Goal: Task Accomplishment & Management: Use online tool/utility

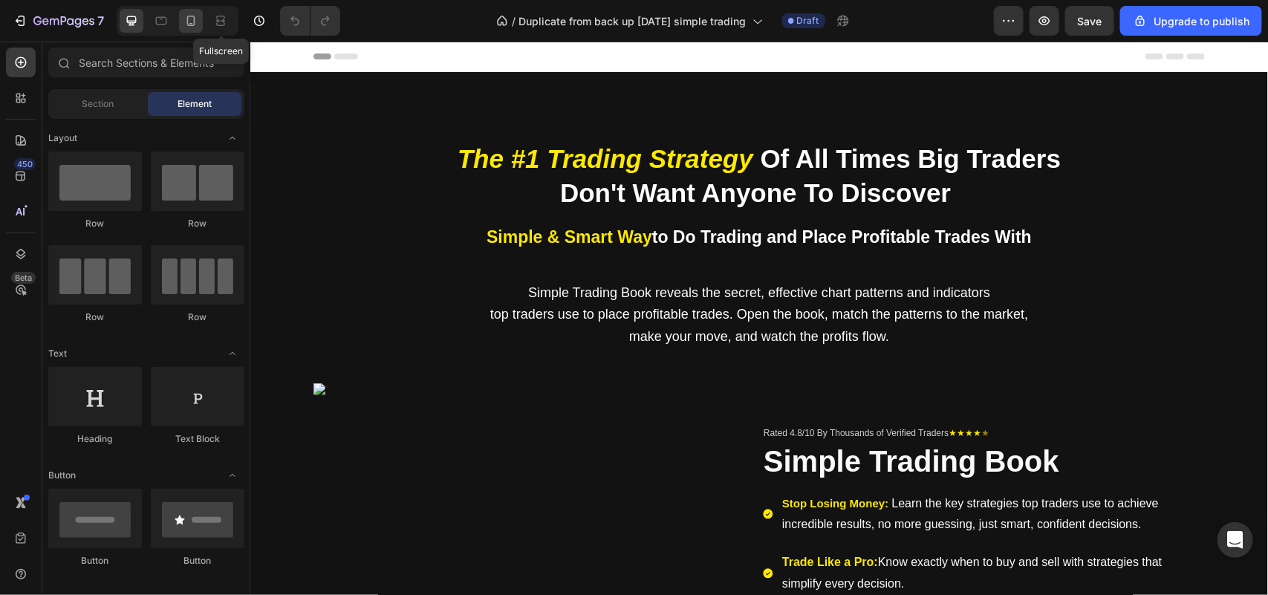
click at [198, 20] on icon at bounding box center [190, 20] width 15 height 15
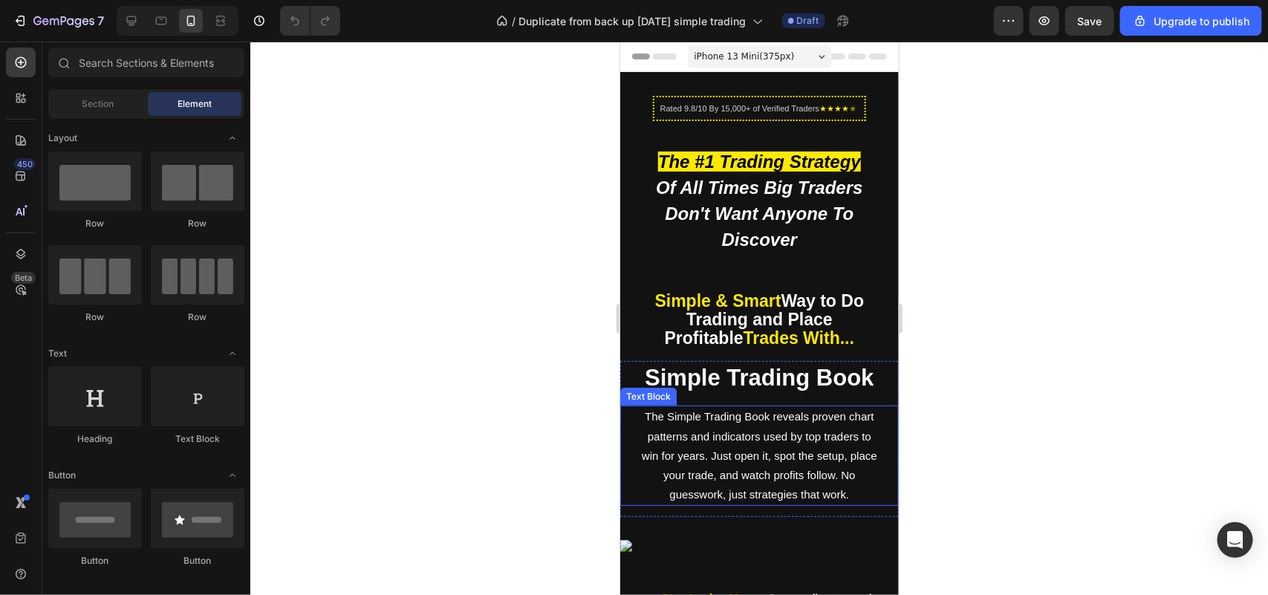
click at [712, 466] on p "The Simple Trading Book reveals proven chart patterns and indicators used by to…" at bounding box center [758, 454] width 238 height 97
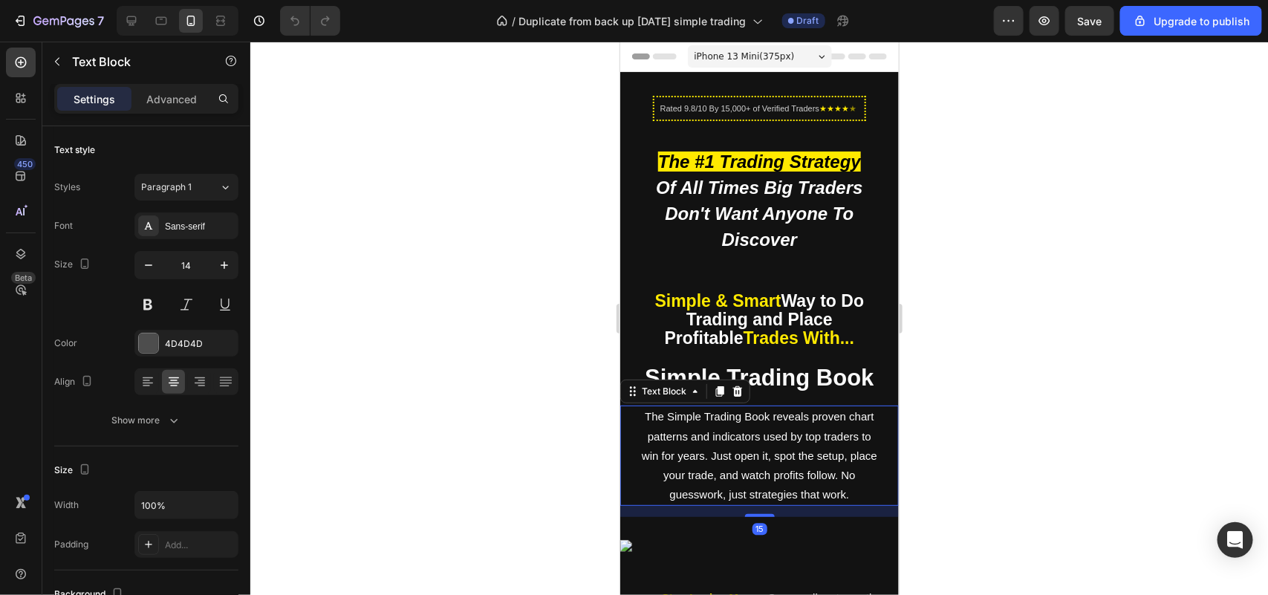
click at [712, 466] on p "The Simple Trading Book reveals proven chart patterns and indicators used by to…" at bounding box center [758, 454] width 238 height 97
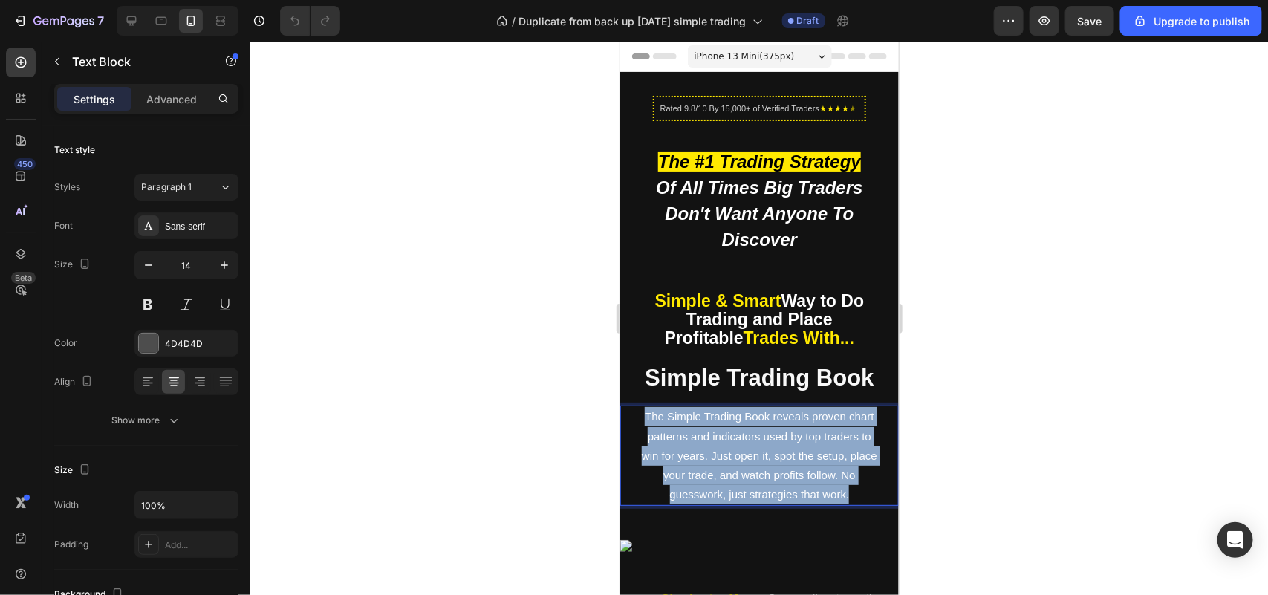
click at [712, 466] on p "The Simple Trading Book reveals proven chart patterns and indicators used by to…" at bounding box center [758, 454] width 238 height 97
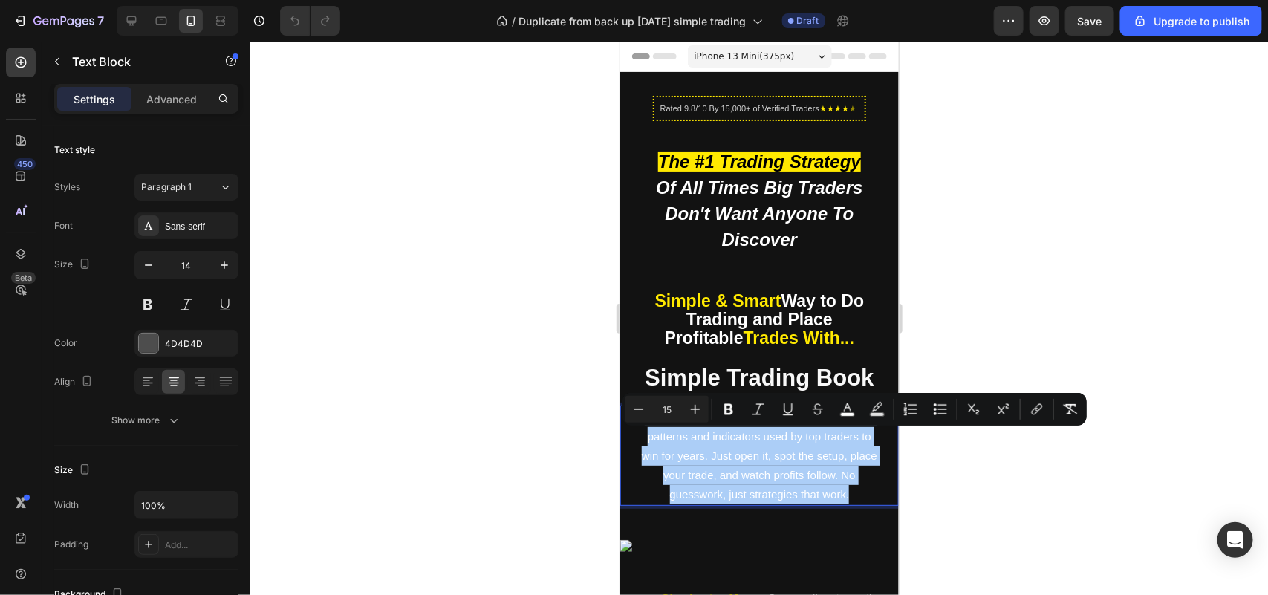
click at [446, 442] on div at bounding box center [759, 318] width 1018 height 553
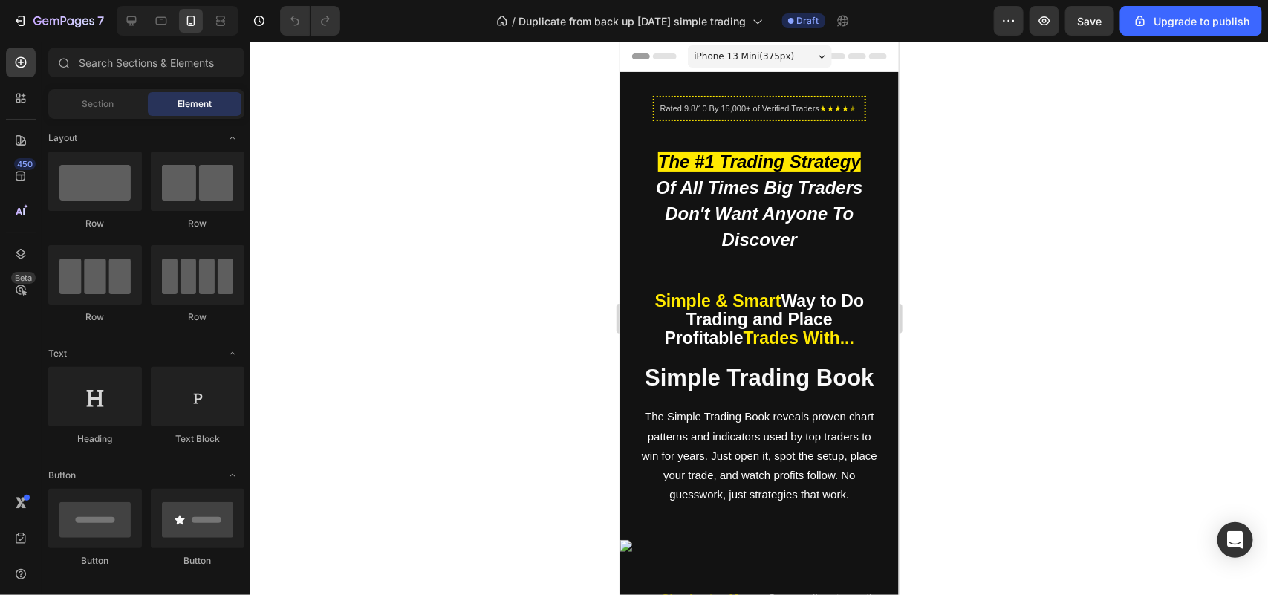
click at [700, 345] on strong "Way to Do Trading and Place Profitable" at bounding box center [764, 318] width 200 height 56
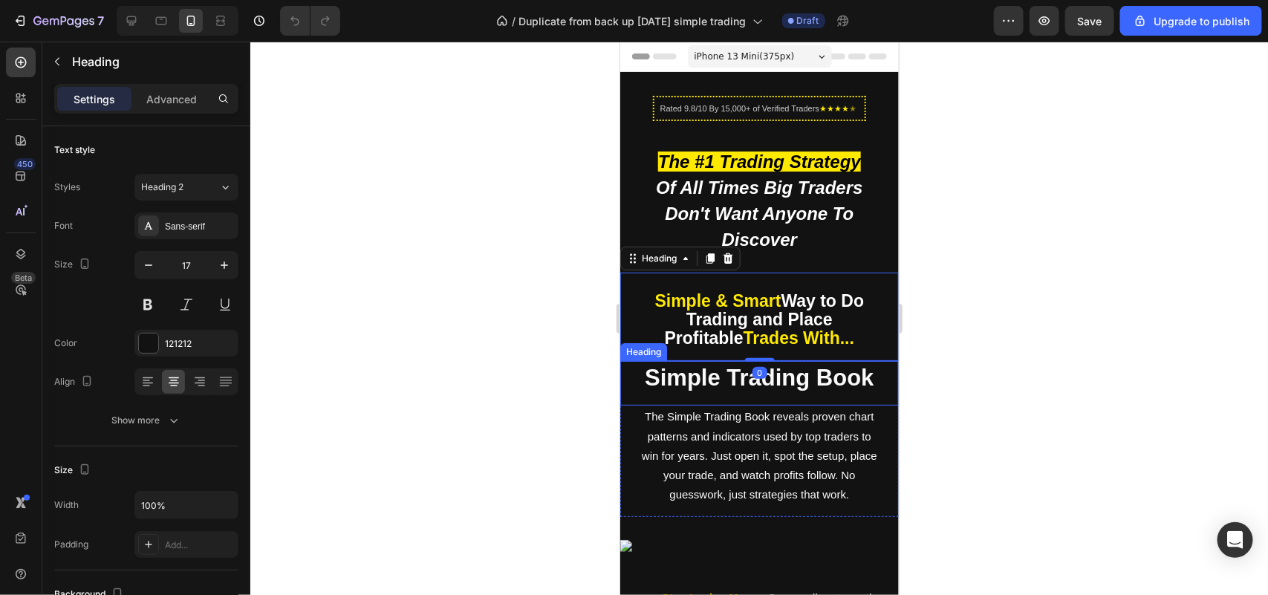
click at [649, 390] on strong "Simple Trading Book" at bounding box center [758, 377] width 229 height 26
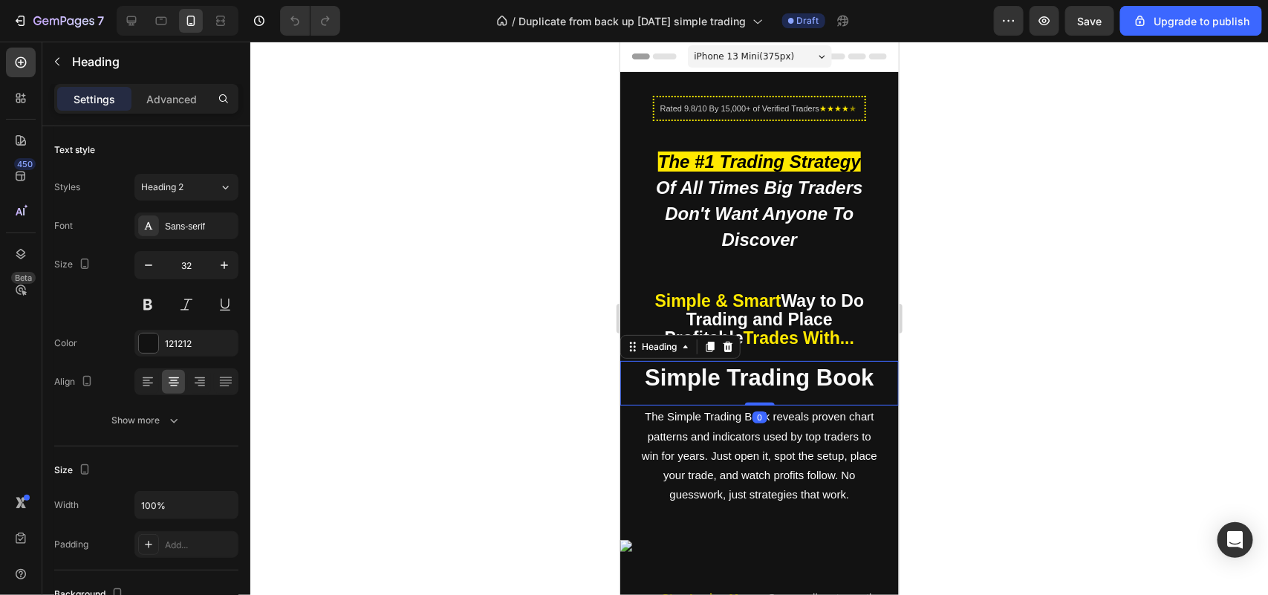
click at [686, 310] on strong "Simple & Smart" at bounding box center [717, 299] width 126 height 19
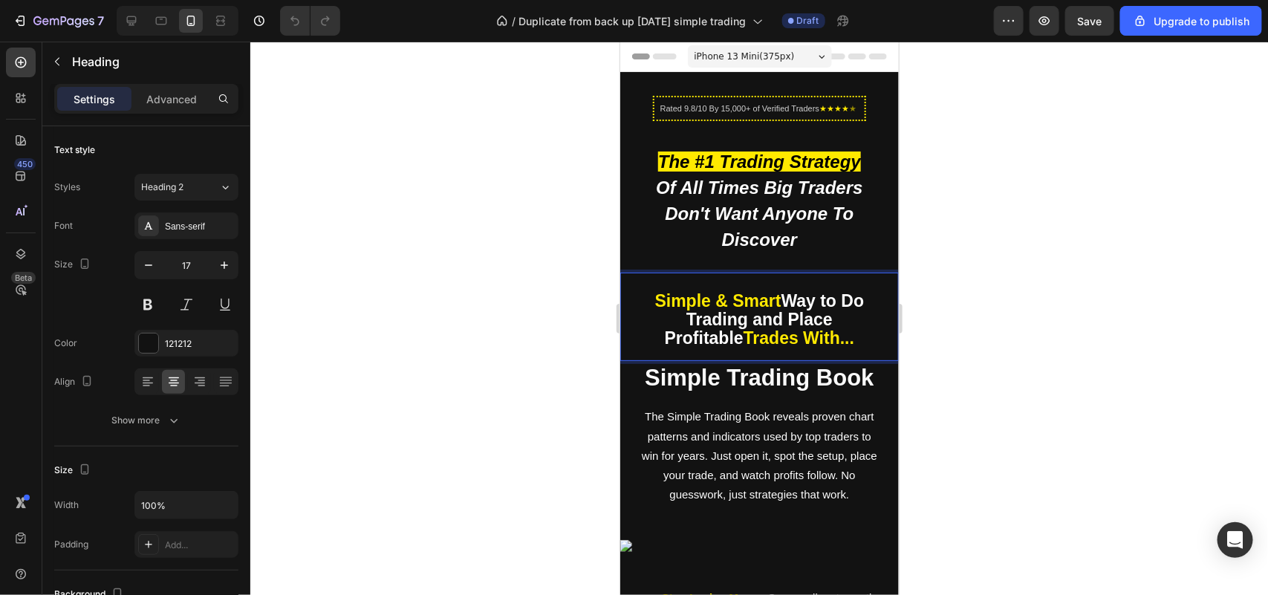
click at [648, 348] on p "Simple & Smart Way to Do Trading and Place Profitable Trades With..." at bounding box center [758, 320] width 238 height 56
click at [574, 302] on div at bounding box center [759, 318] width 1018 height 553
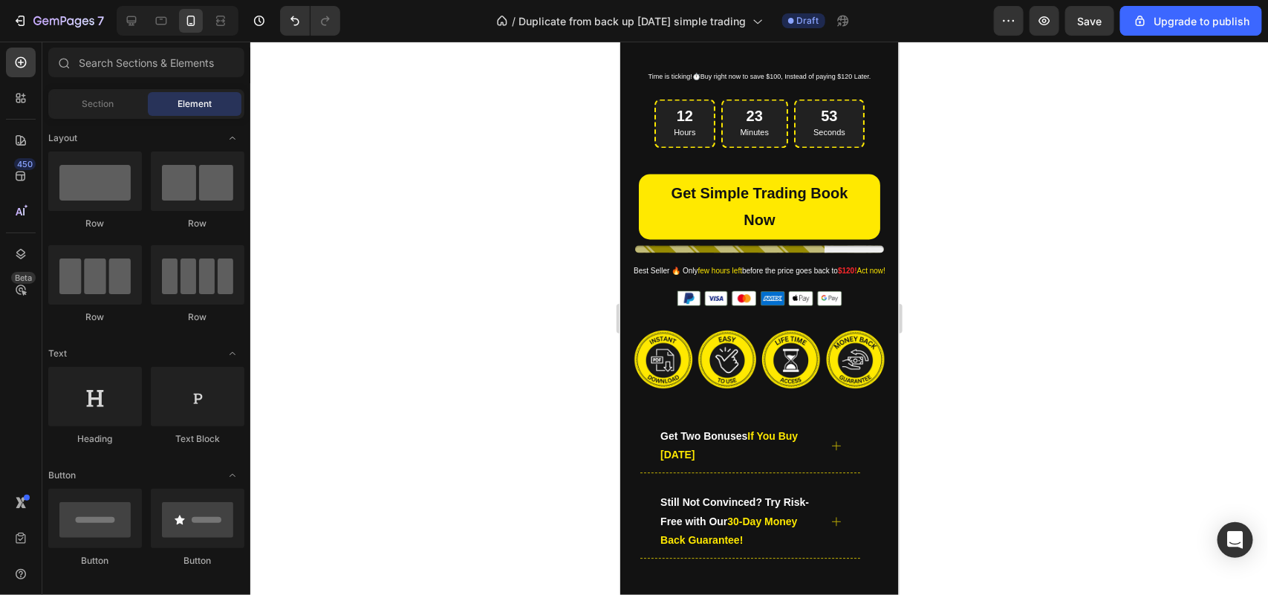
scroll to position [1231, 0]
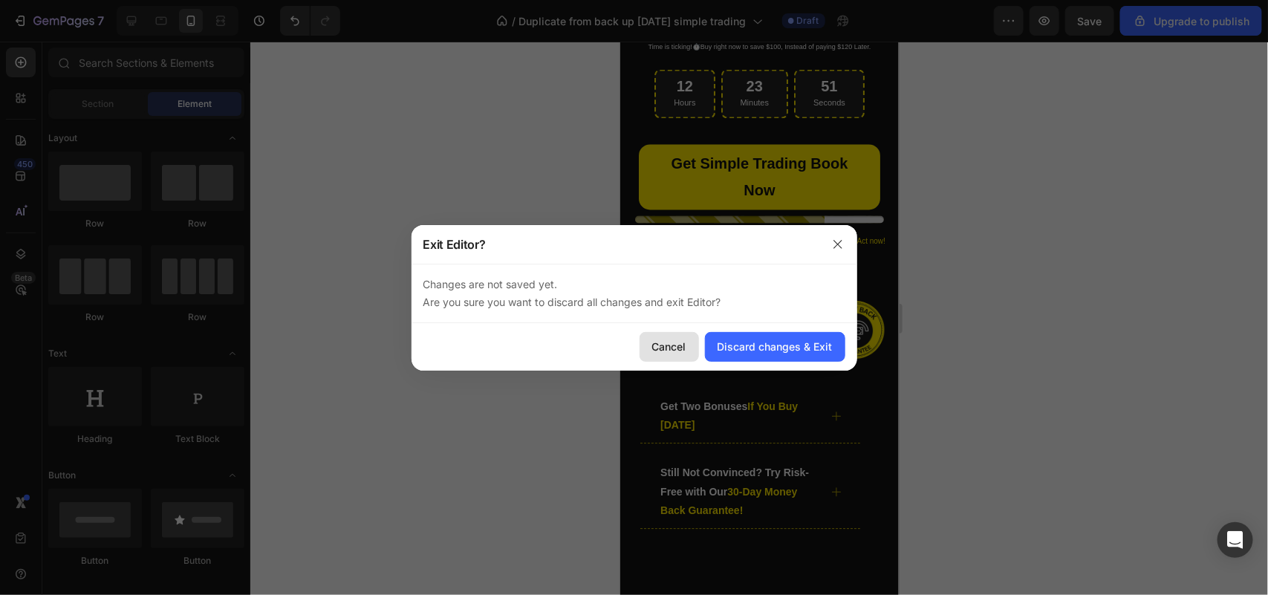
drag, startPoint x: 650, startPoint y: 342, endPoint x: 30, endPoint y: 300, distance: 621.6
click at [650, 342] on button "Cancel" at bounding box center [668, 347] width 59 height 30
click at [811, 371] on div at bounding box center [634, 297] width 1268 height 595
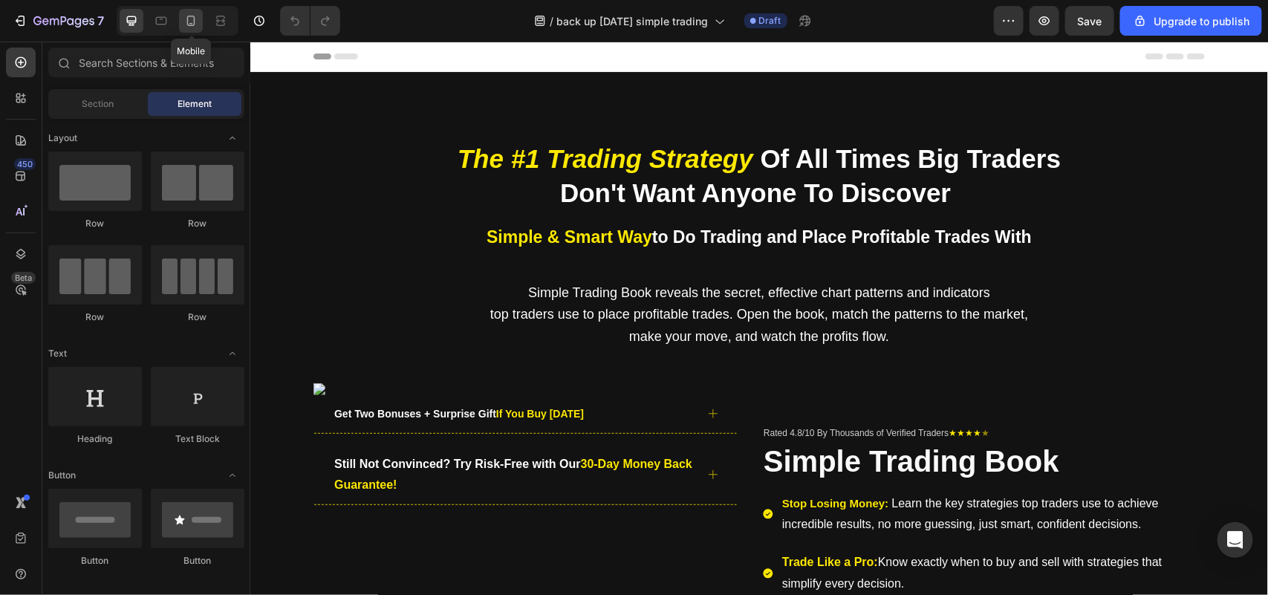
click at [187, 19] on icon at bounding box center [190, 20] width 15 height 15
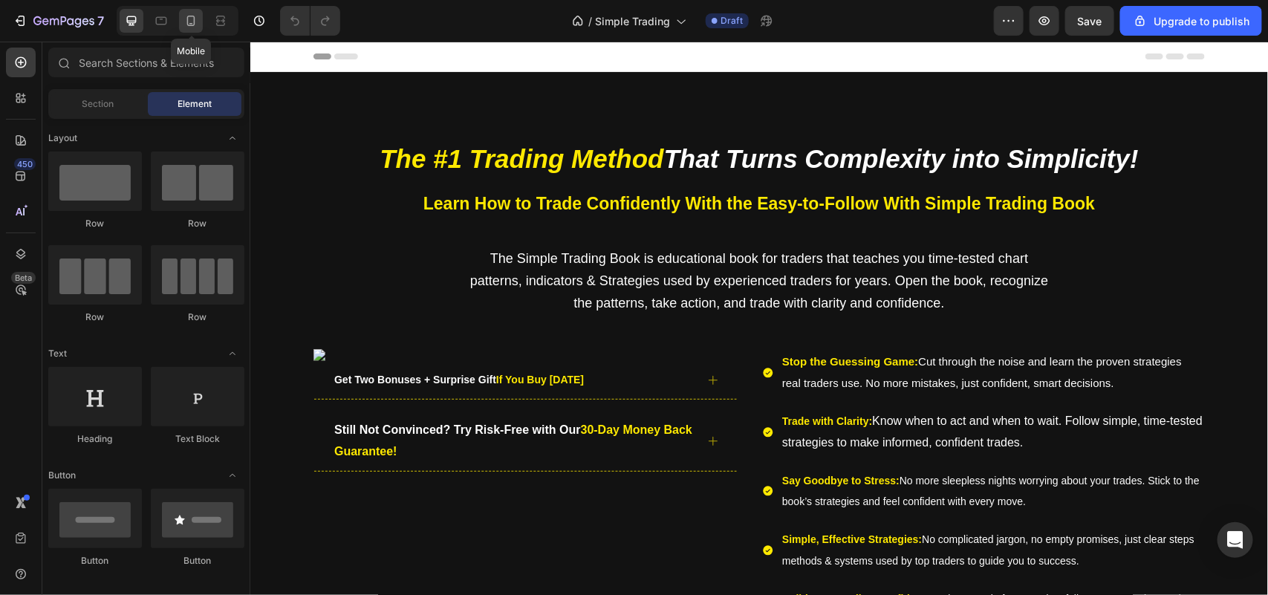
click at [189, 19] on icon at bounding box center [190, 20] width 15 height 15
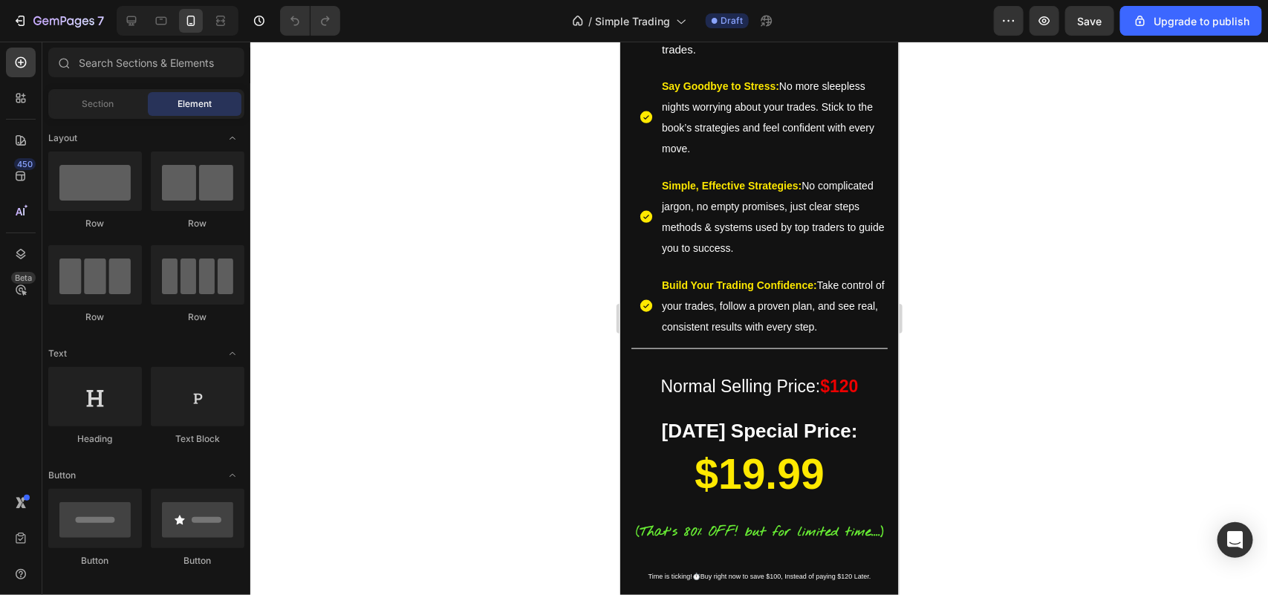
scroll to position [760, 0]
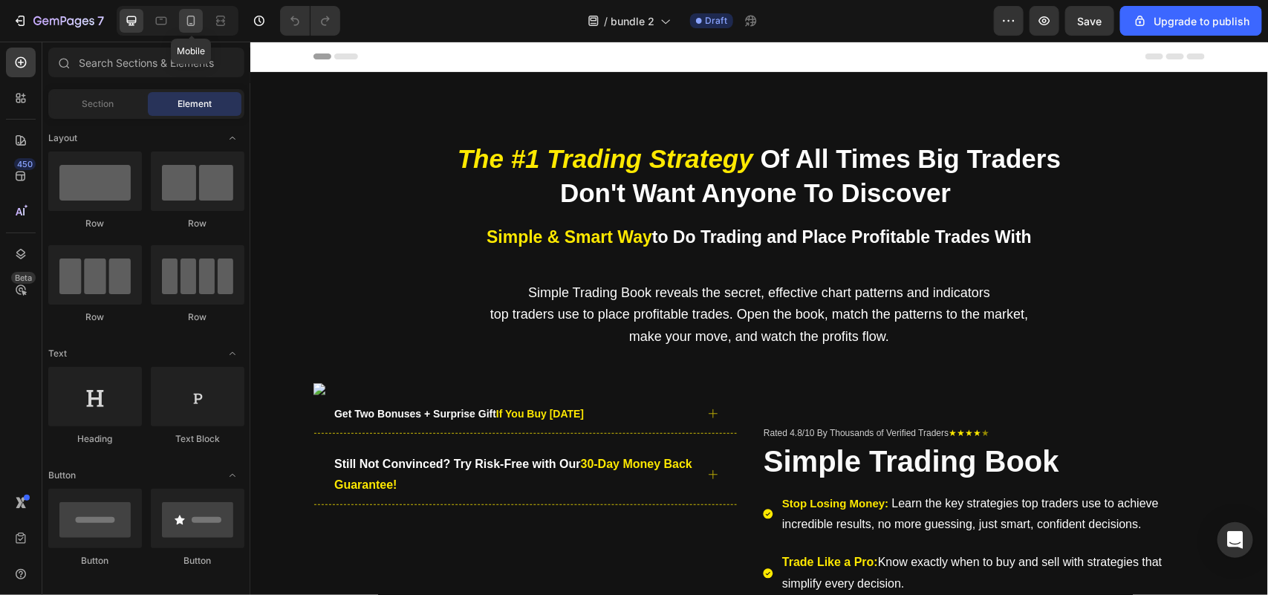
click at [190, 30] on div at bounding box center [191, 21] width 24 height 24
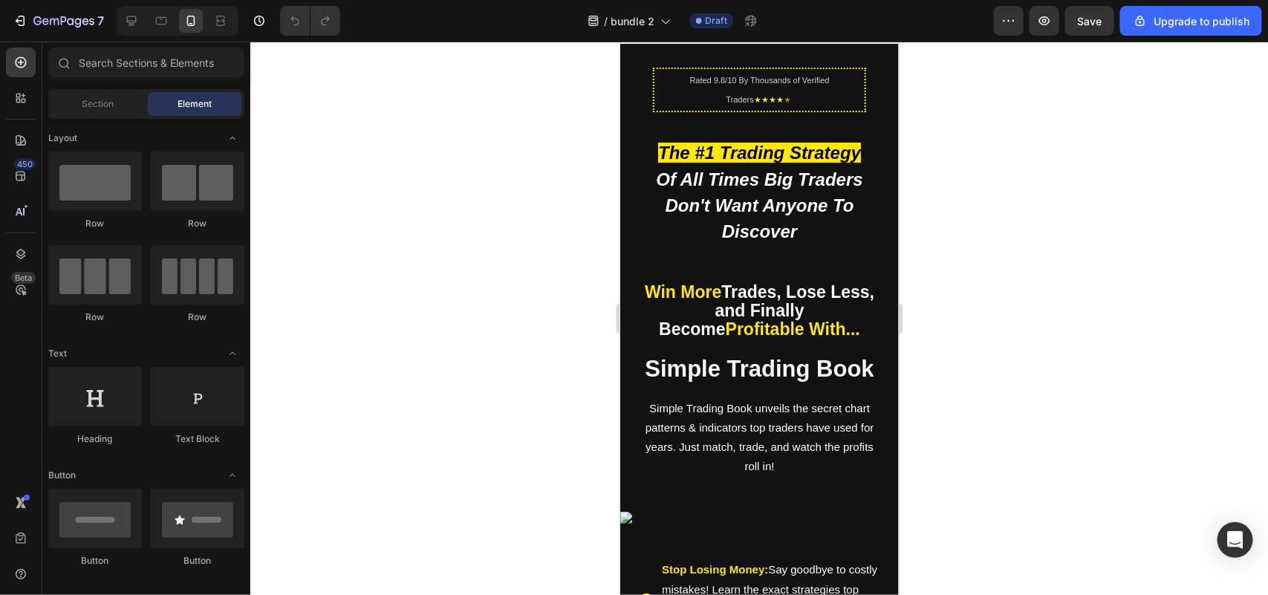
scroll to position [484, 0]
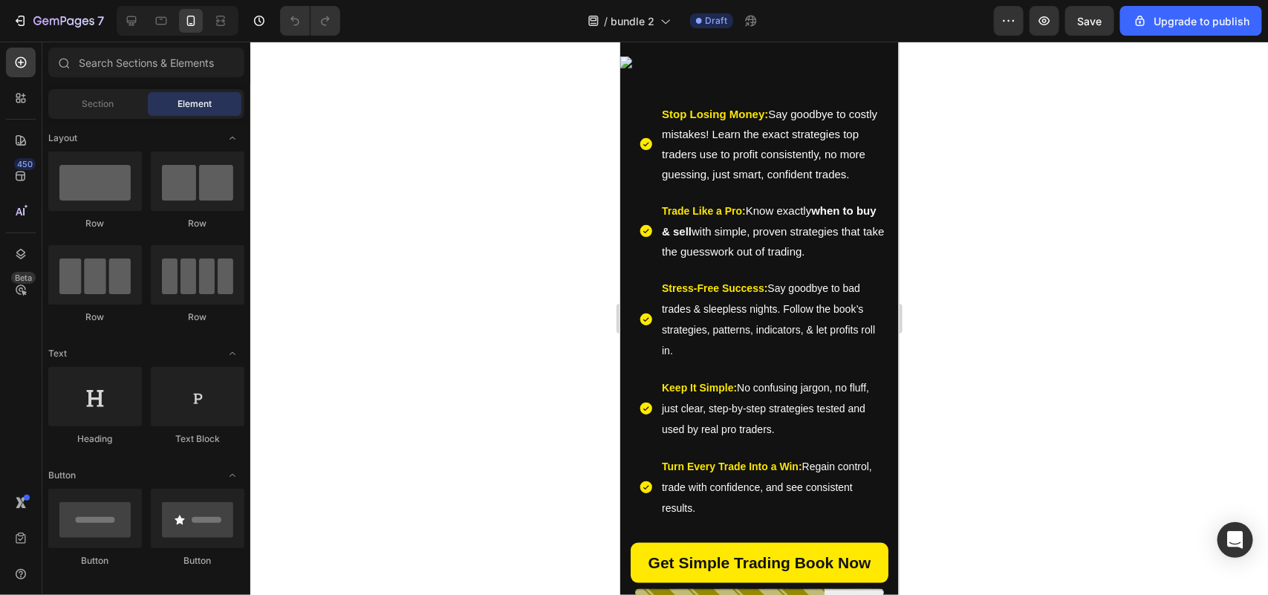
click at [501, 290] on div at bounding box center [759, 318] width 1018 height 553
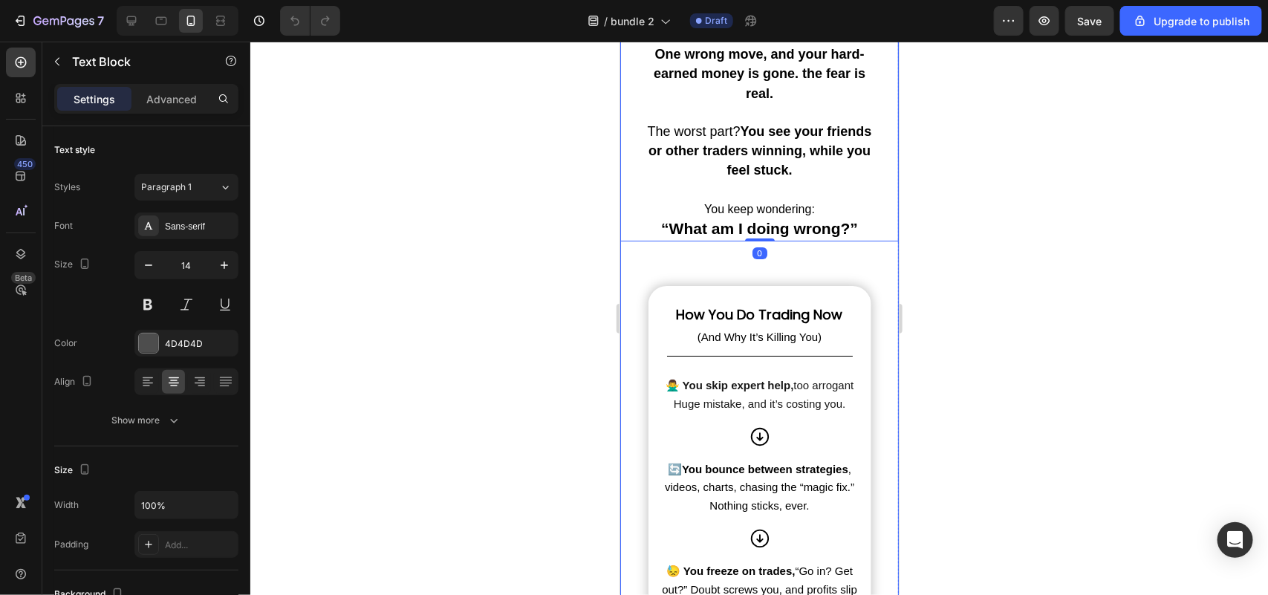
scroll to position [2609, 0]
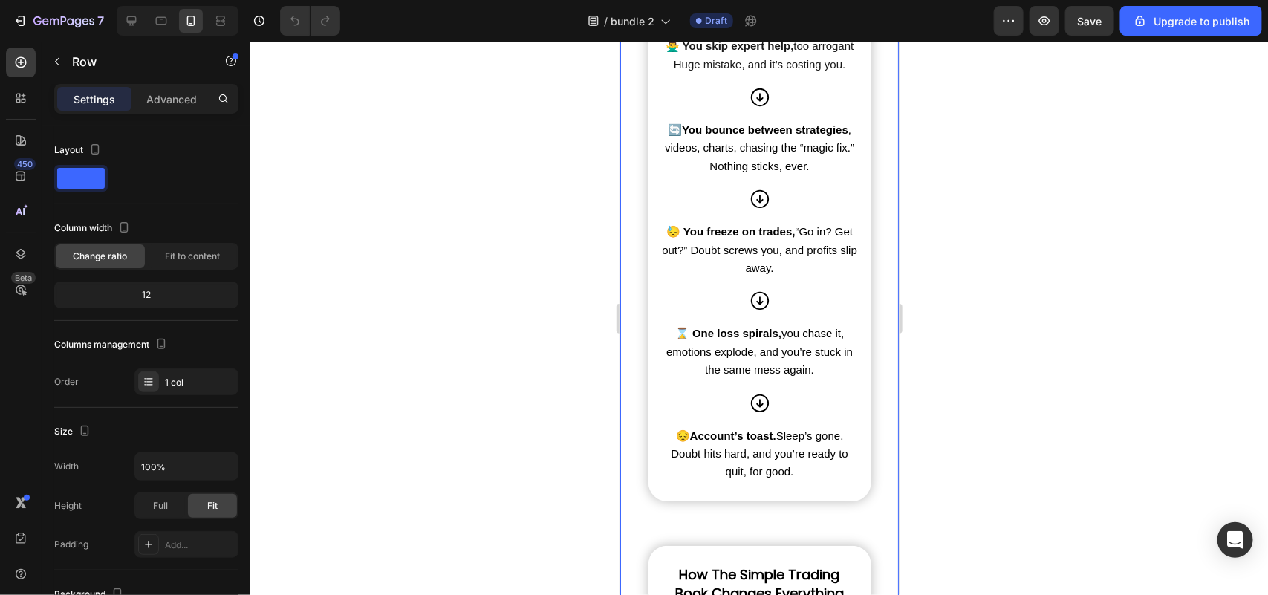
click at [520, 269] on div at bounding box center [759, 318] width 1018 height 553
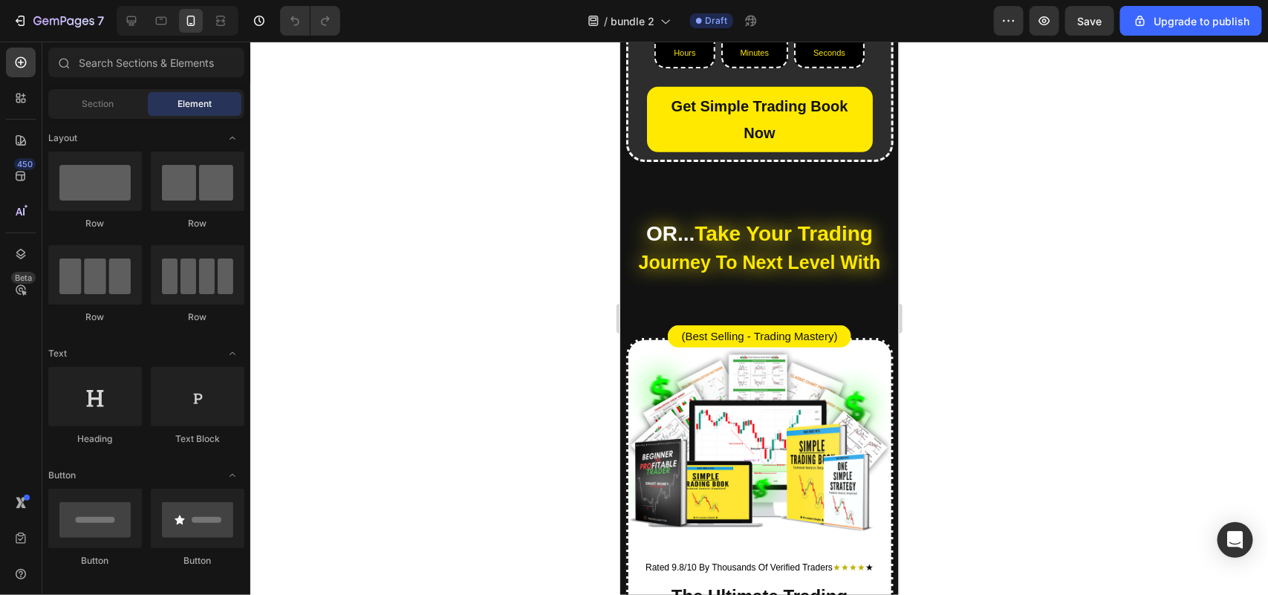
scroll to position [7892, 0]
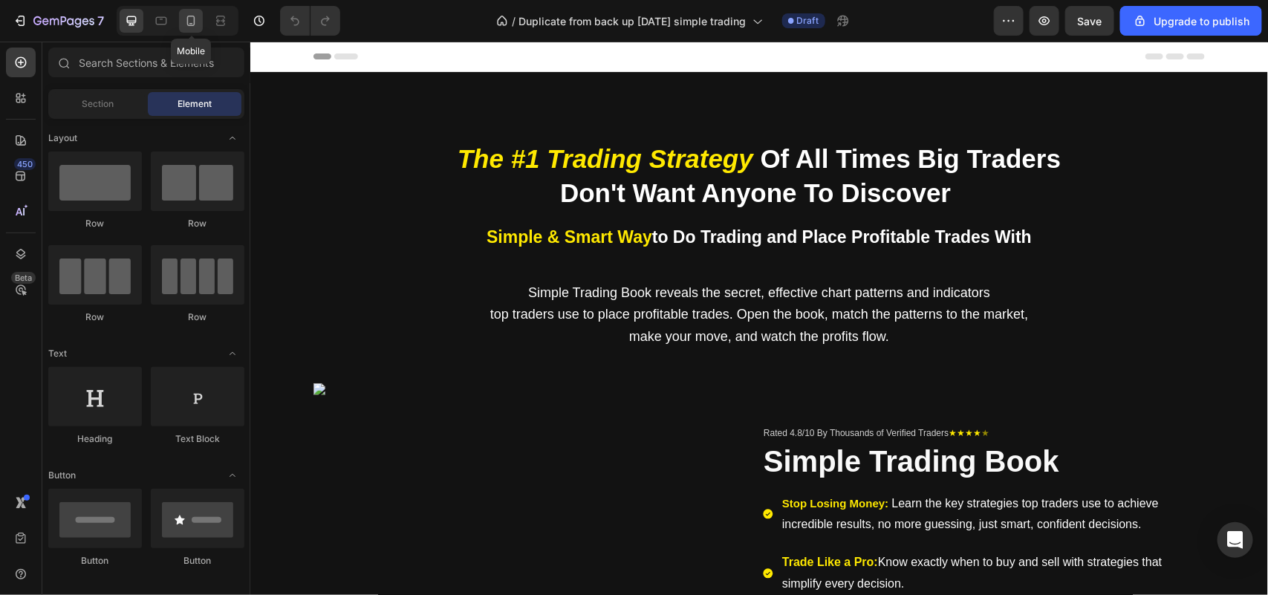
click at [195, 25] on icon at bounding box center [190, 20] width 15 height 15
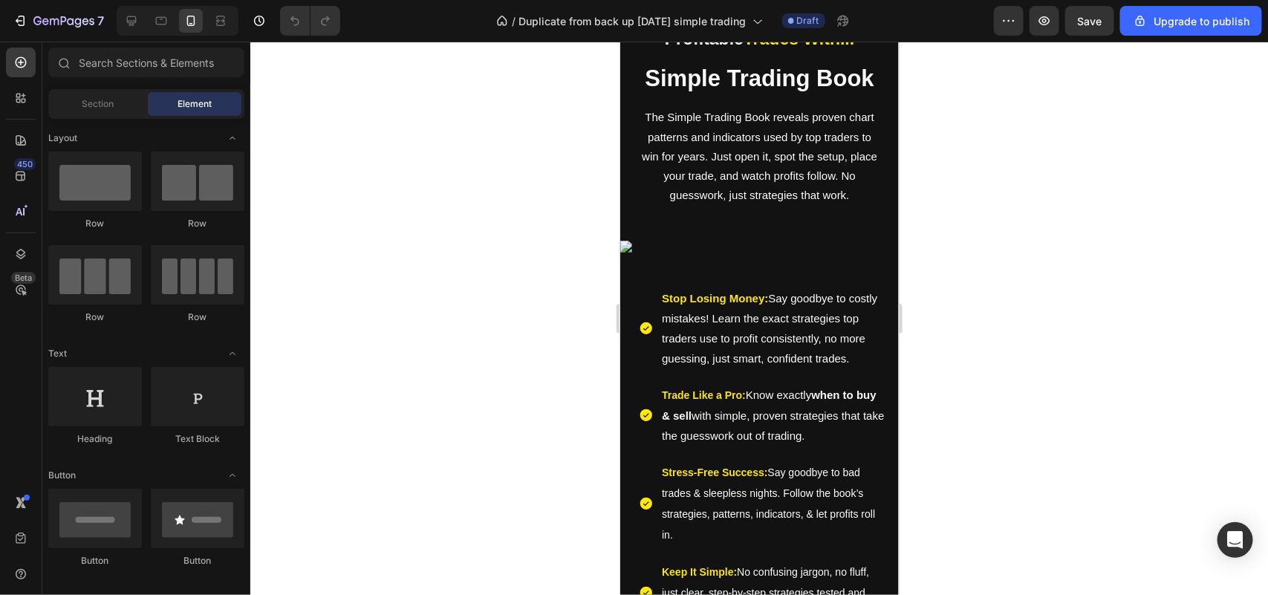
scroll to position [360, 0]
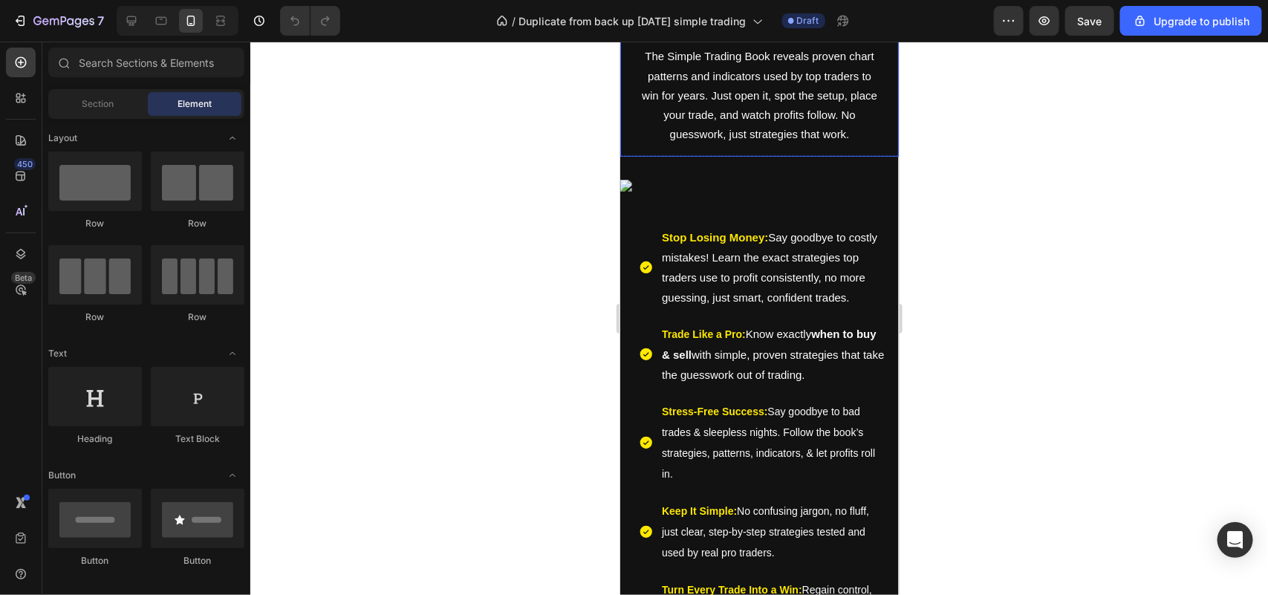
click at [767, 202] on div "Image" at bounding box center [758, 185] width 279 height 34
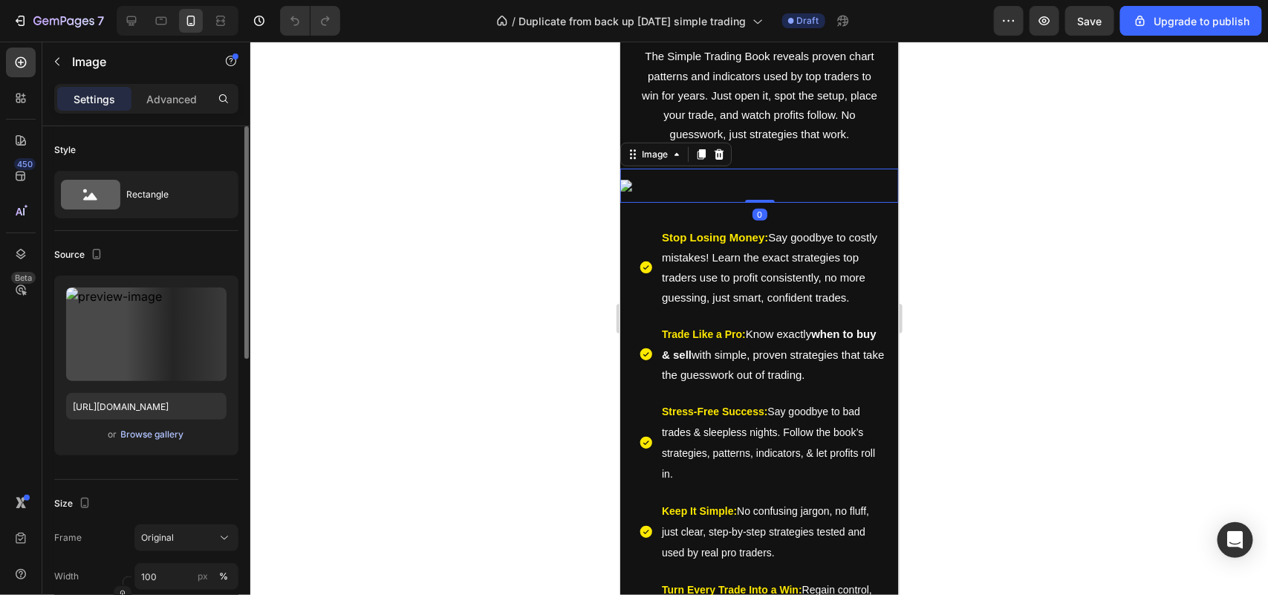
click at [168, 435] on div "Browse gallery" at bounding box center [152, 434] width 63 height 13
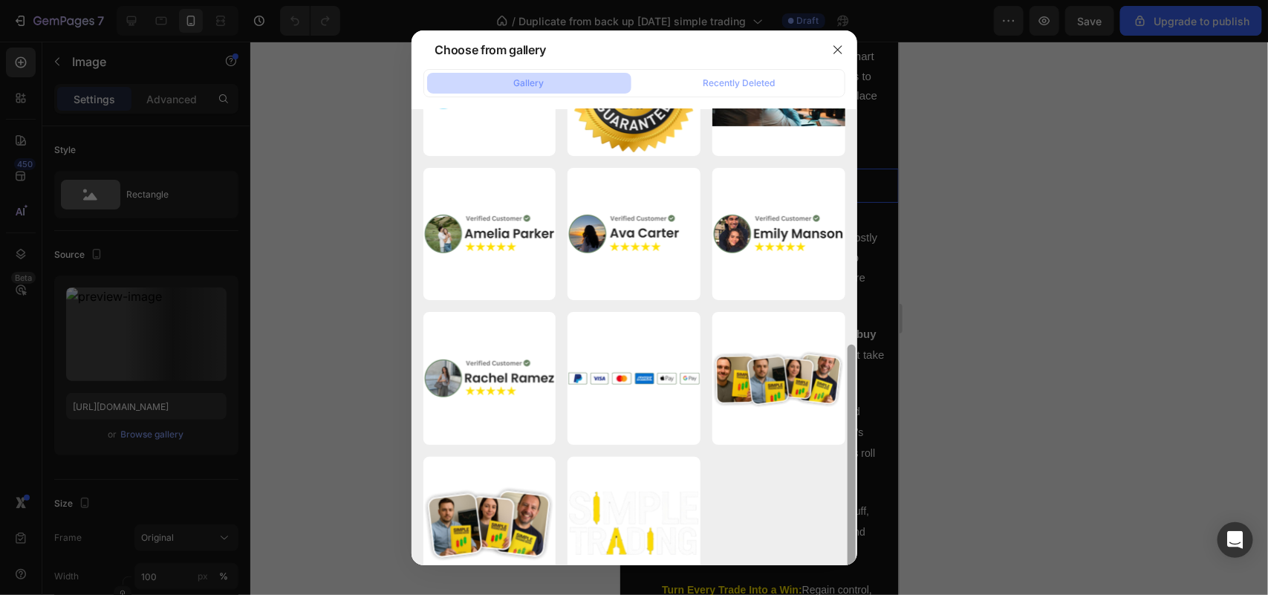
scroll to position [423, 0]
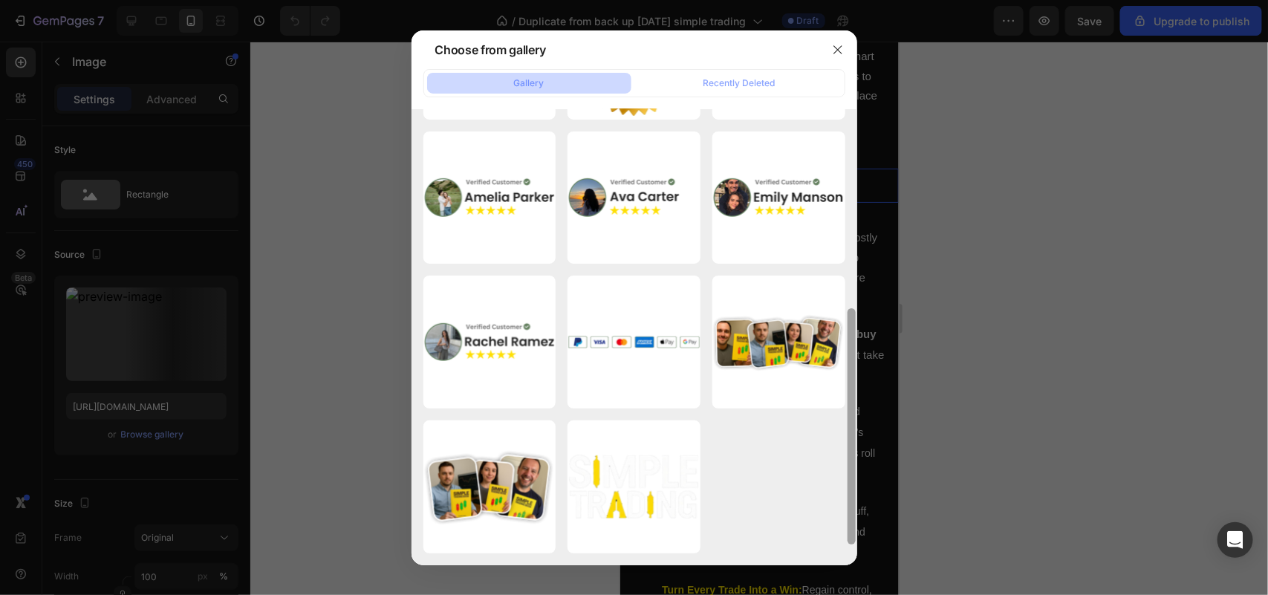
drag, startPoint x: 852, startPoint y: 137, endPoint x: 879, endPoint y: 361, distance: 225.2
click at [879, 361] on div "Choose from gallery Gallery Recently Deleted pfp 5.png 543.81 kb pfp 4.png 328.…" at bounding box center [634, 297] width 1268 height 595
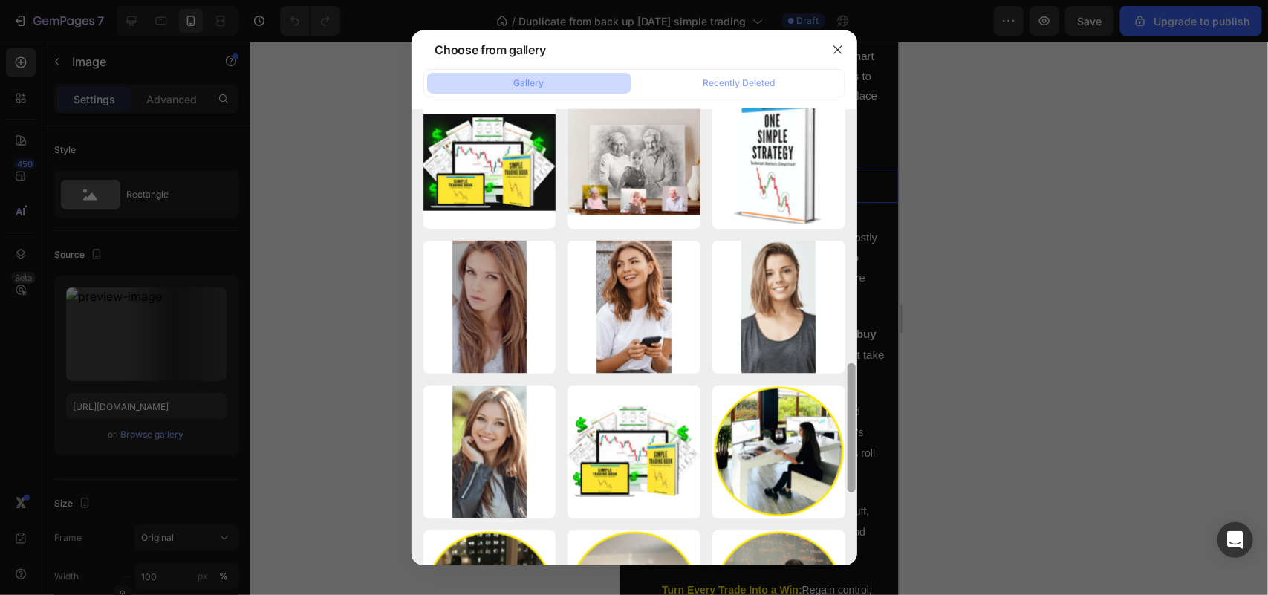
scroll to position [911, 0]
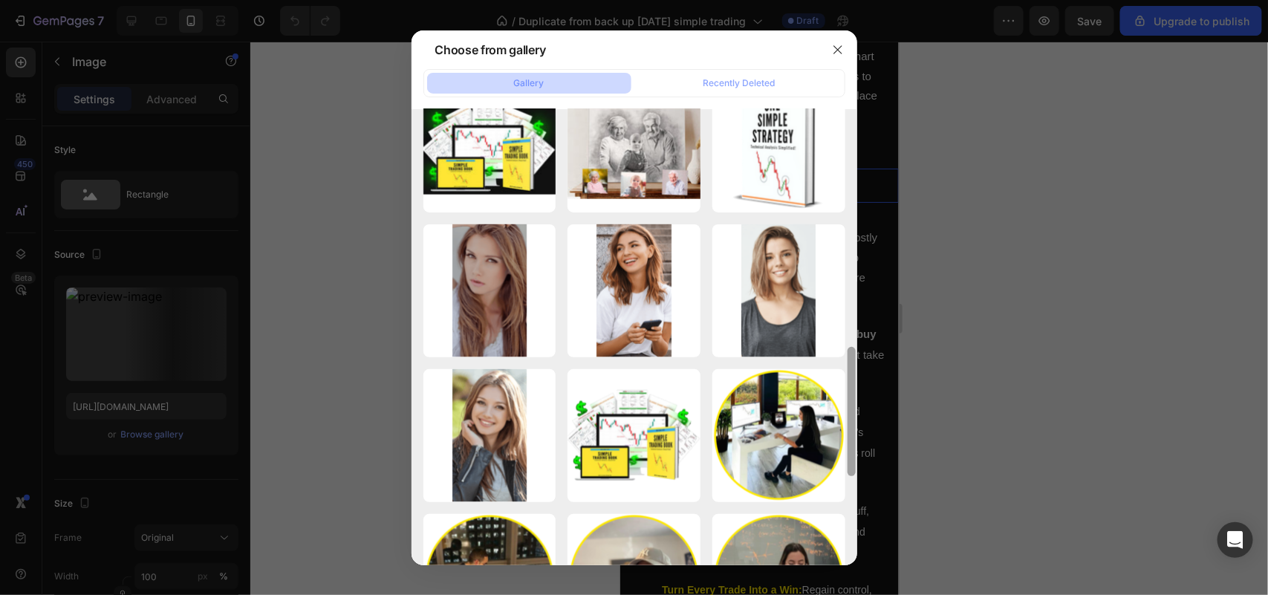
drag, startPoint x: 847, startPoint y: 262, endPoint x: 864, endPoint y: 401, distance: 139.9
click at [864, 401] on div "Choose from gallery Gallery Recently Deleted pfp 5.png 543.81 kb pfp 4.png 328.…" at bounding box center [634, 297] width 1268 height 595
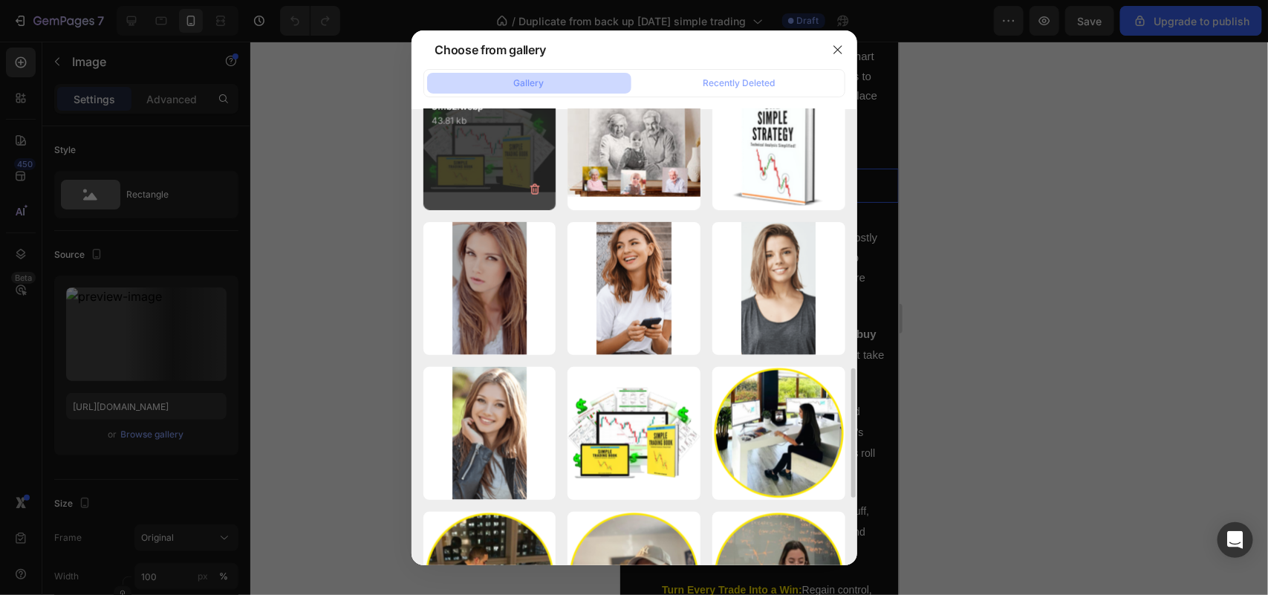
click at [498, 160] on div "gempages_54843867883...b2.webp 43.81 kb" at bounding box center [489, 144] width 133 height 133
type input "https://cdn.shopify.com/s/files/1/0639/0166/3302/files/gempages_548438678834250…"
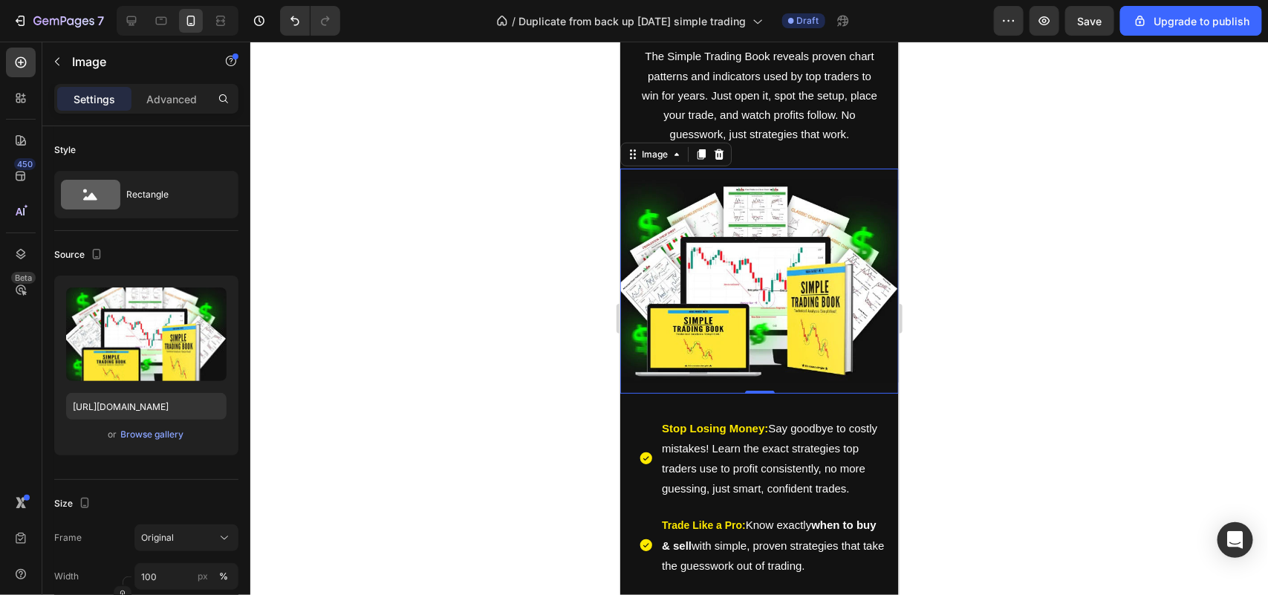
click at [420, 251] on div at bounding box center [759, 318] width 1018 height 553
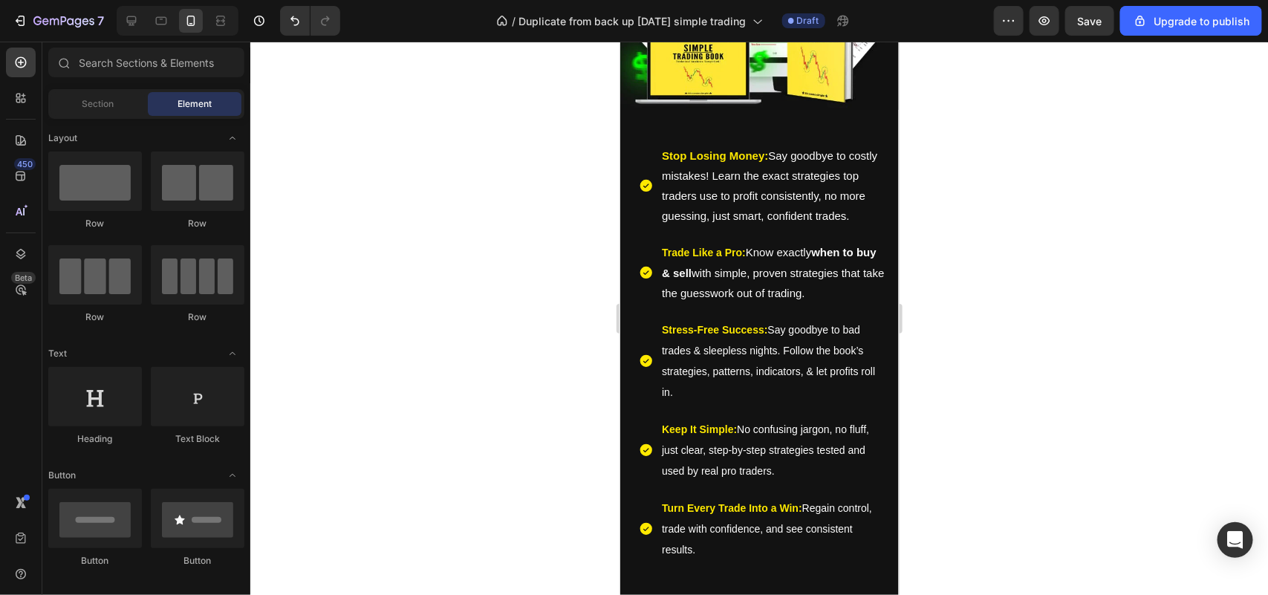
scroll to position [603, 0]
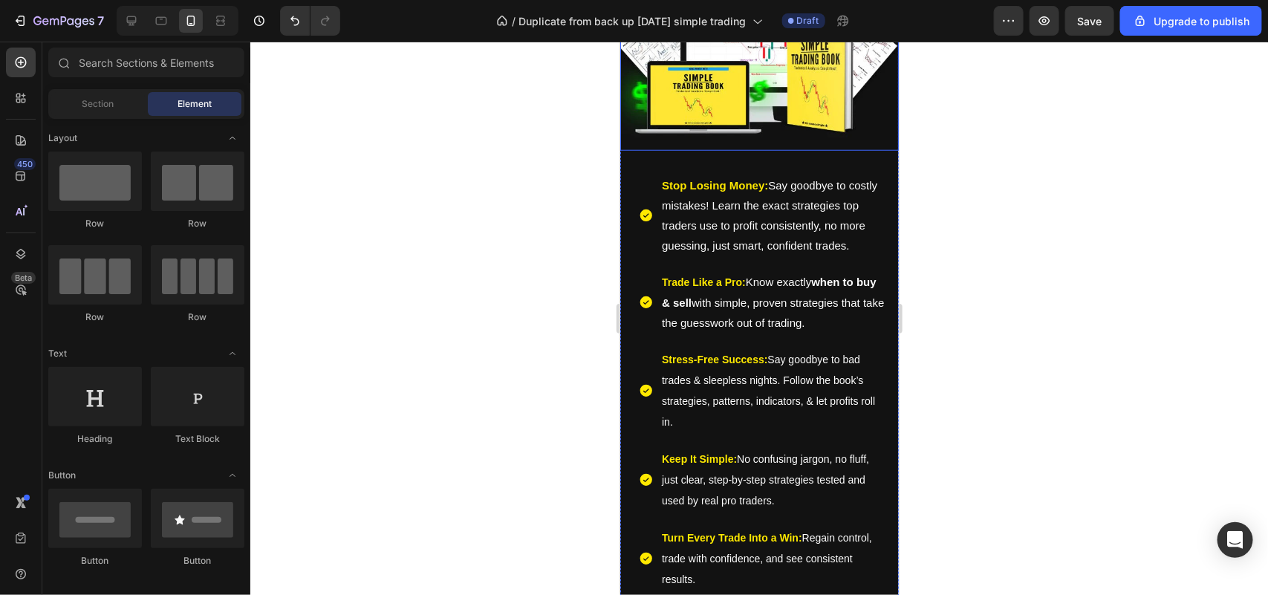
click at [775, 238] on p "Stop Losing Money: Say goodbye to costly mistakes! Learn the exact strategies t…" at bounding box center [773, 215] width 224 height 80
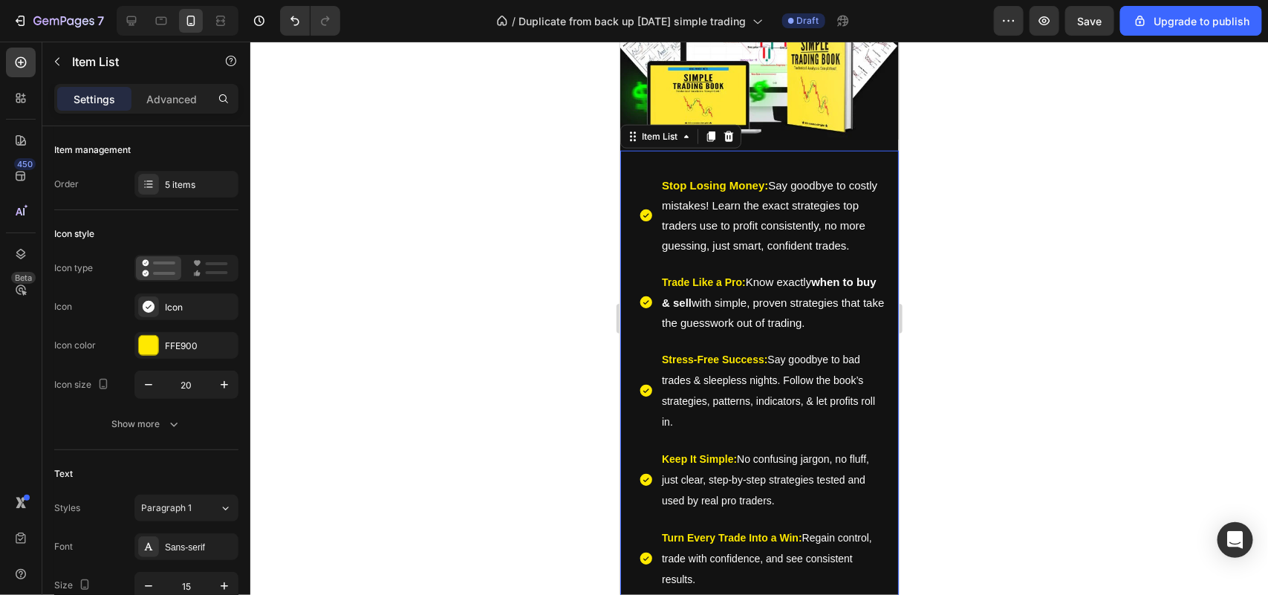
click at [775, 238] on p "Stop Losing Money: Say goodbye to costly mistakes! Learn the exact strategies t…" at bounding box center [773, 215] width 224 height 80
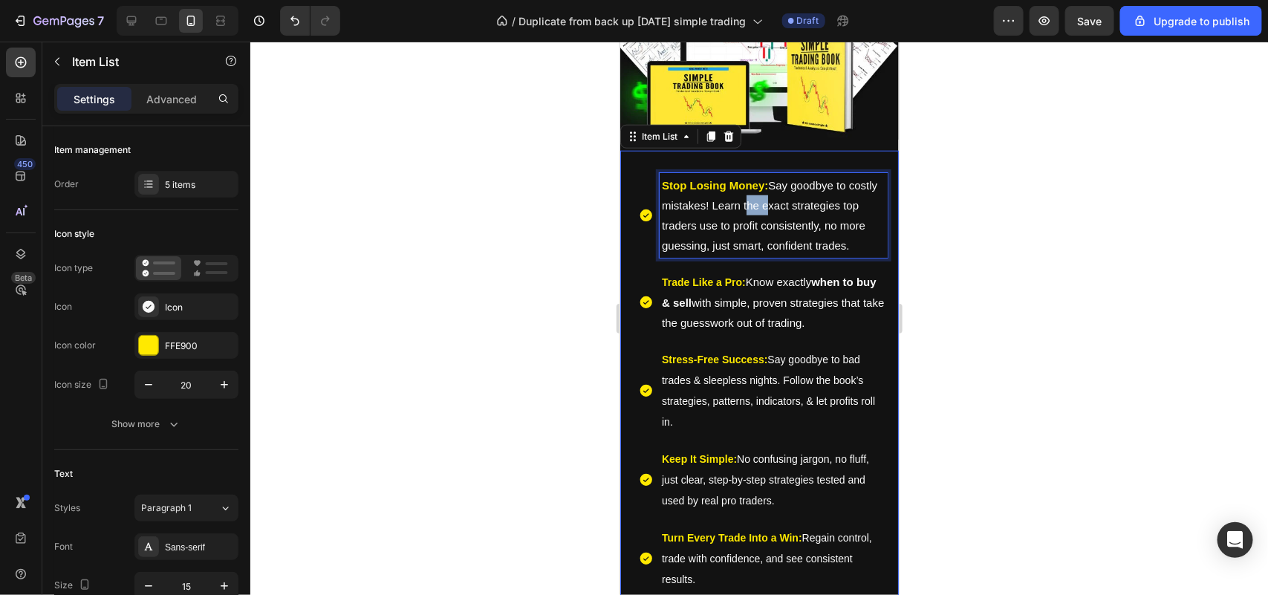
click at [775, 238] on p "Stop Losing Money: Say goodbye to costly mistakes! Learn the exact strategies t…" at bounding box center [773, 215] width 224 height 80
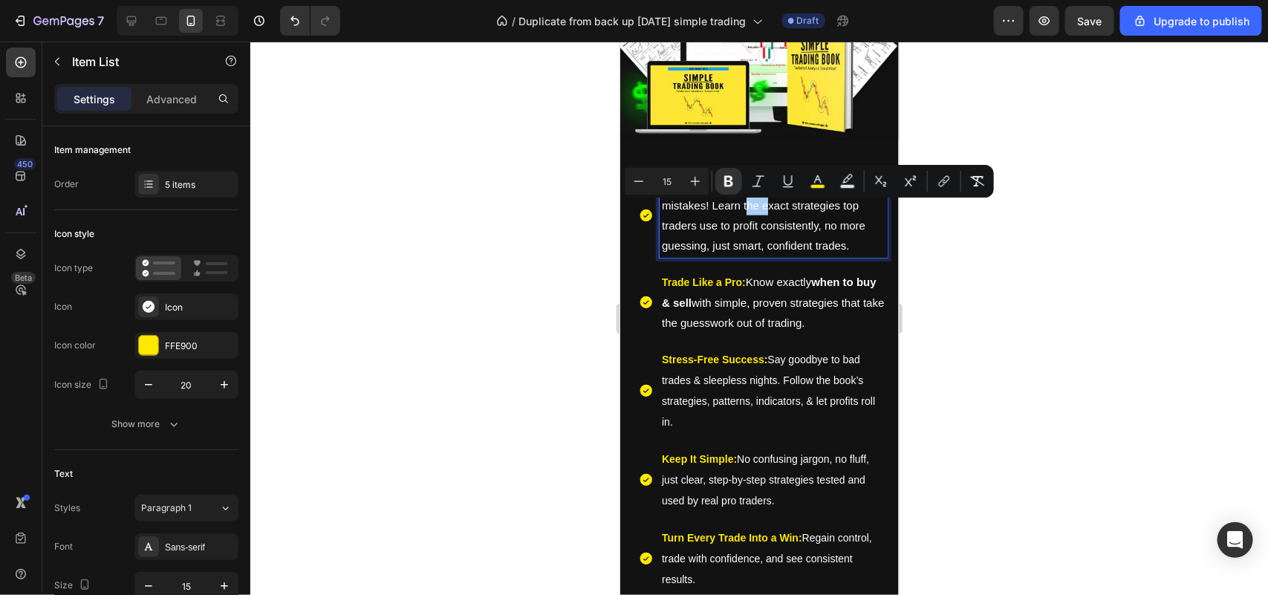
click at [573, 264] on div at bounding box center [759, 318] width 1018 height 553
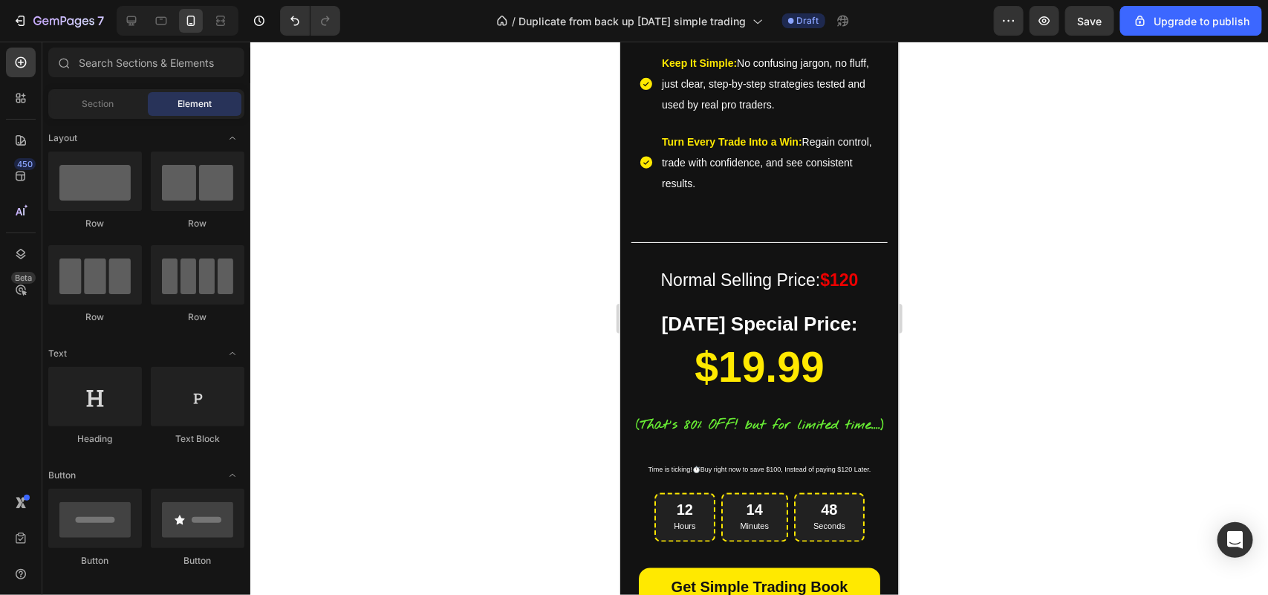
scroll to position [1181, 0]
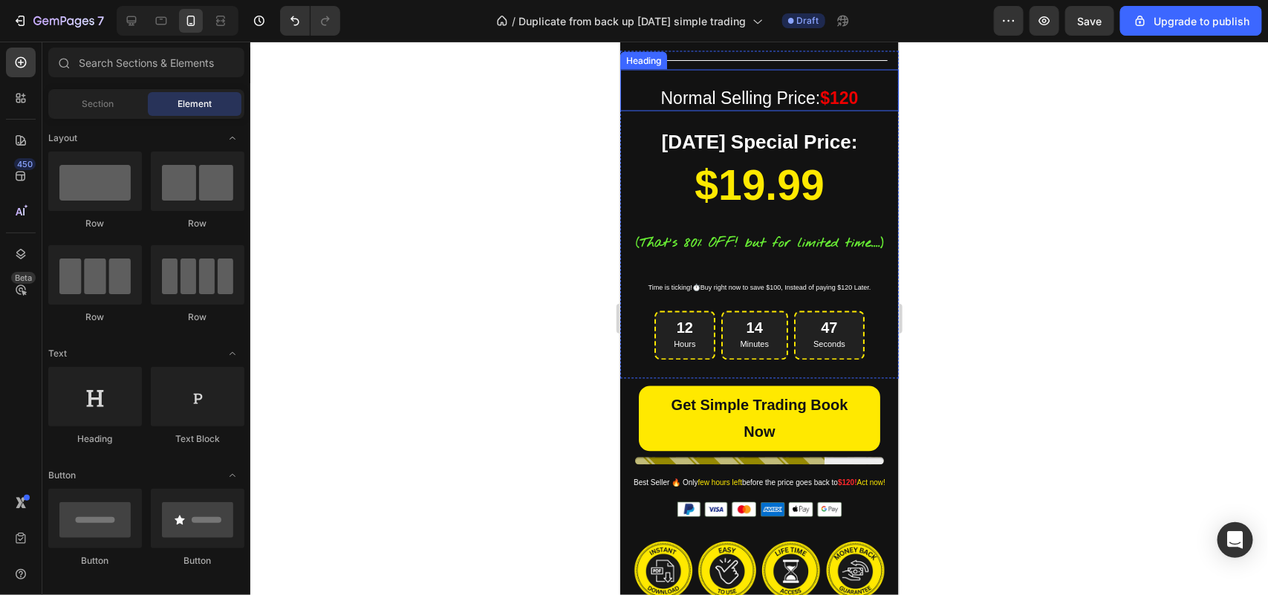
click at [847, 107] on strong "$120" at bounding box center [838, 97] width 38 height 19
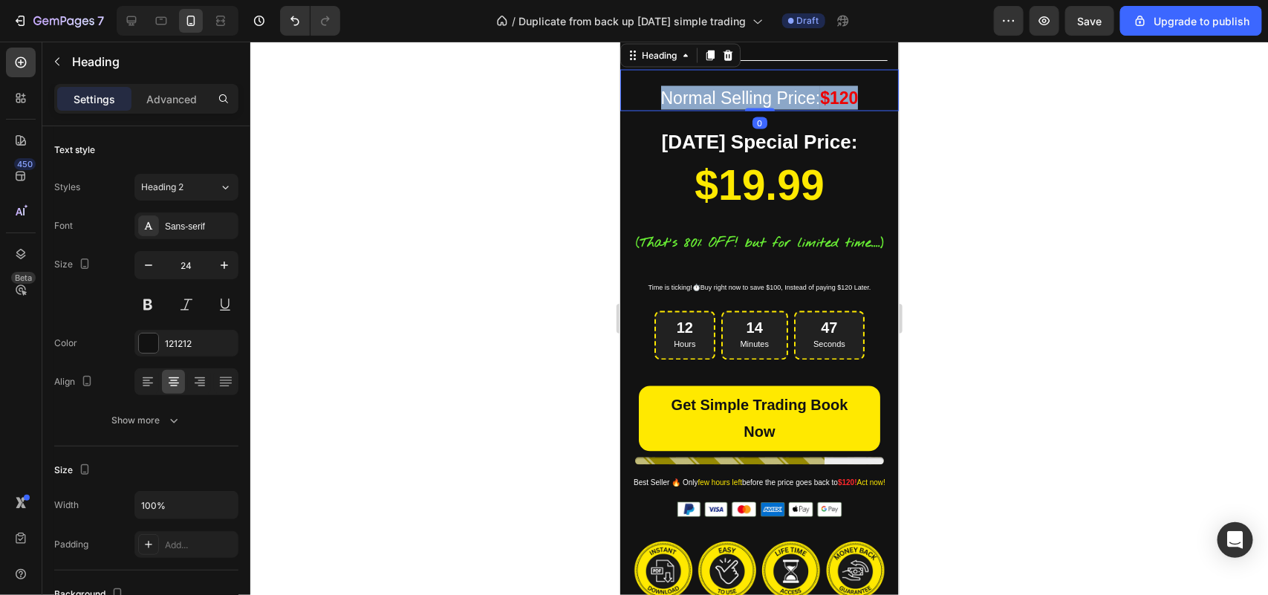
click at [846, 107] on strong "$120" at bounding box center [838, 97] width 38 height 19
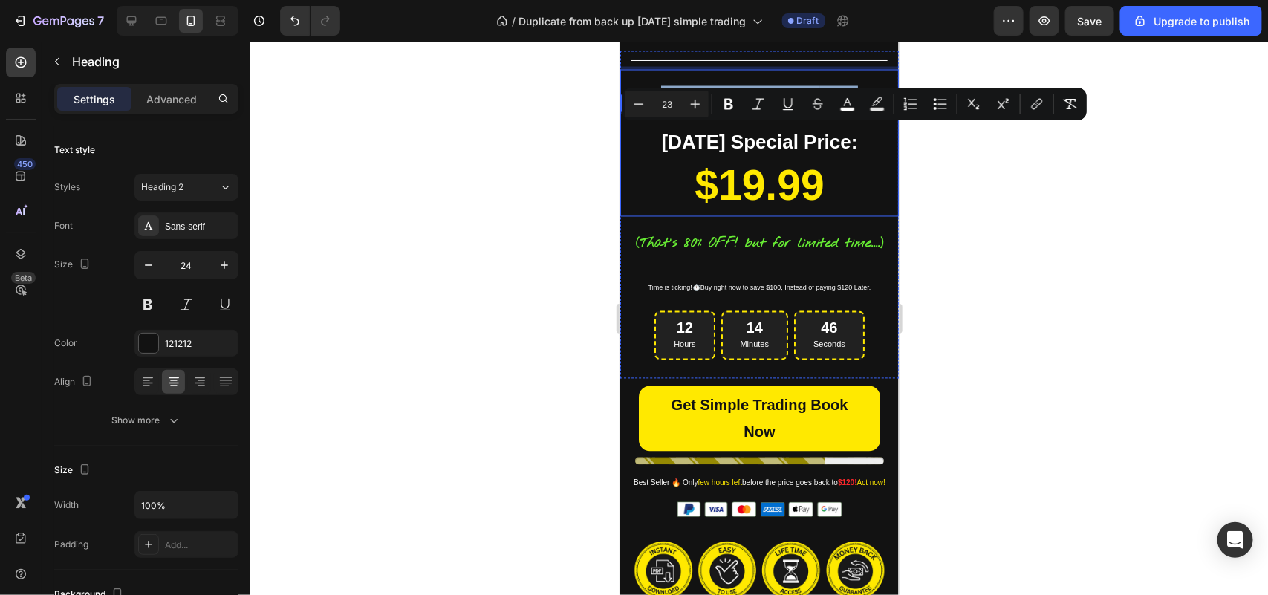
click at [798, 153] on strong "Today's Special Price:" at bounding box center [759, 142] width 196 height 22
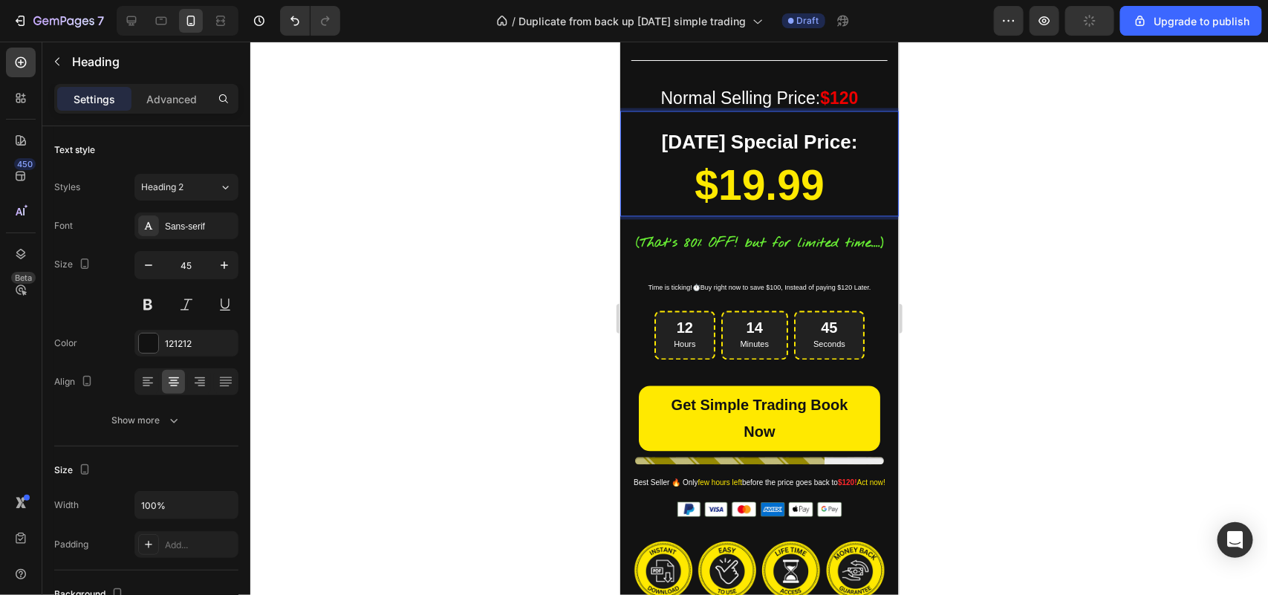
click at [598, 197] on div at bounding box center [759, 318] width 1018 height 553
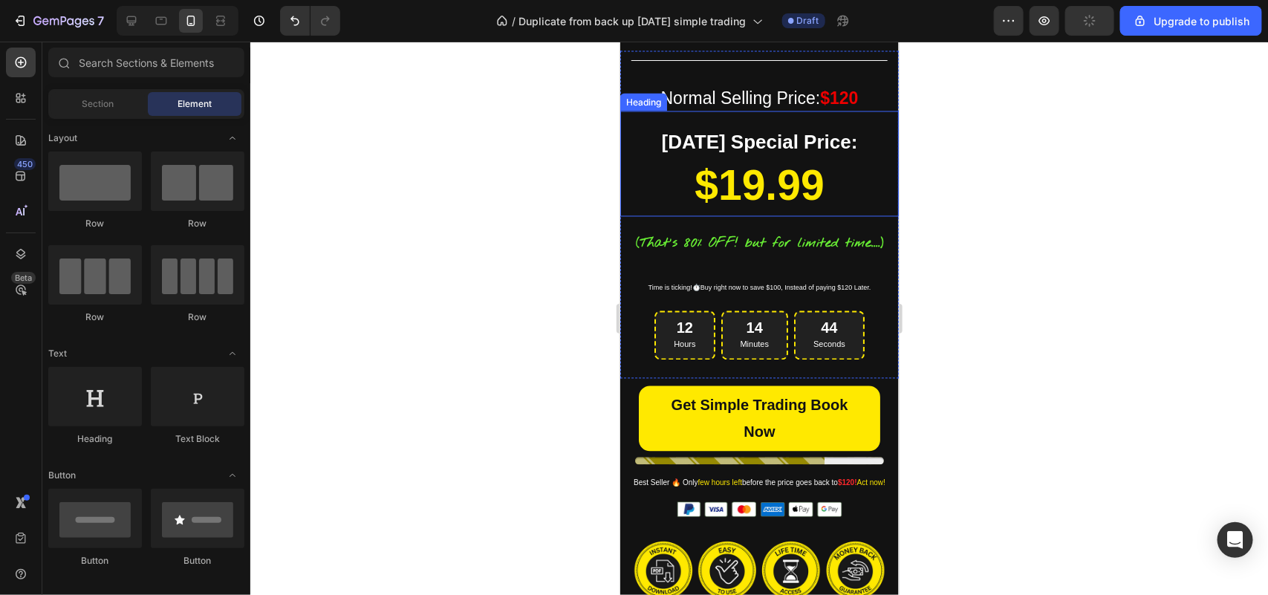
click at [746, 153] on strong "Today's Special Price:" at bounding box center [759, 142] width 196 height 22
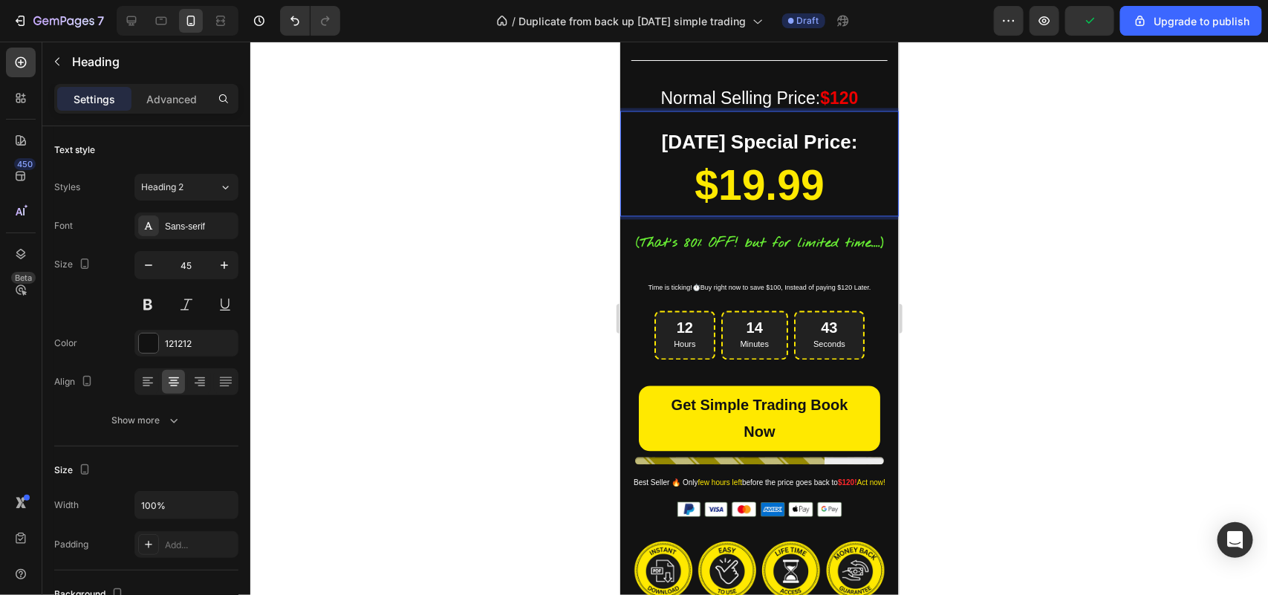
click at [572, 220] on div at bounding box center [759, 318] width 1018 height 553
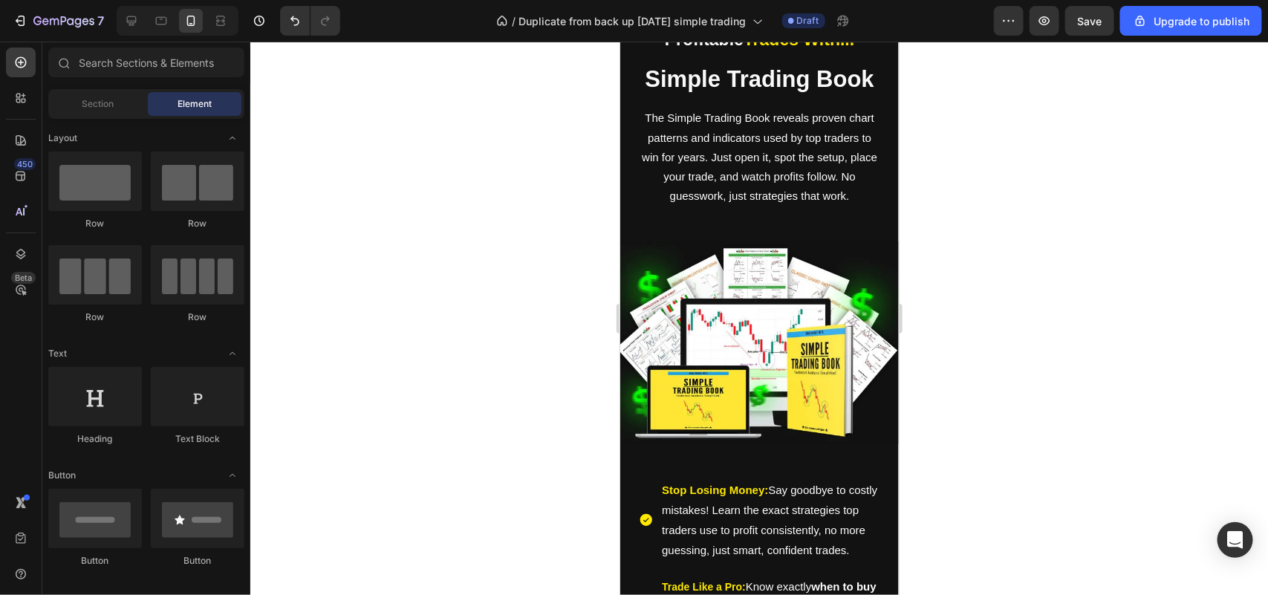
scroll to position [0, 0]
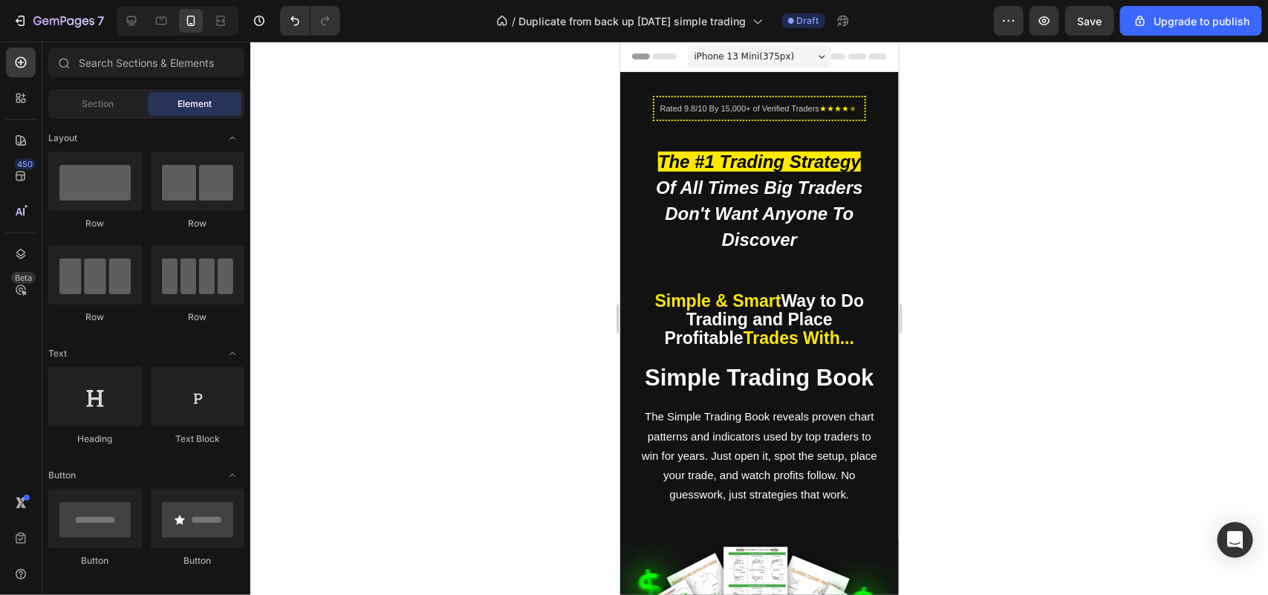
drag, startPoint x: 896, startPoint y: 139, endPoint x: 1515, endPoint y: 61, distance: 624.3
click at [706, 197] on strong "Of All Times Big Traders Don't Want Anyone To Discover" at bounding box center [758, 213] width 206 height 72
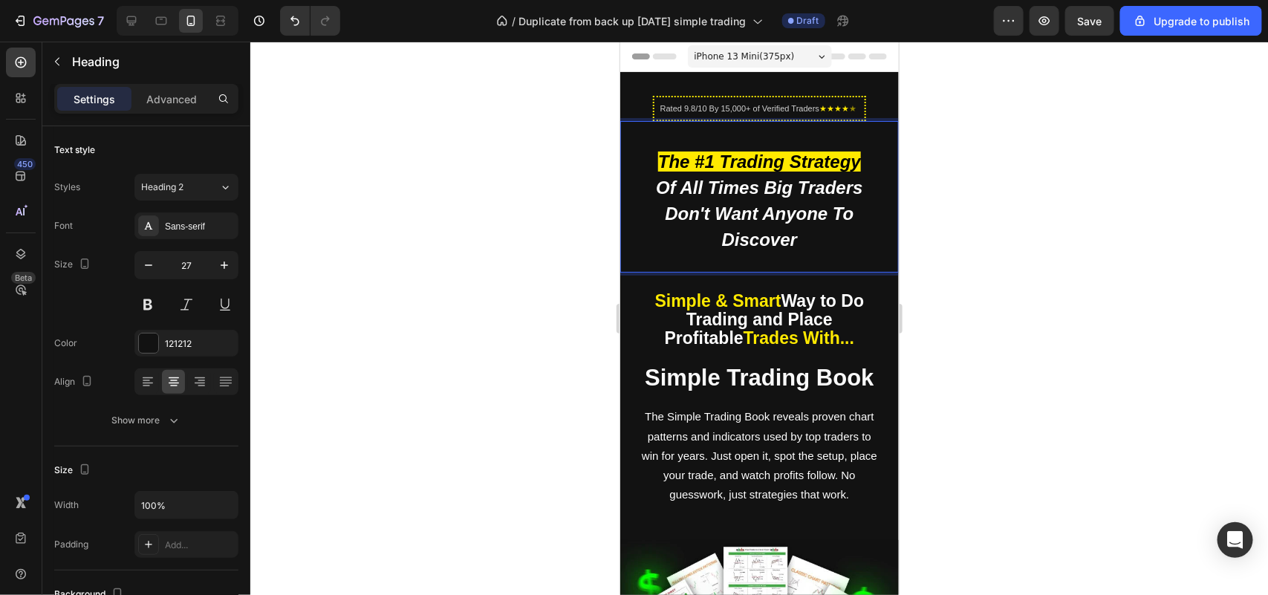
click at [706, 197] on strong "Of All Times Big Traders Don't Want Anyone To Discover" at bounding box center [758, 213] width 206 height 72
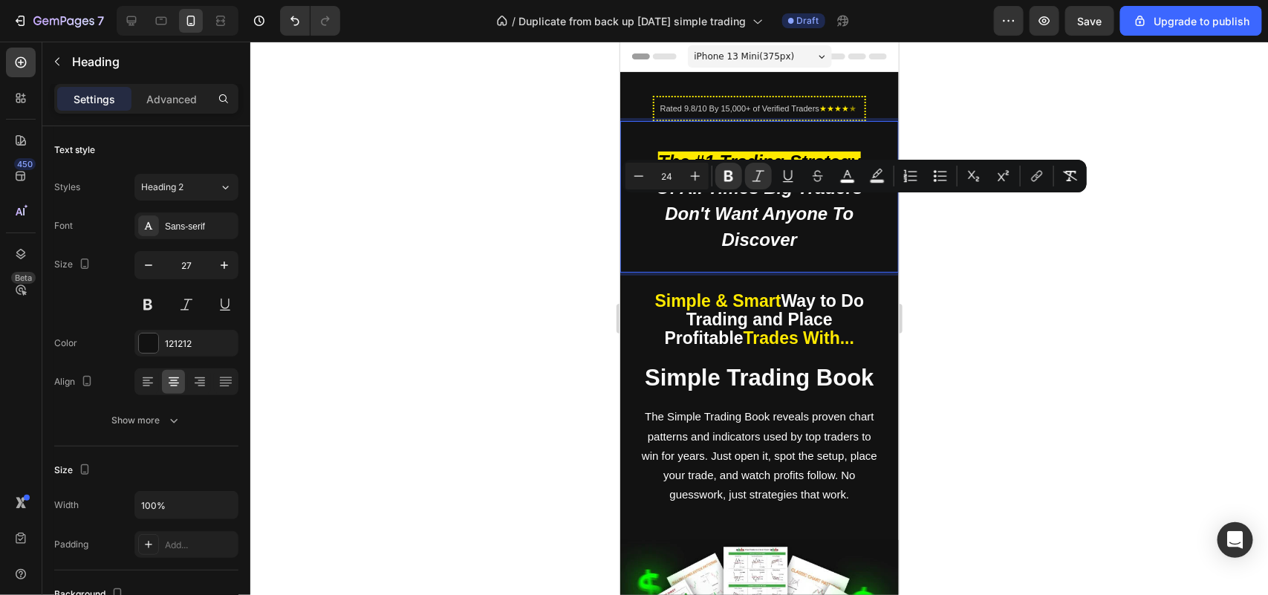
click at [795, 252] on p "The #1 Trading Strategy Of All Times Big Traders Don't Want Anyone To Discover" at bounding box center [758, 200] width 238 height 104
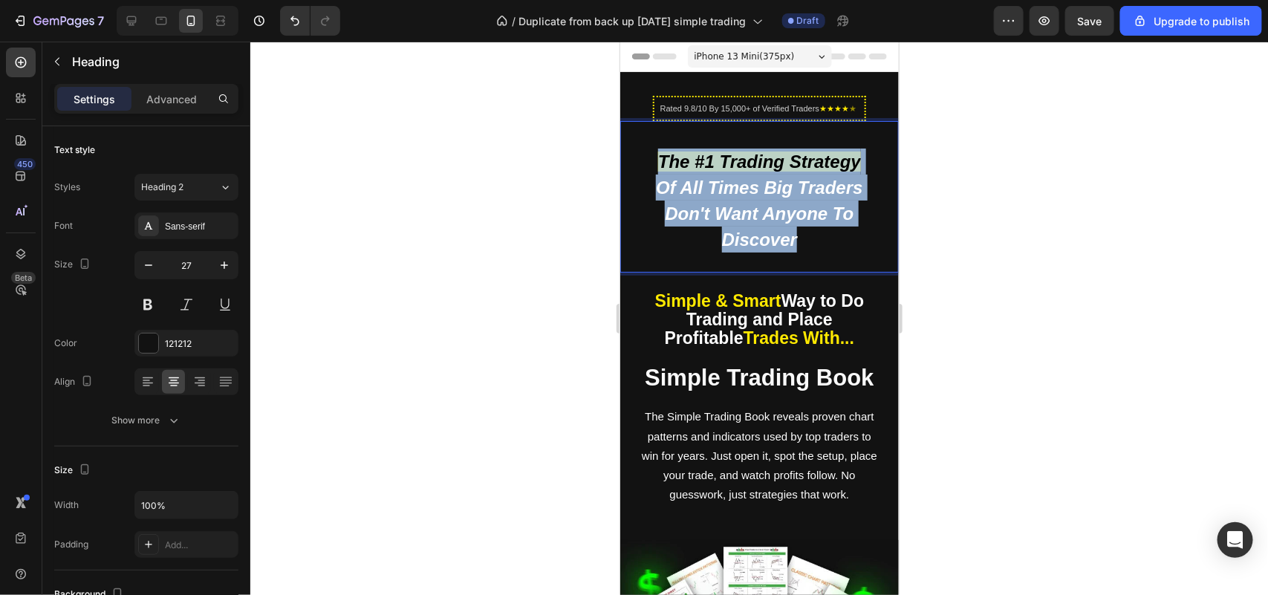
drag, startPoint x: 806, startPoint y: 256, endPoint x: 567, endPoint y: 165, distance: 255.8
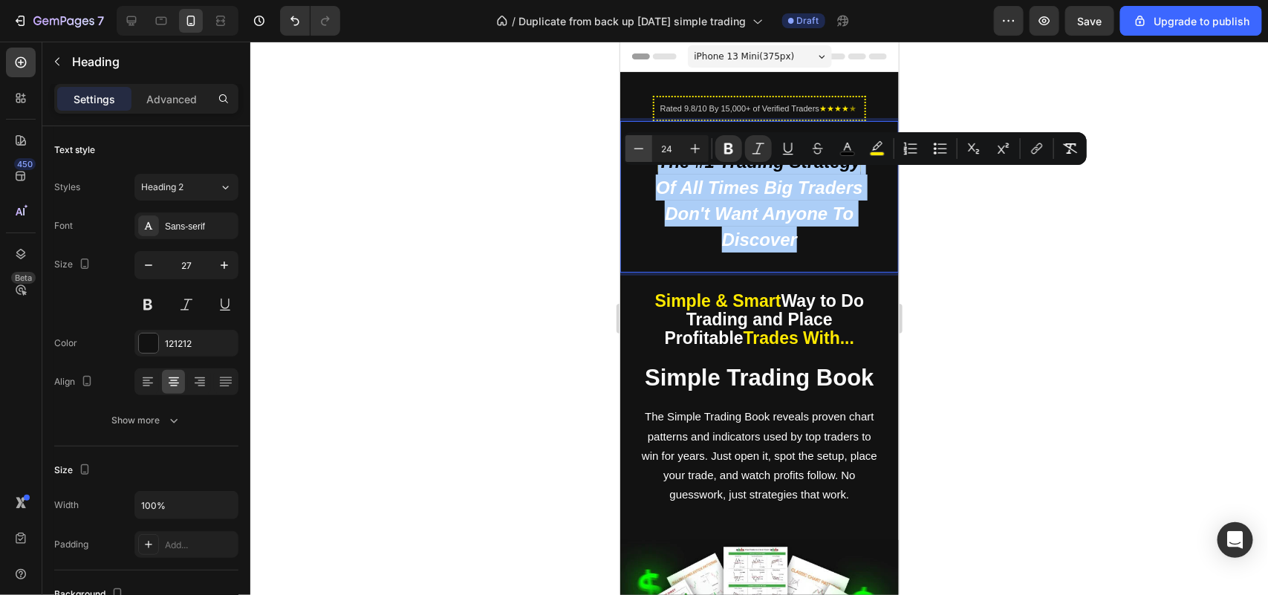
click at [631, 142] on button "Minus" at bounding box center [638, 148] width 27 height 27
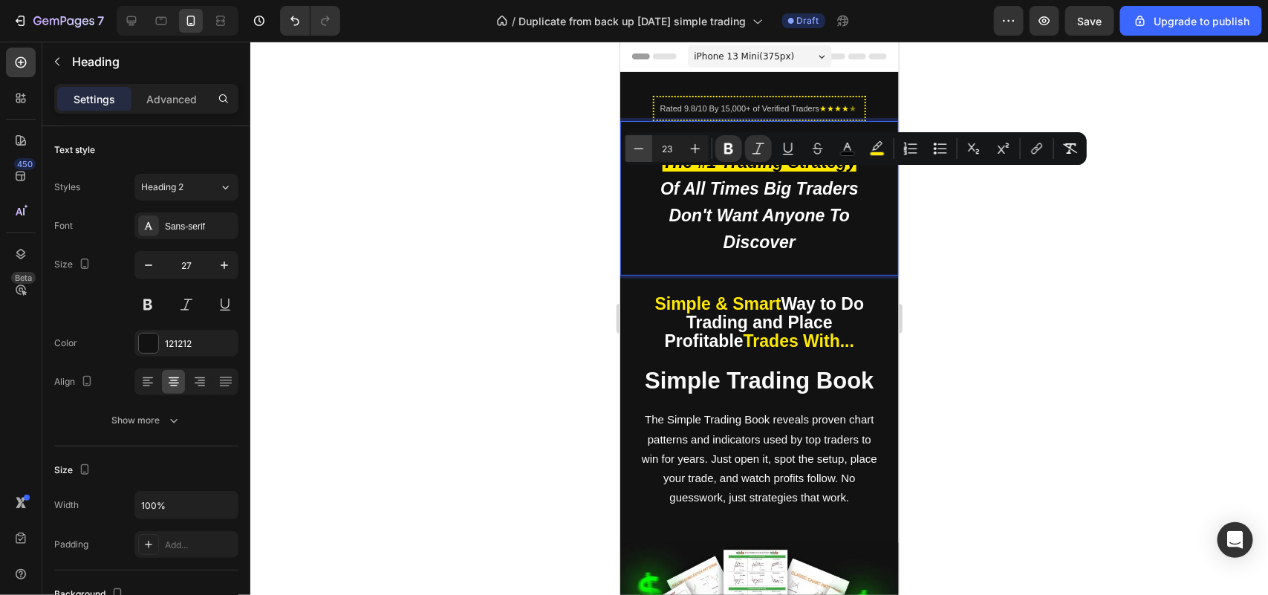
click at [631, 142] on icon "Editor contextual toolbar" at bounding box center [638, 148] width 15 height 15
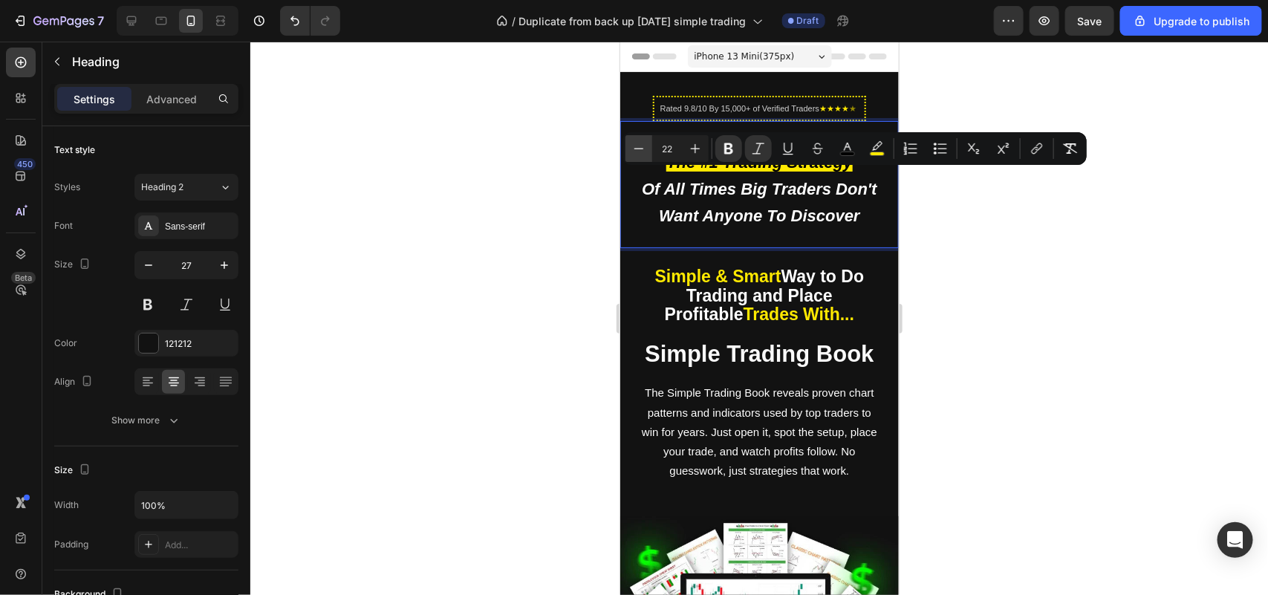
click at [631, 143] on icon "Editor contextual toolbar" at bounding box center [638, 148] width 15 height 15
type input "21"
click at [512, 253] on div at bounding box center [759, 318] width 1018 height 553
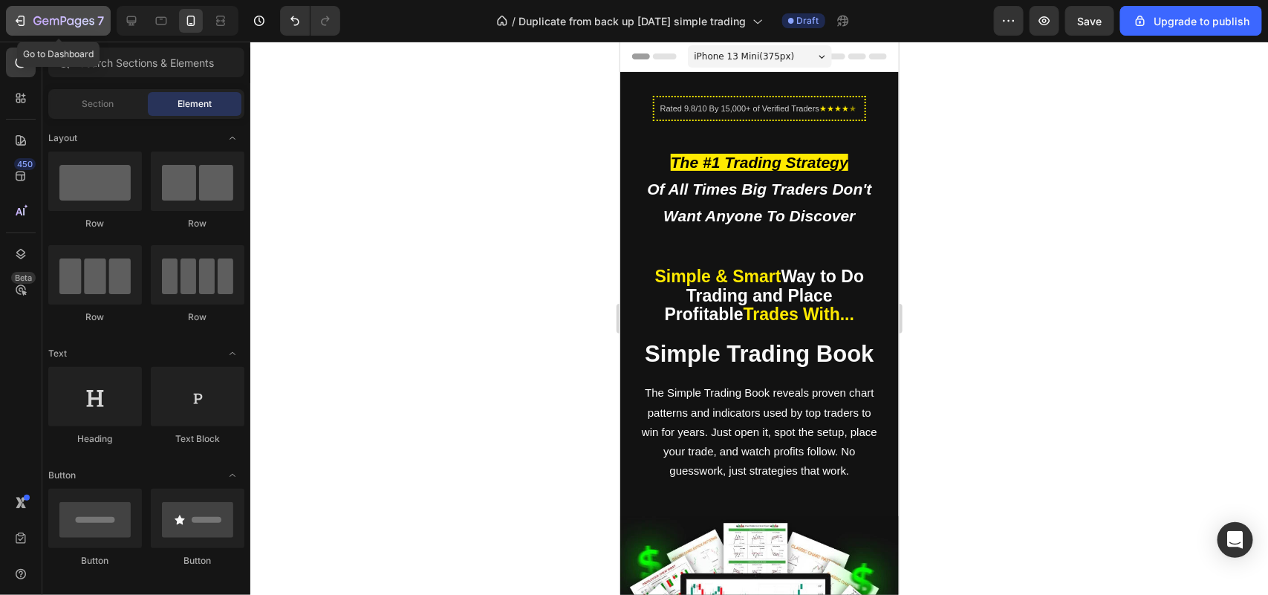
click at [19, 25] on icon "button" at bounding box center [20, 20] width 15 height 15
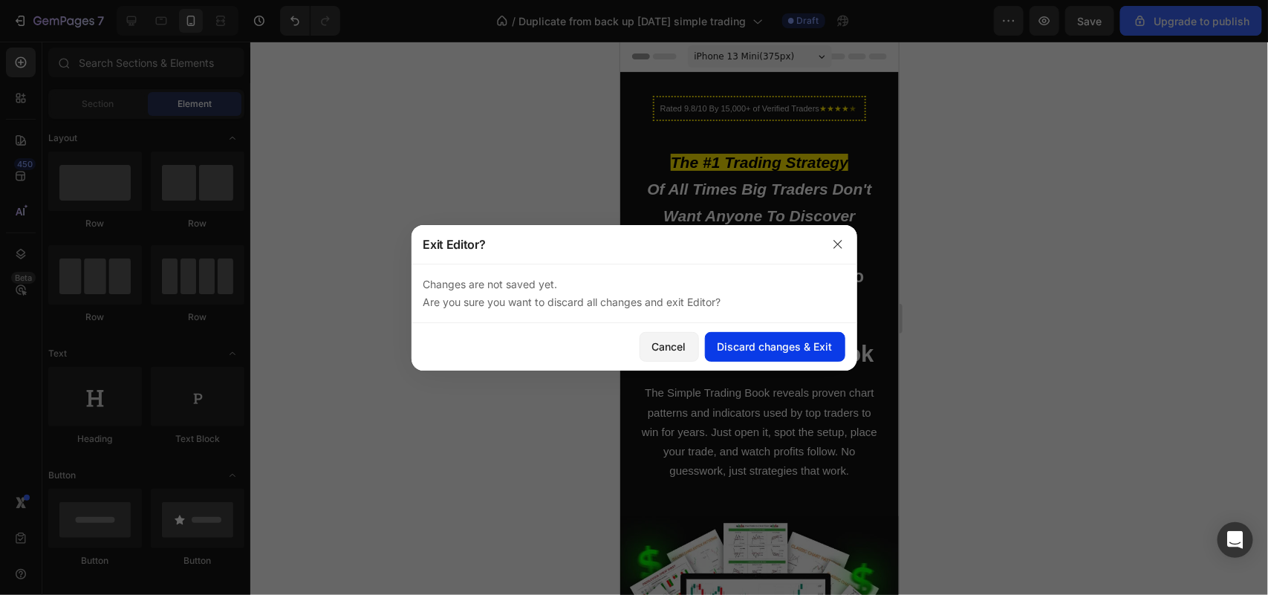
click at [732, 336] on button "Discard changes & Exit" at bounding box center [775, 347] width 140 height 30
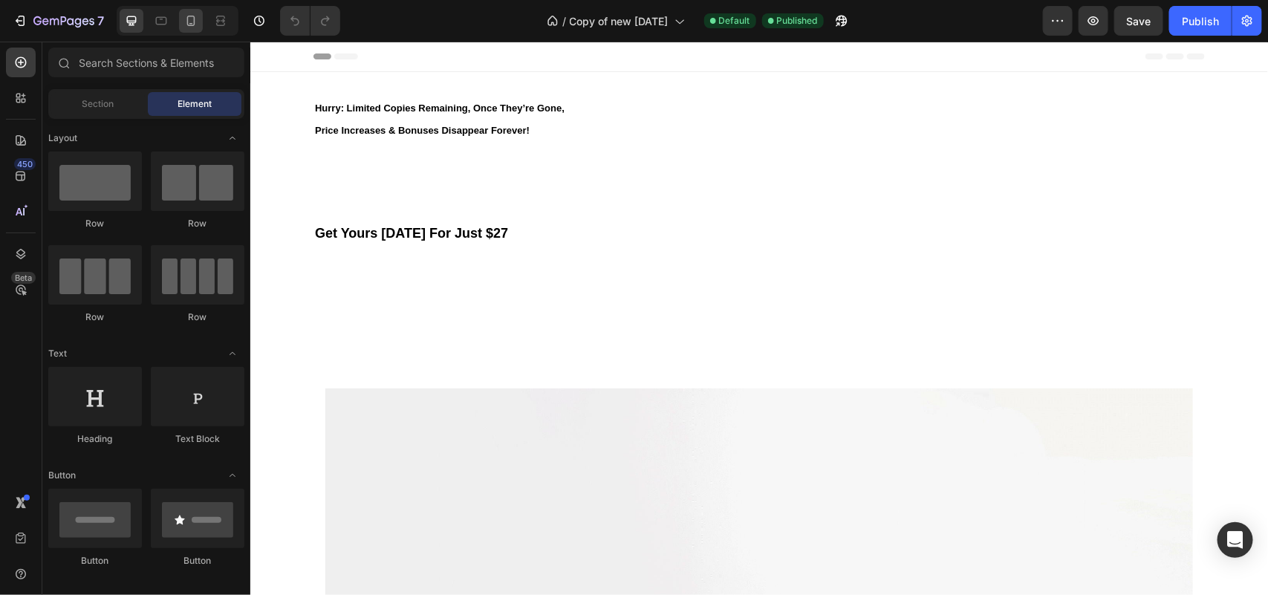
click at [192, 27] on icon at bounding box center [190, 20] width 15 height 15
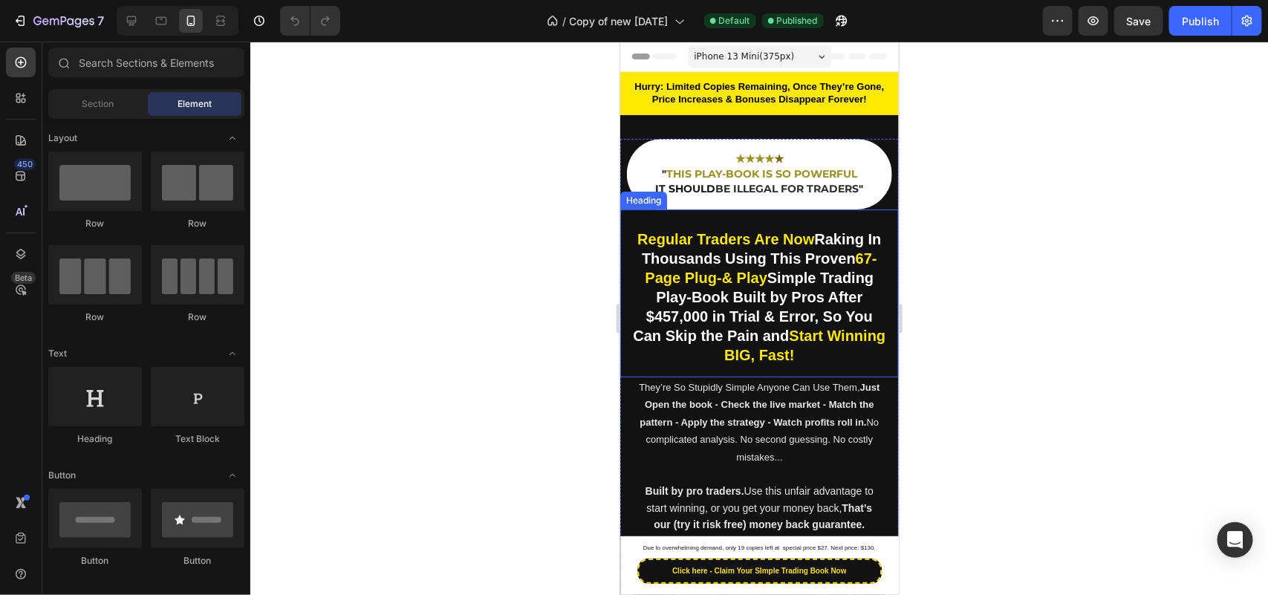
click at [769, 283] on strong "67-Page Plug-& Play" at bounding box center [761, 268] width 232 height 36
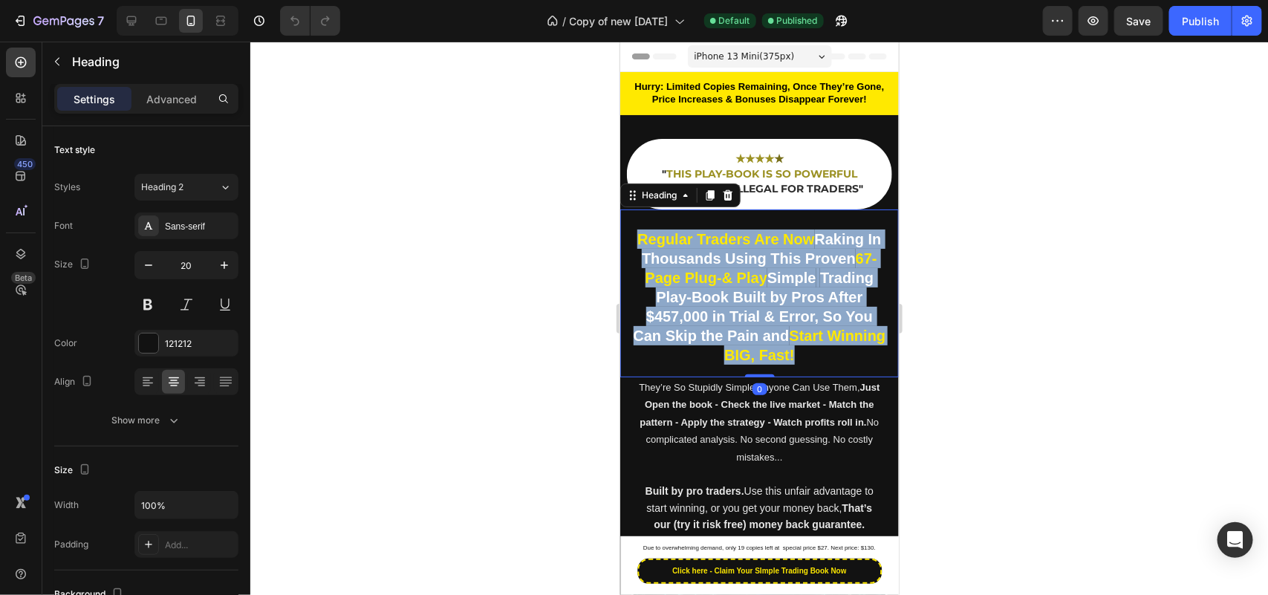
click at [769, 283] on strong "67-Page Plug-& Play" at bounding box center [761, 268] width 232 height 36
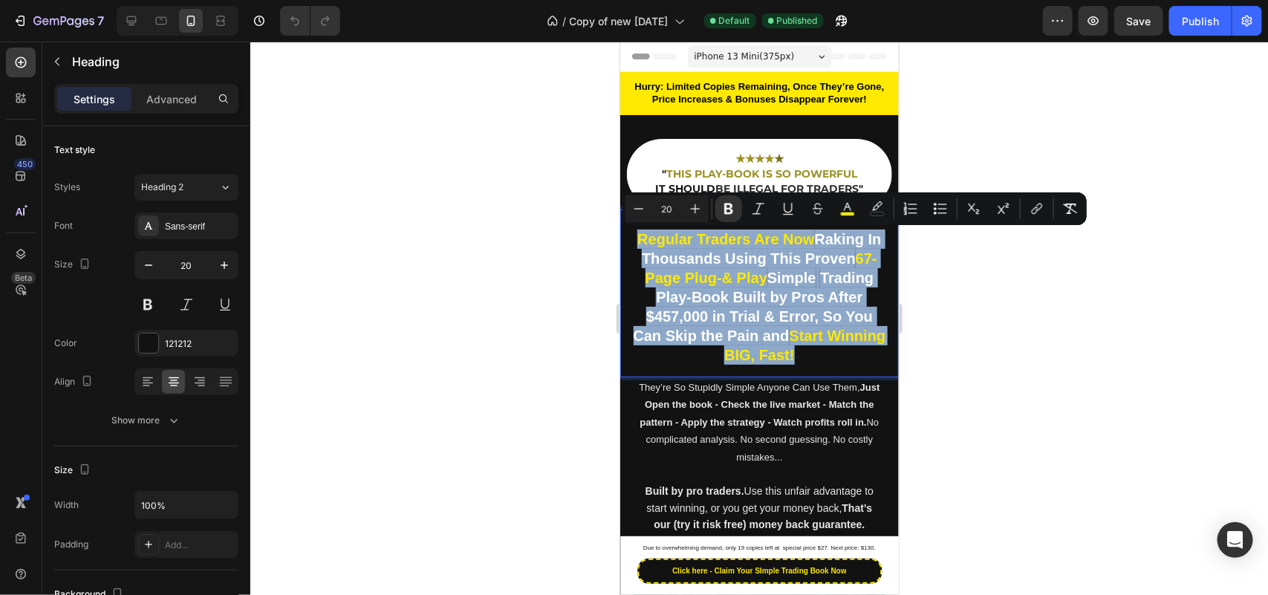
click at [769, 283] on strong "67-Page Plug-& Play" at bounding box center [761, 268] width 232 height 36
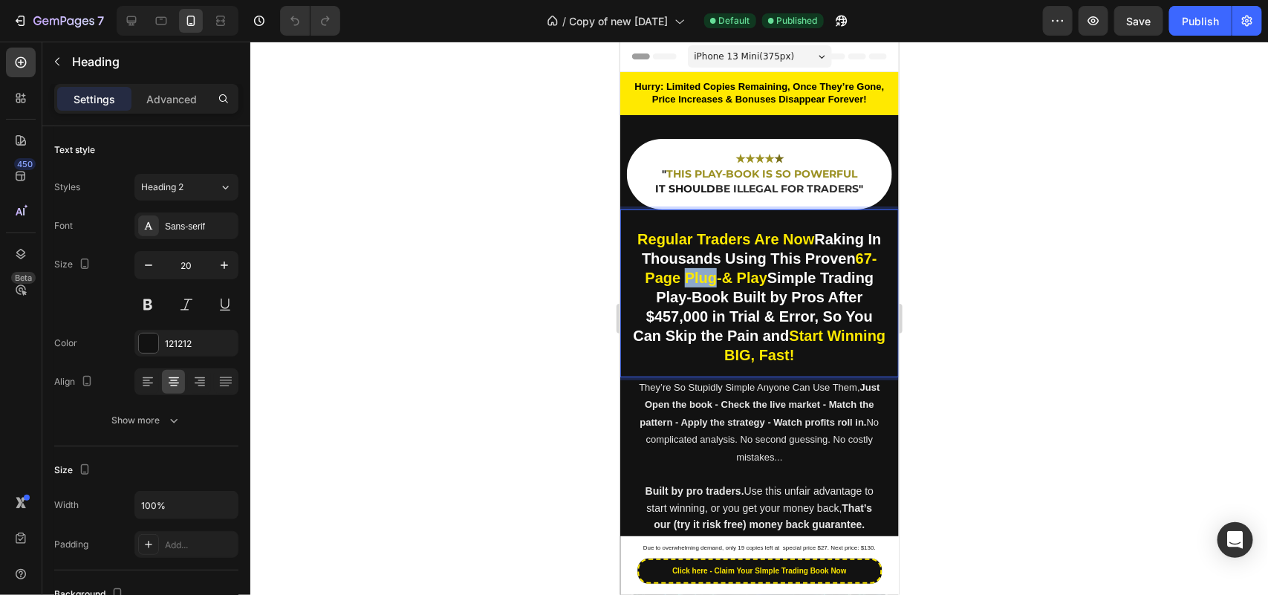
click at [769, 283] on strong "67-Page Plug-& Play" at bounding box center [761, 268] width 232 height 36
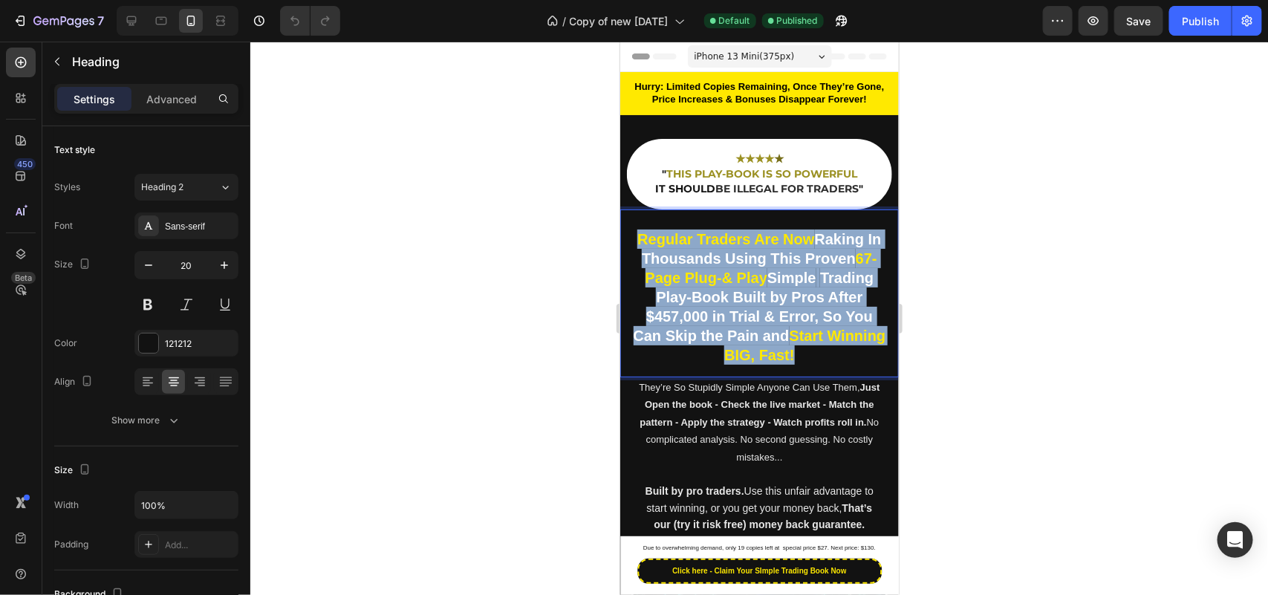
click at [769, 283] on strong "67-Page Plug-& Play" at bounding box center [761, 268] width 232 height 36
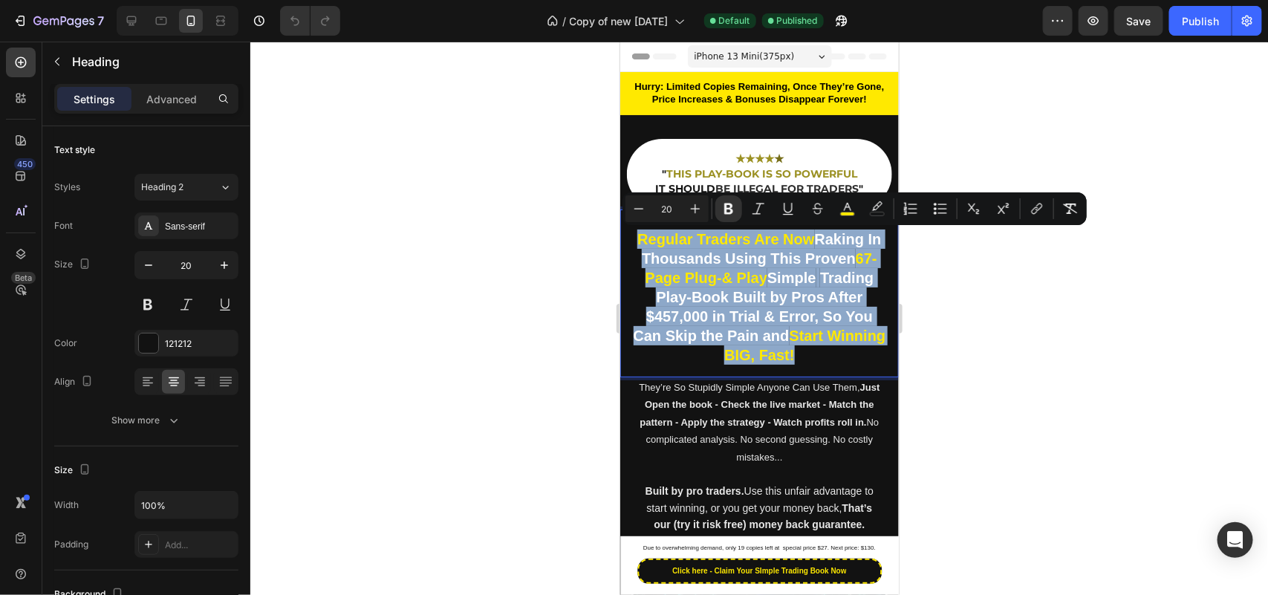
copy p "Regular Traders Are Now Raking In Thousands Using This Proven 67-Page Plug-& Pl…"
click at [769, 283] on strong "67-Page Plug-& Play" at bounding box center [761, 268] width 232 height 36
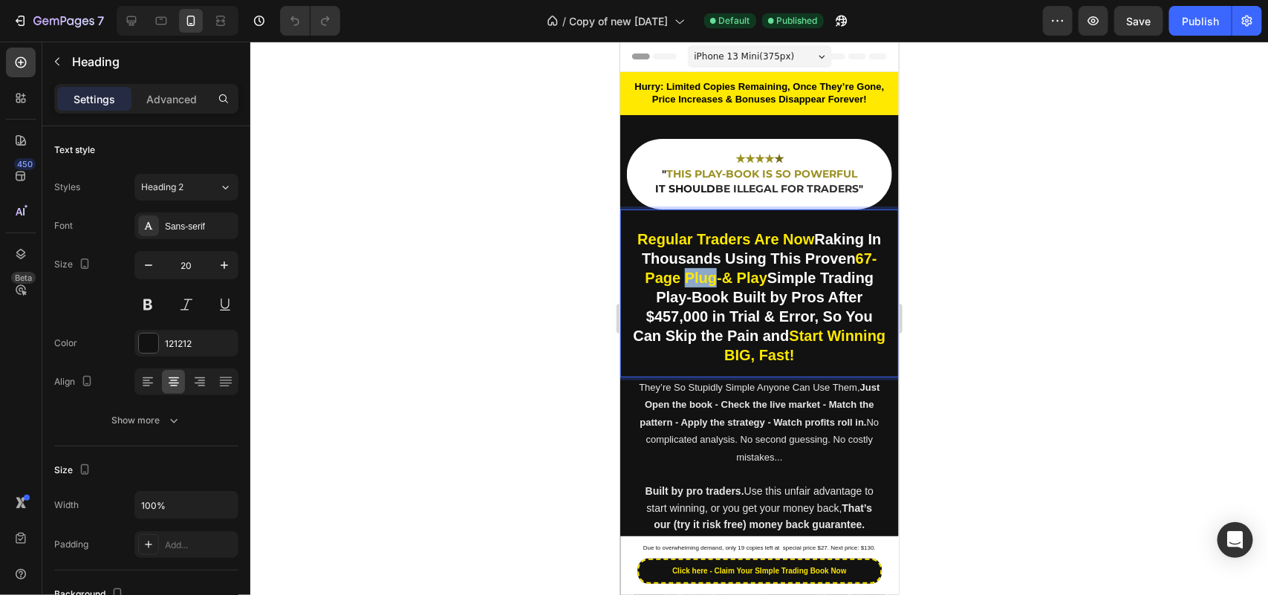
click at [769, 283] on strong "67-Page Plug-& Play" at bounding box center [761, 268] width 232 height 36
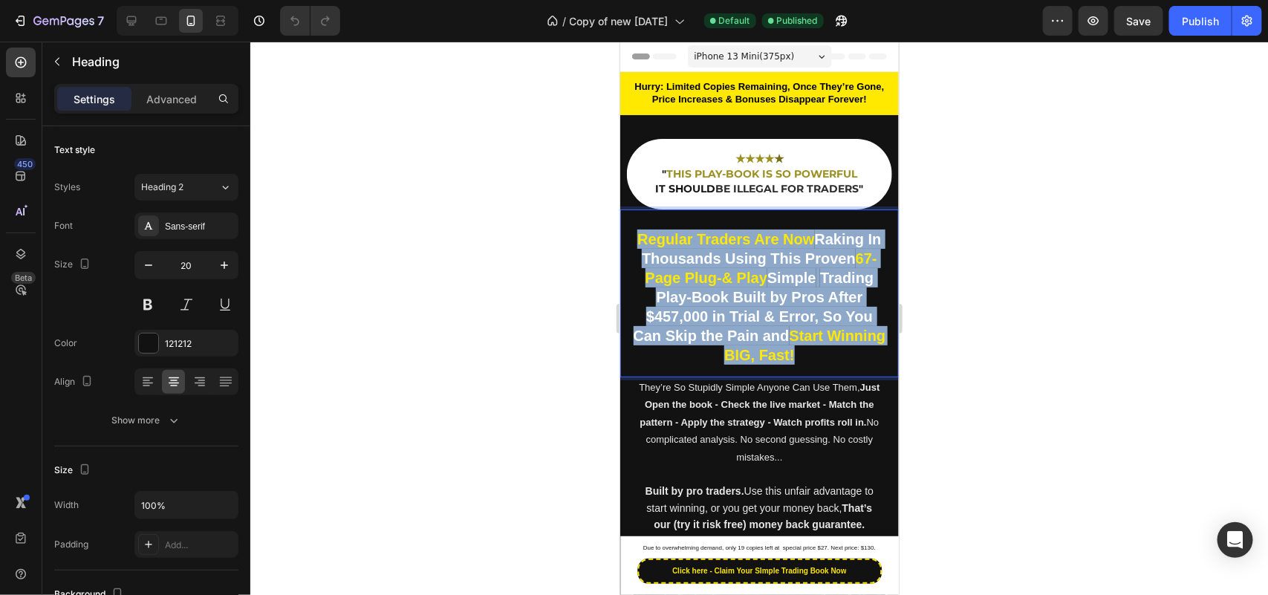
click at [769, 283] on strong "67-Page Plug-& Play" at bounding box center [761, 268] width 232 height 36
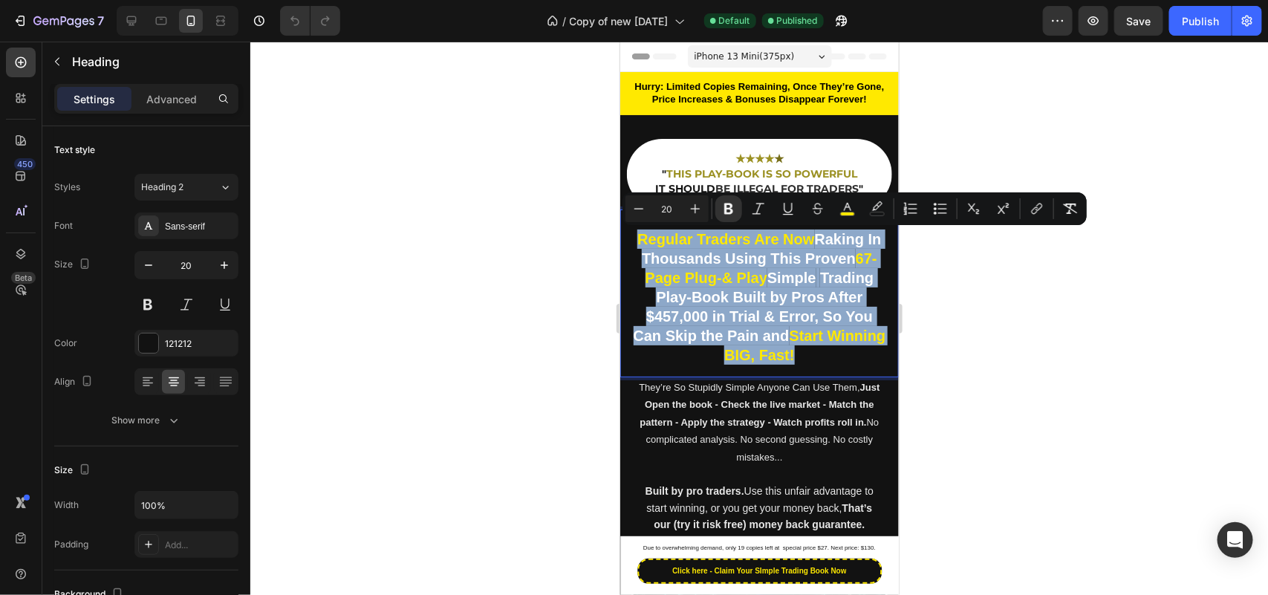
copy p "Regular Traders Are Now Raking In Thousands Using This Proven 67-Page Plug-& Pl…"
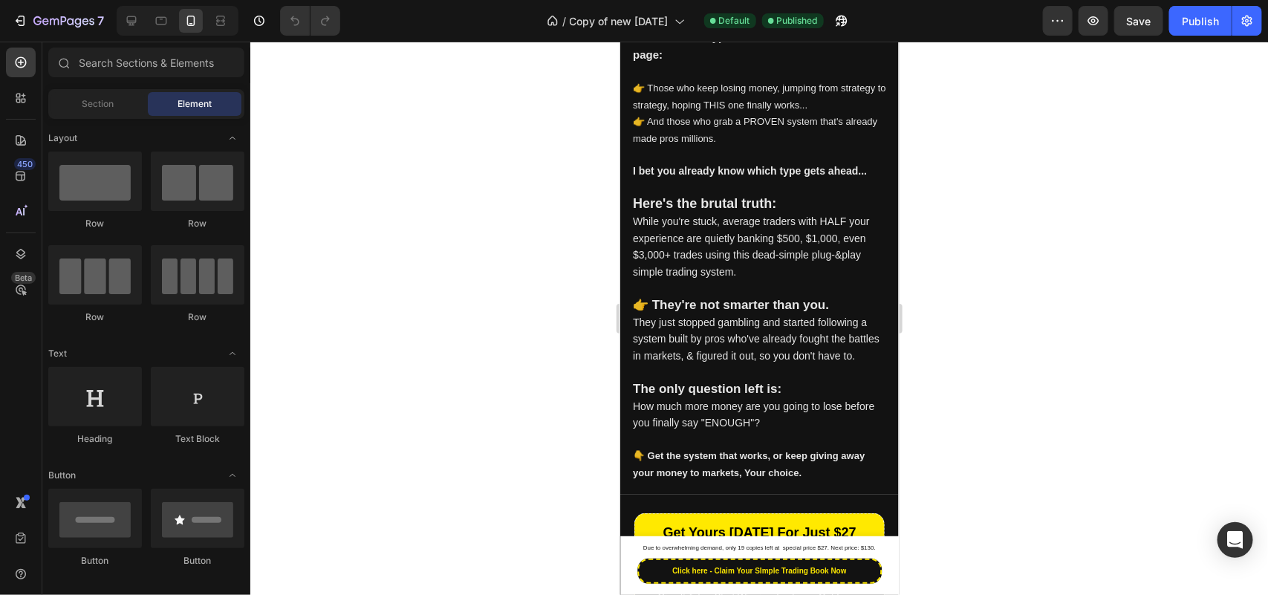
scroll to position [737, 0]
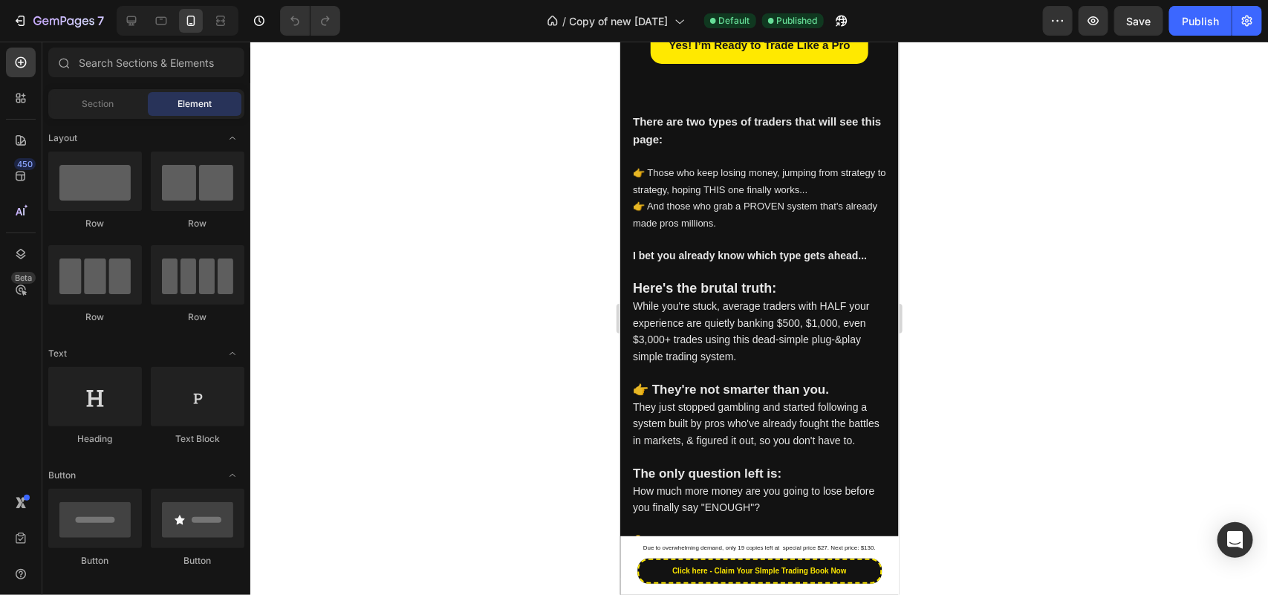
click at [527, 265] on div at bounding box center [759, 318] width 1018 height 553
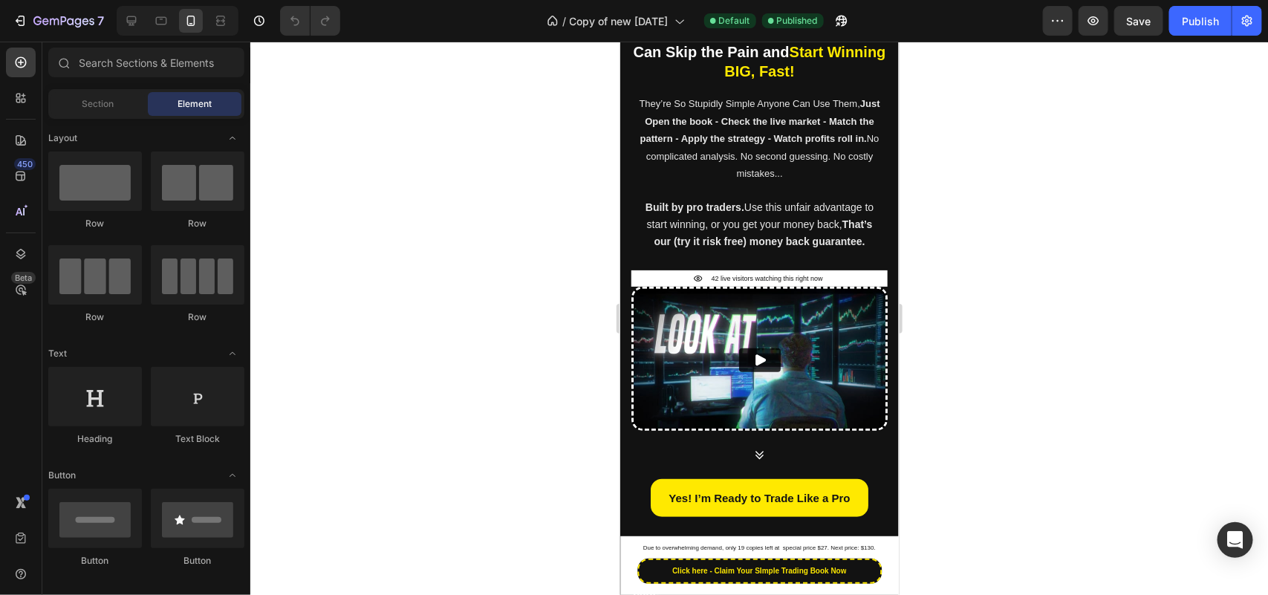
scroll to position [425, 0]
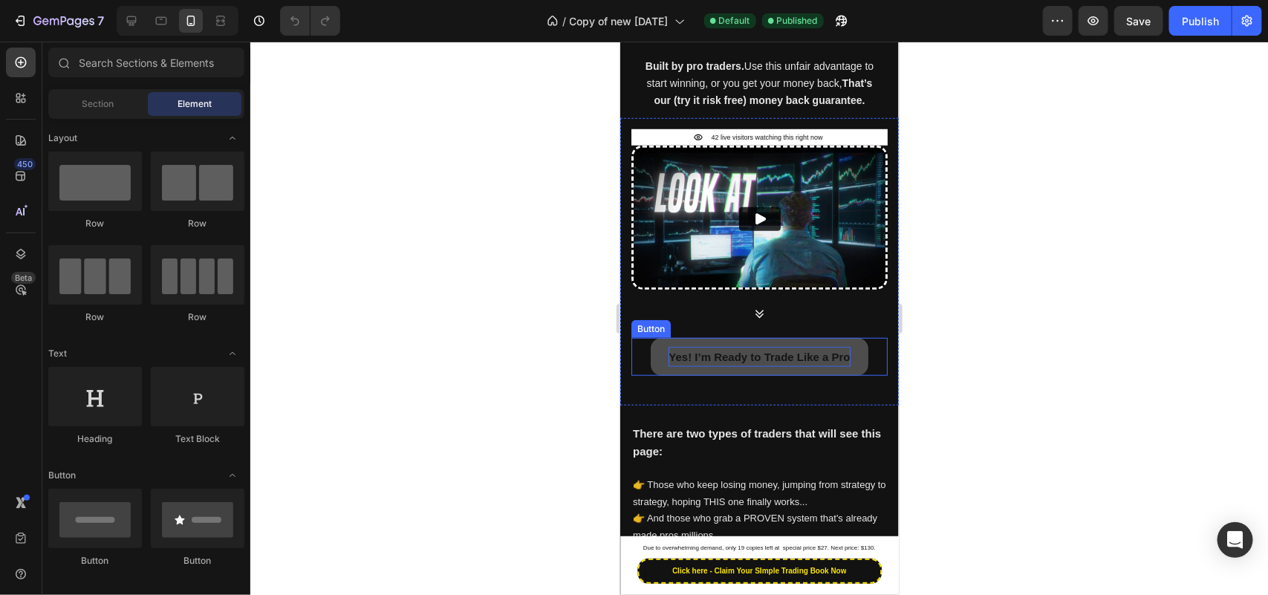
click at [732, 351] on p "Yes! I’m Ready to Trade Like a Pro" at bounding box center [758, 356] width 181 height 20
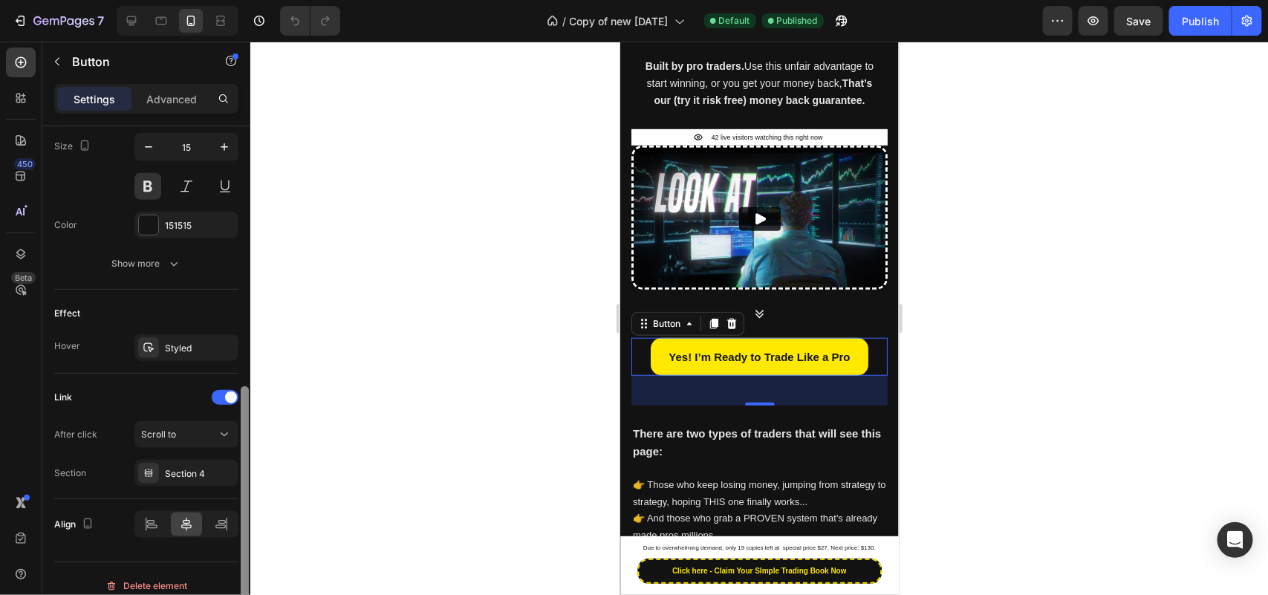
scroll to position [634, 0]
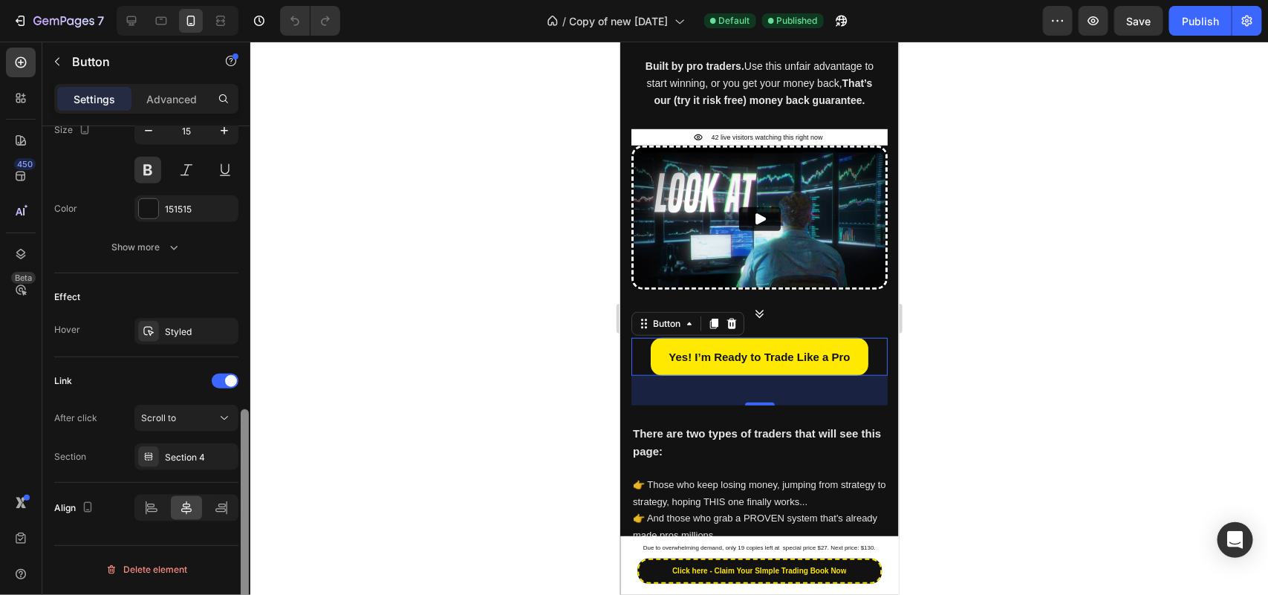
drag, startPoint x: 255, startPoint y: 270, endPoint x: 238, endPoint y: 533, distance: 264.2
click at [239, 533] on div at bounding box center [244, 381] width 11 height 511
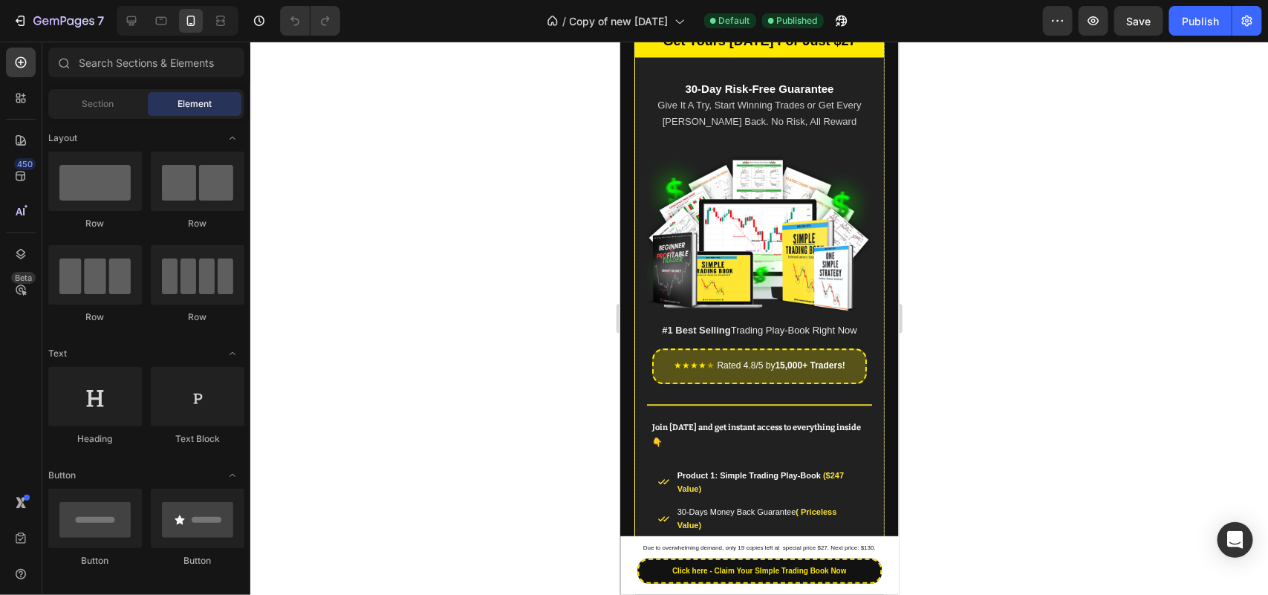
scroll to position [1104, 0]
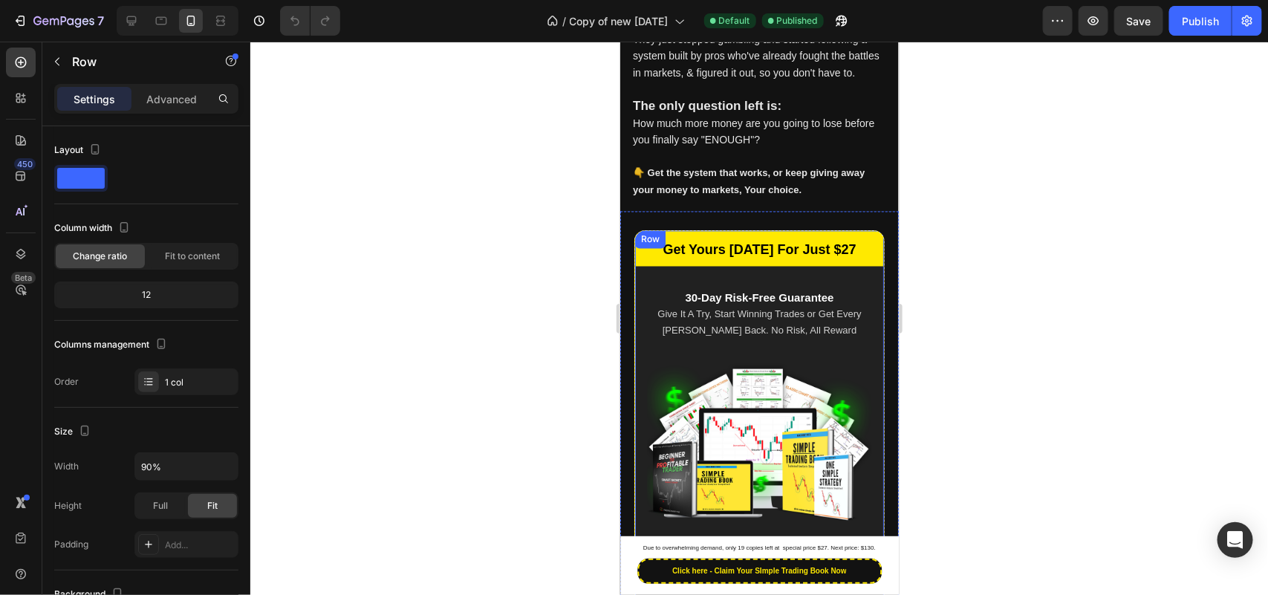
click at [661, 230] on div "Row" at bounding box center [649, 239] width 30 height 18
click at [661, 239] on div "Row" at bounding box center [665, 244] width 25 height 13
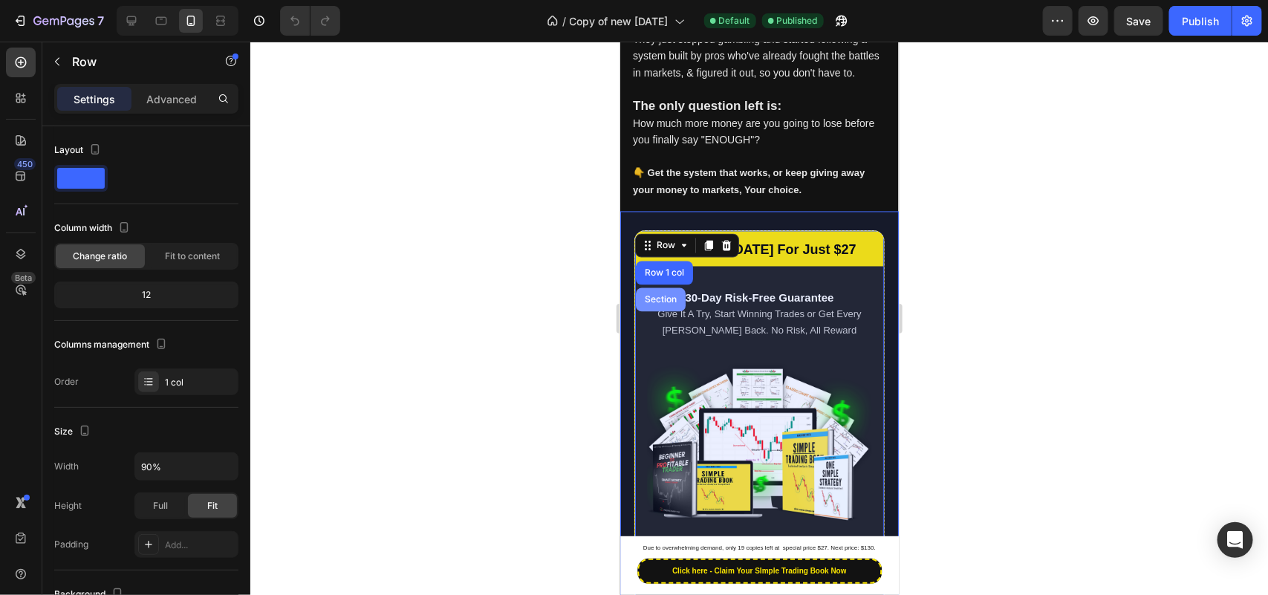
click at [662, 295] on div "Section" at bounding box center [660, 299] width 38 height 9
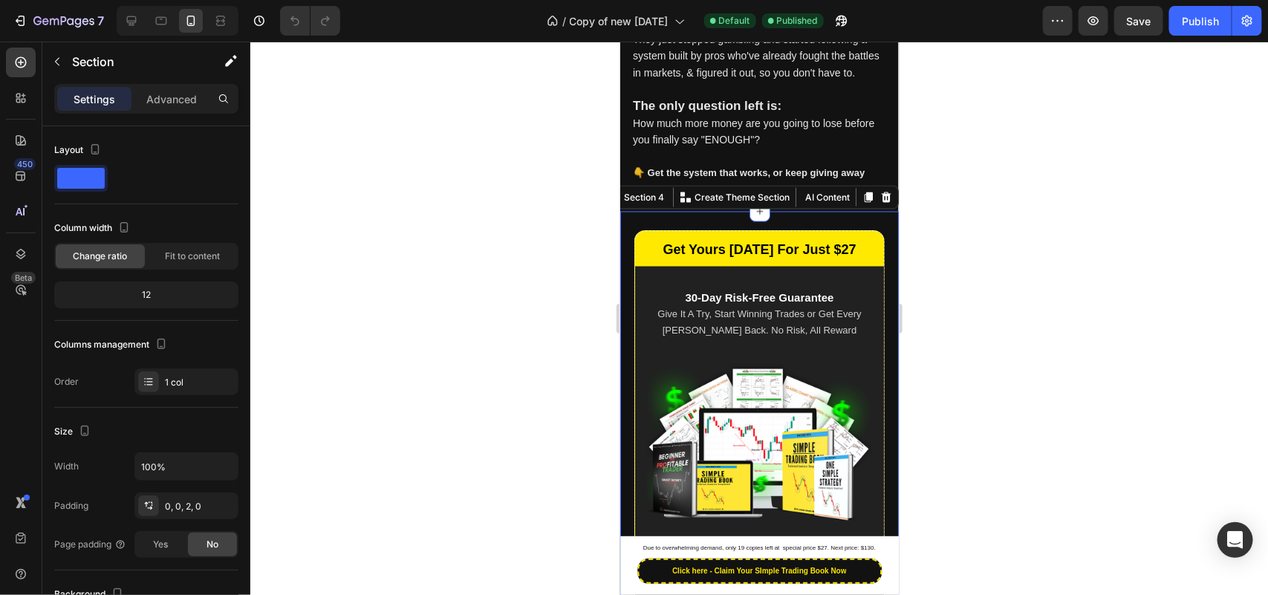
click at [496, 276] on div at bounding box center [759, 318] width 1018 height 553
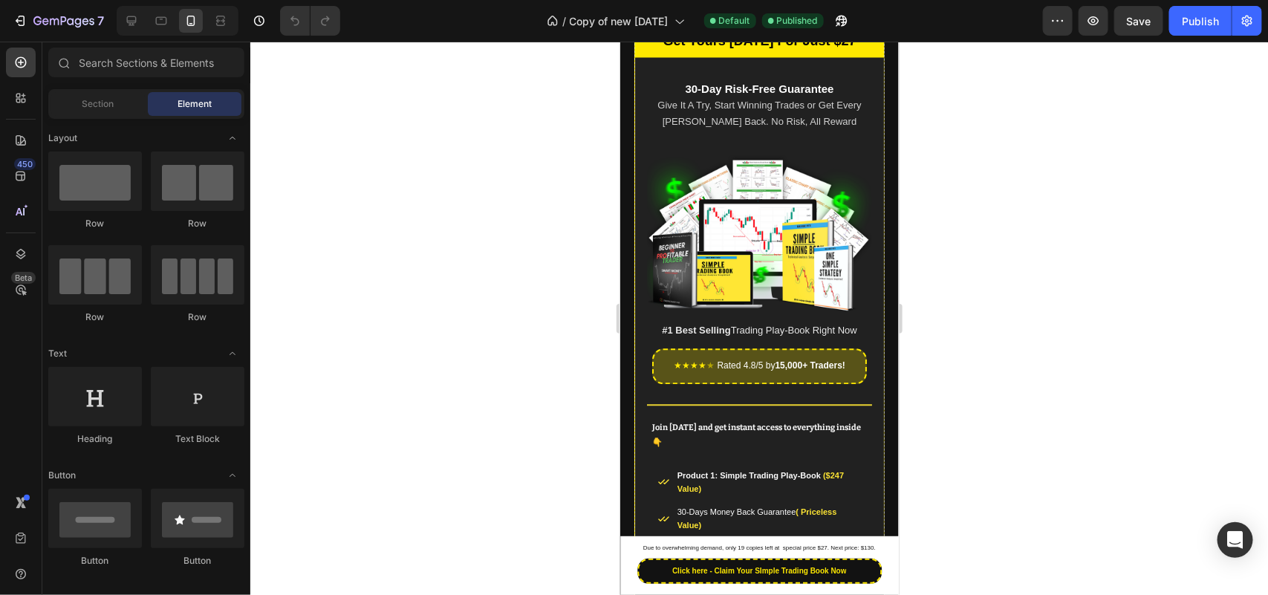
scroll to position [1360, 0]
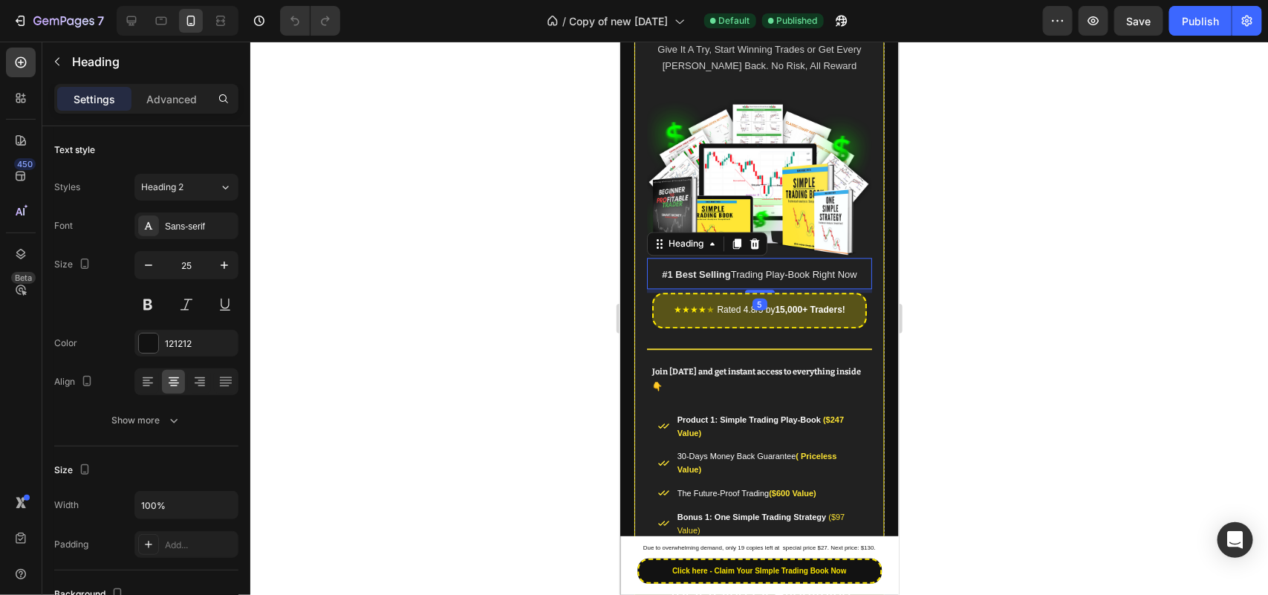
click at [831, 257] on h2 "#1 Best Selling Trading Play-Book Right Now" at bounding box center [759, 272] width 226 height 31
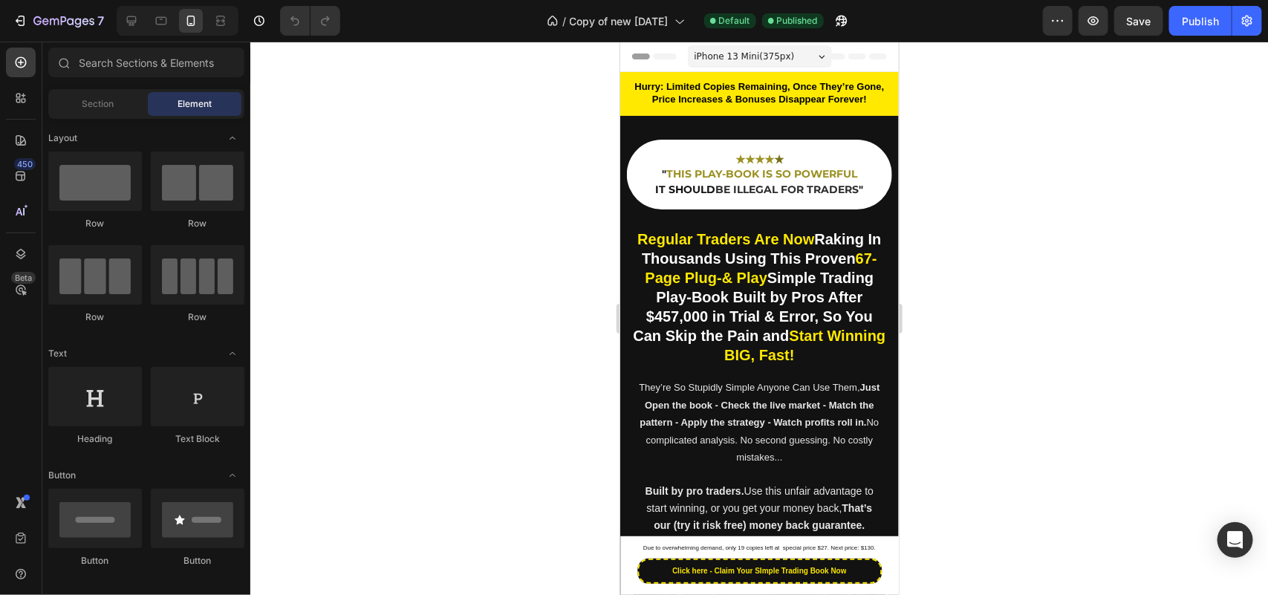
scroll to position [112, 0]
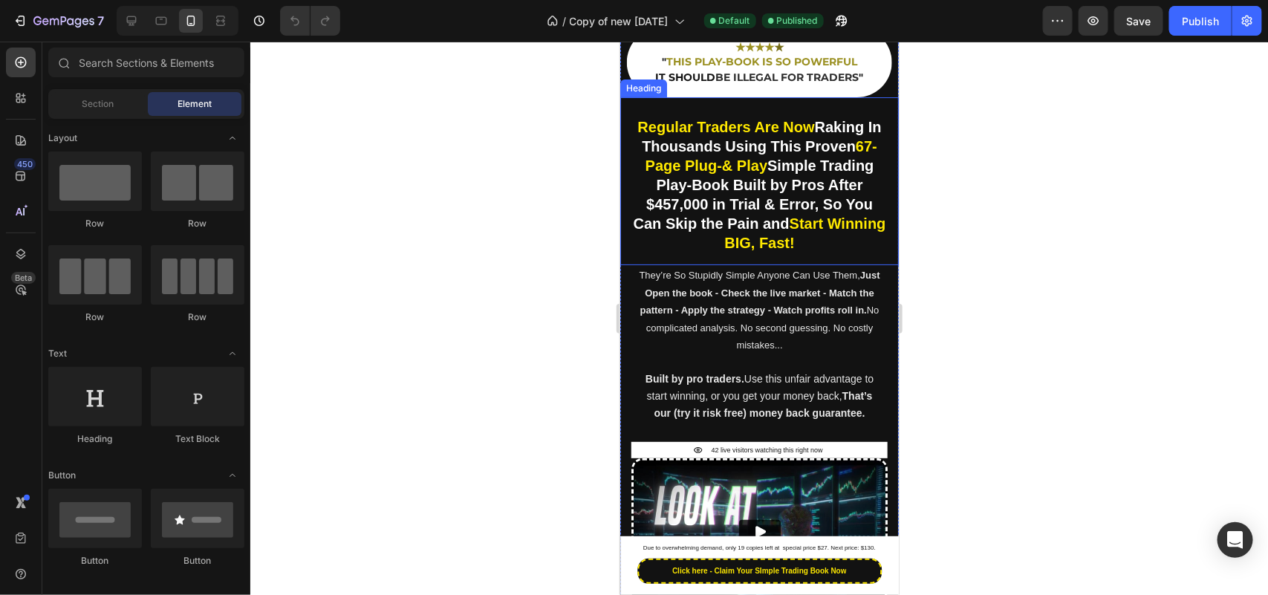
click at [787, 163] on strong "67-Page Plug-& Play" at bounding box center [761, 155] width 232 height 36
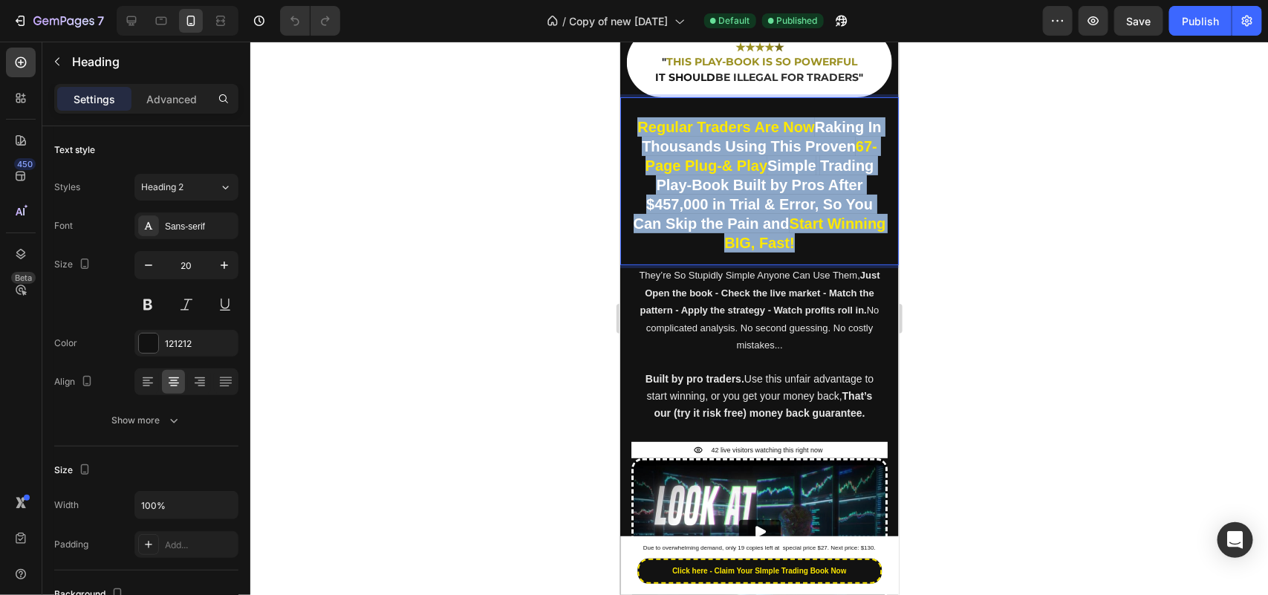
drag, startPoint x: 787, startPoint y: 163, endPoint x: 787, endPoint y: 172, distance: 8.2
click at [787, 172] on strong "67-Page Plug-& Play" at bounding box center [761, 155] width 232 height 36
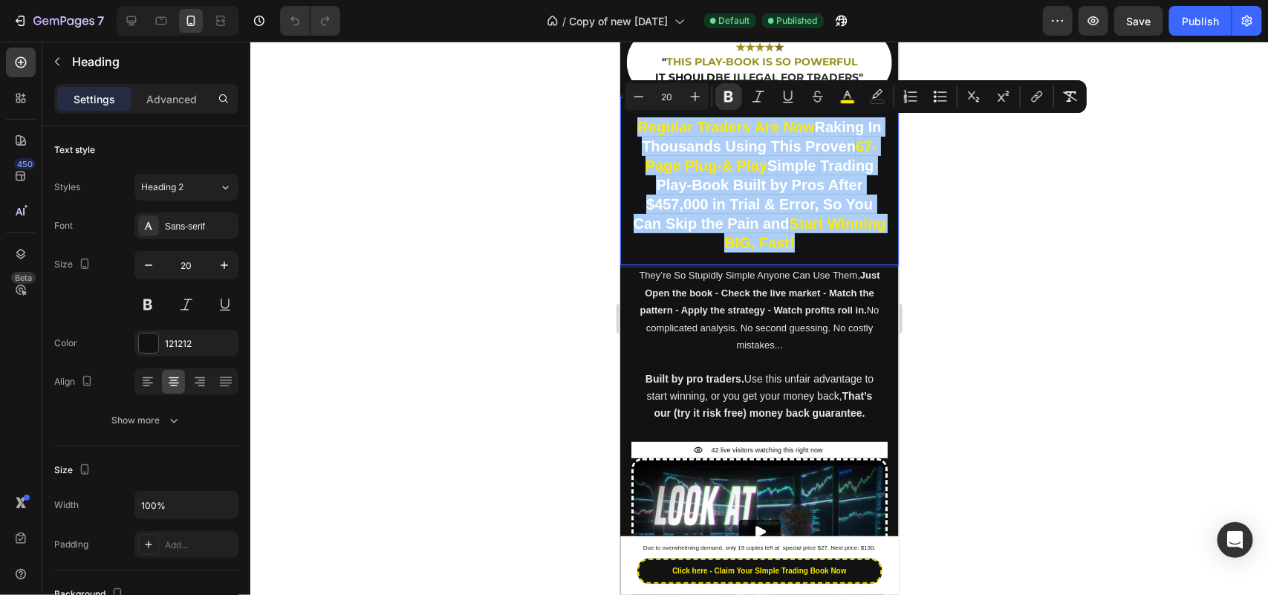
click at [431, 313] on div at bounding box center [759, 318] width 1018 height 553
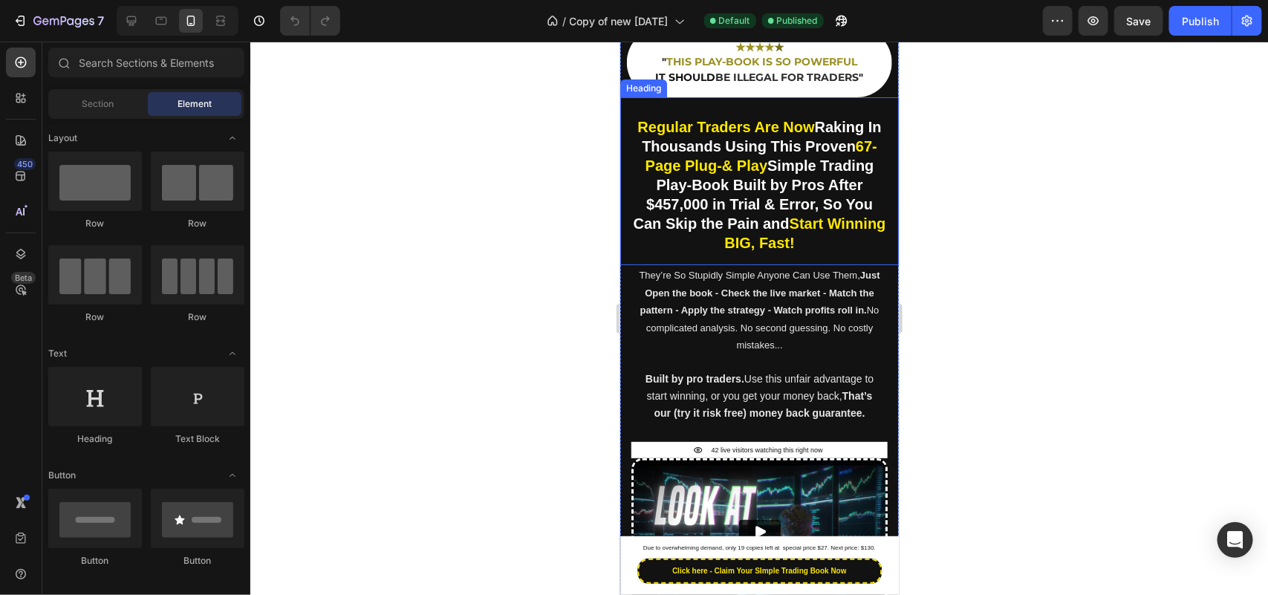
click at [697, 189] on strong "Trading Play-Book Built by Pros After $457,000 in Trial & Error, So You Can Ski…" at bounding box center [753, 194] width 241 height 74
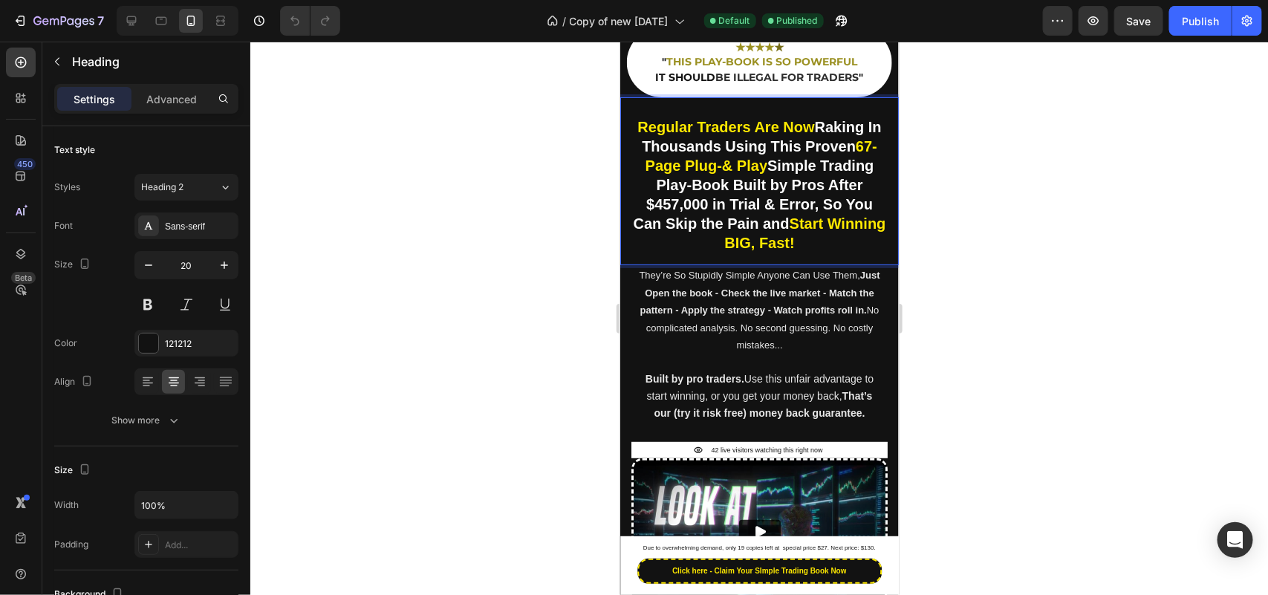
click at [697, 189] on strong "Trading Play-Book Built by Pros After $457,000 in Trial & Error, So You Can Ski…" at bounding box center [753, 194] width 241 height 74
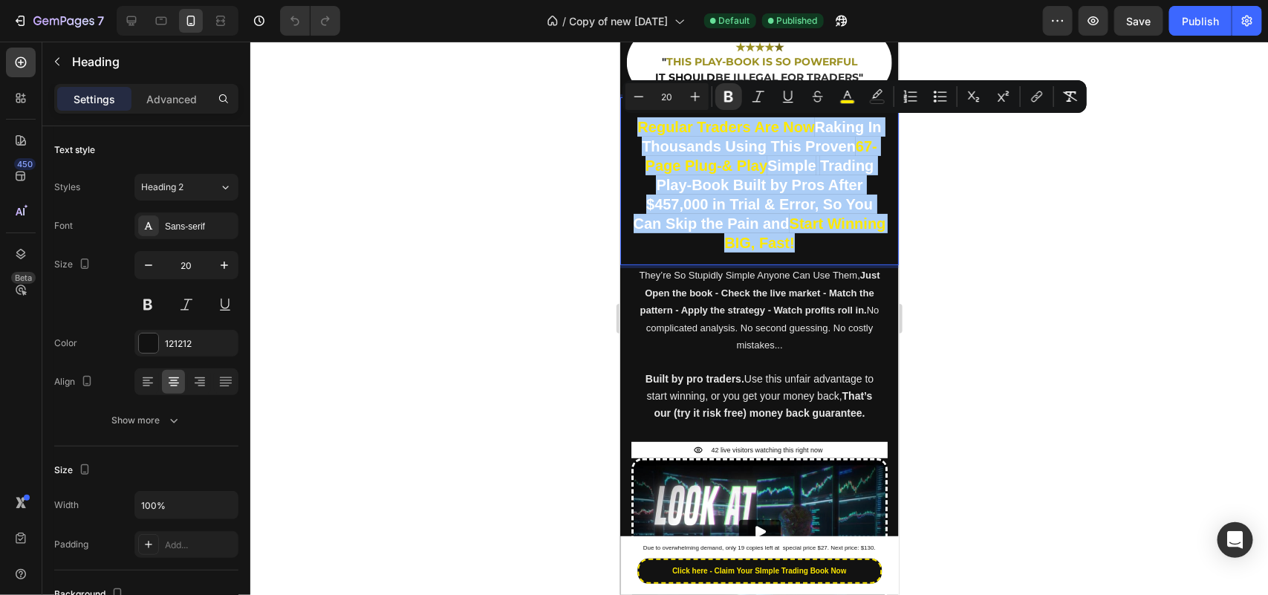
click at [455, 224] on div at bounding box center [759, 318] width 1018 height 553
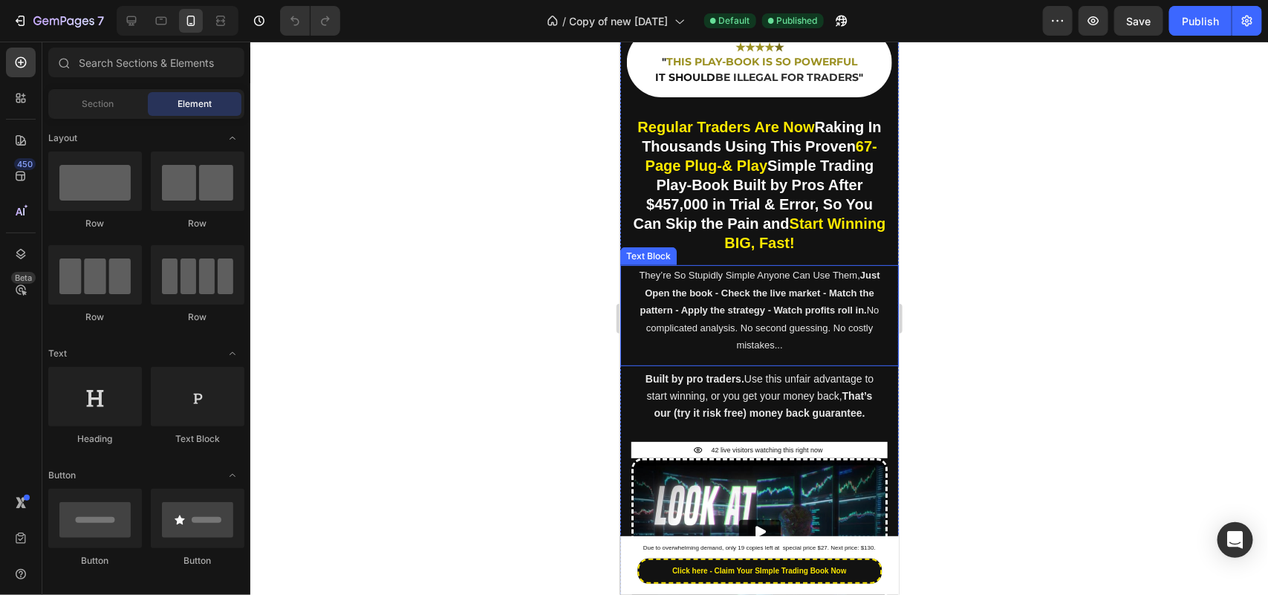
click at [719, 319] on p "They’re So Stupidly Simple Anyone Can Use Them, Just Open the book - Check the …" at bounding box center [759, 309] width 246 height 87
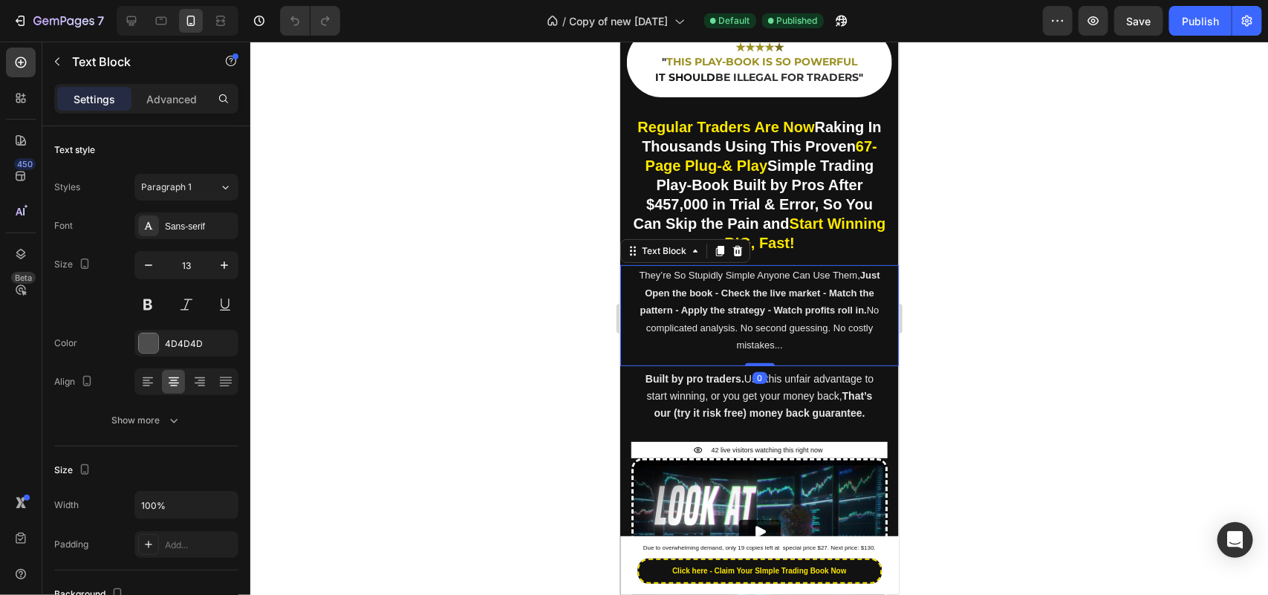
click at [719, 319] on p "They’re So Stupidly Simple Anyone Can Use Them, Just Open the book - Check the …" at bounding box center [759, 309] width 246 height 87
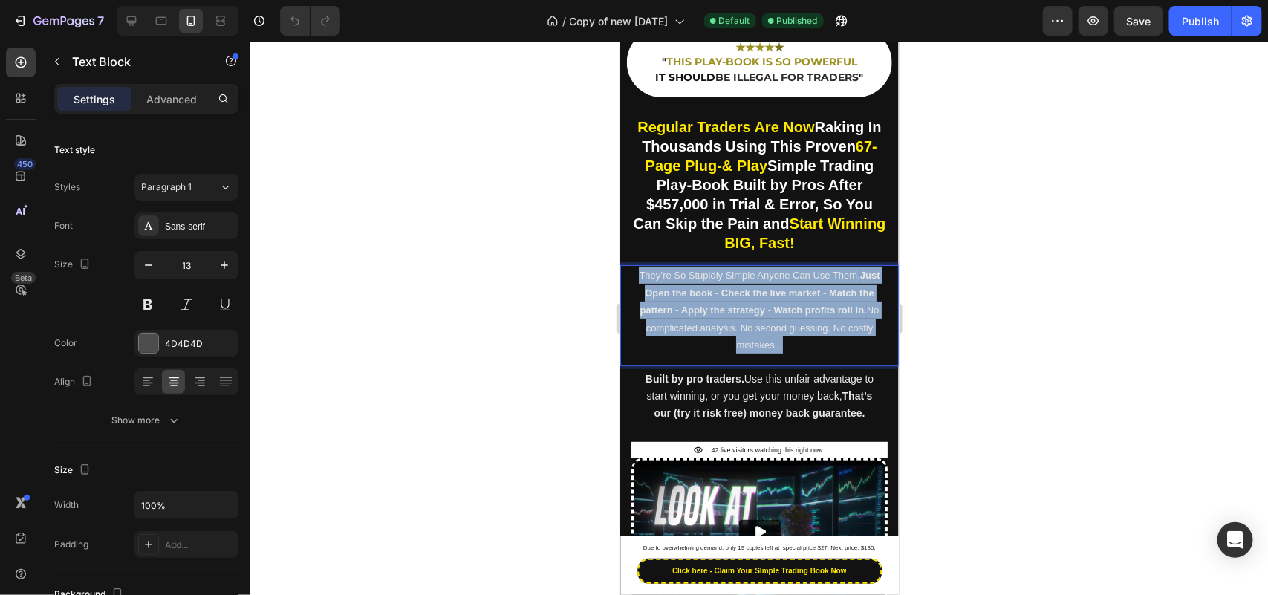
click at [719, 319] on p "They’re So Stupidly Simple Anyone Can Use Them, Just Open the book - Check the …" at bounding box center [759, 309] width 246 height 87
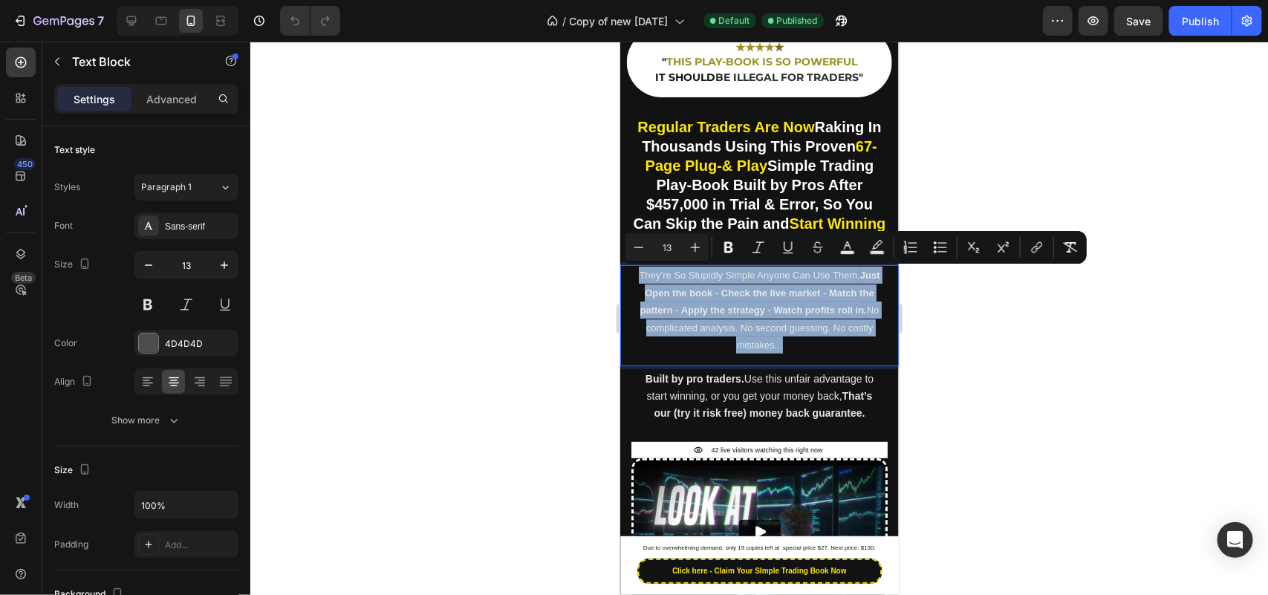
click at [710, 321] on span "They’re So Stupidly Simple Anyone Can Use Them, Just Open the book - Check the …" at bounding box center [758, 309] width 241 height 81
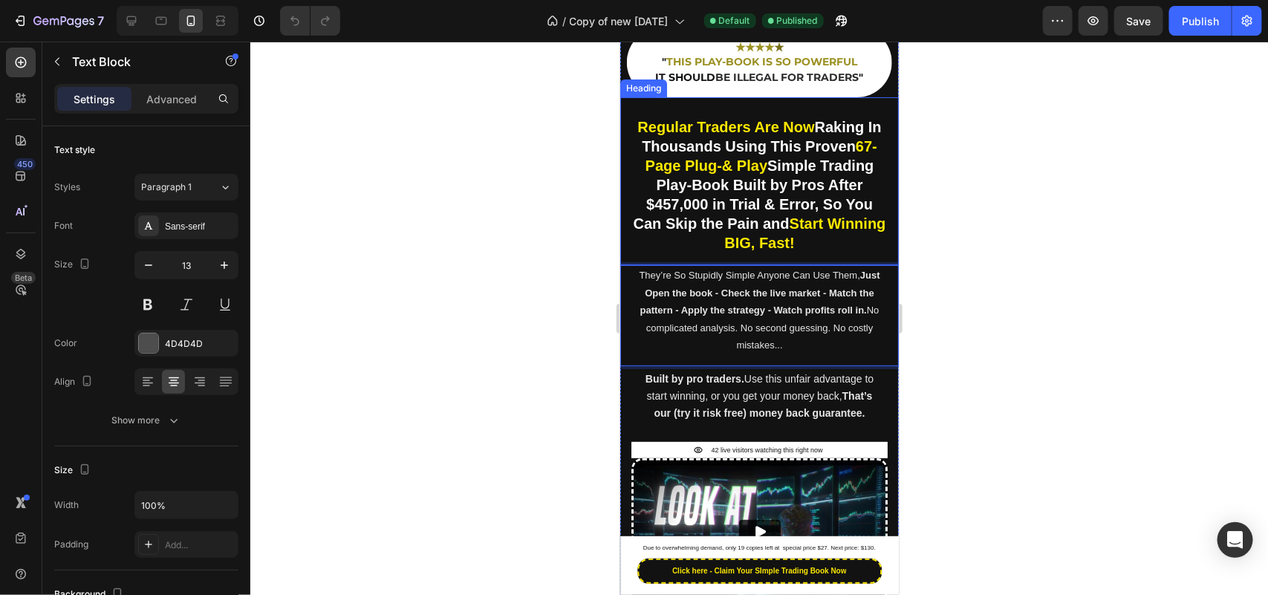
click at [703, 190] on strong "Trading Play-Book Built by Pros After $457,000 in Trial & Error, So You Can Ski…" at bounding box center [753, 194] width 241 height 74
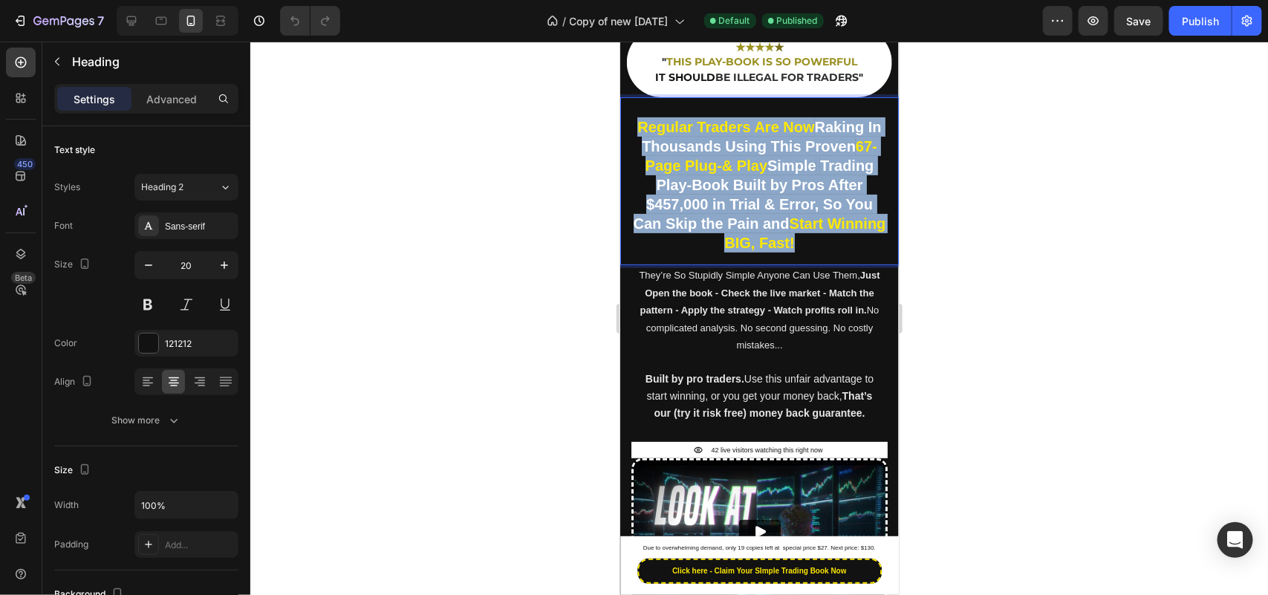
click at [703, 190] on strong "Trading Play-Book Built by Pros After $457,000 in Trial & Error, So You Can Ski…" at bounding box center [753, 194] width 241 height 74
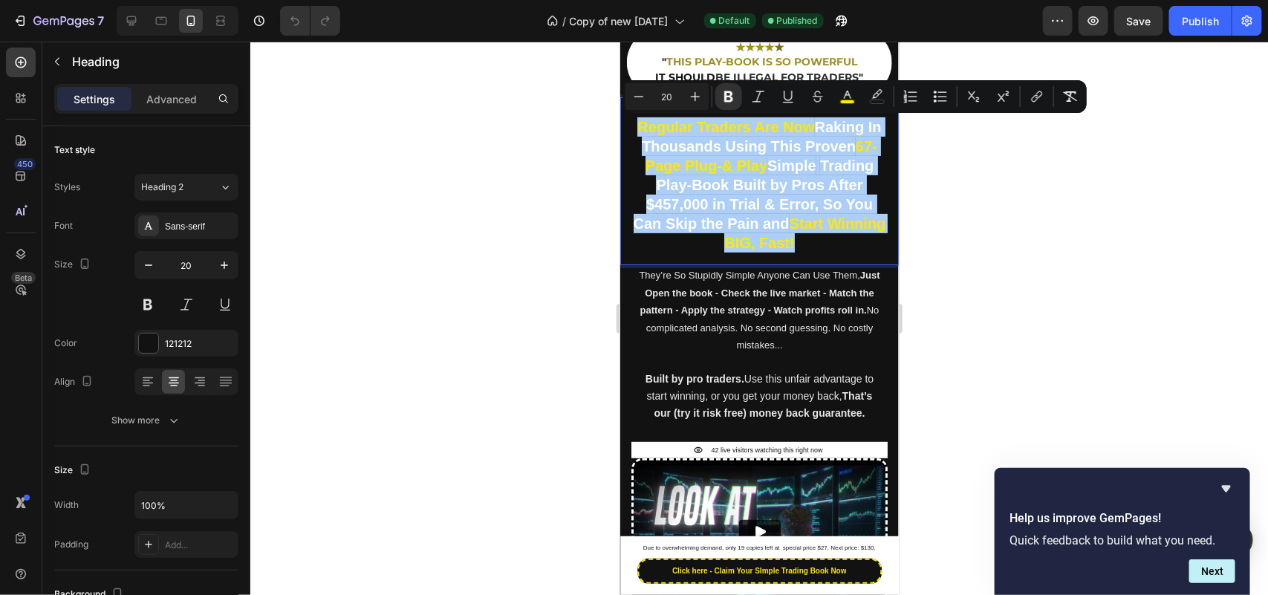
click at [489, 242] on div at bounding box center [759, 318] width 1018 height 553
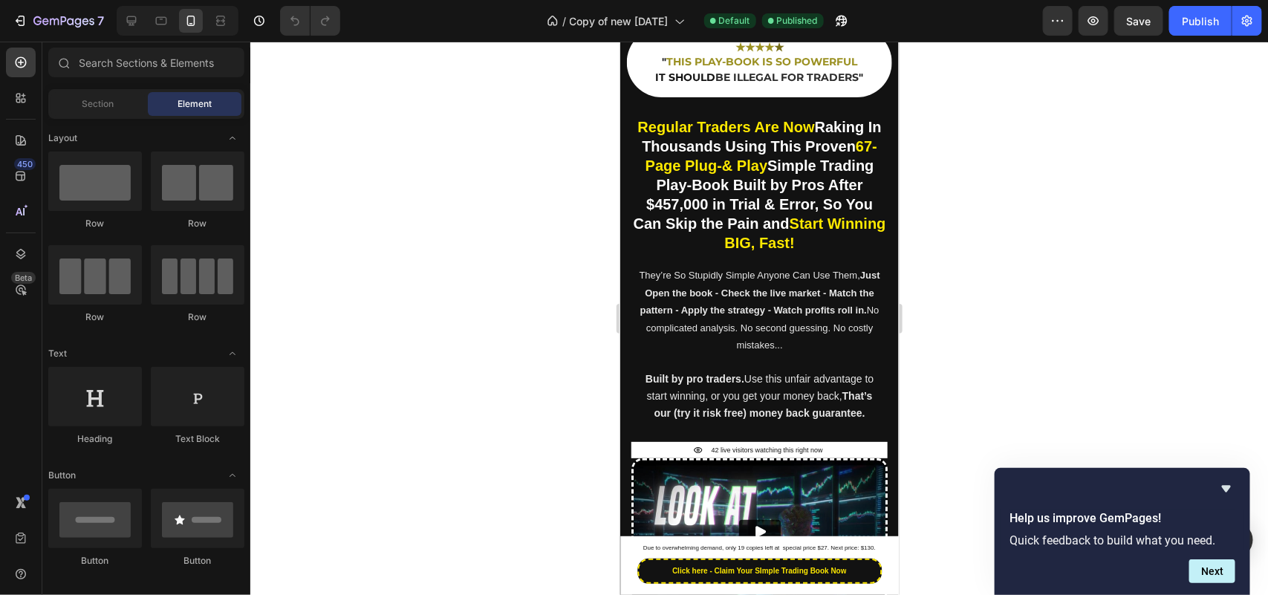
scroll to position [0, 0]
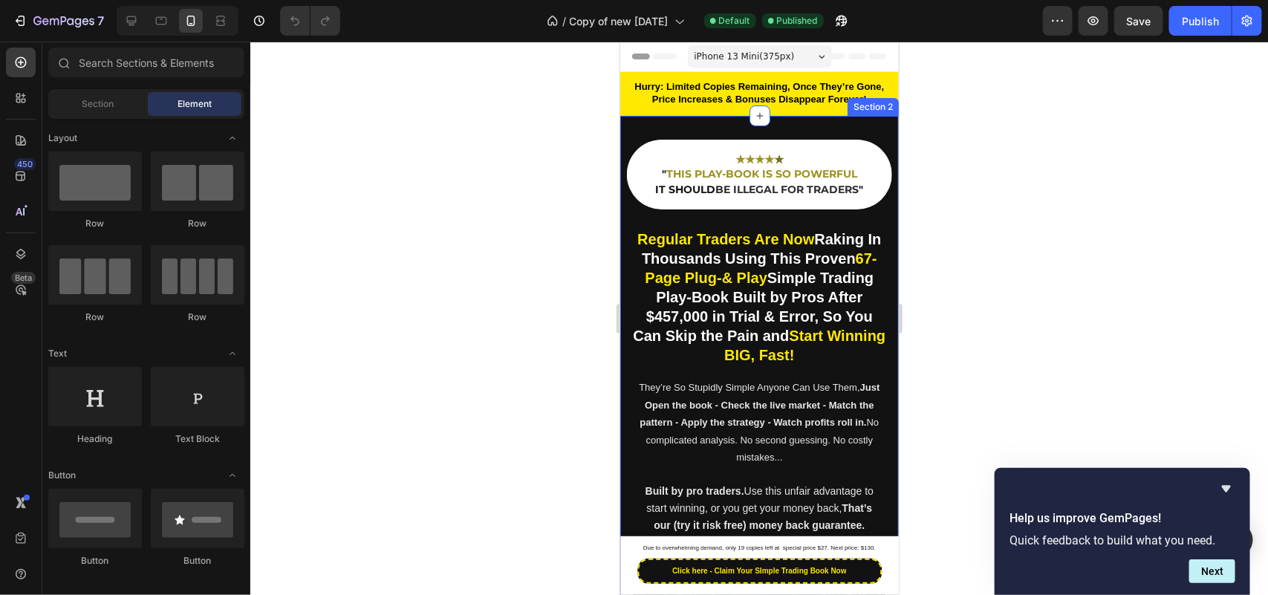
click at [760, 169] on strong "THIS PLAY-BOOK IS SO POWERFUL" at bounding box center [760, 172] width 191 height 13
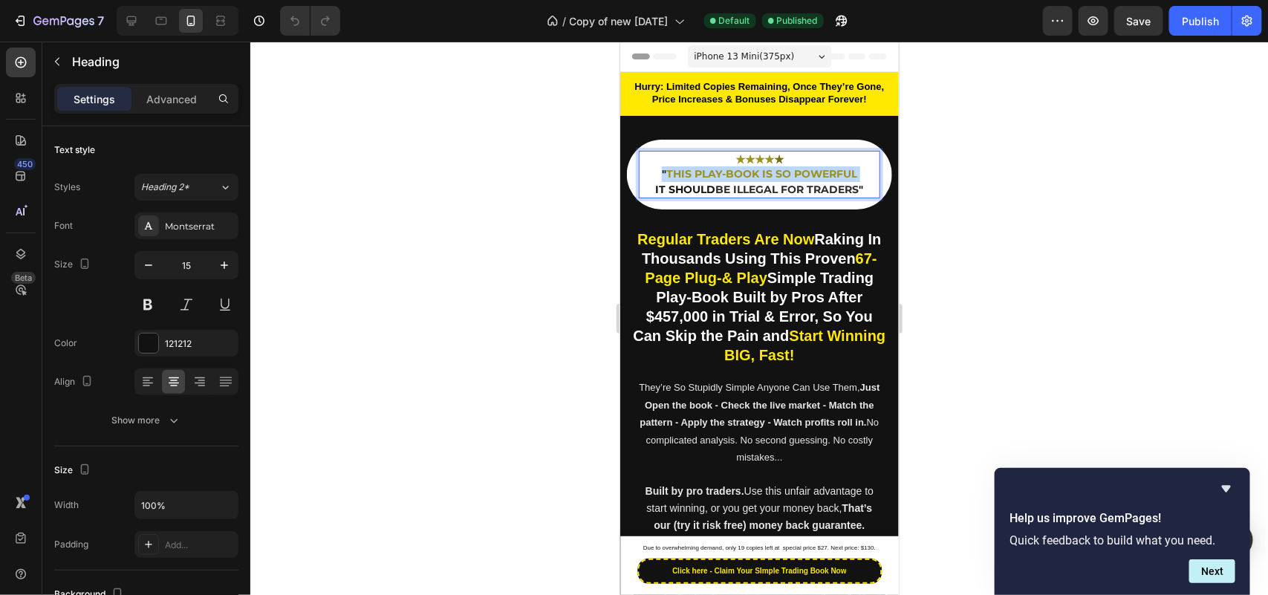
click at [760, 169] on strong "THIS PLAY-BOOK IS SO POWERFUL" at bounding box center [760, 172] width 191 height 13
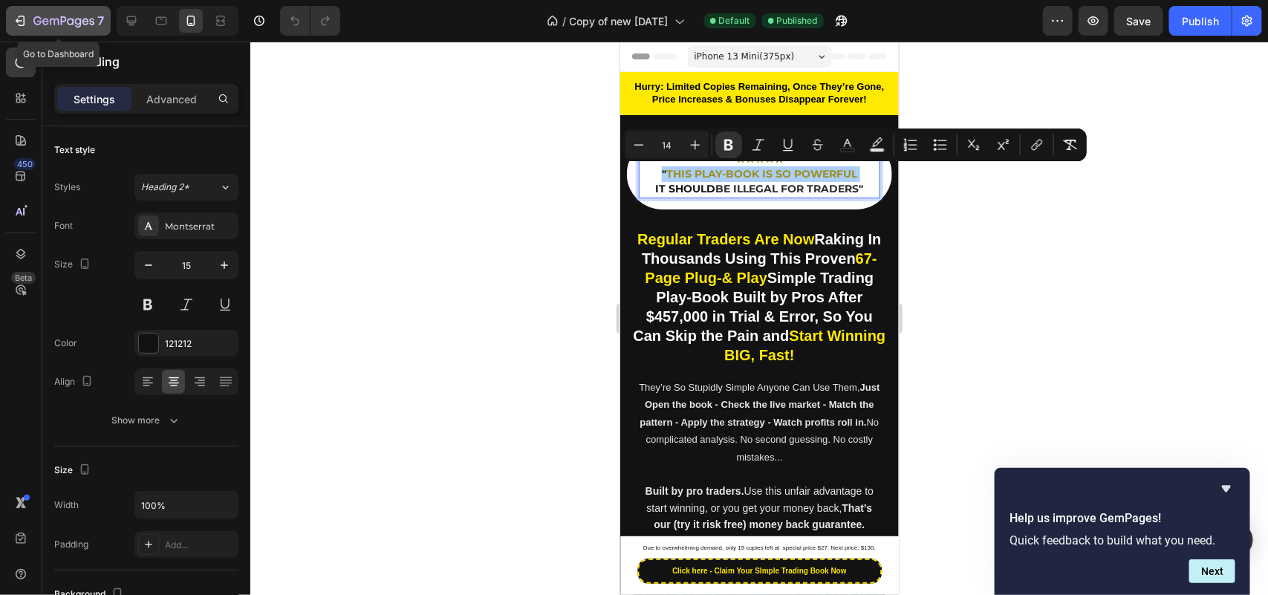
click at [16, 22] on icon "button" at bounding box center [20, 20] width 15 height 15
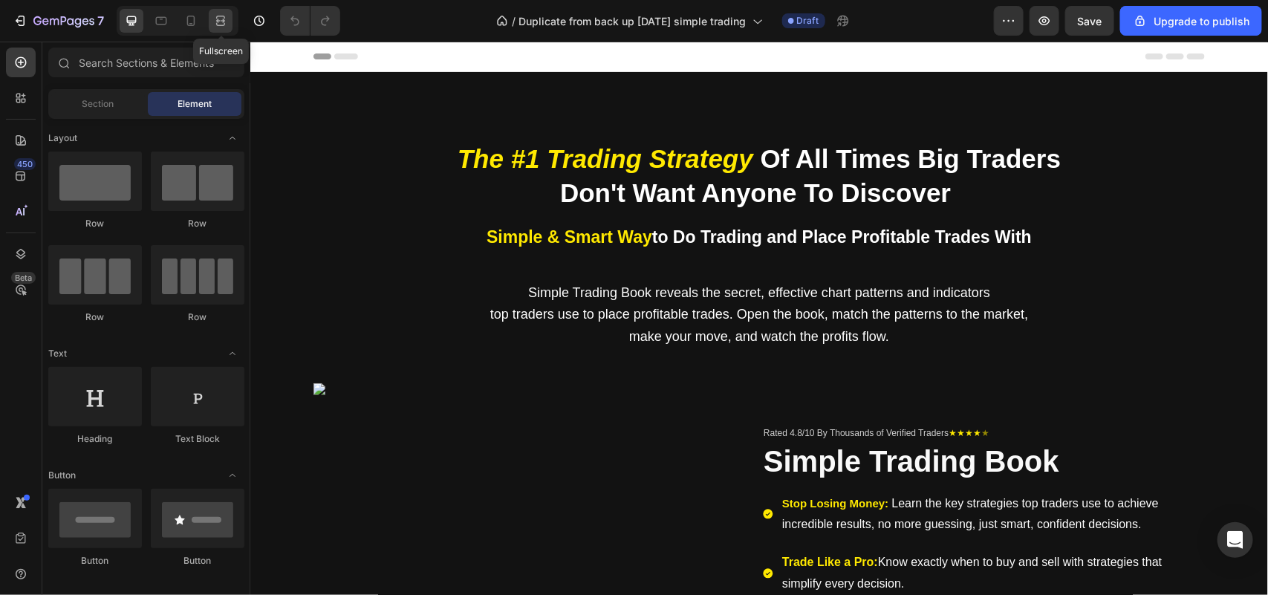
click at [214, 26] on icon at bounding box center [220, 20] width 15 height 15
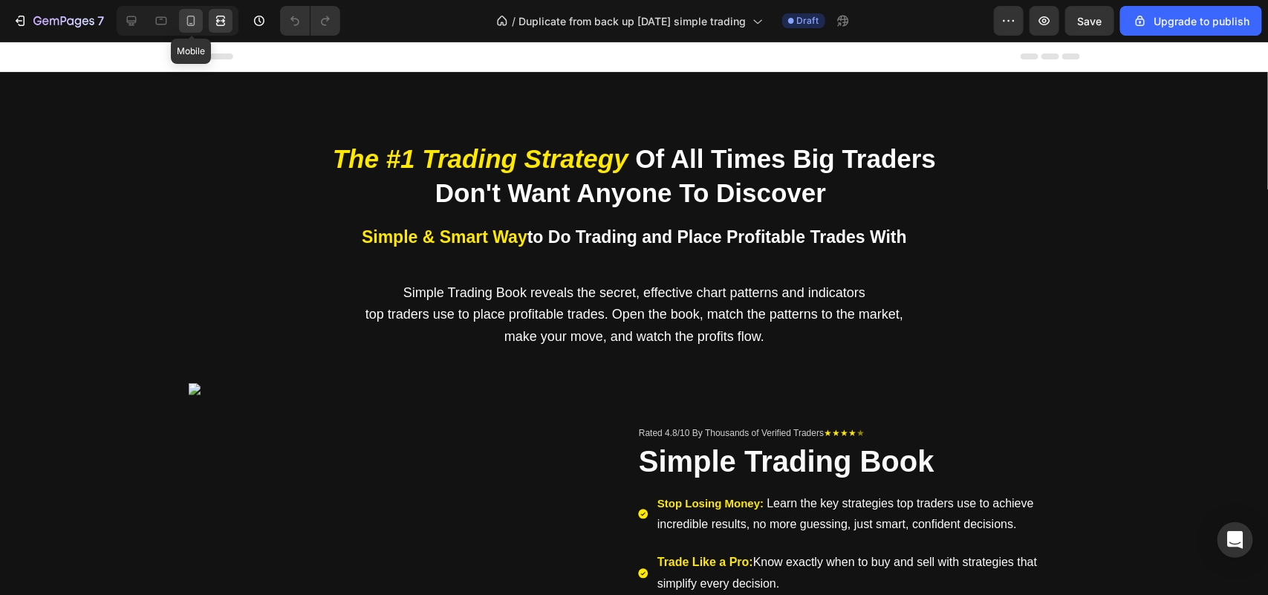
click at [201, 22] on div at bounding box center [191, 21] width 24 height 24
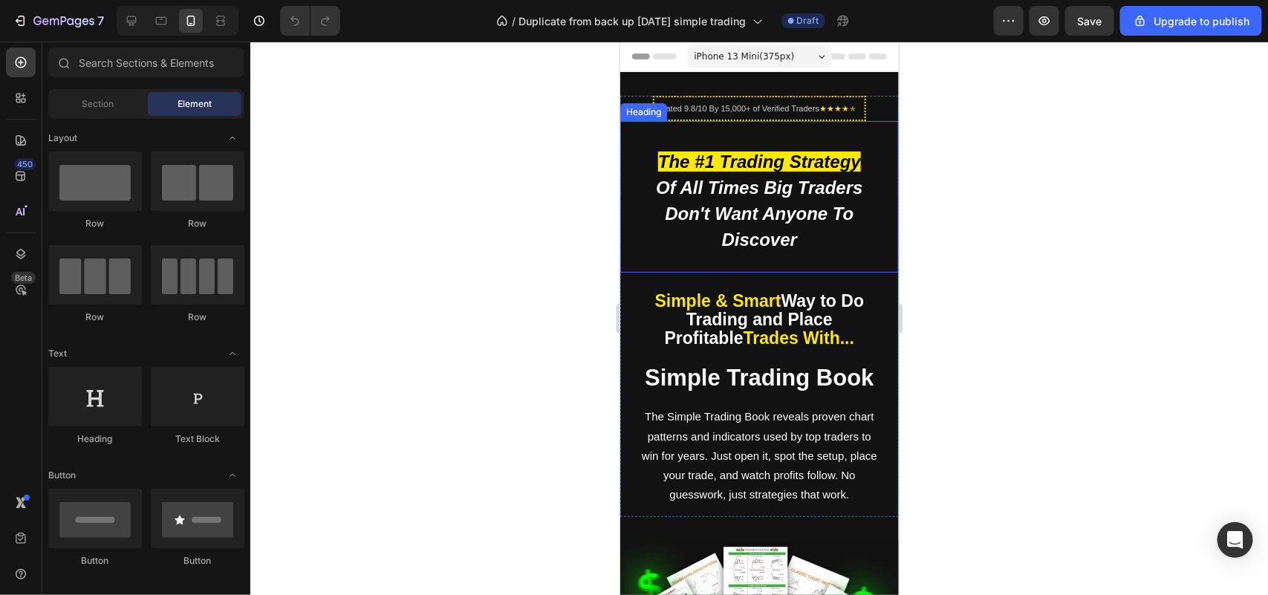
click at [732, 219] on h2 "The #1 Trading Strategy Of All Times Big Traders Don't Want Anyone To Discover" at bounding box center [758, 199] width 241 height 107
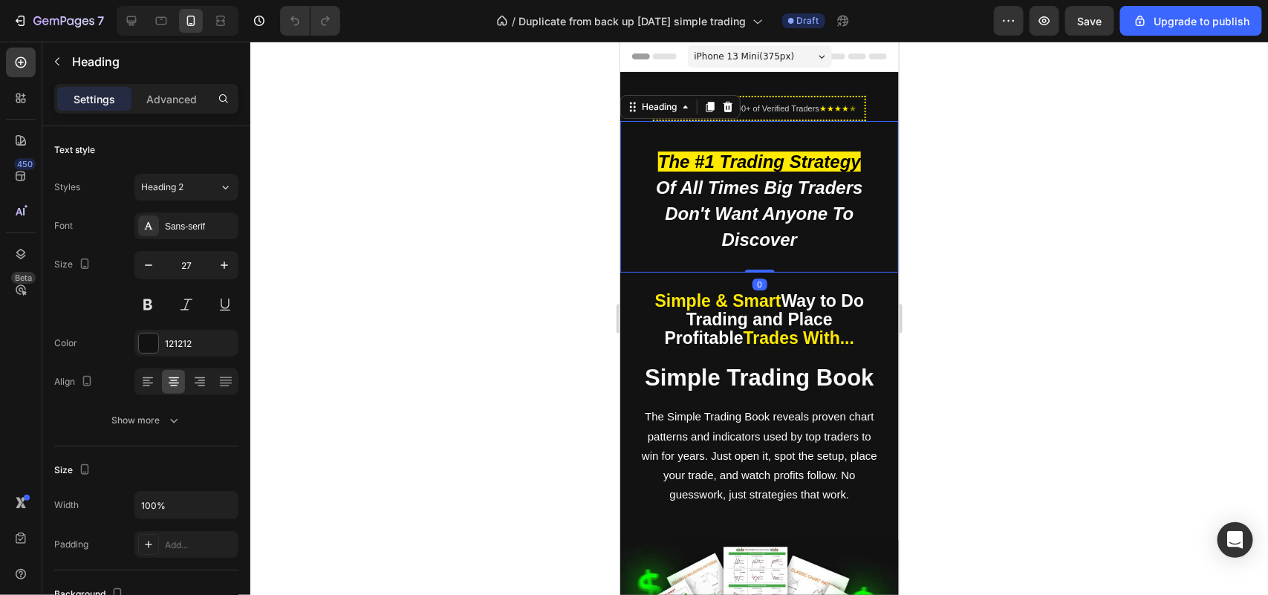
click at [732, 219] on h2 "The #1 Trading Strategy Of All Times Big Traders Don't Want Anyone To Discover" at bounding box center [758, 199] width 241 height 107
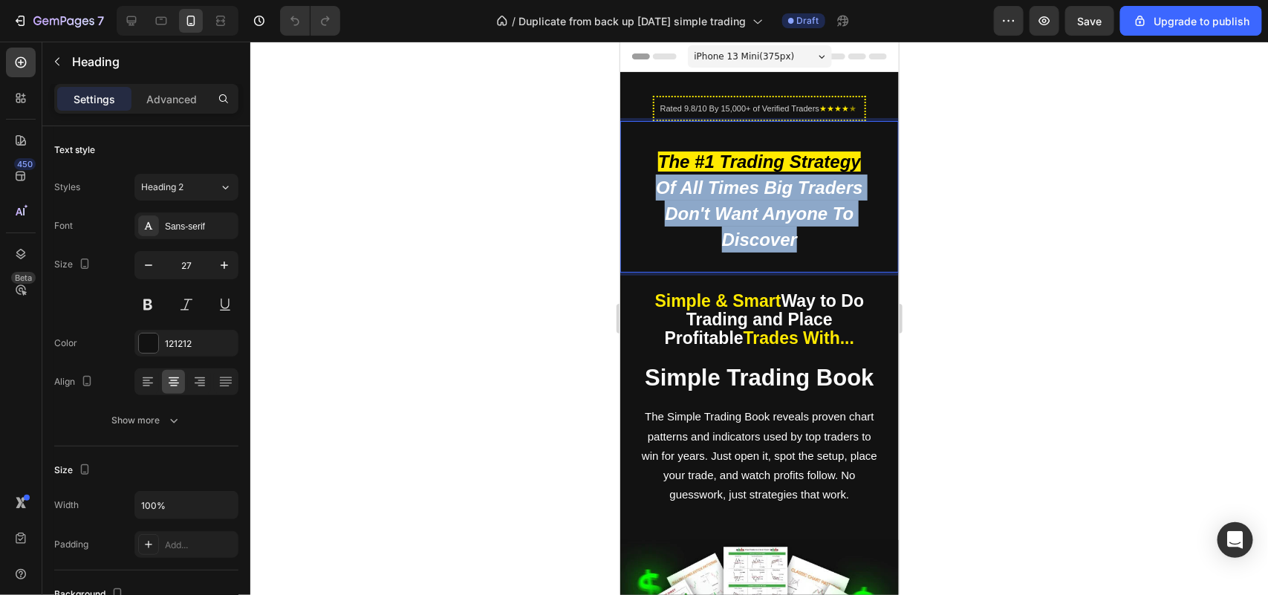
click at [732, 219] on p "The #1 Trading Strategy Of All Times Big Traders Don't Want Anyone To Discover" at bounding box center [758, 200] width 238 height 104
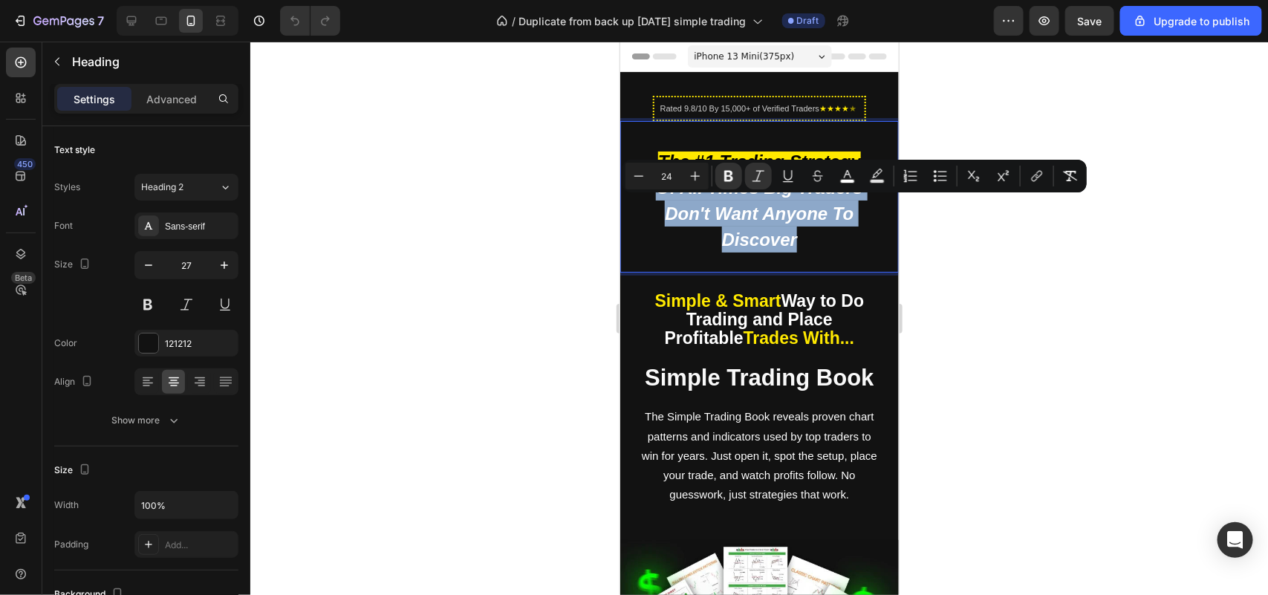
click at [782, 239] on strong "Of All Times Big Traders Don't Want Anyone To Discover" at bounding box center [758, 213] width 206 height 72
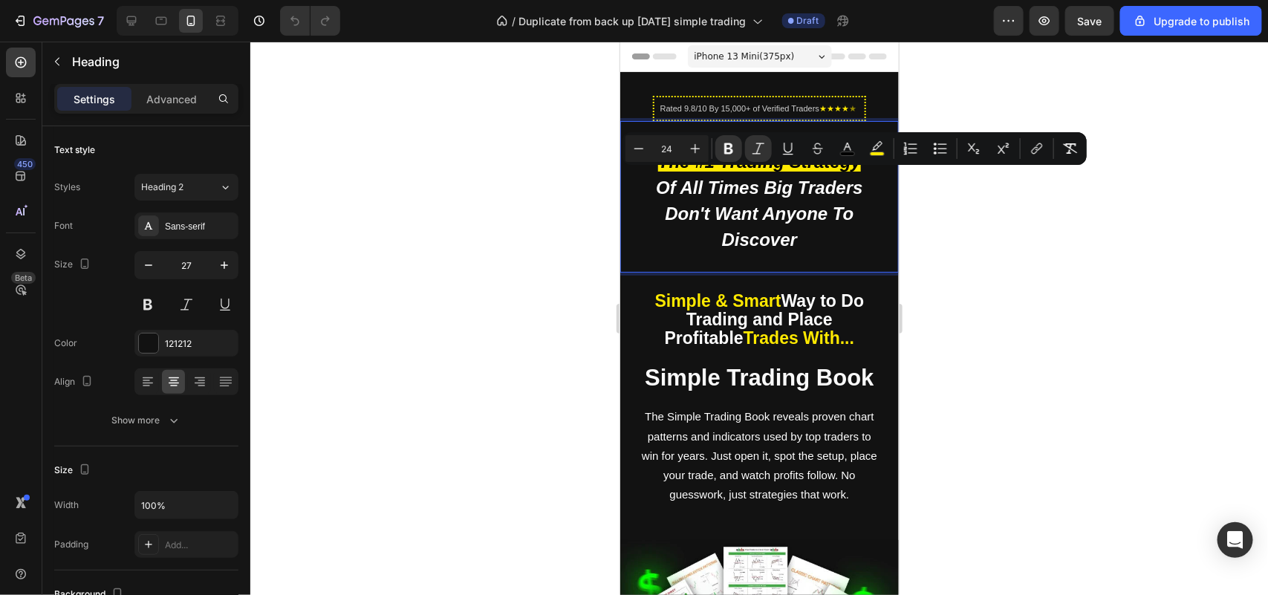
drag, startPoint x: 853, startPoint y: 178, endPoint x: 787, endPoint y: 181, distance: 65.5
click at [787, 171] on strong "The #1 Trading Strategy" at bounding box center [758, 161] width 203 height 20
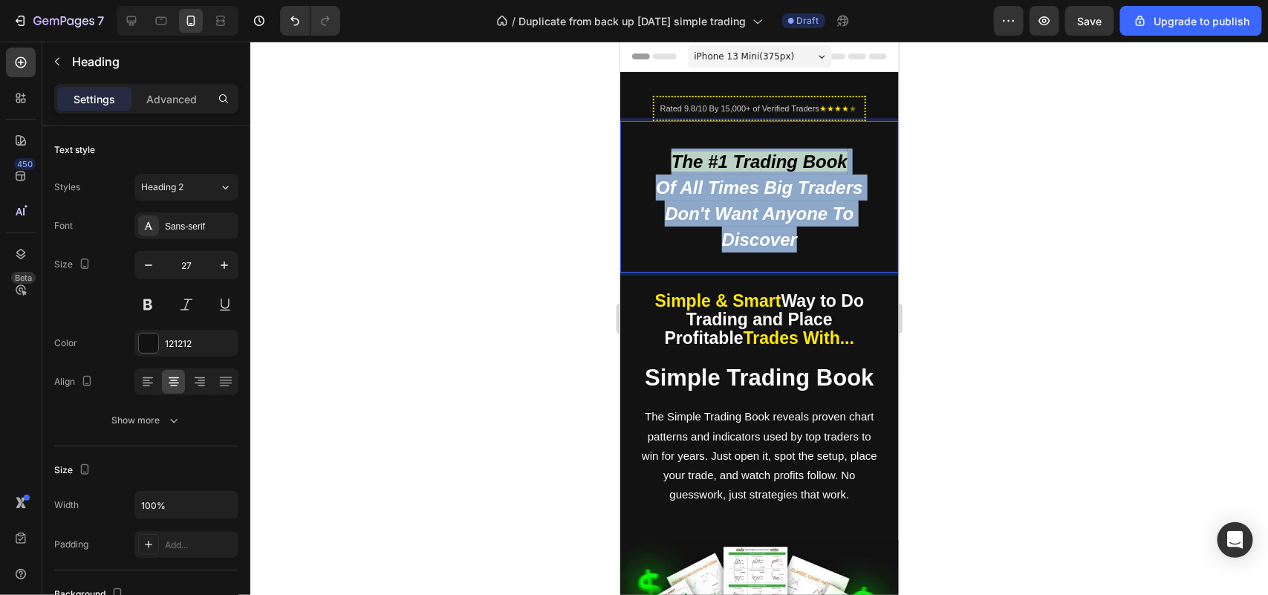
drag, startPoint x: 840, startPoint y: 261, endPoint x: 570, endPoint y: 149, distance: 292.0
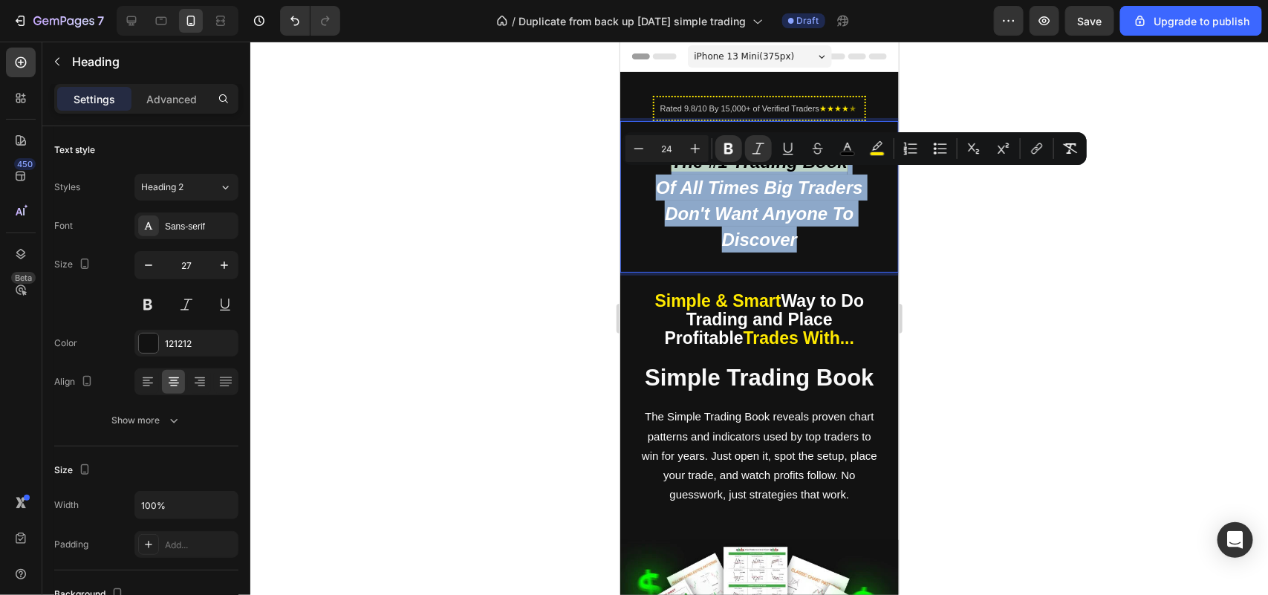
copy p "The #1 Trading Book Of All Times Big Traders Don't Want Anyone To Discover"
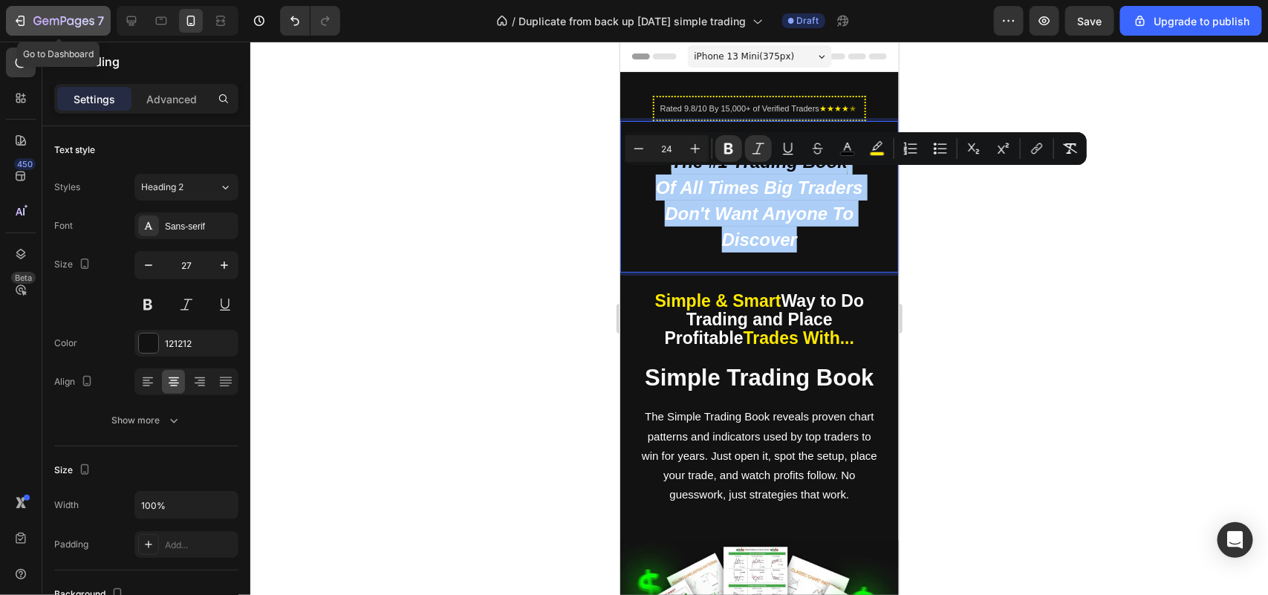
click at [16, 19] on icon "button" at bounding box center [20, 20] width 15 height 15
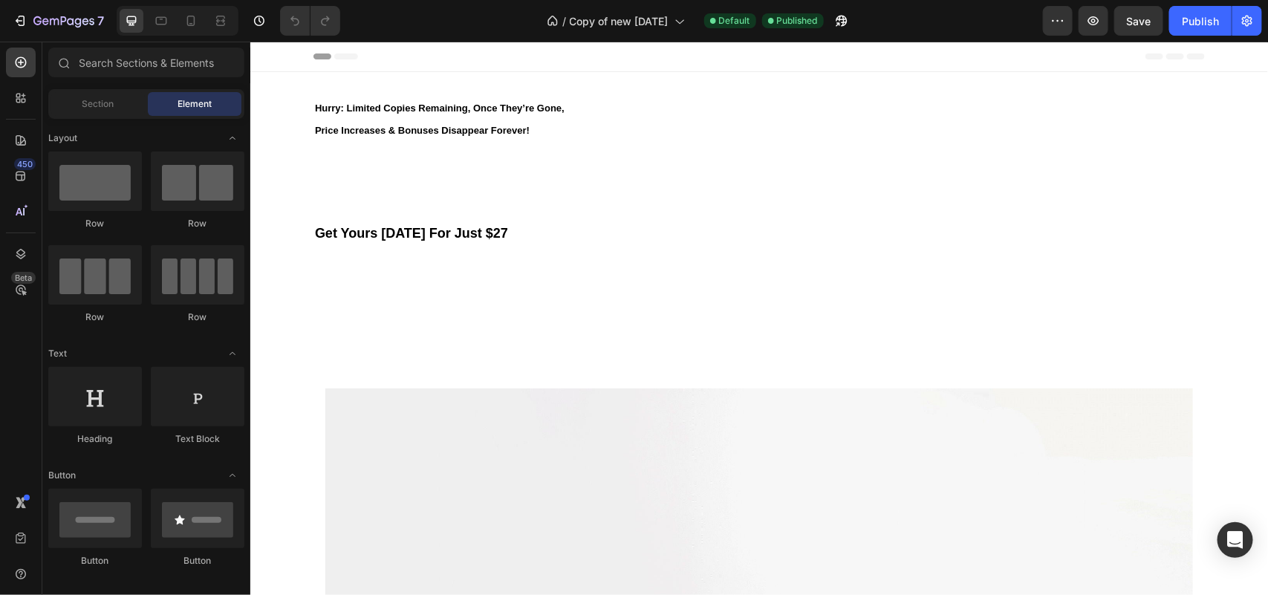
click at [195, 33] on div at bounding box center [178, 21] width 122 height 30
click at [195, 31] on div at bounding box center [191, 21] width 24 height 24
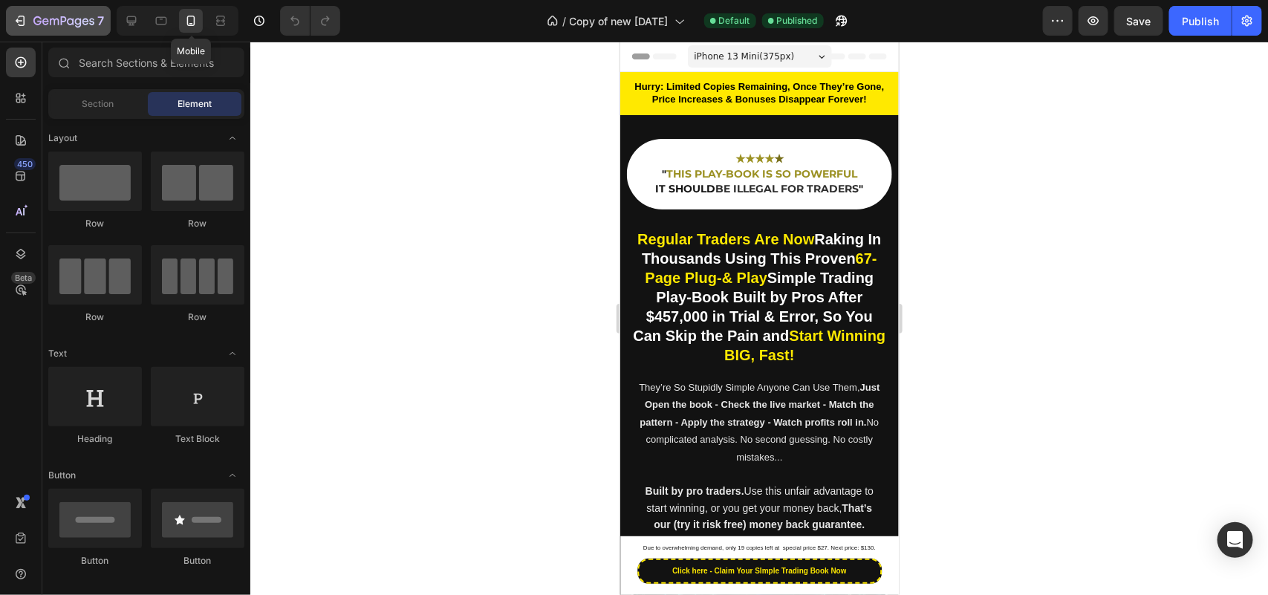
click at [4, 13] on div "7" at bounding box center [55, 21] width 111 height 30
click at [19, 16] on icon "button" at bounding box center [22, 21] width 7 height 10
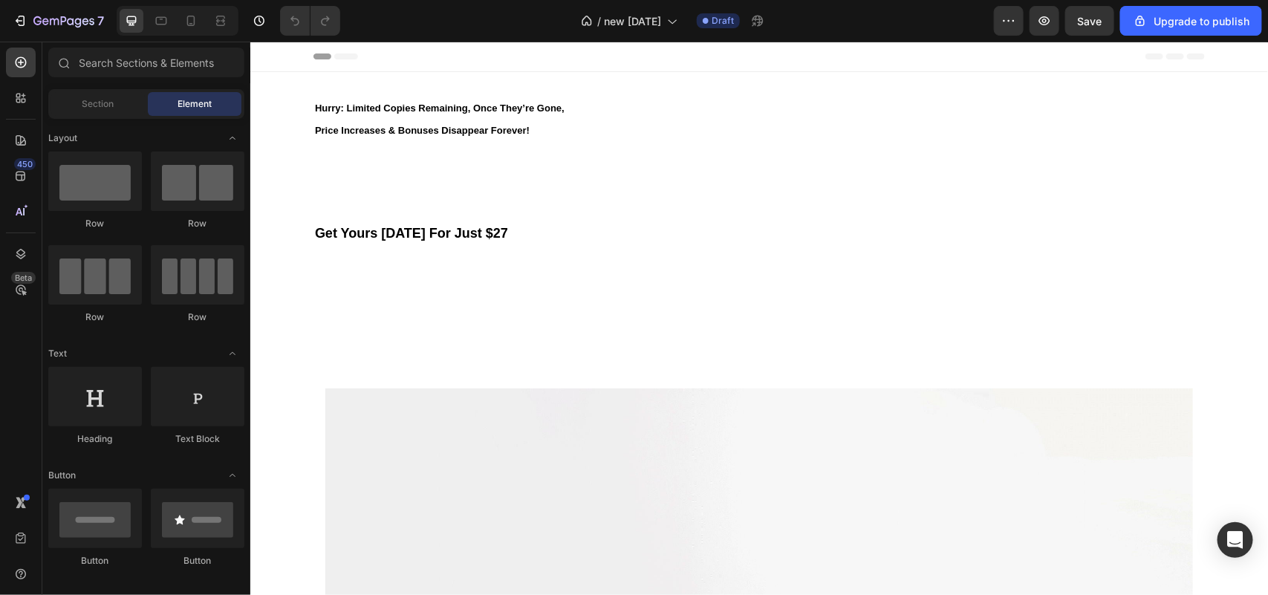
click at [178, 7] on div at bounding box center [178, 21] width 122 height 30
click at [186, 13] on icon at bounding box center [190, 20] width 15 height 15
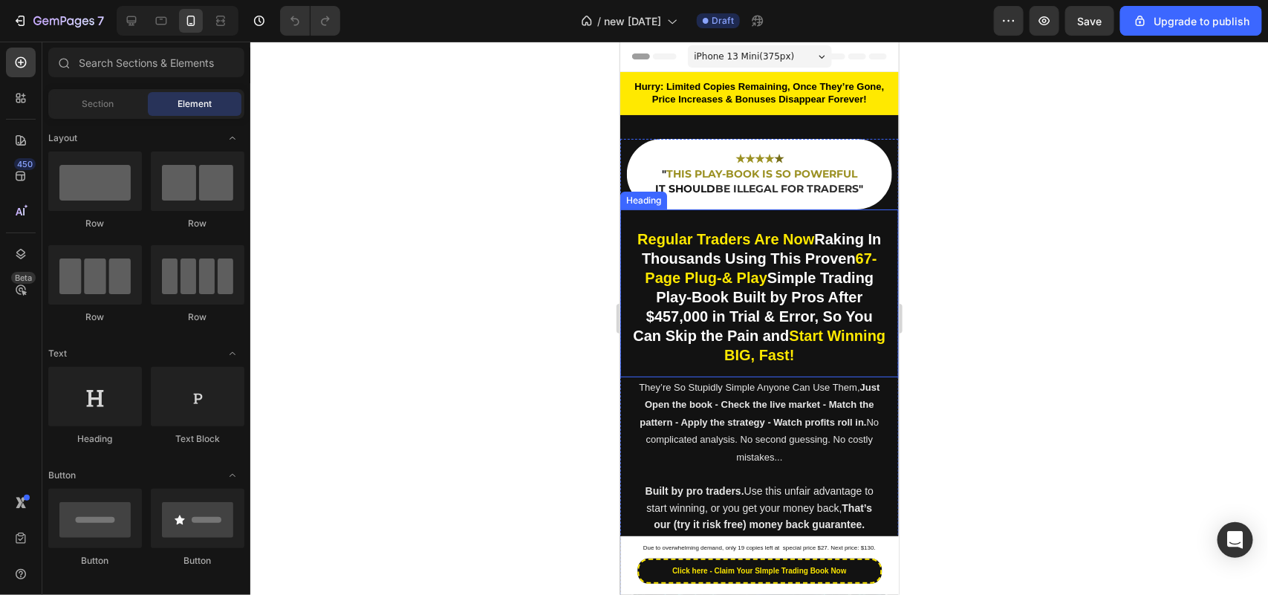
click at [747, 268] on strong "67-Page Plug-& Play" at bounding box center [761, 268] width 232 height 36
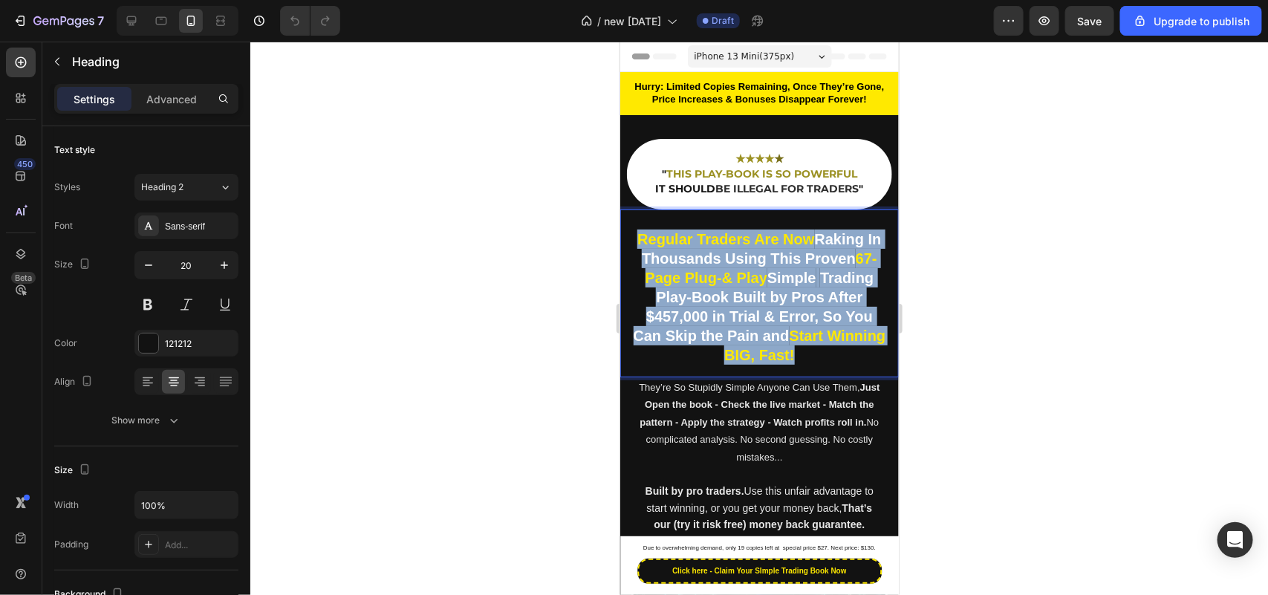
click at [747, 268] on strong "67-Page Plug-& Play" at bounding box center [761, 268] width 232 height 36
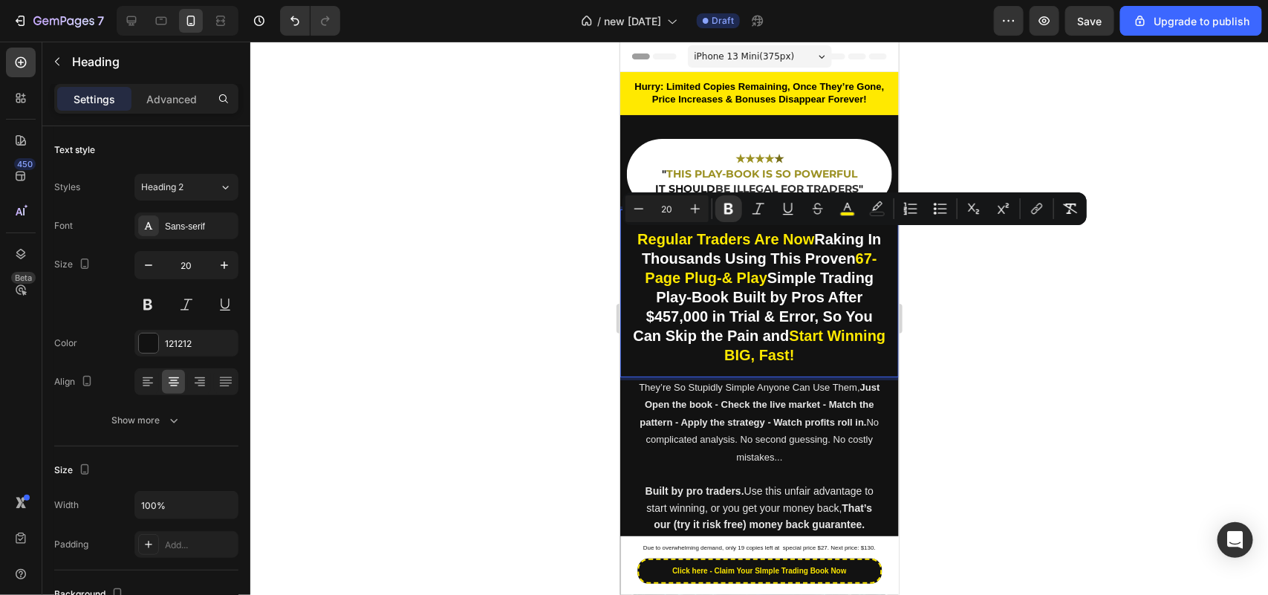
click at [747, 268] on strong "67-Page Plug-& Play" at bounding box center [761, 268] width 232 height 36
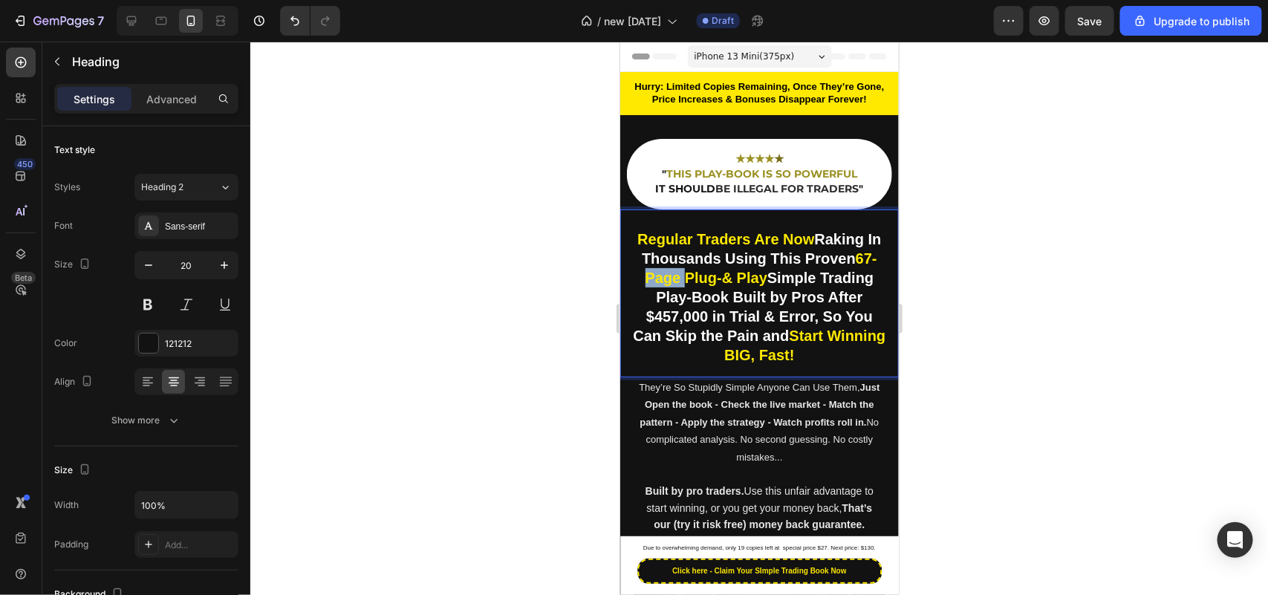
click at [747, 268] on strong "67-Page Plug-& Play" at bounding box center [761, 268] width 232 height 36
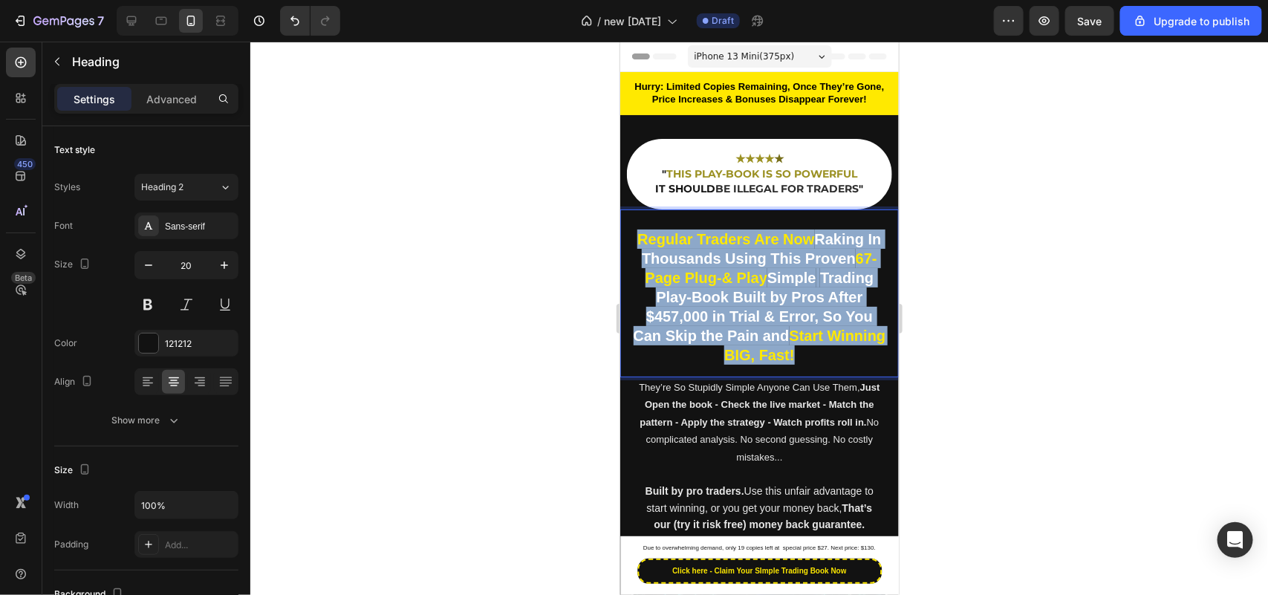
click at [747, 268] on strong "67-Page Plug-& Play" at bounding box center [761, 268] width 232 height 36
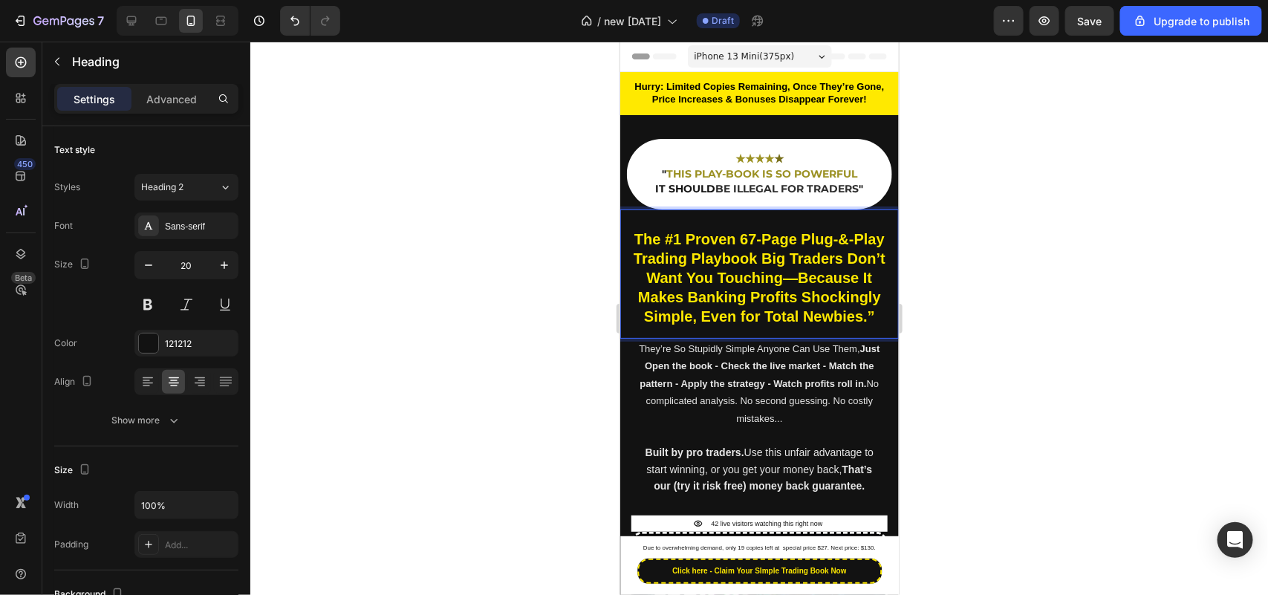
click at [845, 237] on strong "The #1 Proven 67-Page Plug-&-Play Trading Playbook Big Traders Don’t Want You T…" at bounding box center [759, 277] width 252 height 94
click at [864, 241] on p "The #1 Proven 67-Page Plug &-Play Trading Playbook Big Traders Don’t Want You T…" at bounding box center [758, 277] width 253 height 97
click at [758, 264] on strong "The #1 Proven 67-Page Plug & Play Trading Playbook Big Traders Don’t Want You T…" at bounding box center [759, 277] width 252 height 94
click at [827, 264] on strong "The #1 Proven 67-Page Plug & Play Trading Playbook Big Traders Don’t Want You T…" at bounding box center [759, 277] width 252 height 94
click at [871, 276] on p "The #1 Proven 67-Page Plug & Play Trading Playbook Big Traders Don’t Want You T…" at bounding box center [758, 277] width 253 height 97
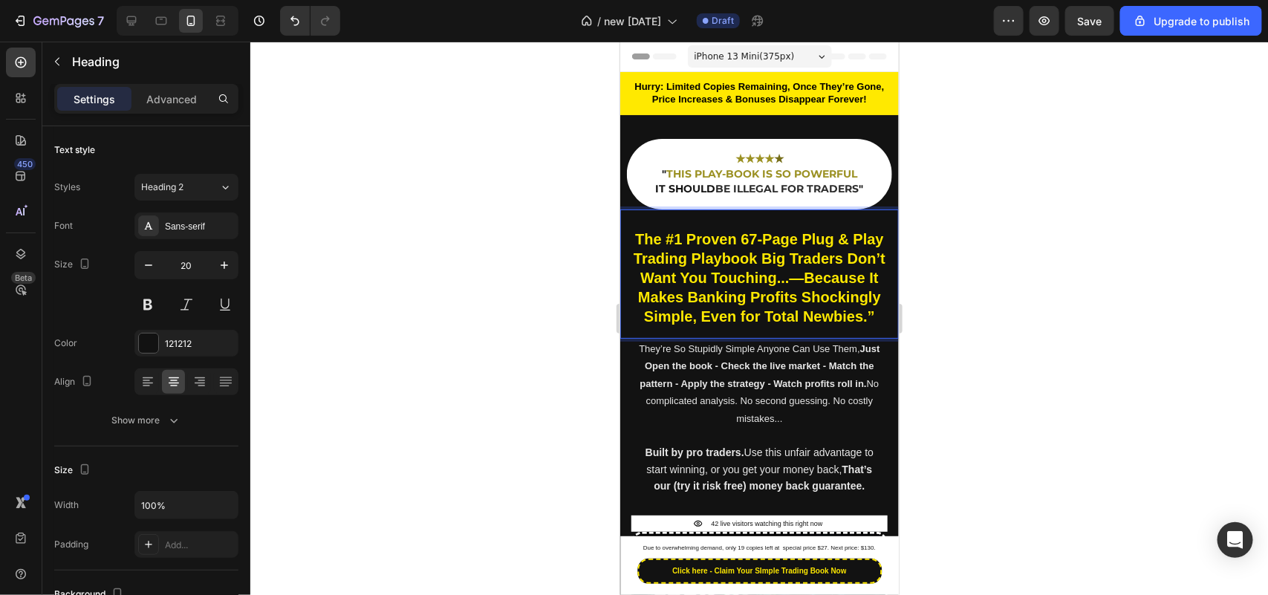
click at [739, 293] on strong "The #1 Proven 67-Page Plug & Play Trading Playbook Big Traders Don’t Want You T…" at bounding box center [759, 277] width 252 height 94
click at [870, 325] on p "The #1 Proven 67-Page Plug & Play Trading Playbook Big Traders Don’t Want You T…" at bounding box center [758, 277] width 253 height 97
click at [745, 322] on strong "The #1 Proven 67-Page Plug & Play Trading Playbook Big Traders Don’t Want You T…" at bounding box center [759, 277] width 252 height 94
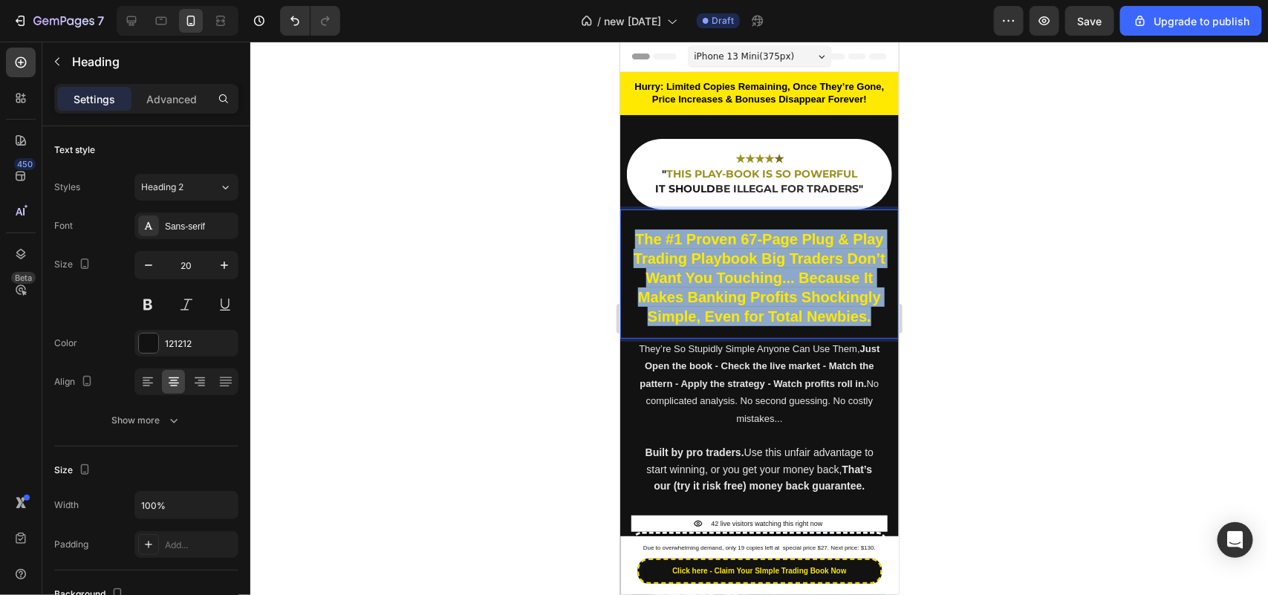
click at [745, 322] on strong "The #1 Proven 67-Page Plug & Play Trading Playbook Big Traders Don’t Want You T…" at bounding box center [759, 277] width 252 height 94
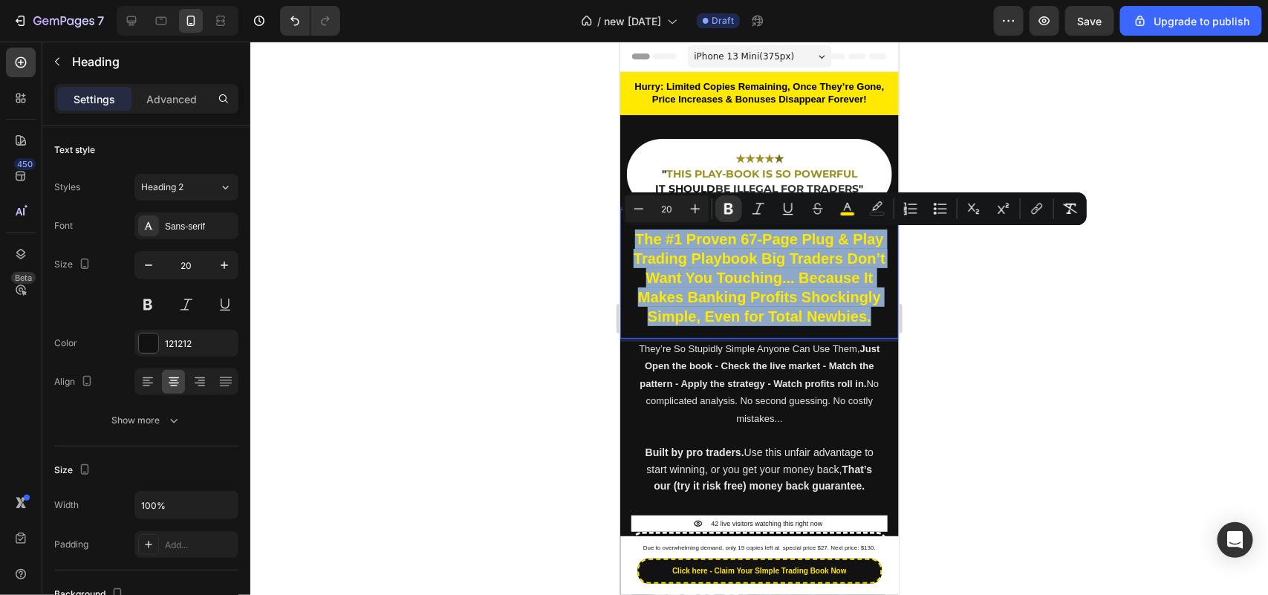
click at [719, 322] on strong "The #1 Proven 67-Page Plug & Play Trading Playbook Big Traders Don’t Want You T…" at bounding box center [759, 277] width 252 height 94
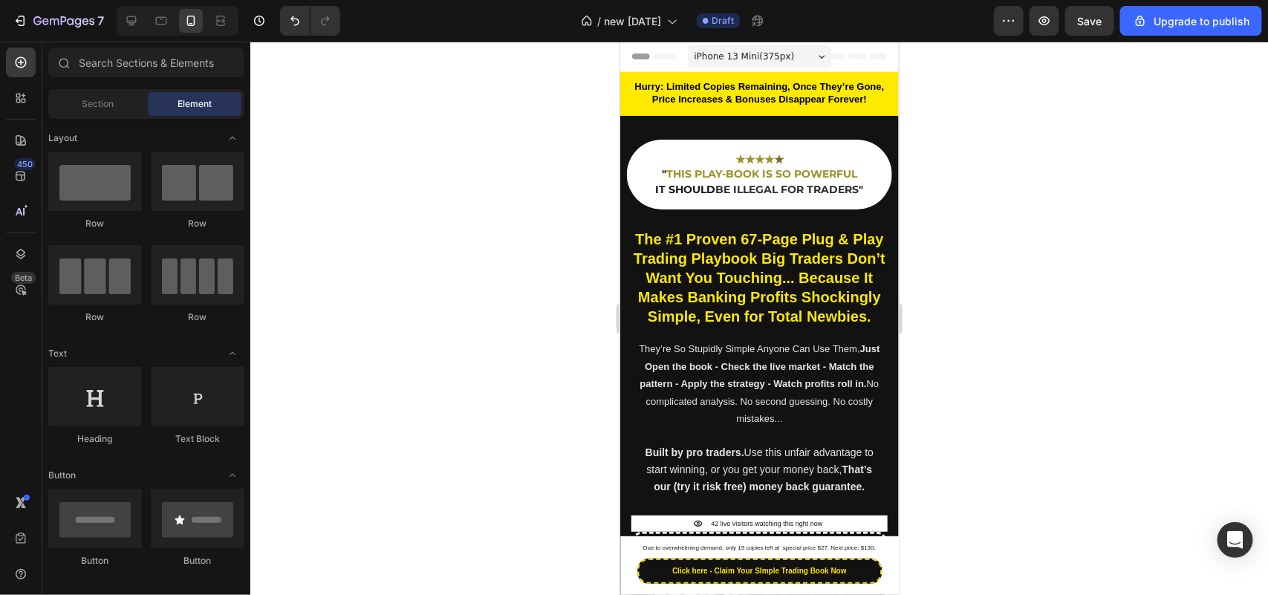
drag, startPoint x: 886, startPoint y: 65, endPoint x: 1519, endPoint y: 105, distance: 634.1
click at [755, 238] on strong "The #1 Proven 67-Page Plug & Play Trading Playbook Big Traders Don’t Want You T…" at bounding box center [759, 277] width 252 height 94
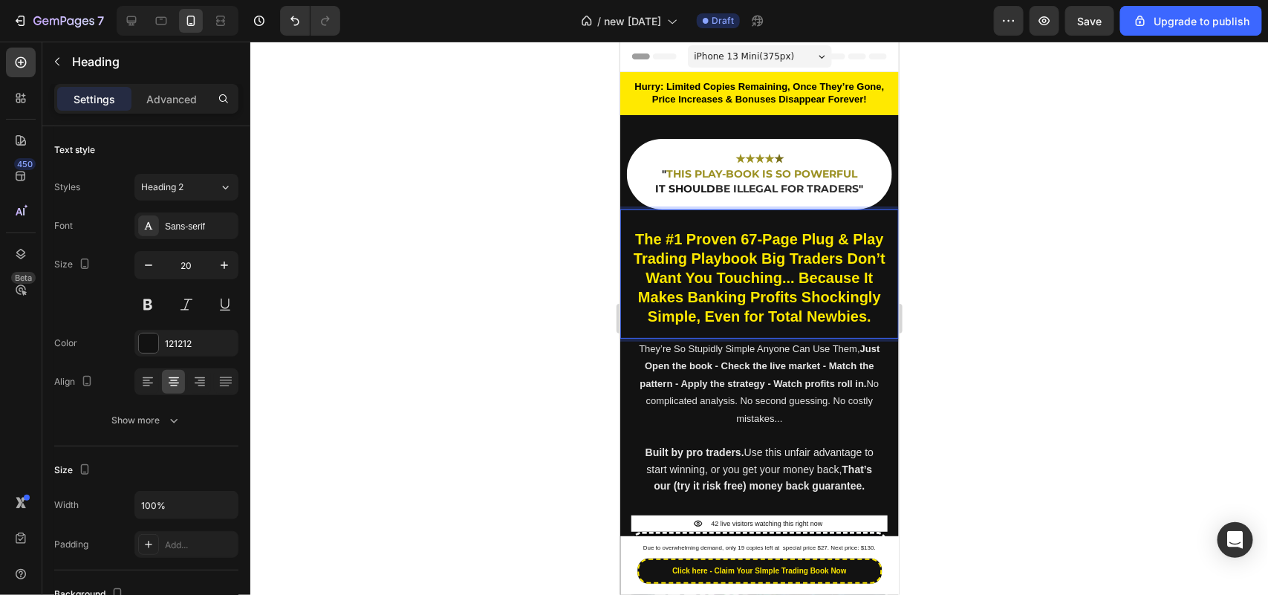
click at [816, 258] on strong "The #1 Proven 67-Page Plug & Play Trading Playbook Big Traders Don’t Want You T…" at bounding box center [759, 277] width 252 height 94
click at [680, 264] on strong "The #1 Proven 67-Page Plug & Play Trading Playbook Big Traders Don’t Want You T…" at bounding box center [759, 277] width 252 height 94
click at [697, 264] on strong "The #1 Proven 67-Page Plug & Play Trading Playbook Big Traders Don’t Want You T…" at bounding box center [759, 277] width 252 height 94
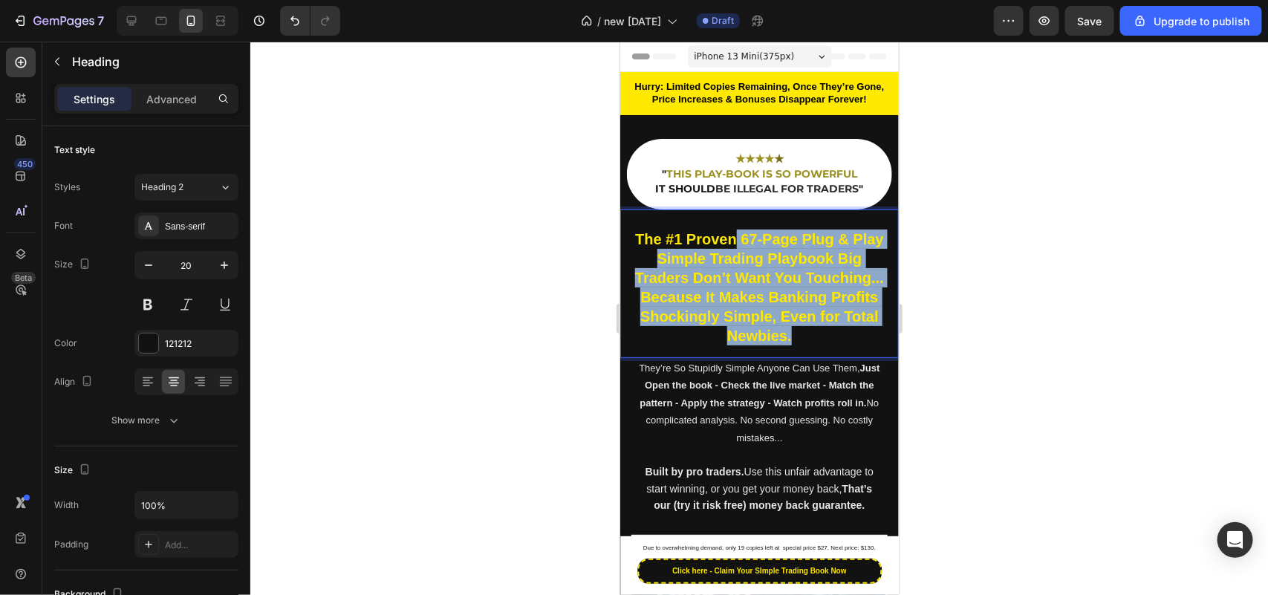
drag, startPoint x: 746, startPoint y: 233, endPoint x: 862, endPoint y: 337, distance: 155.1
click at [862, 337] on strong "The #1 Proven 67-Page Plug & Play Simple Trading Playbook Big Traders Don’t Wan…" at bounding box center [758, 286] width 249 height 113
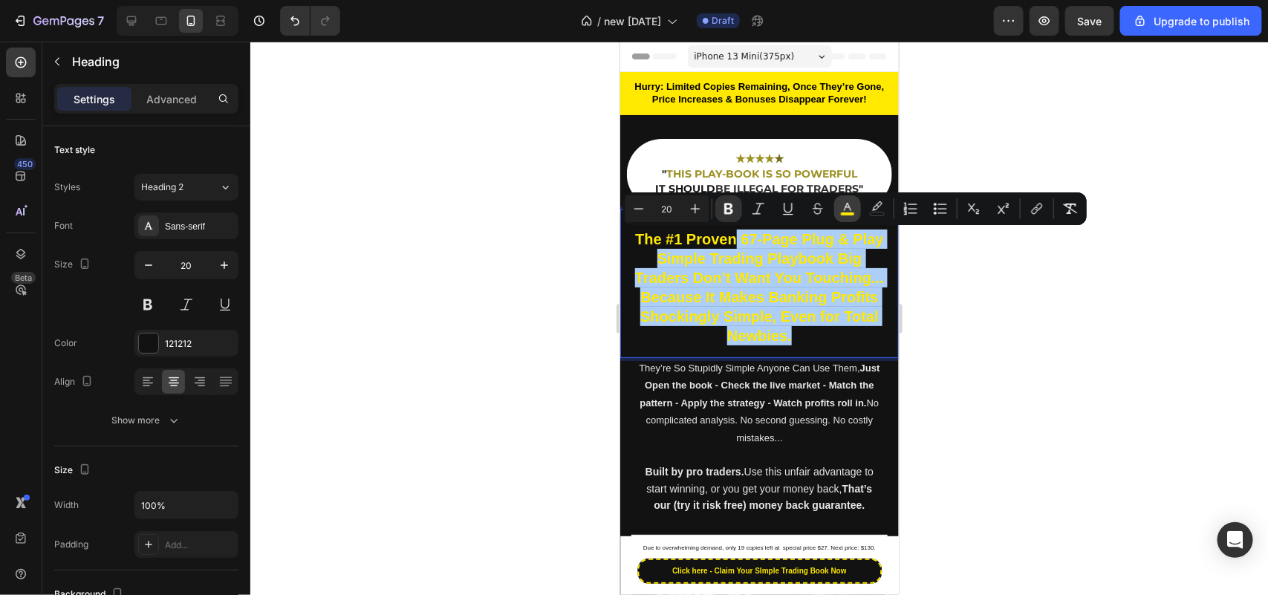
click at [838, 213] on button "color" at bounding box center [847, 208] width 27 height 27
type input "FFE900"
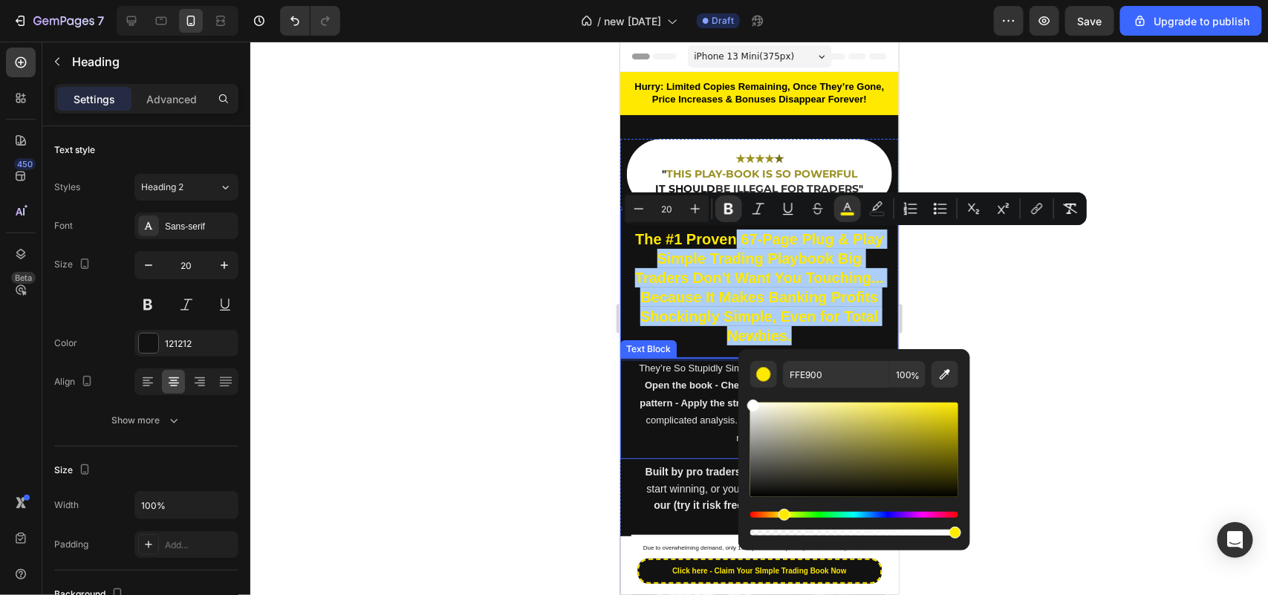
drag, startPoint x: 1385, startPoint y: 459, endPoint x: 684, endPoint y: 328, distance: 713.2
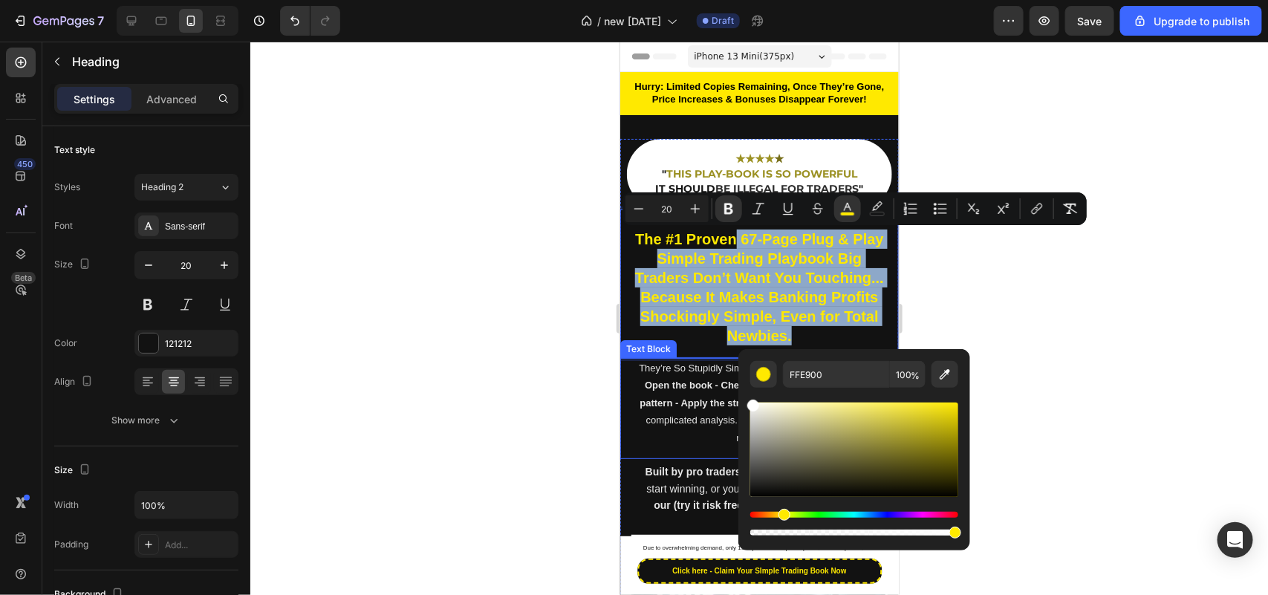
type input "FFFFFF"
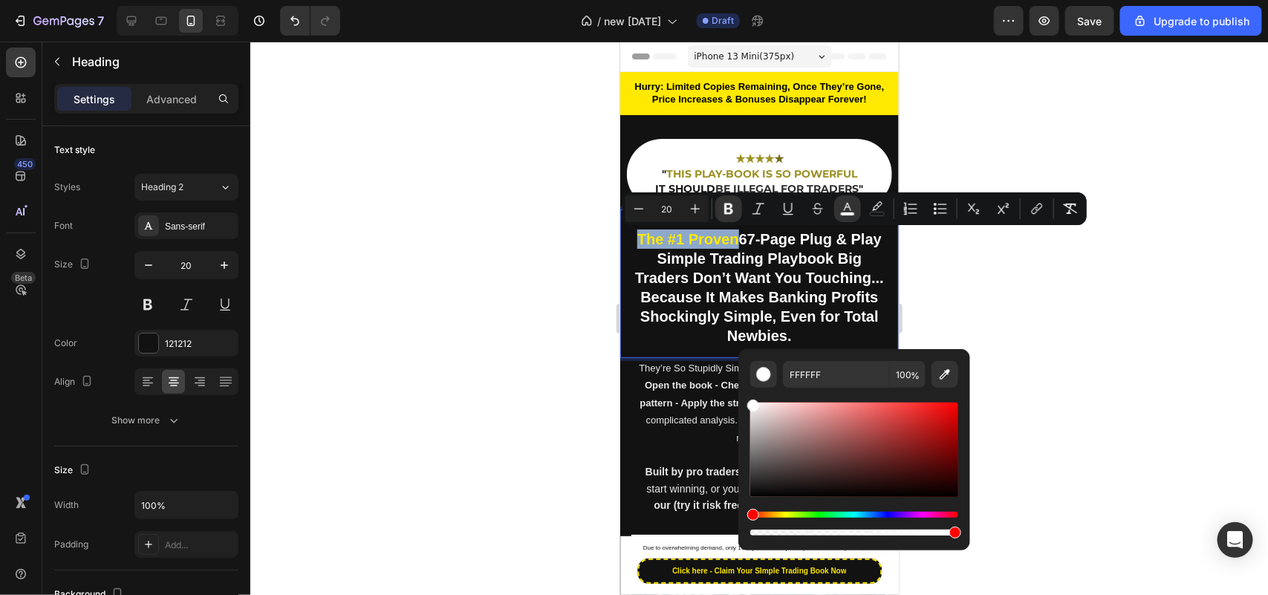
click at [688, 271] on strong "67-Page Plug & Play Simple Trading Playbook Big Traders Don’t Want You Touching…" at bounding box center [758, 286] width 249 height 113
click at [716, 267] on p "The #1 Proven 67-Page Plug & Play Simple Trading Playbook Big Traders Don’t Wan…" at bounding box center [758, 287] width 253 height 116
click at [526, 290] on div at bounding box center [759, 318] width 1018 height 553
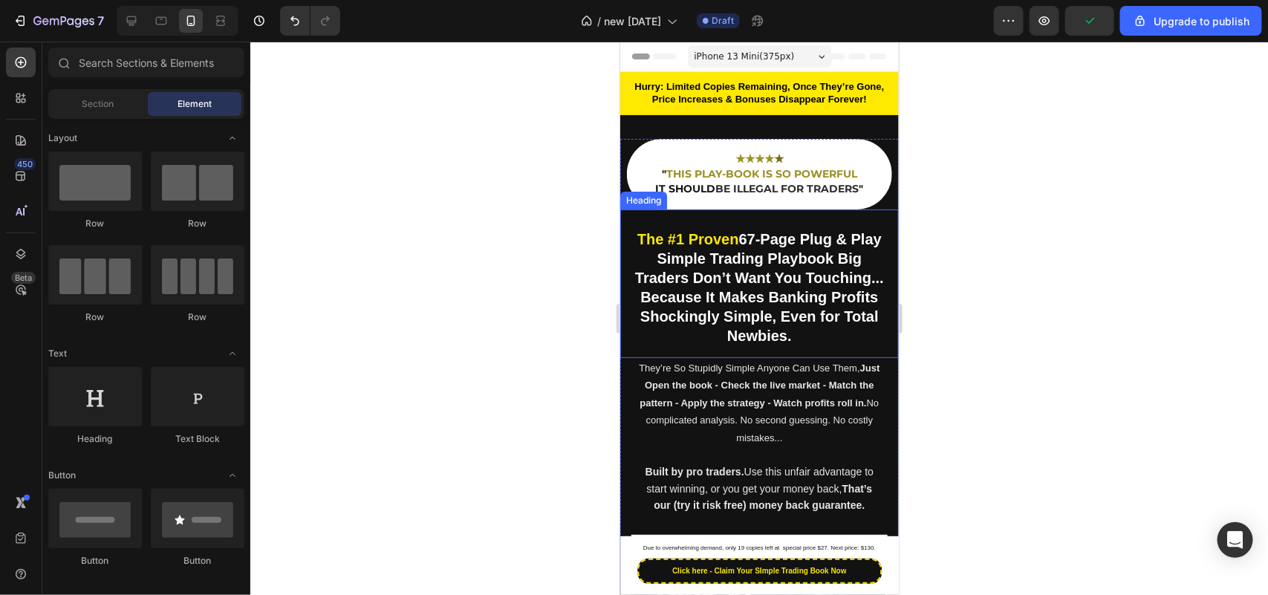
click at [734, 271] on strong "67-Page Plug & Play Simple Trading Playbook Big Traders Don’t Want You Touching…" at bounding box center [758, 286] width 249 height 113
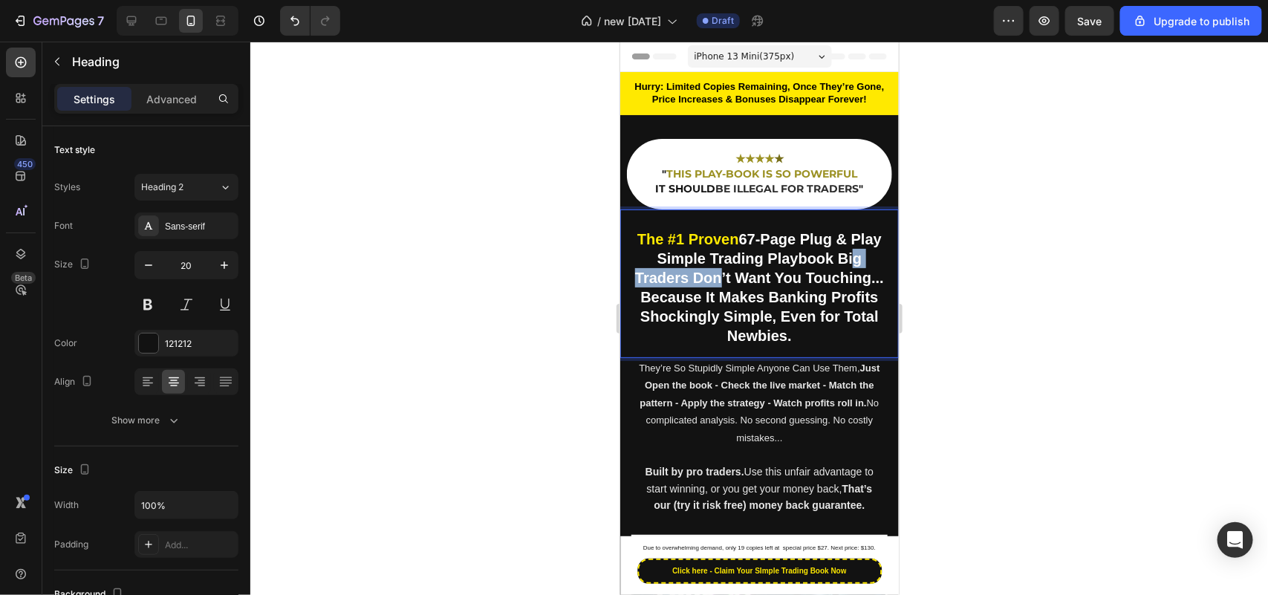
drag, startPoint x: 668, startPoint y: 274, endPoint x: 758, endPoint y: 278, distance: 89.9
click at [758, 278] on strong "67-Page Plug & Play Simple Trading Playbook Big Traders Don’t Want You Touching…" at bounding box center [758, 286] width 249 height 113
click at [756, 293] on strong "67-Page Plug & Play Simple Trading Playbook Big Traders Don’t Want You Touching…" at bounding box center [758, 286] width 249 height 113
click at [700, 331] on strong "67-Page Plug & Play Simple Trading Playbook Big Traders Don’t Want You Touching…" at bounding box center [758, 286] width 249 height 113
drag, startPoint x: 693, startPoint y: 243, endPoint x: 682, endPoint y: 247, distance: 11.7
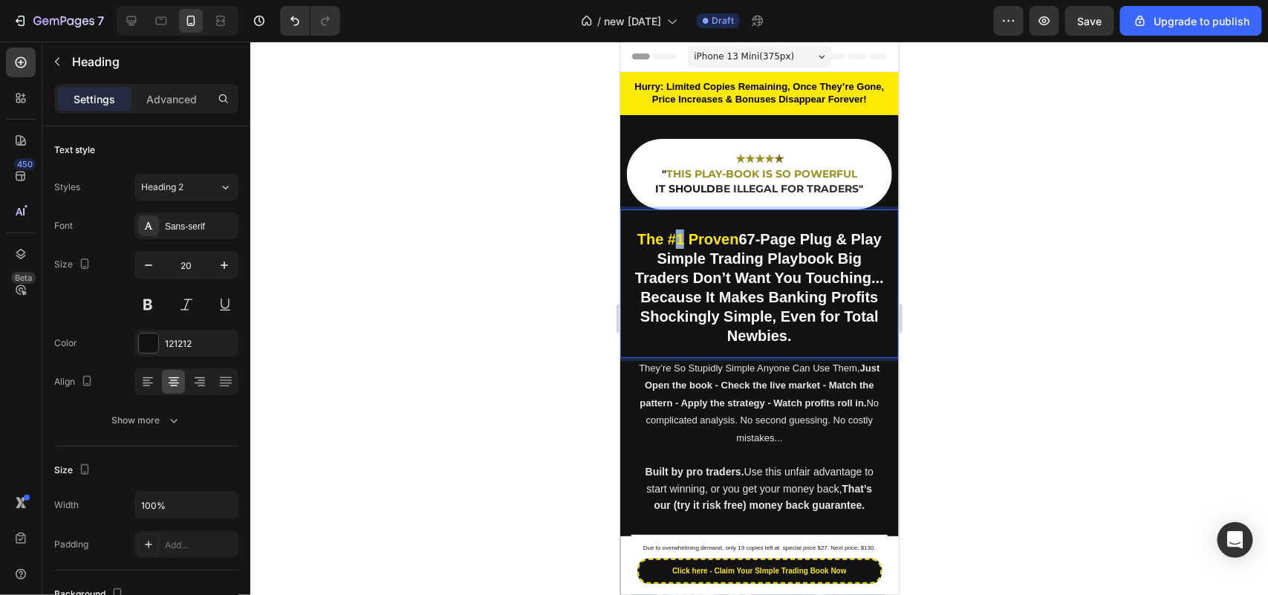
click at [683, 247] on p "The #1 Proven 67-Page Plug & Play Simple Trading Playbook Big Traders Don’t Wan…" at bounding box center [758, 287] width 253 height 116
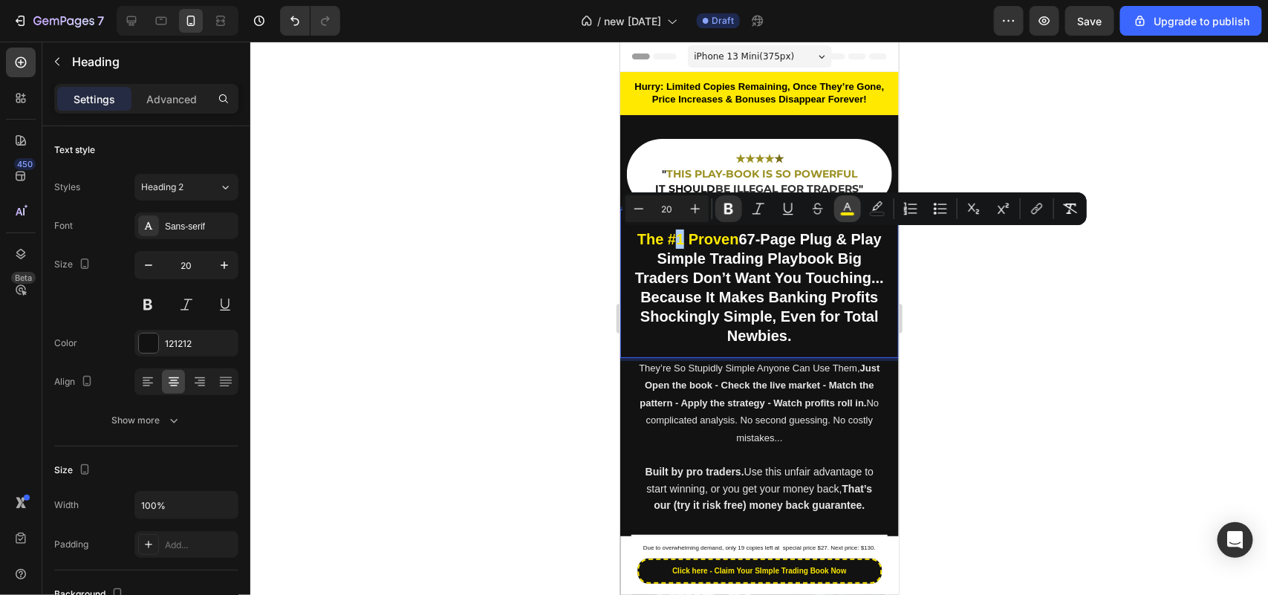
click at [847, 206] on icon "Editor contextual toolbar" at bounding box center [847, 207] width 7 height 8
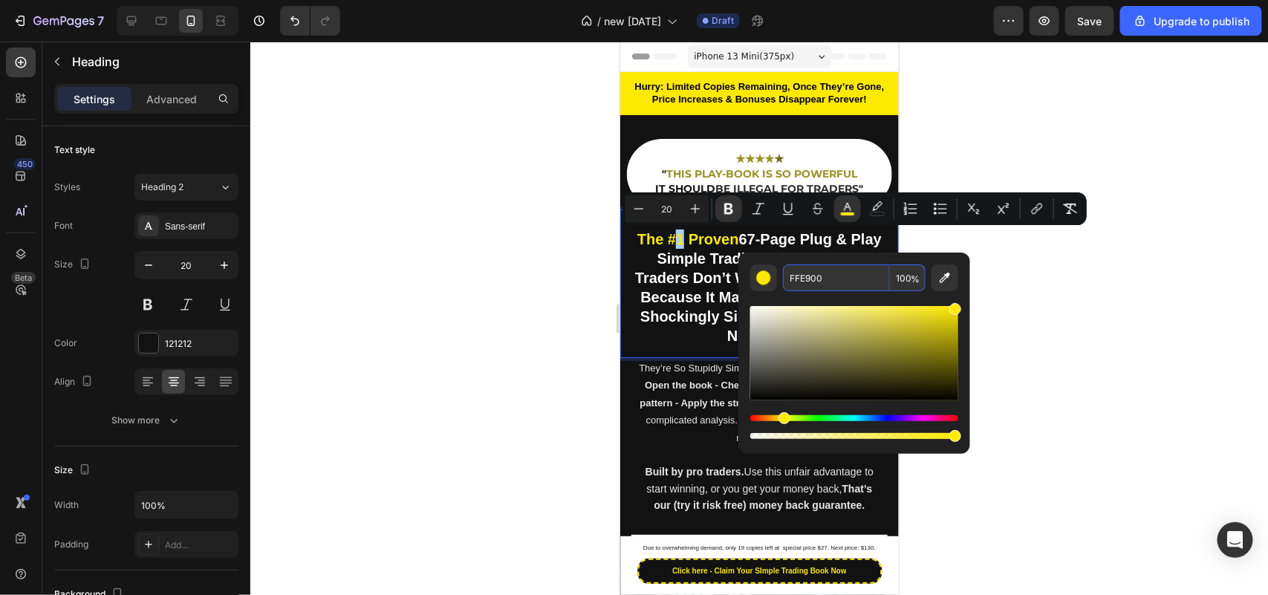
click at [844, 282] on input "FFE900" at bounding box center [836, 277] width 107 height 27
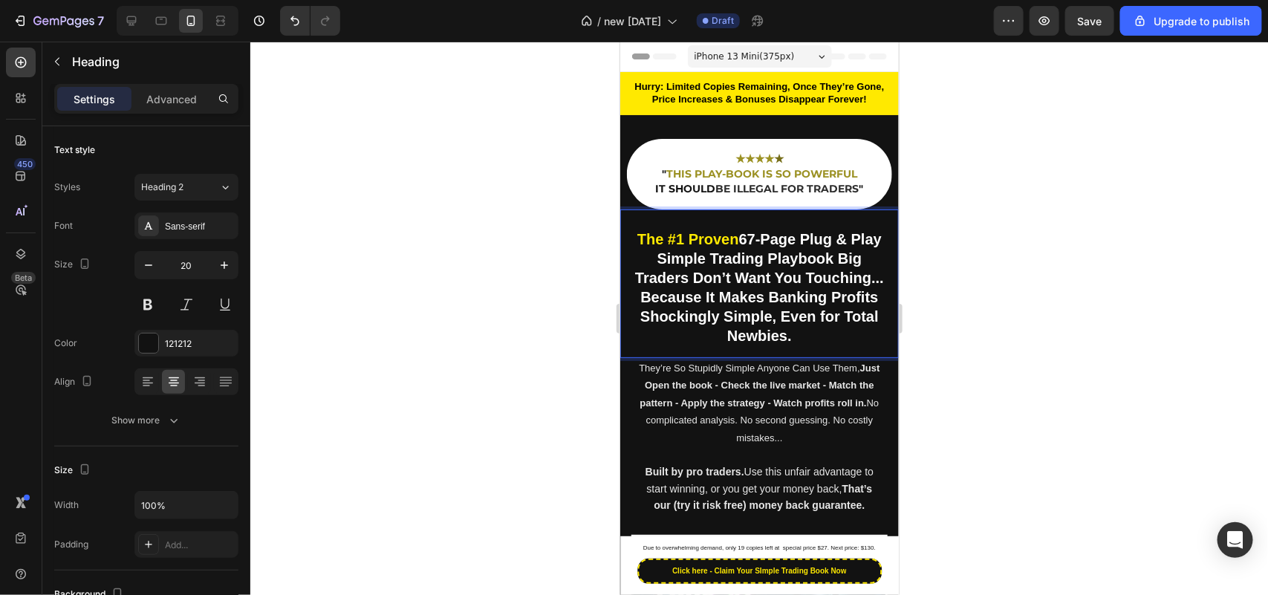
click at [706, 250] on strong "67-Page Plug & Play Simple Trading Playbook Big Traders Don’t Want You Touching…" at bounding box center [758, 286] width 249 height 113
click at [735, 293] on strong "67-Page Plug & Play Simple Trading Playbook Big Traders Don’t Want You Touching…" at bounding box center [758, 286] width 249 height 113
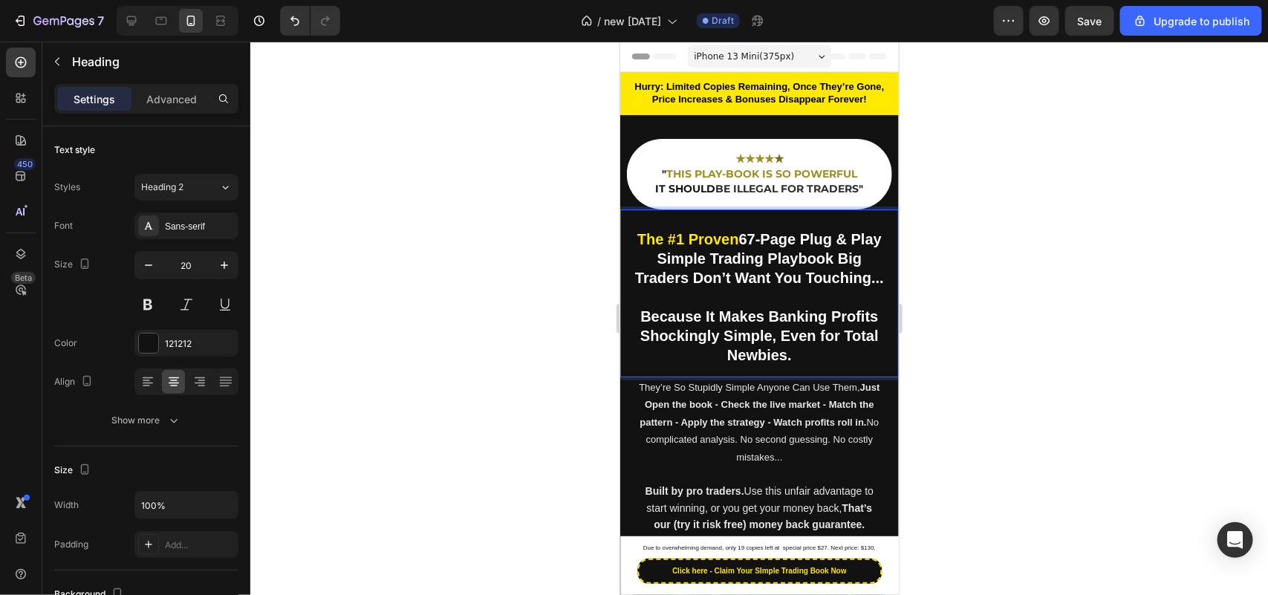
click at [825, 332] on strong "Because It Makes Banking Profits Shockingly Simple, Even for Total Newbies." at bounding box center [758, 334] width 238 height 55
click at [807, 351] on strong "Profits Shockingly Simple, Even for Total Newbies." at bounding box center [759, 345] width 251 height 36
click at [501, 319] on div at bounding box center [759, 318] width 1018 height 553
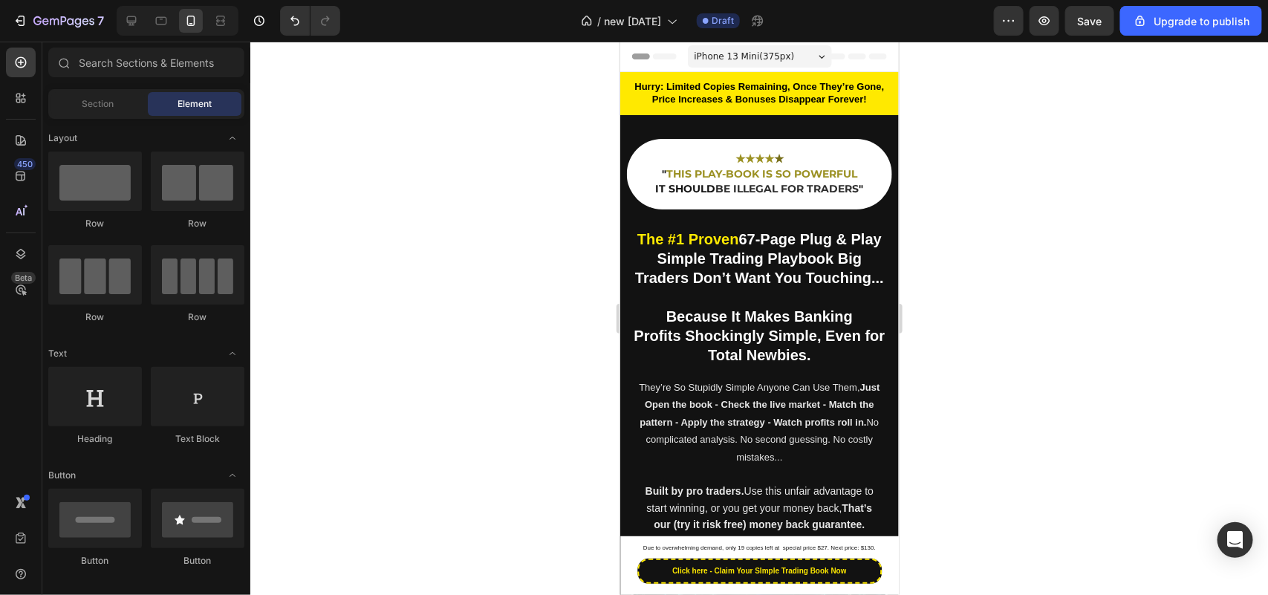
click at [746, 324] on p "⁠⁠⁠⁠⁠⁠⁠ The #1 Proven 67-Page Plug & Play Simple Trading Playbook Big Traders D…" at bounding box center [758, 296] width 253 height 135
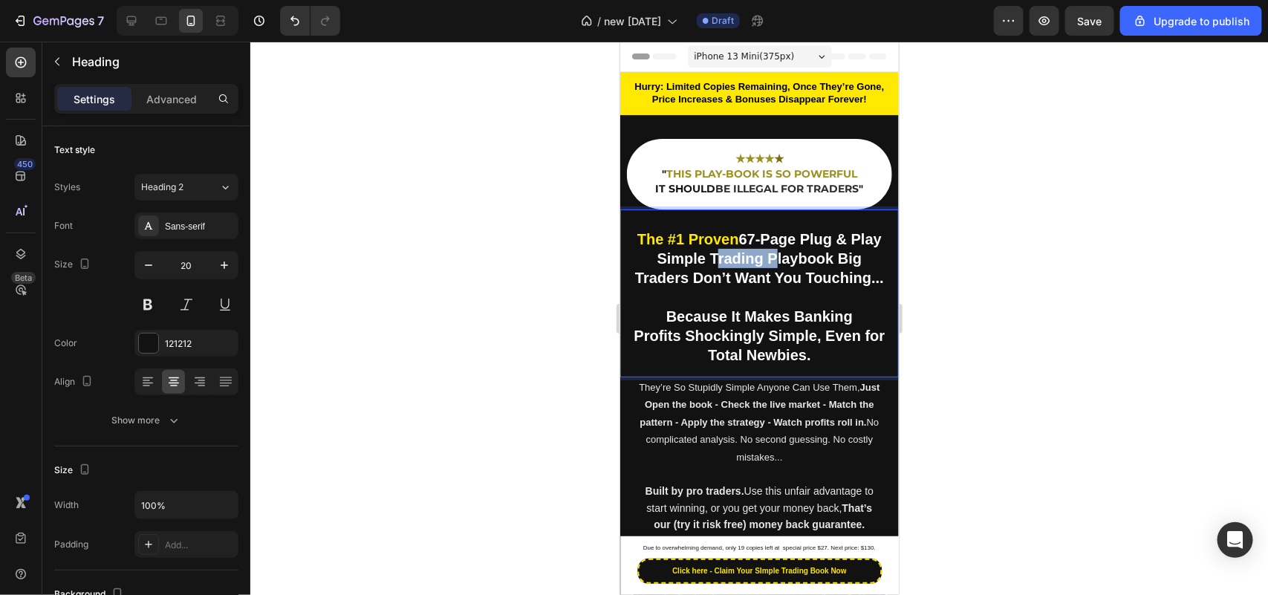
click at [764, 264] on strong "67-Page Plug & Play Simple Trading Playbook Big Traders Don’t Want You Touching…" at bounding box center [758, 257] width 249 height 55
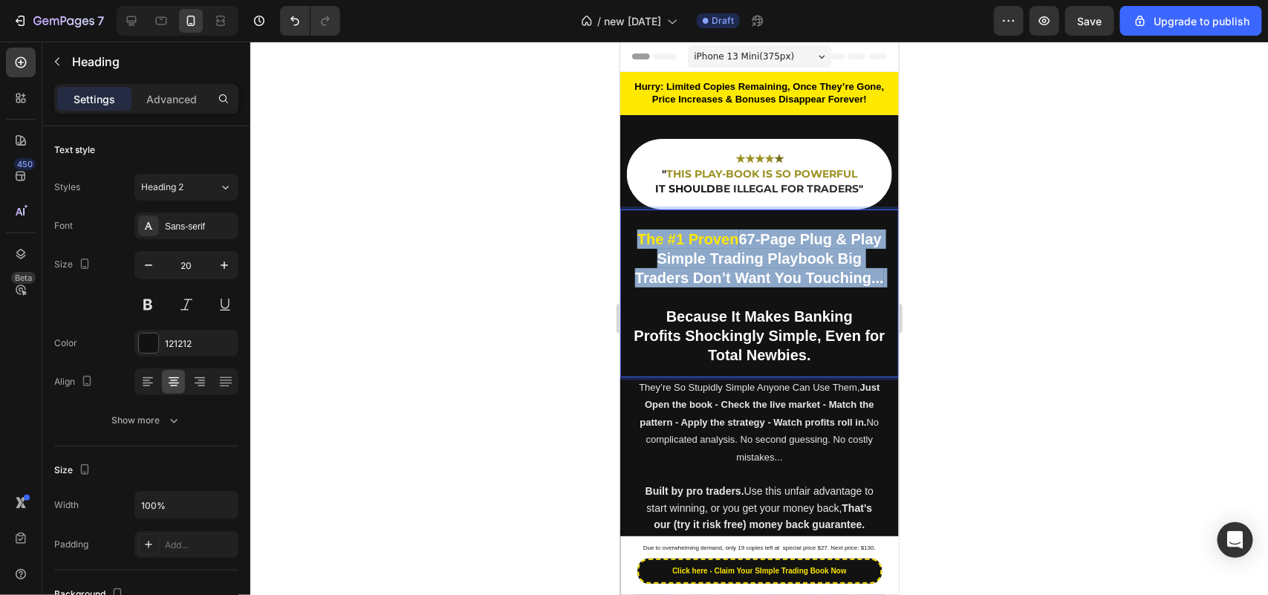
click at [764, 264] on strong "67-Page Plug & Play Simple Trading Playbook Big Traders Don’t Want You Touching…" at bounding box center [758, 257] width 249 height 55
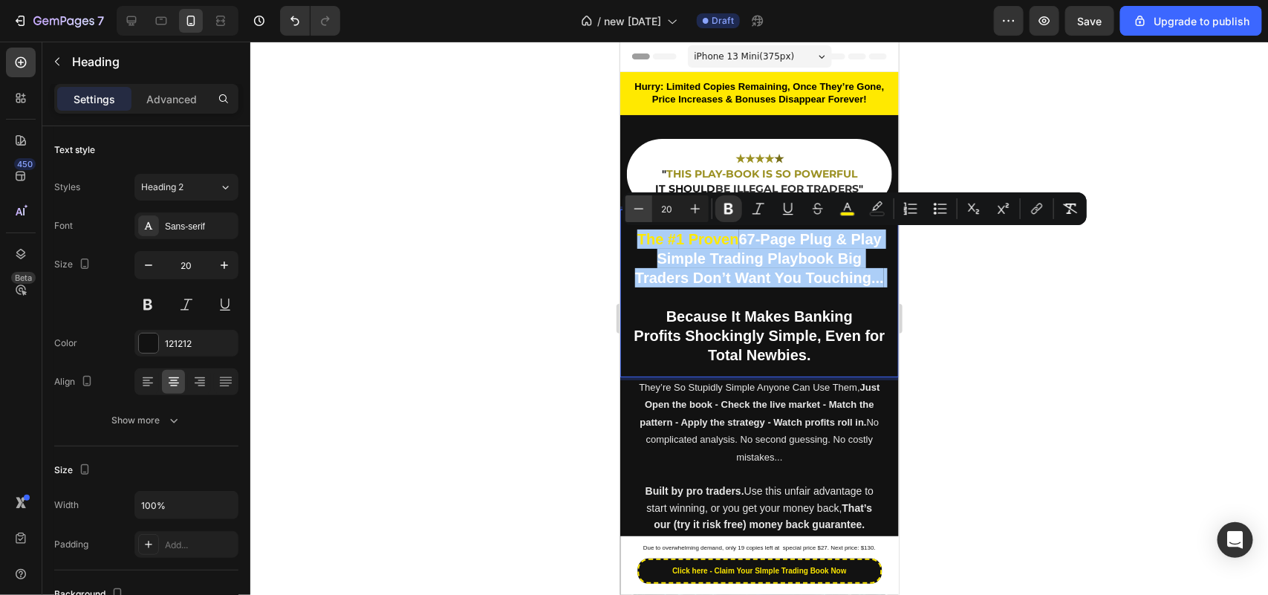
click at [643, 212] on icon "Editor contextual toolbar" at bounding box center [638, 208] width 15 height 15
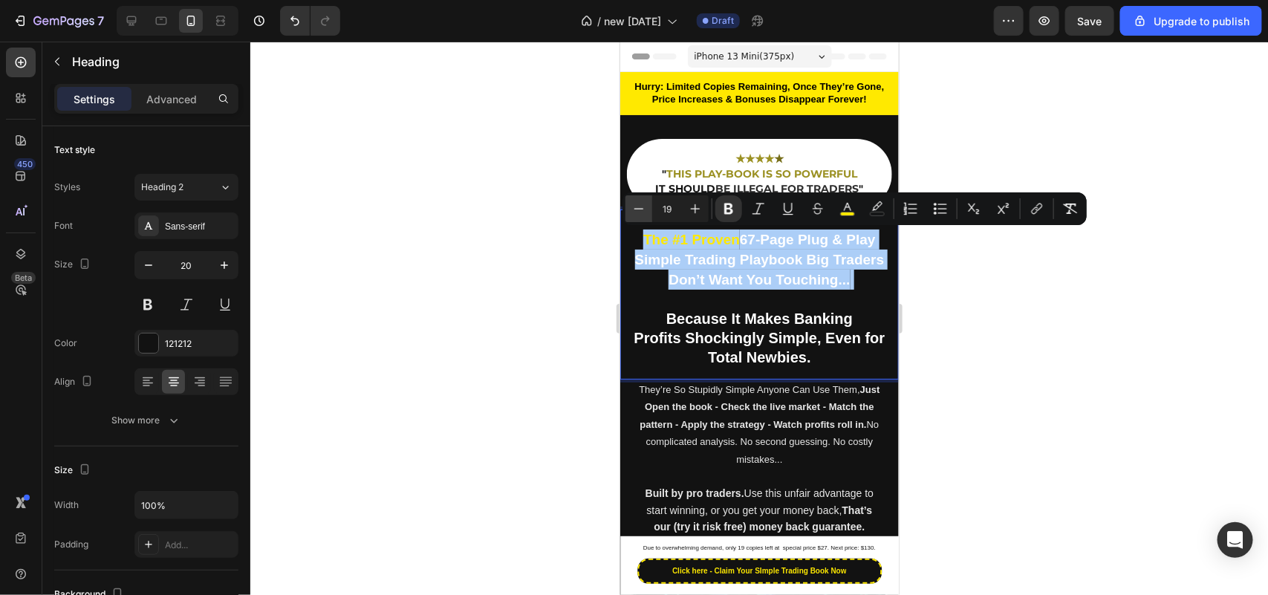
click at [643, 212] on icon "Editor contextual toolbar" at bounding box center [638, 208] width 15 height 15
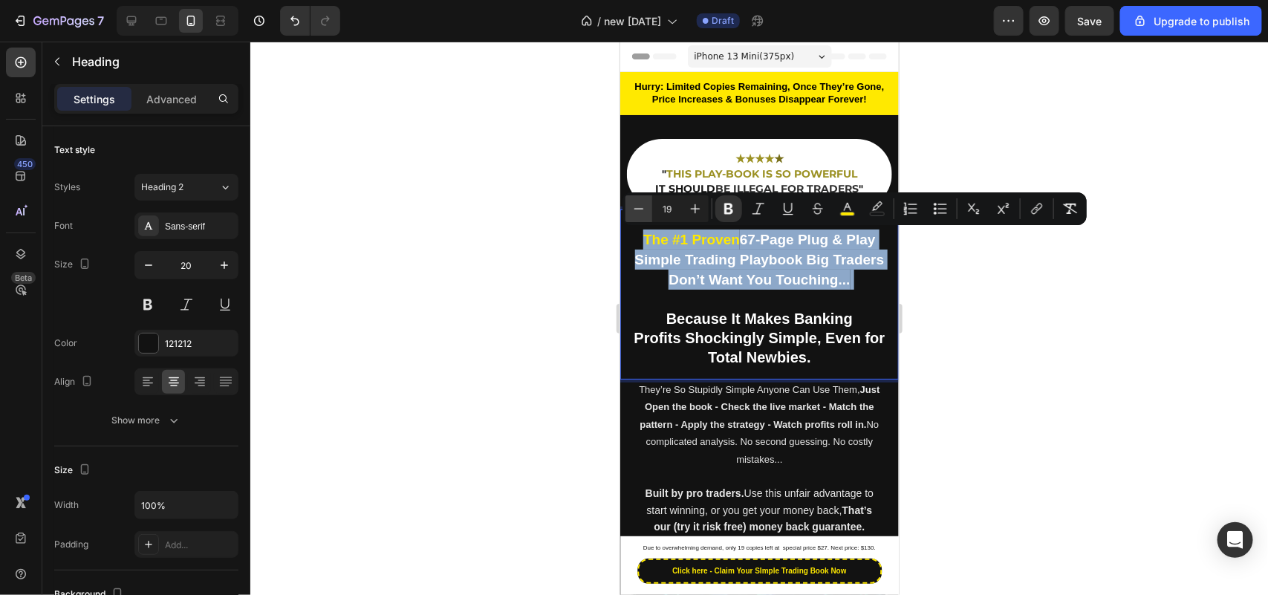
type input "18"
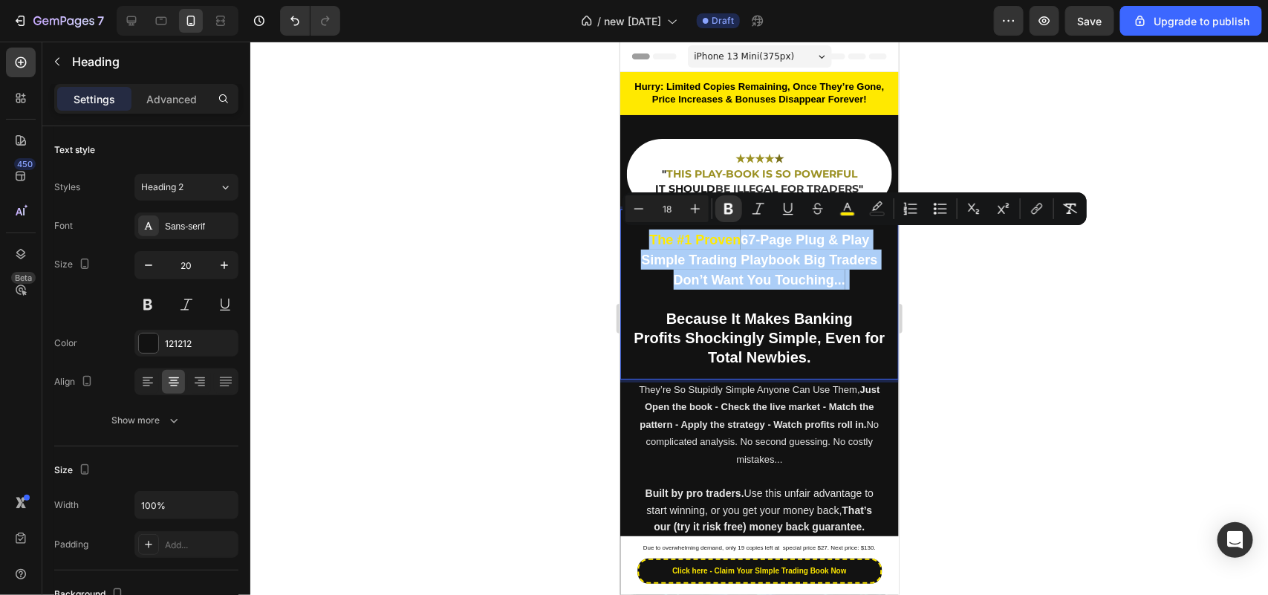
click at [550, 321] on div at bounding box center [759, 318] width 1018 height 553
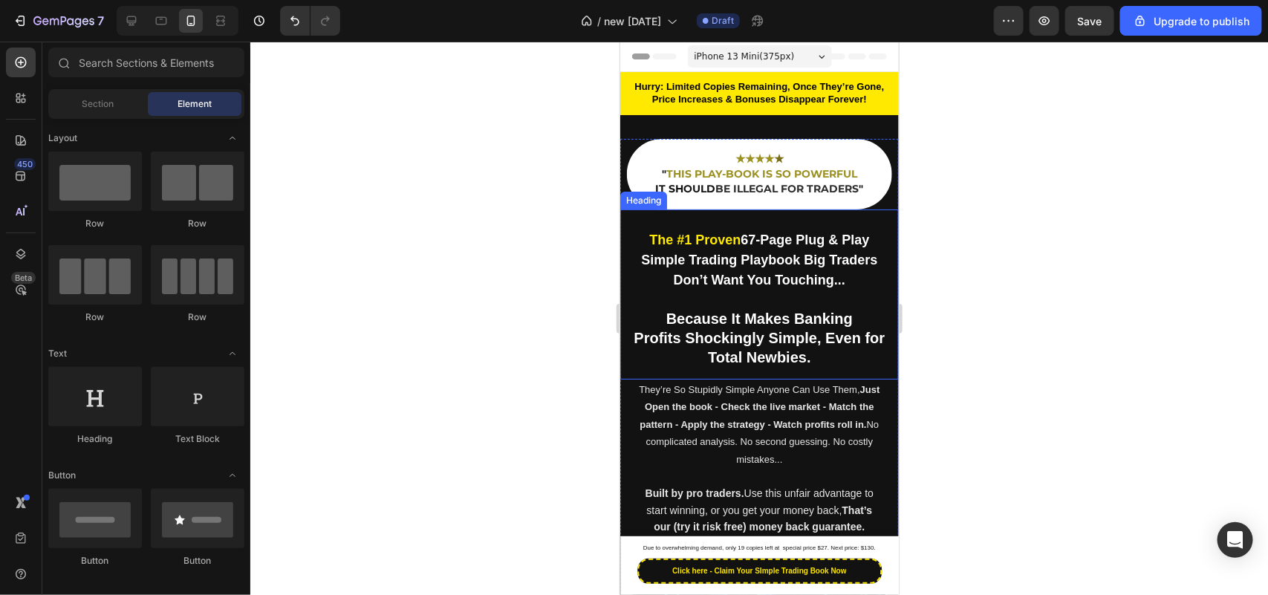
click at [772, 311] on strong "Because It Makes Banking" at bounding box center [758, 318] width 186 height 16
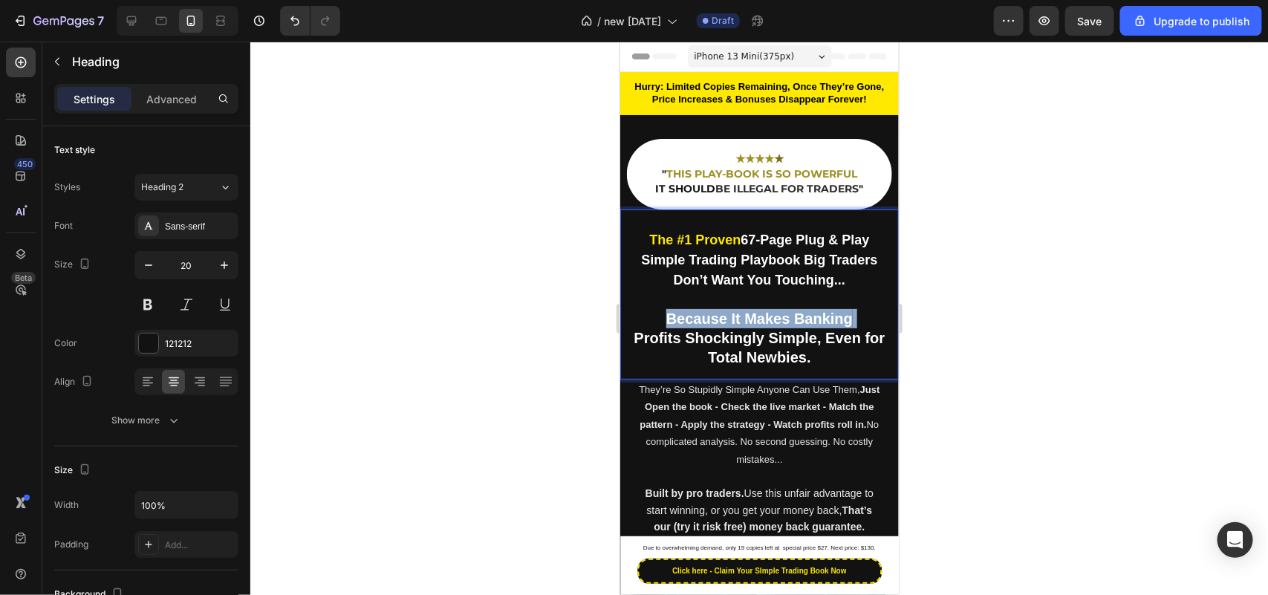
click at [772, 311] on strong "Because It Makes Banking" at bounding box center [758, 318] width 186 height 16
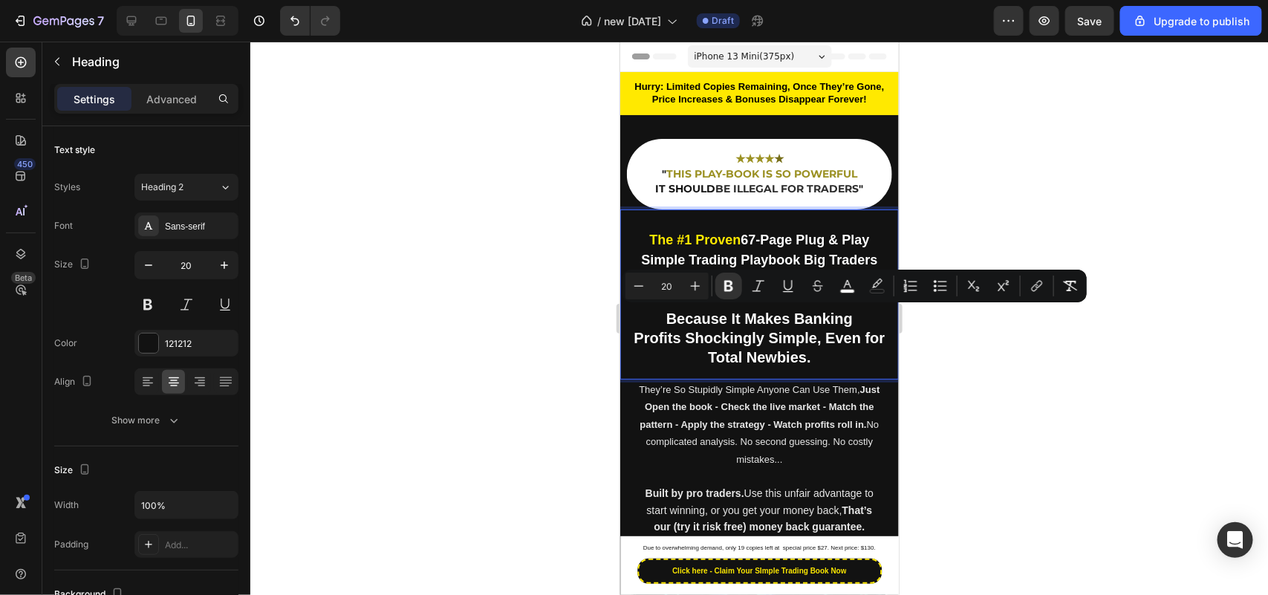
click at [779, 341] on strong "Profits Shockingly Simple, Even for Total Newbies." at bounding box center [759, 347] width 251 height 36
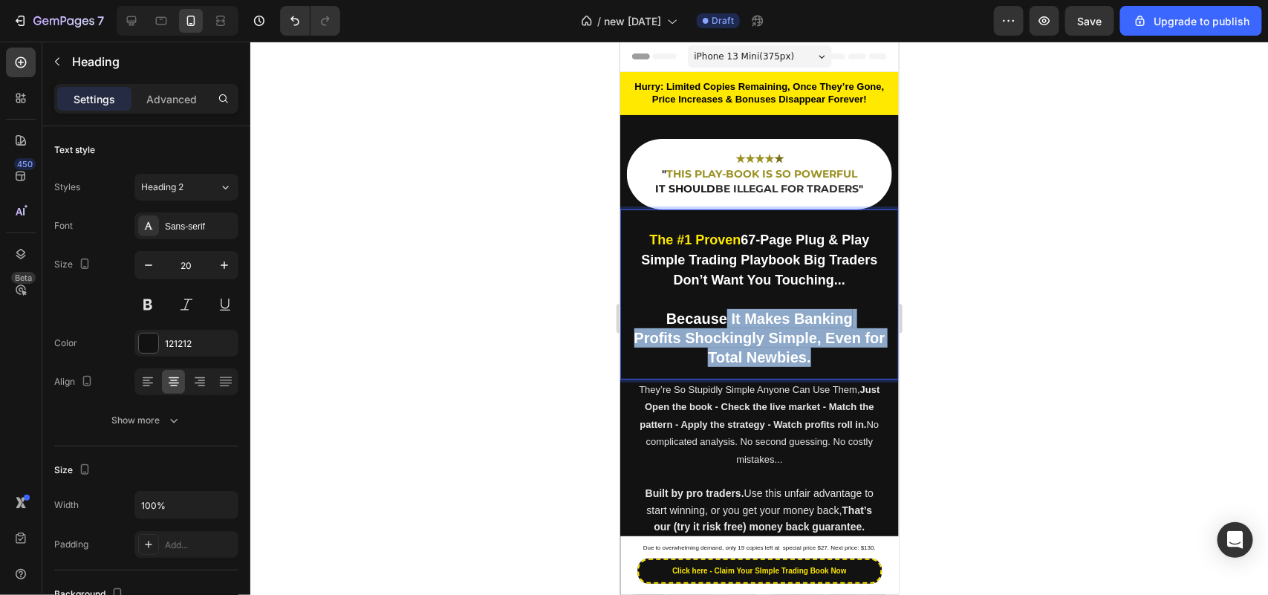
drag, startPoint x: 821, startPoint y: 353, endPoint x: 654, endPoint y: 315, distance: 171.4
click at [654, 315] on p "The #1 Proven 67-Page Plug & Play Simple Trading Playbook Big Traders Don’t Wan…" at bounding box center [758, 297] width 253 height 137
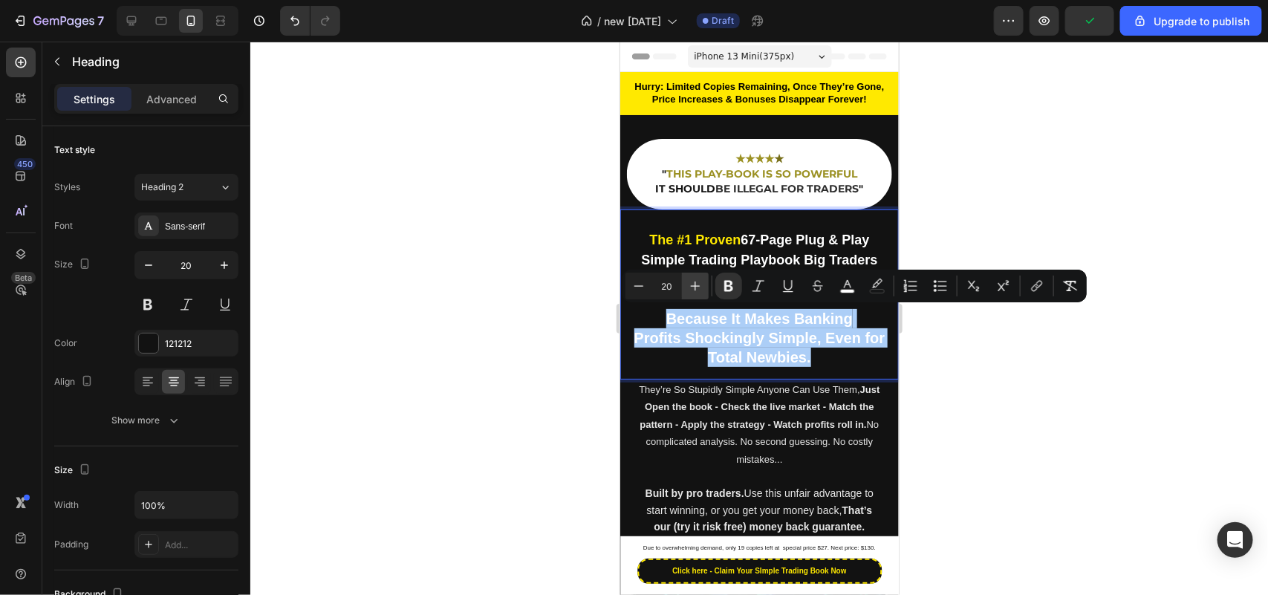
click at [703, 293] on button "Plus" at bounding box center [695, 286] width 27 height 27
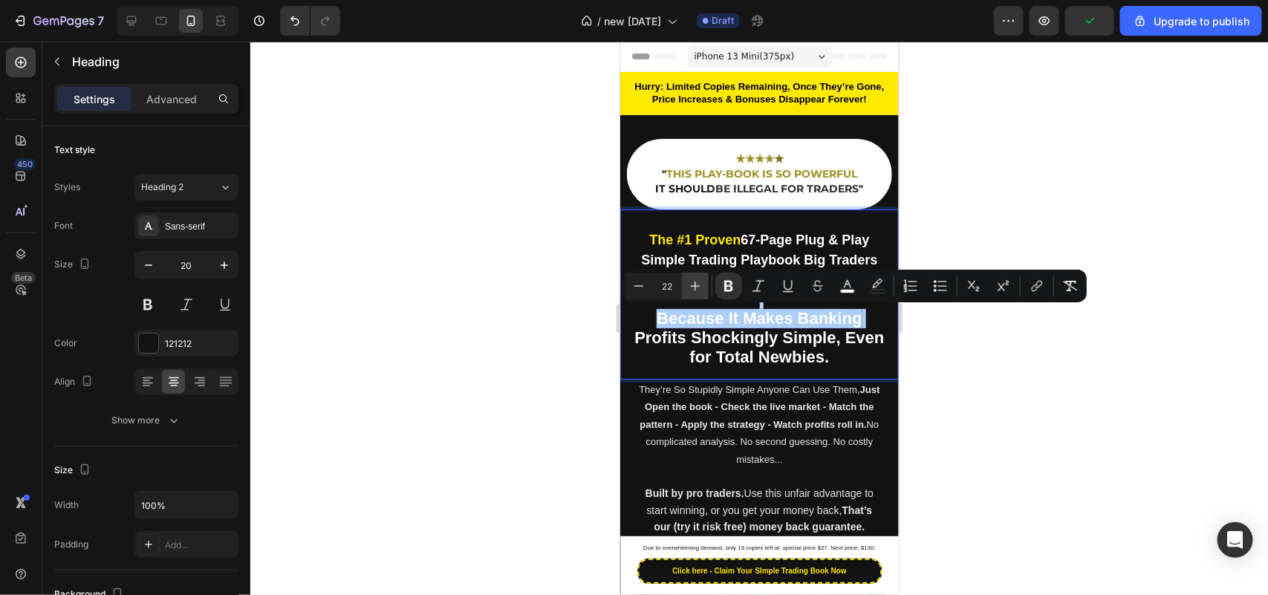
click at [702, 292] on icon "Editor contextual toolbar" at bounding box center [695, 286] width 15 height 15
type input "23"
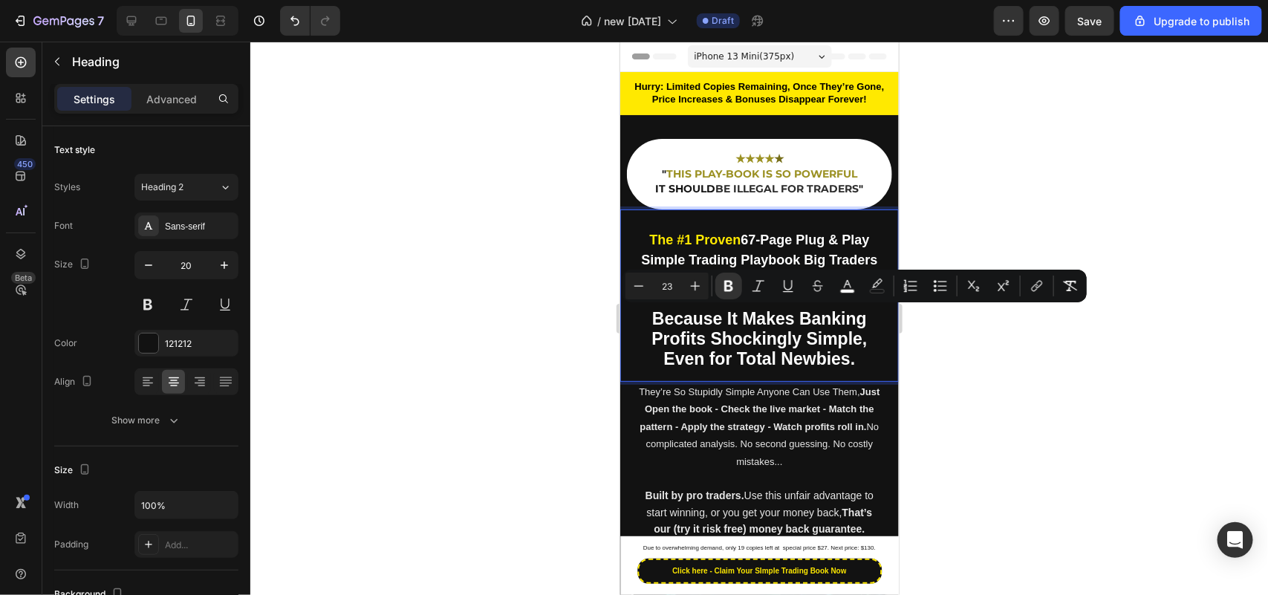
click at [498, 368] on div at bounding box center [759, 318] width 1018 height 553
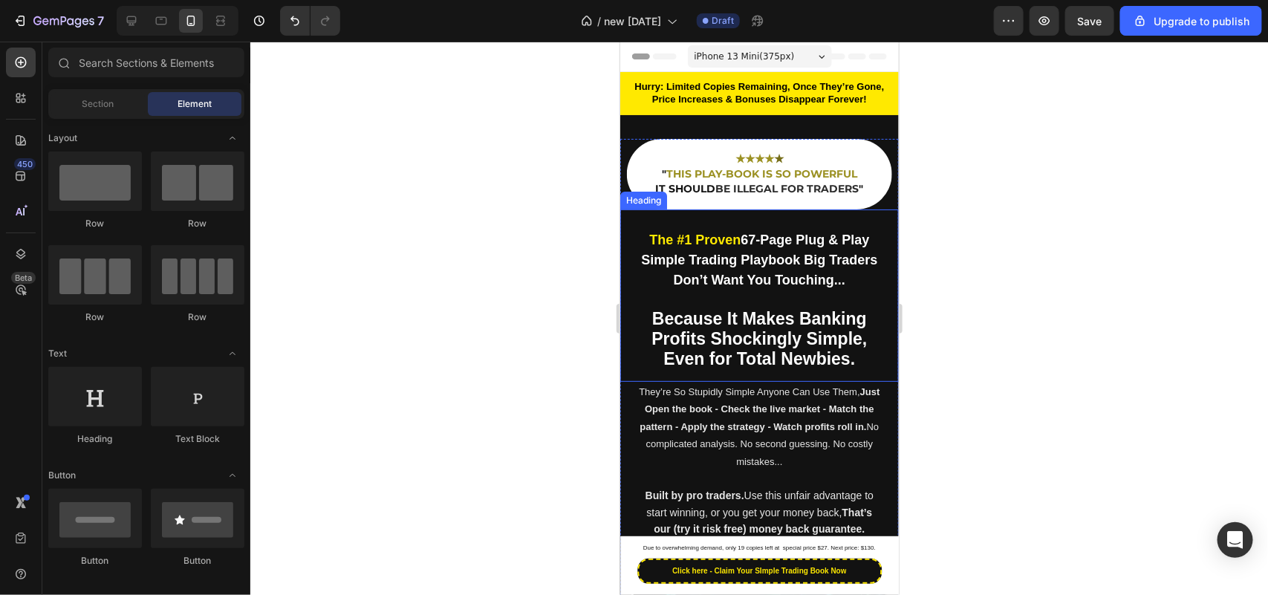
click at [755, 339] on strong "Profits Shockingly Simple, Even for Total Newbies." at bounding box center [758, 347] width 215 height 39
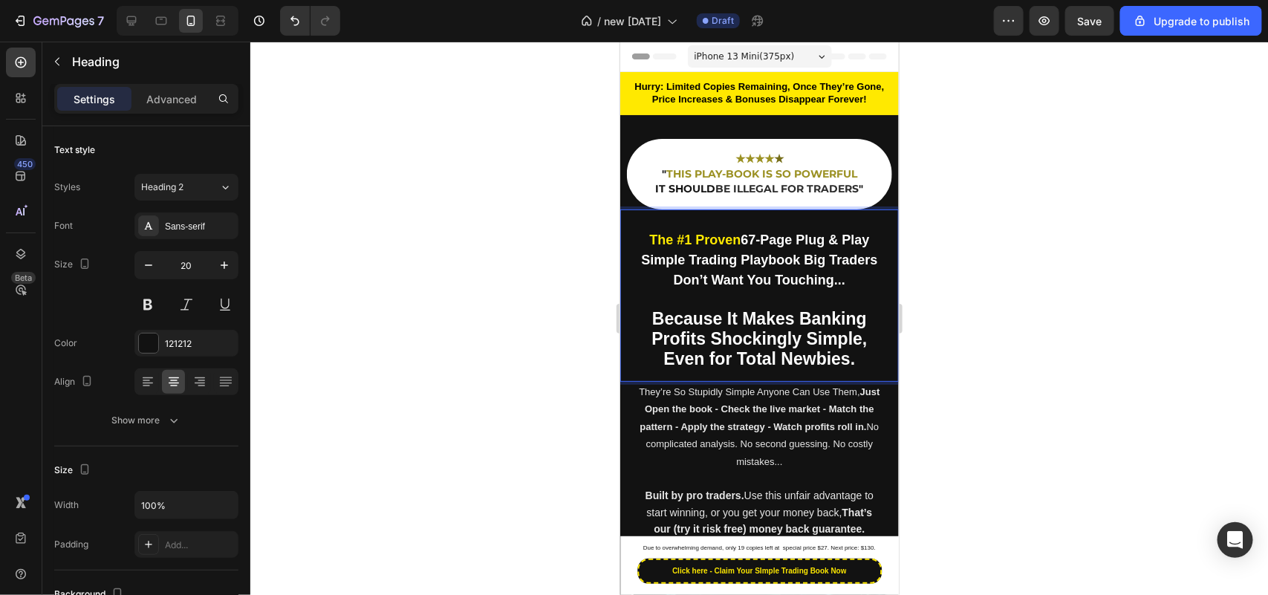
click at [853, 317] on strong "Because It Makes Banking" at bounding box center [758, 317] width 215 height 19
drag, startPoint x: 870, startPoint y: 316, endPoint x: 663, endPoint y: 325, distance: 206.7
click at [671, 326] on p "The #1 Proven 67-Page Plug & Play Simple Trading Playbook Big Traders Don’t Wan…" at bounding box center [758, 299] width 253 height 140
click at [662, 325] on strong "Because It Makes Banking" at bounding box center [758, 317] width 215 height 19
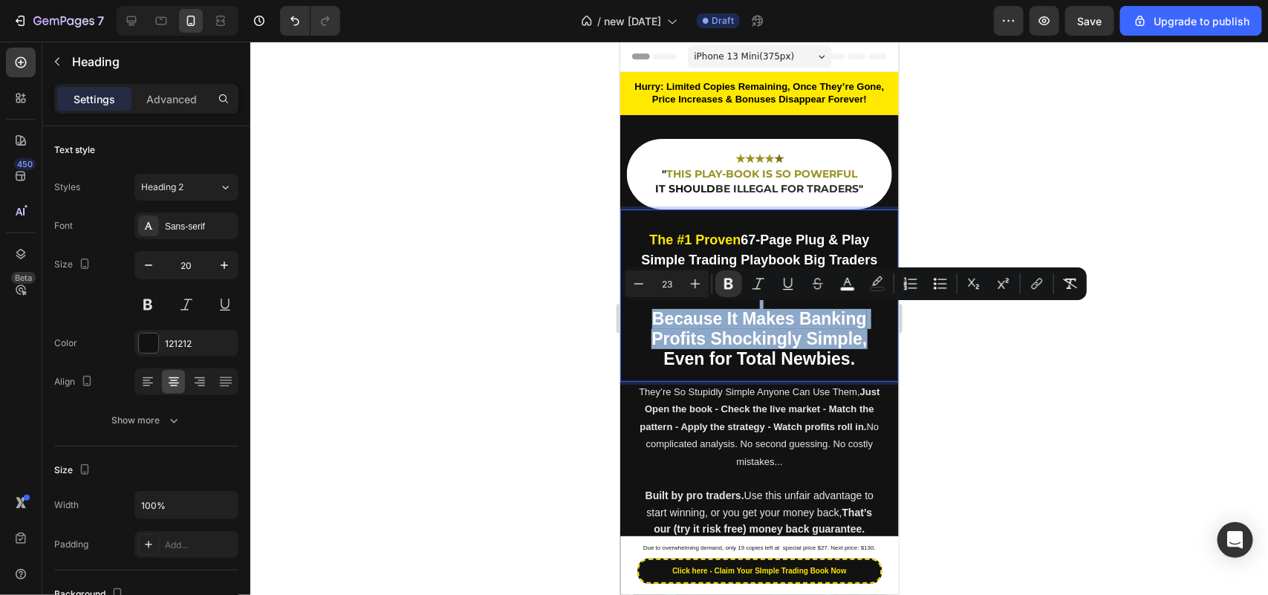
drag, startPoint x: 636, startPoint y: 305, endPoint x: 862, endPoint y: 339, distance: 228.4
click at [862, 339] on p "The #1 Proven 67-Page Plug & Play Simple Trading Playbook Big Traders Don’t Wan…" at bounding box center [758, 299] width 253 height 140
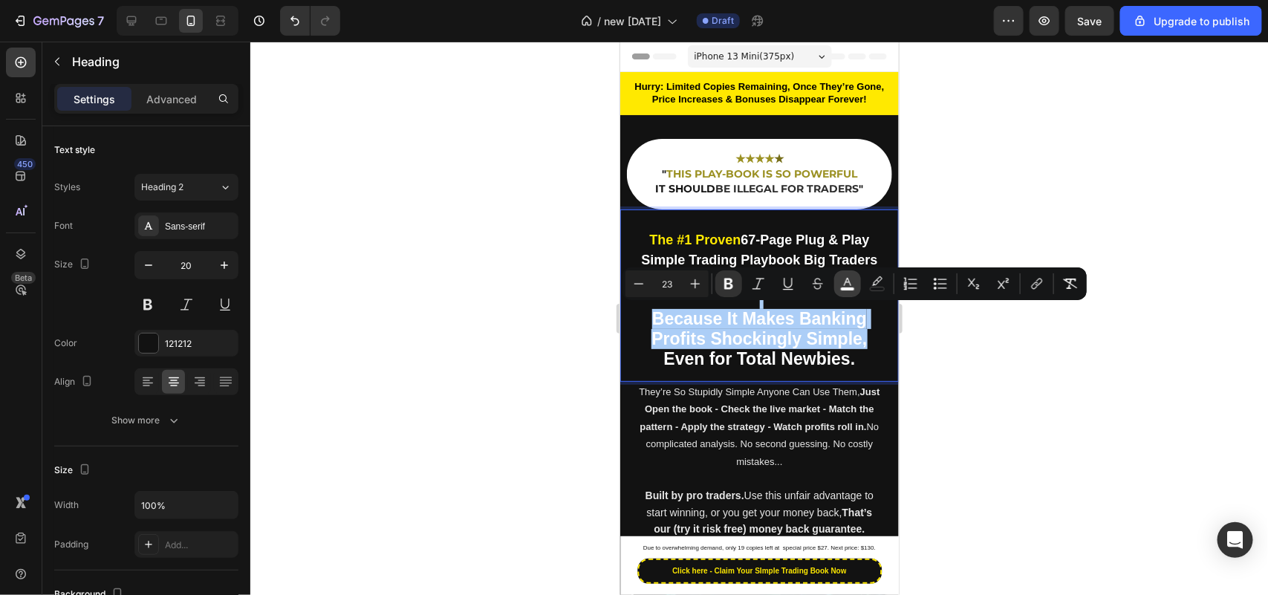
click at [843, 288] on rect "Editor contextual toolbar" at bounding box center [848, 289] width 14 height 4
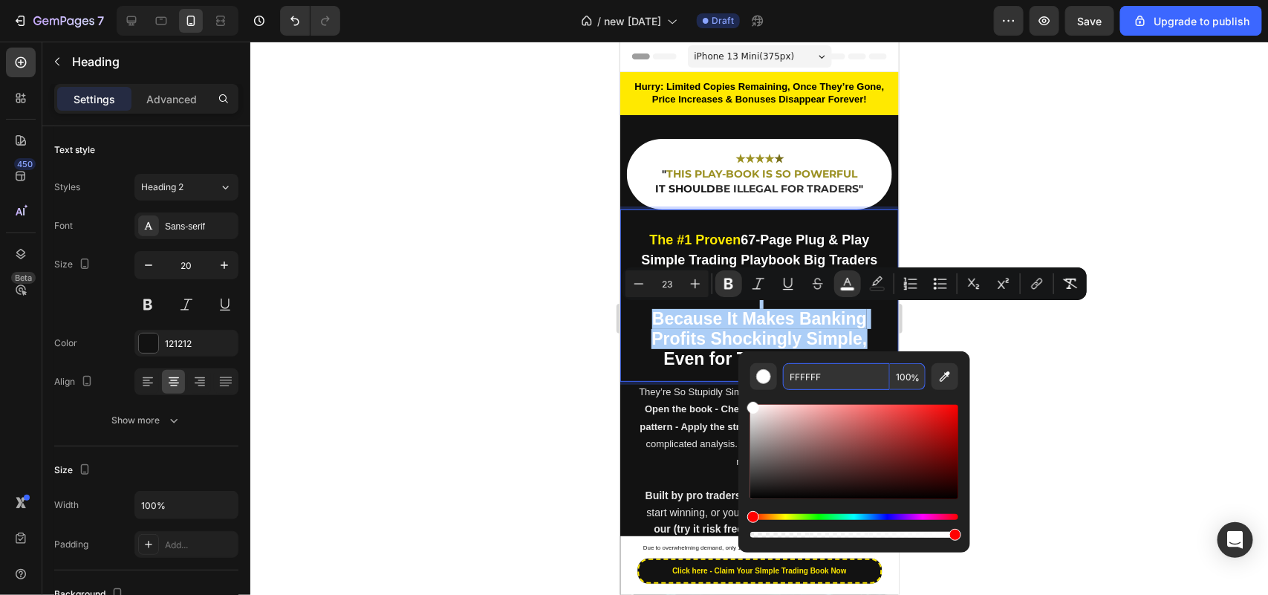
click at [839, 369] on input "FFFFFF" at bounding box center [836, 376] width 107 height 27
paste input "E900"
type input "FFE900"
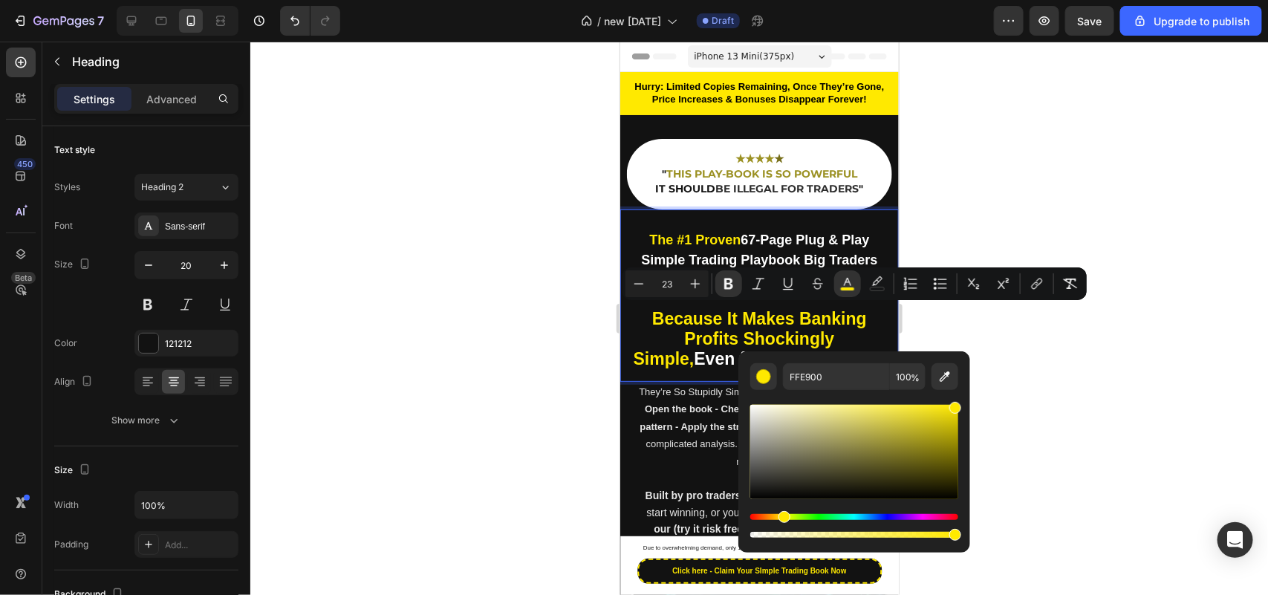
click at [834, 332] on strong "Profits Shockingly Simple," at bounding box center [733, 347] width 201 height 39
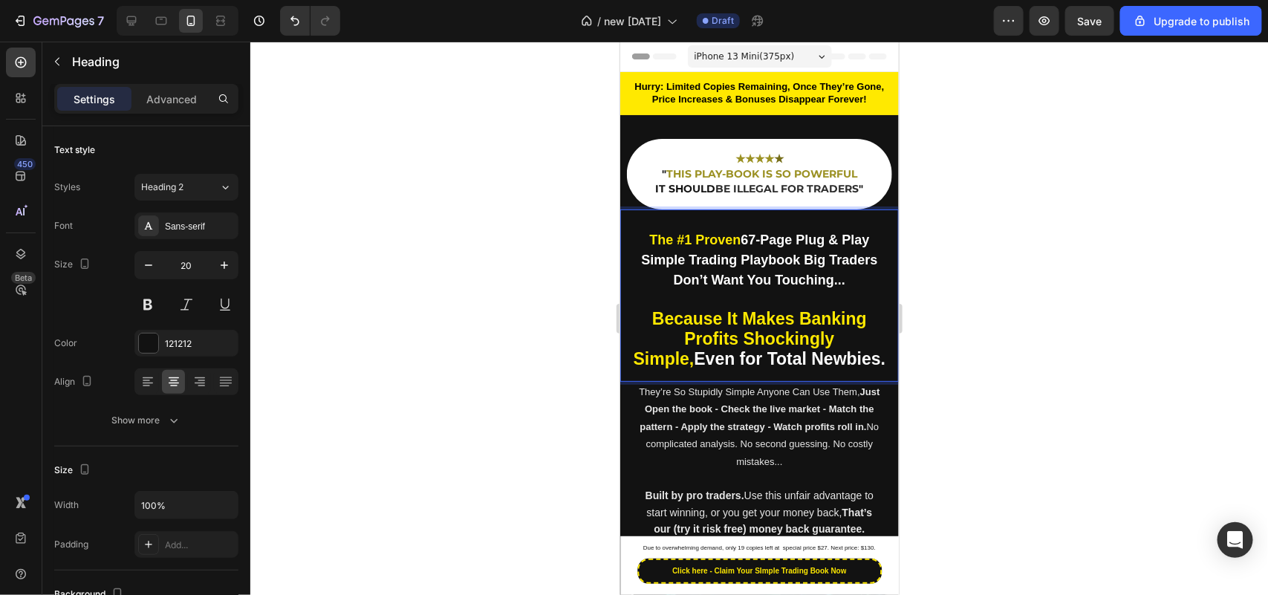
click at [834, 339] on strong "Profits Shockingly Simple," at bounding box center [733, 347] width 201 height 39
click at [506, 366] on div at bounding box center [759, 318] width 1018 height 553
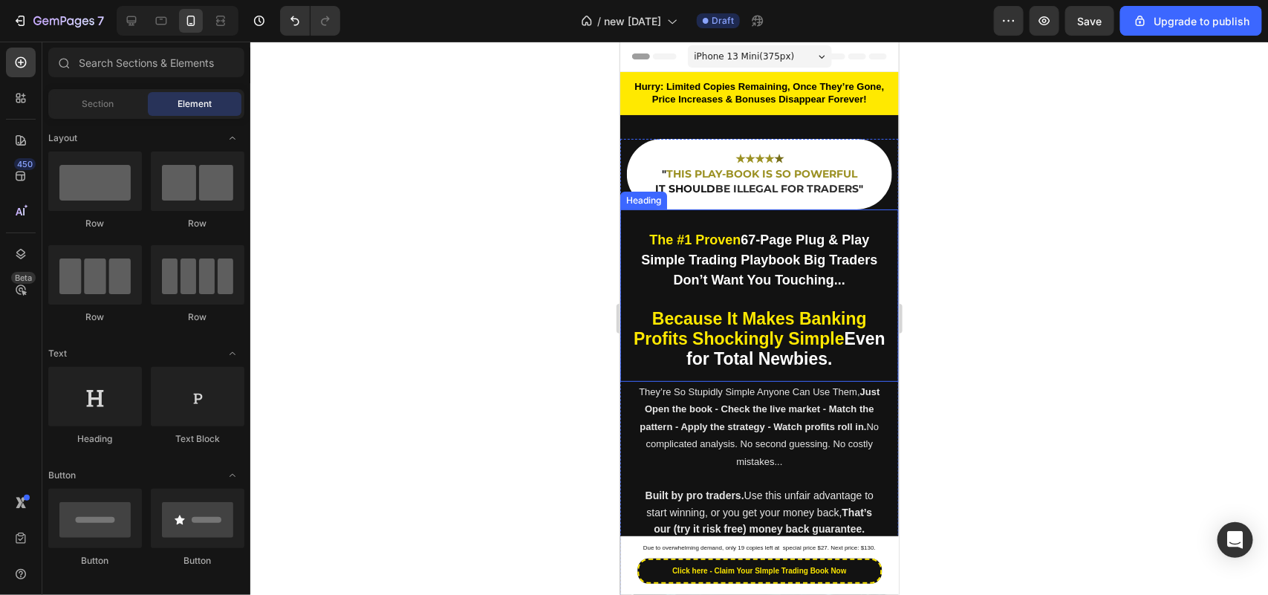
click at [712, 260] on strong "67-Page Plug & Play Simple Trading Playbook Big Traders Don’t Want You Touching…" at bounding box center [758, 259] width 236 height 55
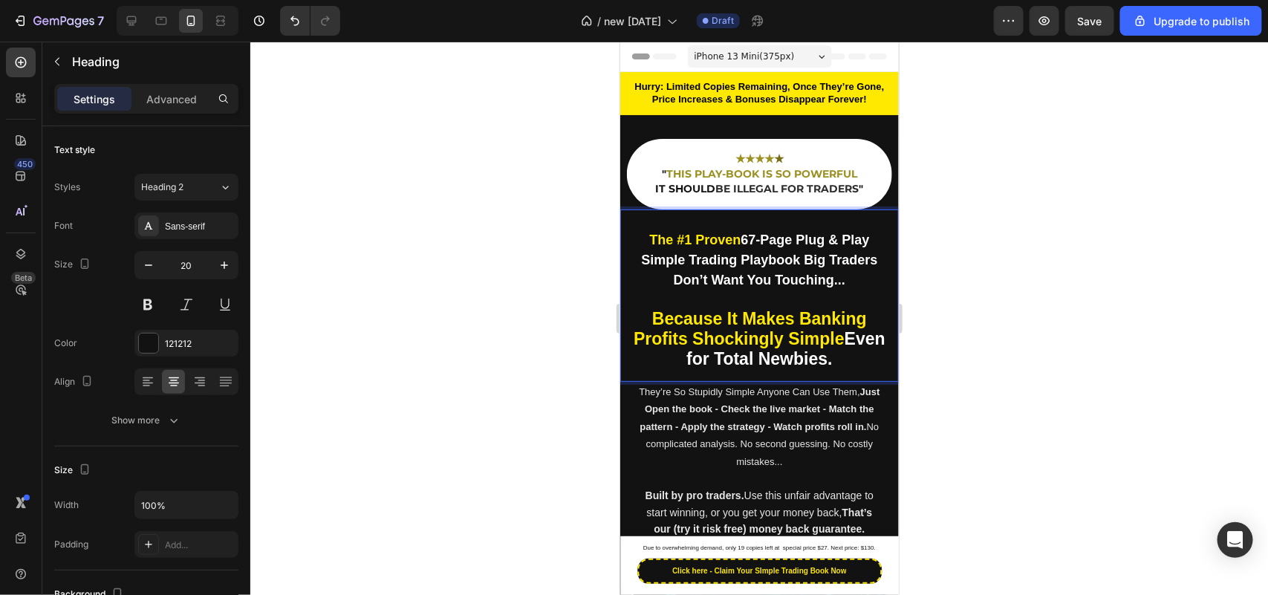
click at [735, 250] on strong "67-Page Plug & Play Simple Trading Playbook Big Traders Don’t Want You Touching…" at bounding box center [758, 259] width 236 height 55
click at [335, 373] on div at bounding box center [759, 318] width 1018 height 553
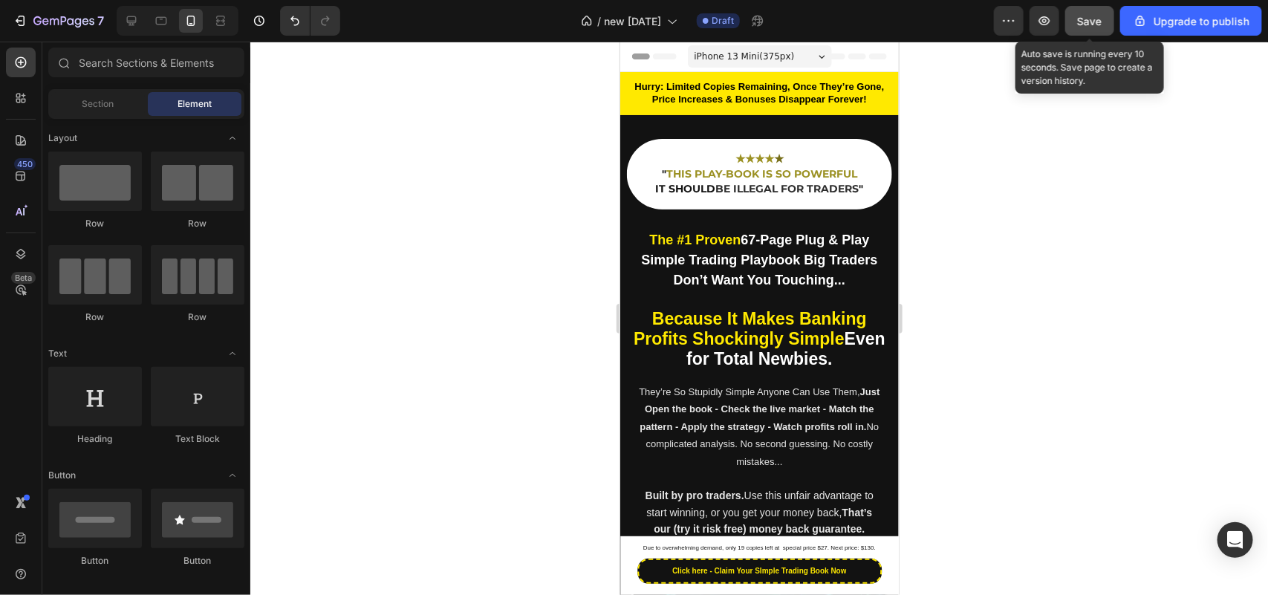
click at [1089, 19] on span "Save" at bounding box center [1090, 21] width 25 height 13
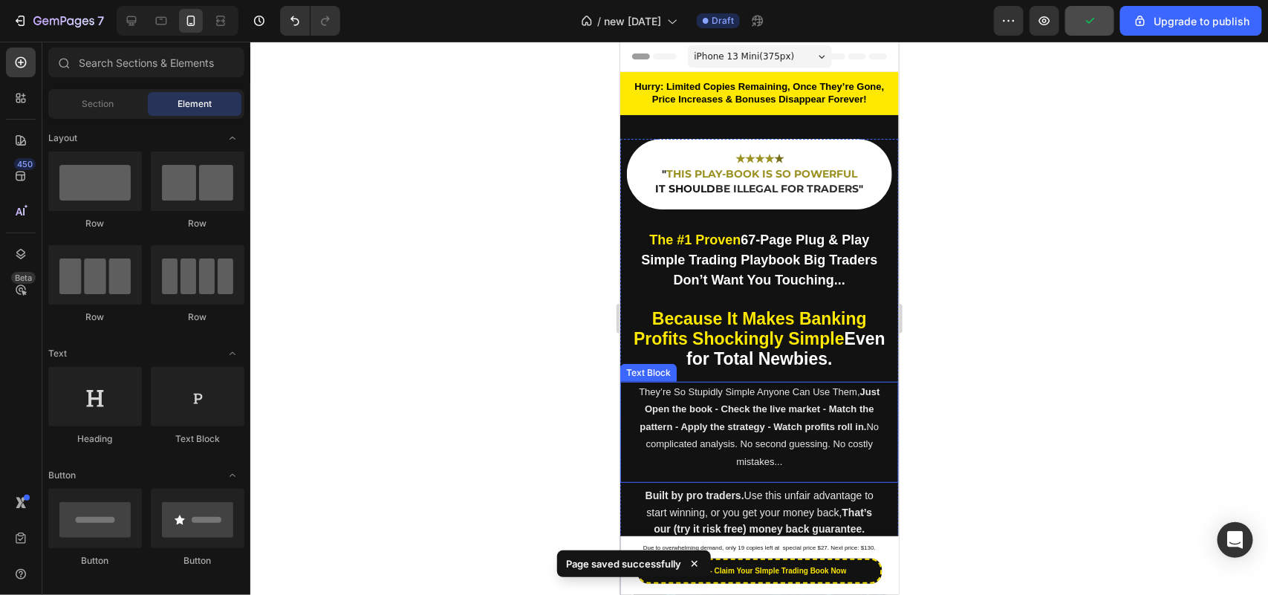
click at [712, 390] on span "They’re So Stupidly Simple Anyone Can Use Them, Just Open the book - Check the …" at bounding box center [758, 425] width 241 height 81
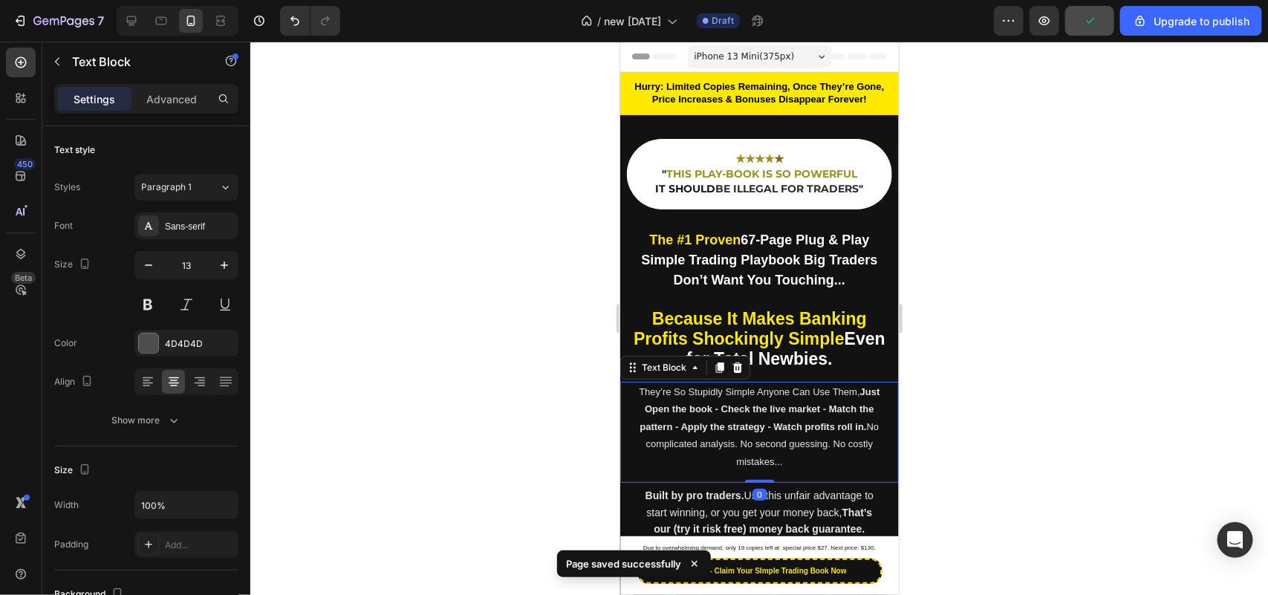
click at [710, 415] on p "They’re So Stupidly Simple Anyone Can Use Them, Just Open the book - Check the …" at bounding box center [759, 426] width 246 height 87
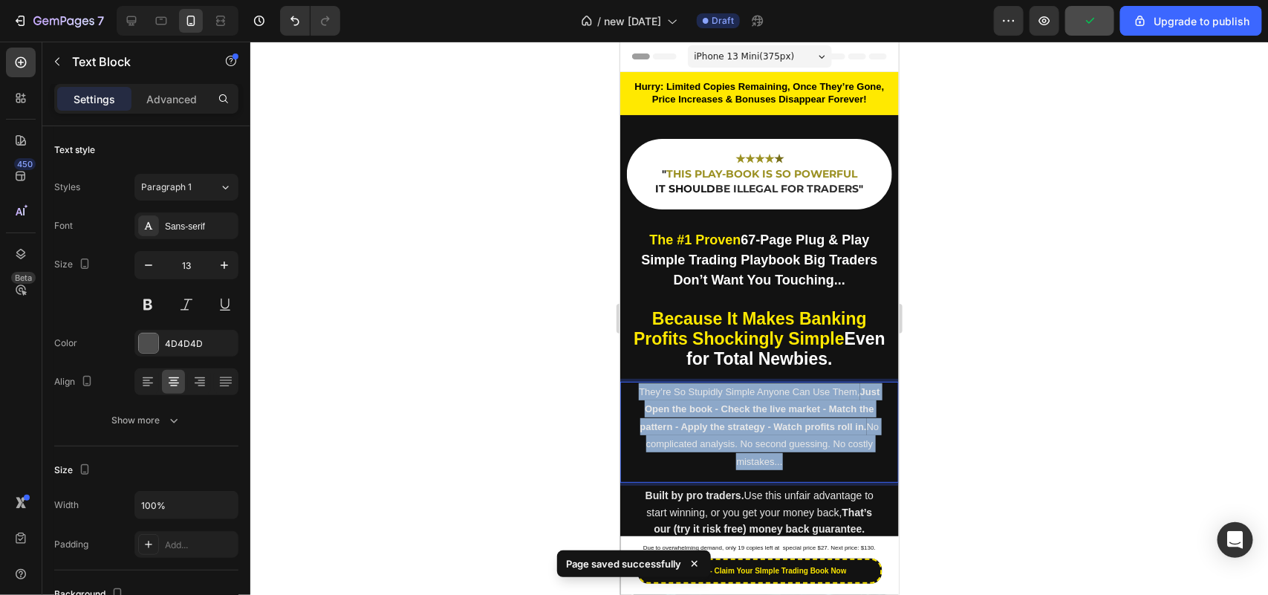
click at [710, 415] on p "They’re So Stupidly Simple Anyone Can Use Them, Just Open the book - Check the …" at bounding box center [759, 426] width 246 height 87
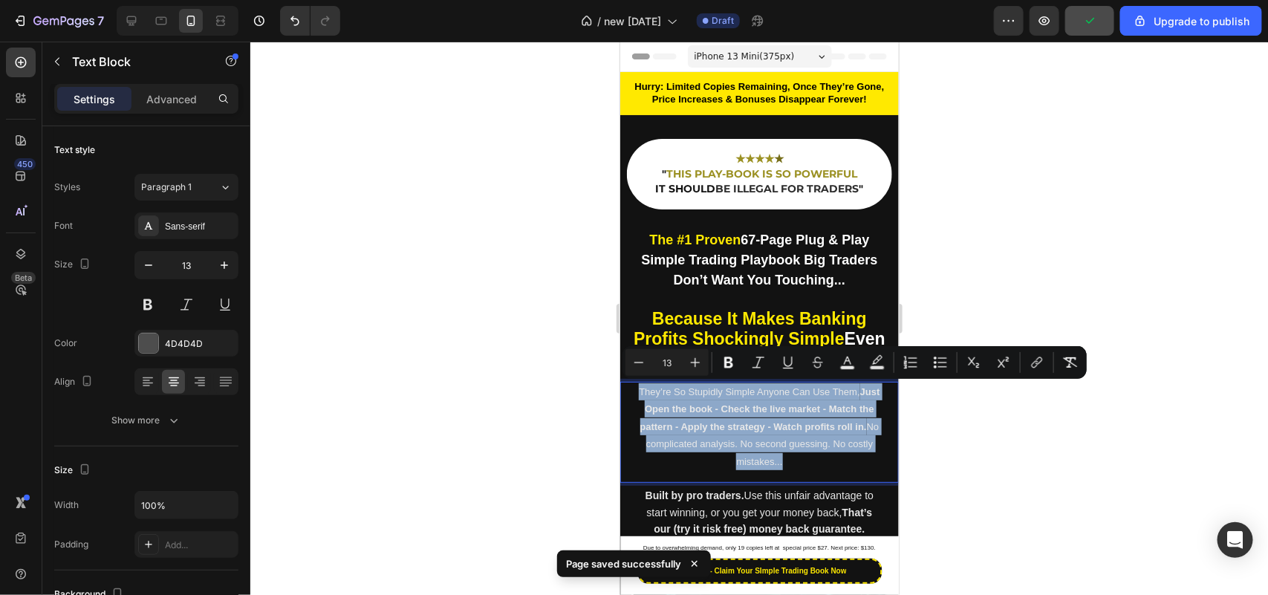
copy span "They’re So Stupidly Simple Anyone Can Use Them, Just Open the book - Check the …"
click at [709, 507] on span "Built by pro traders. Use this unfair advantage to start winning, or you get yo…" at bounding box center [759, 503] width 228 height 29
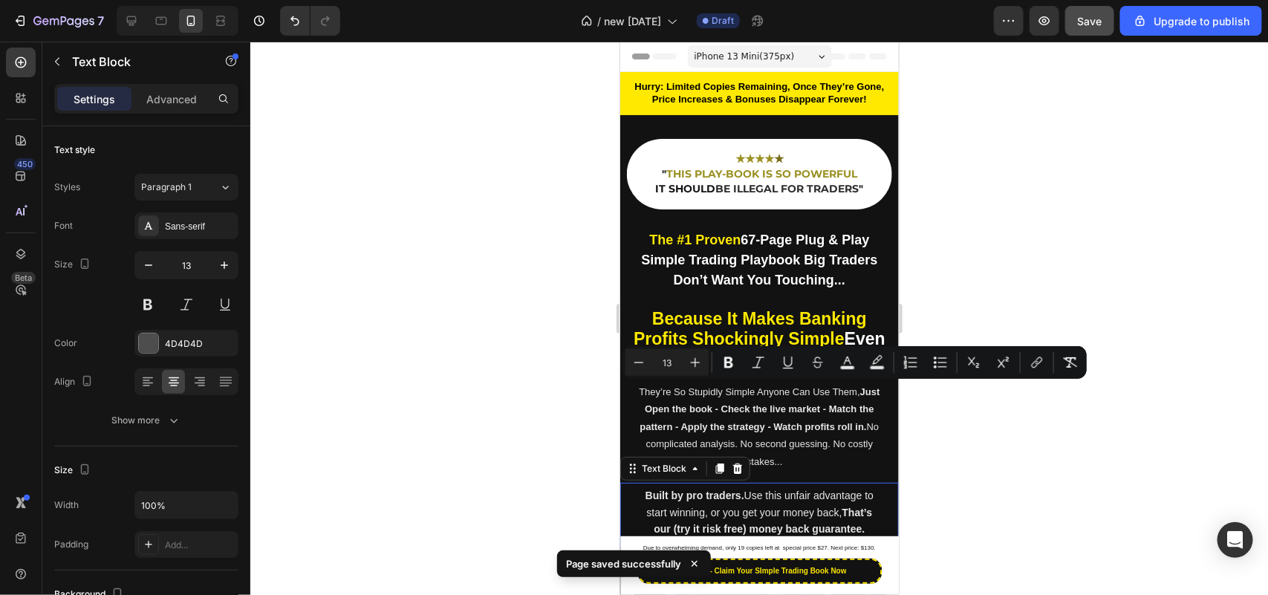
click at [709, 507] on span "Built by pro traders. Use this unfair advantage to start winning, or you get yo…" at bounding box center [759, 503] width 228 height 29
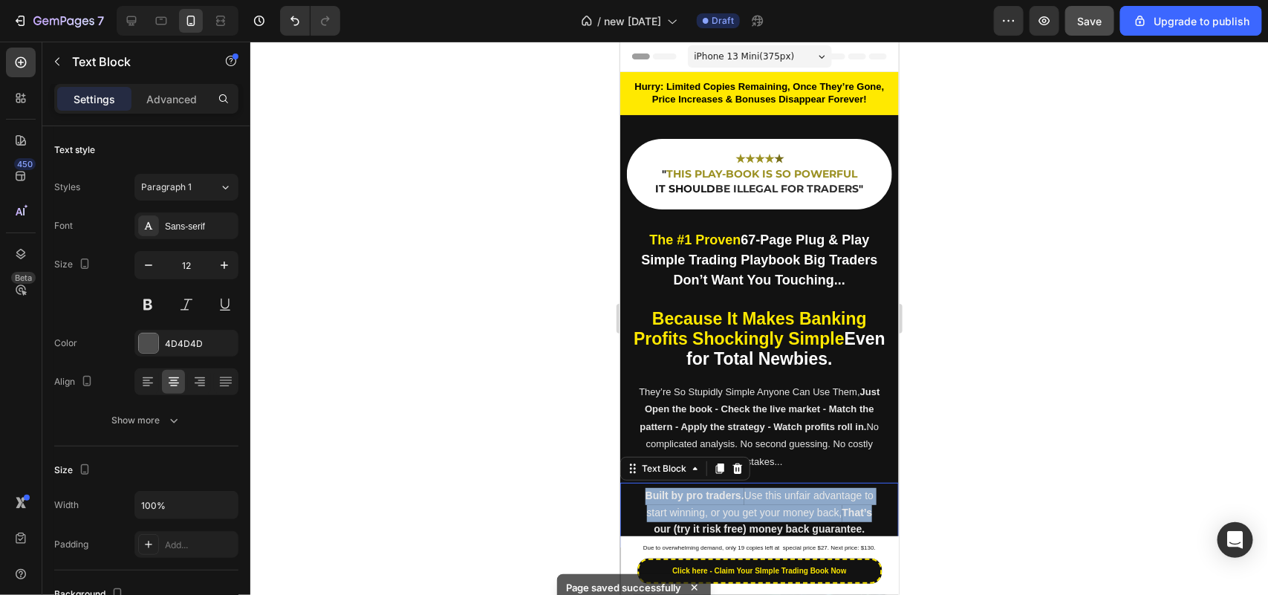
click at [709, 507] on span "Built by pro traders. Use this unfair advantage to start winning, or you get yo…" at bounding box center [759, 503] width 228 height 29
copy span "Built by pro traders. Use this unfair advantage to start winning, or you get yo…"
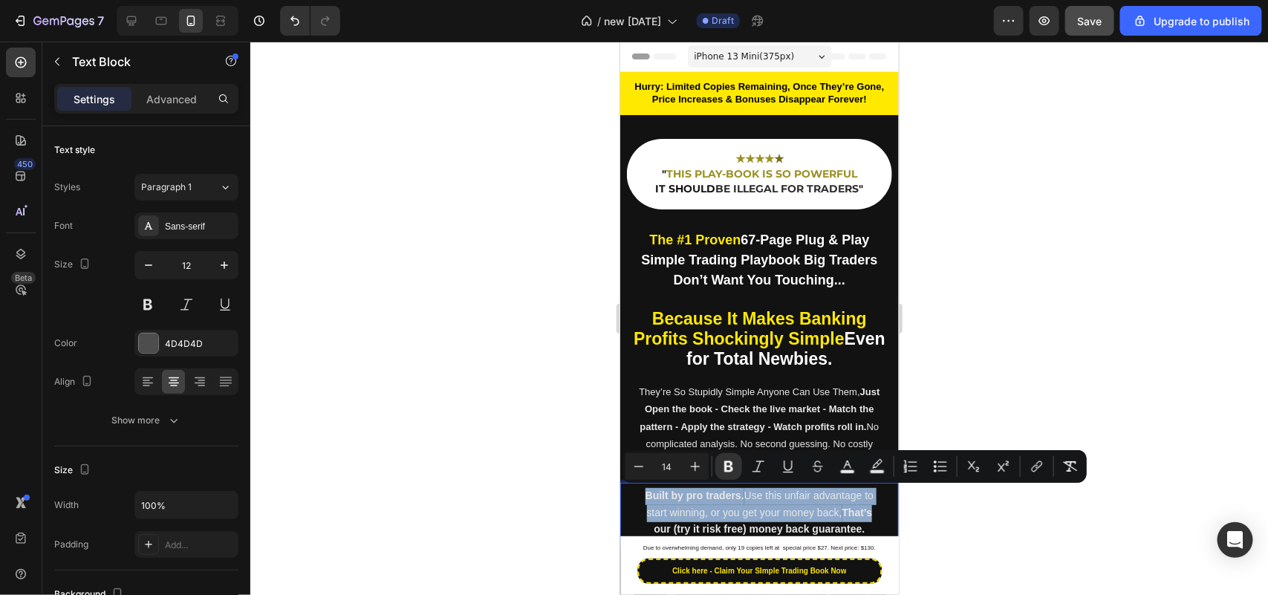
click at [664, 515] on p "Built by pro traders. Use this unfair advantage to start winning, or you get yo…" at bounding box center [759, 503] width 246 height 33
click at [645, 503] on span "Built by pro traders. Use this unfair advantage to start winning, or you get yo…" at bounding box center [759, 503] width 228 height 29
drag, startPoint x: 635, startPoint y: 495, endPoint x: 920, endPoint y: 542, distance: 289.1
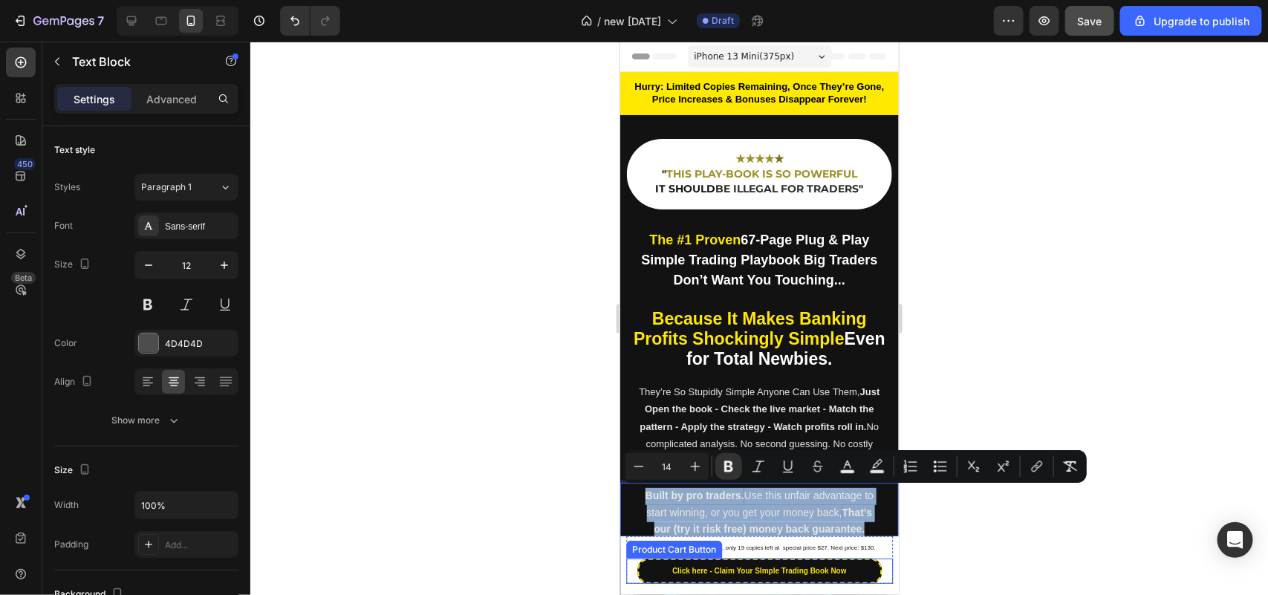
copy div "Built by pro traders. Use this unfair advantage to start winning, or you get yo…"
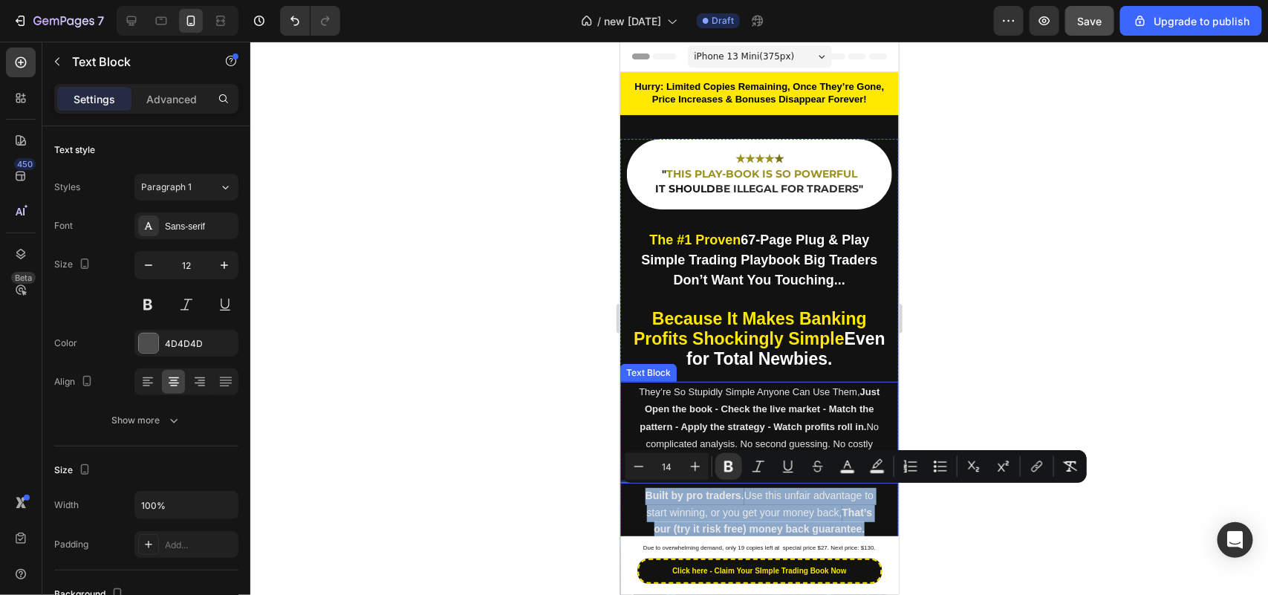
click at [702, 413] on p "They’re So Stupidly Simple Anyone Can Use Them, Just Open the book - Check the …" at bounding box center [759, 426] width 246 height 87
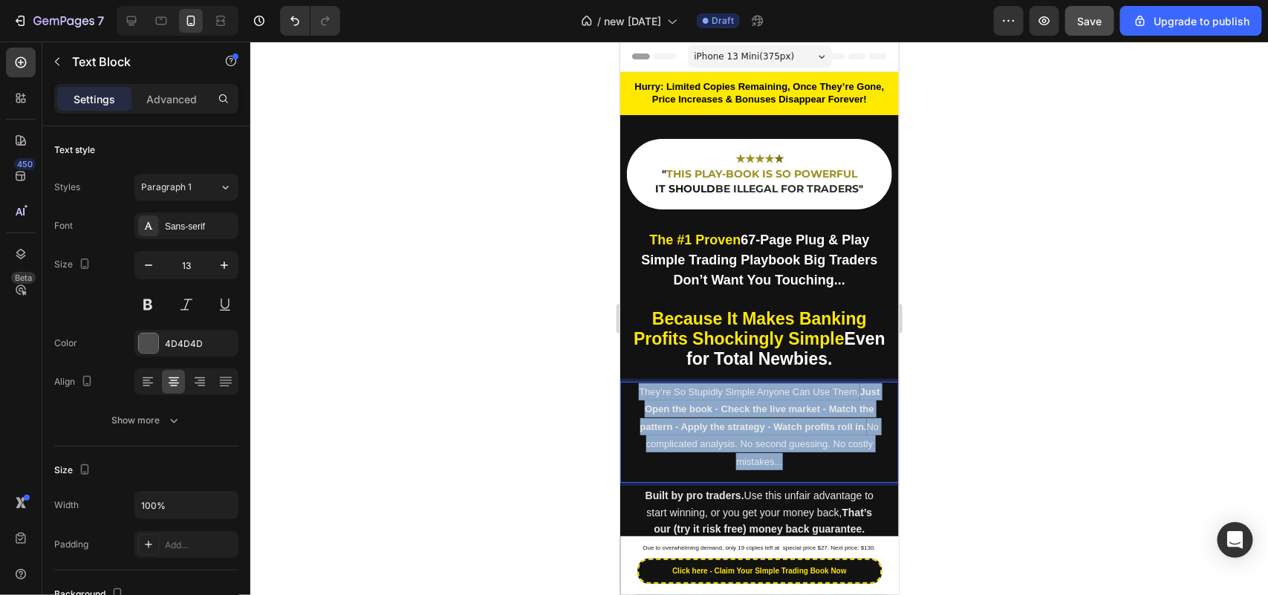
click at [702, 413] on p "They’re So Stupidly Simple Anyone Can Use Them, Just Open the book - Check the …" at bounding box center [759, 426] width 246 height 87
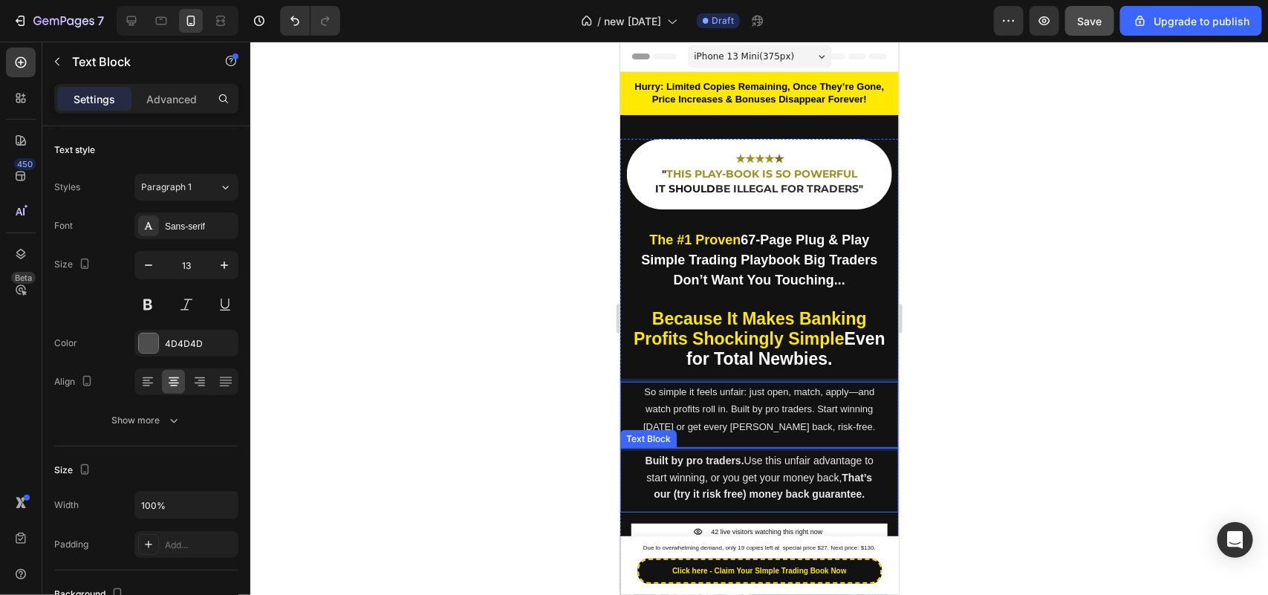
click at [719, 476] on span "Built by pro traders. Use this unfair advantage to start winning, or you get yo…" at bounding box center [759, 468] width 228 height 29
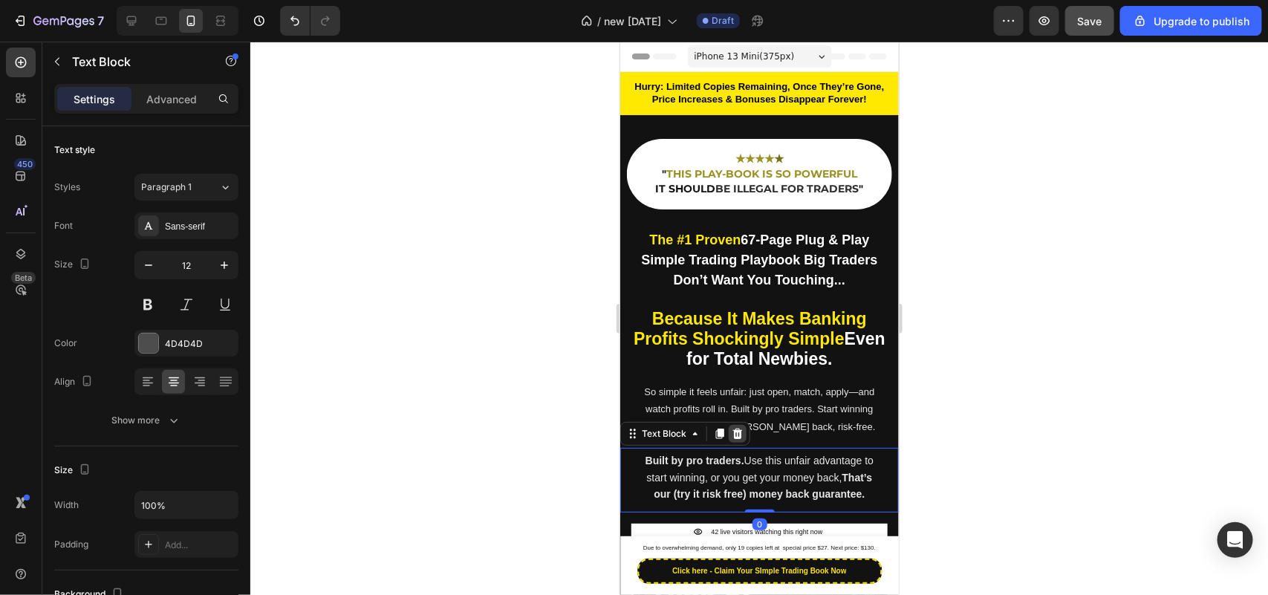
click at [735, 429] on icon at bounding box center [737, 433] width 10 height 10
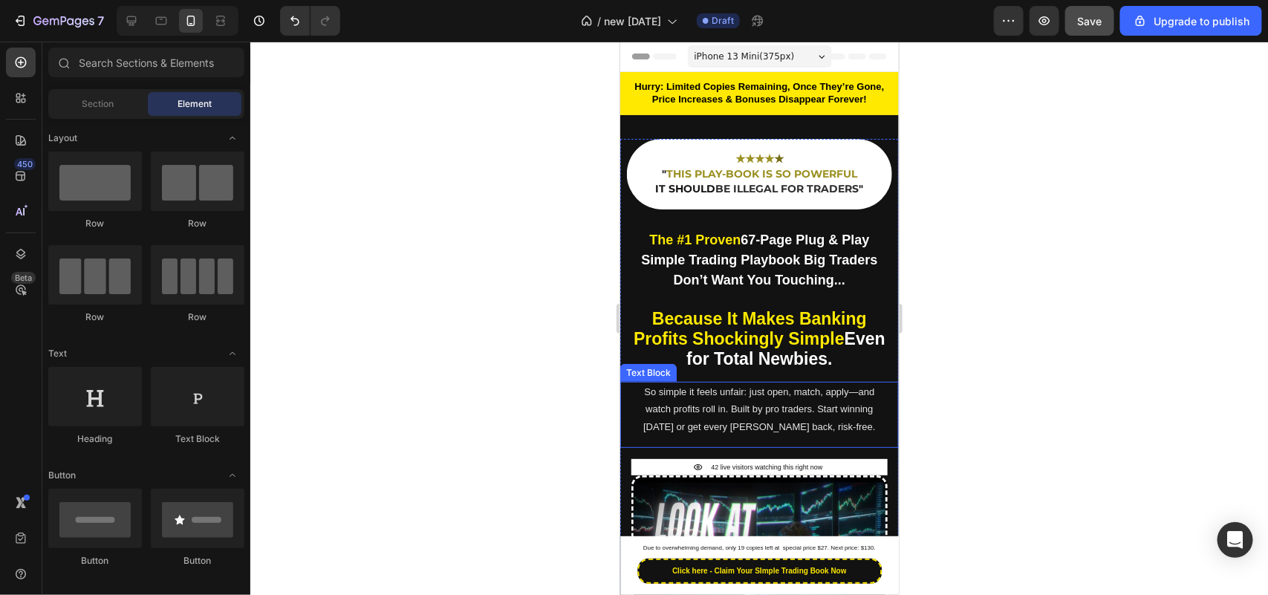
click at [723, 397] on p "So simple it feels unfair: just open, match, apply—and watch profits roll in. B…" at bounding box center [759, 409] width 246 height 52
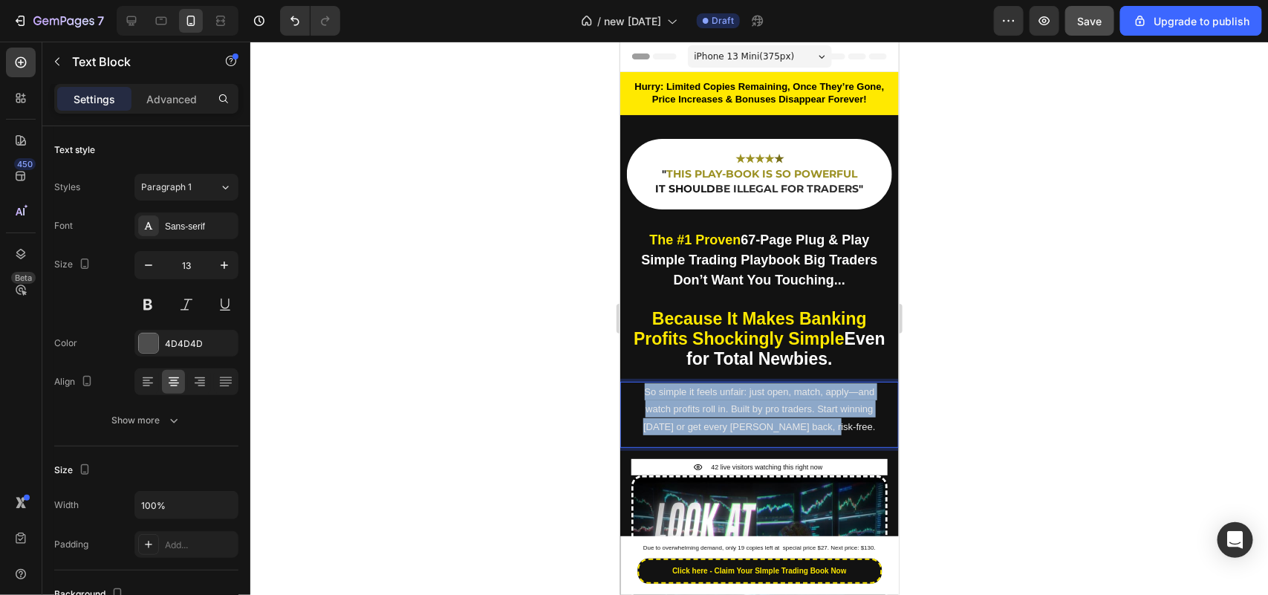
click at [723, 397] on p "So simple it feels unfair: just open, match, apply—and watch profits roll in. B…" at bounding box center [759, 409] width 246 height 52
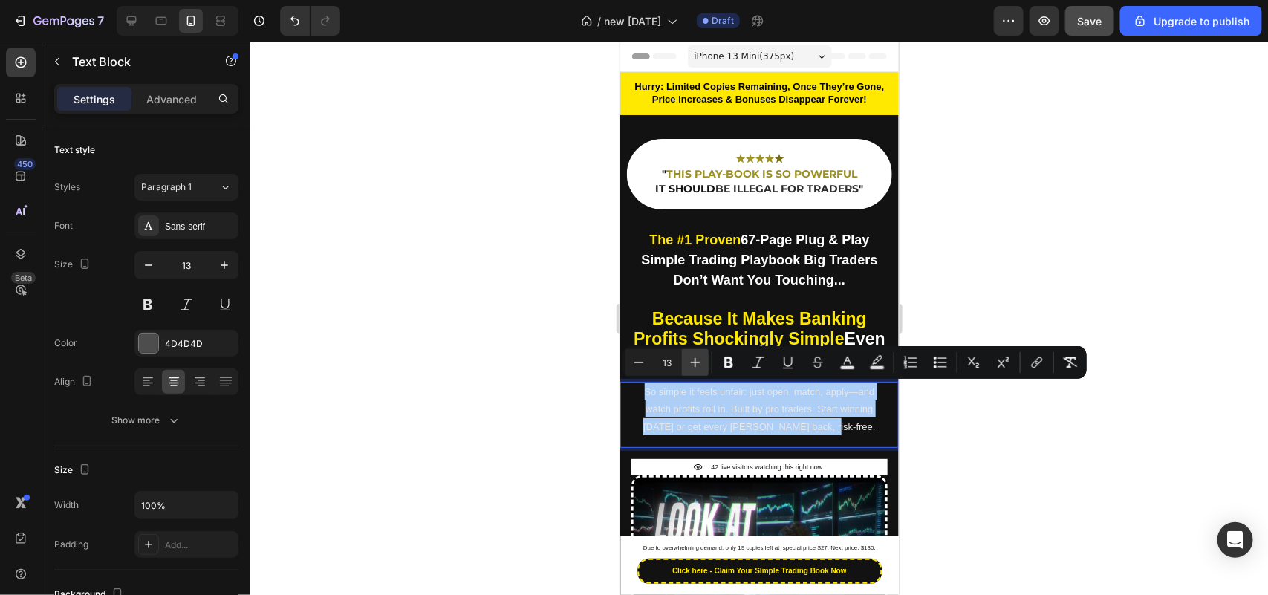
click at [694, 366] on icon "Editor contextual toolbar" at bounding box center [695, 362] width 15 height 15
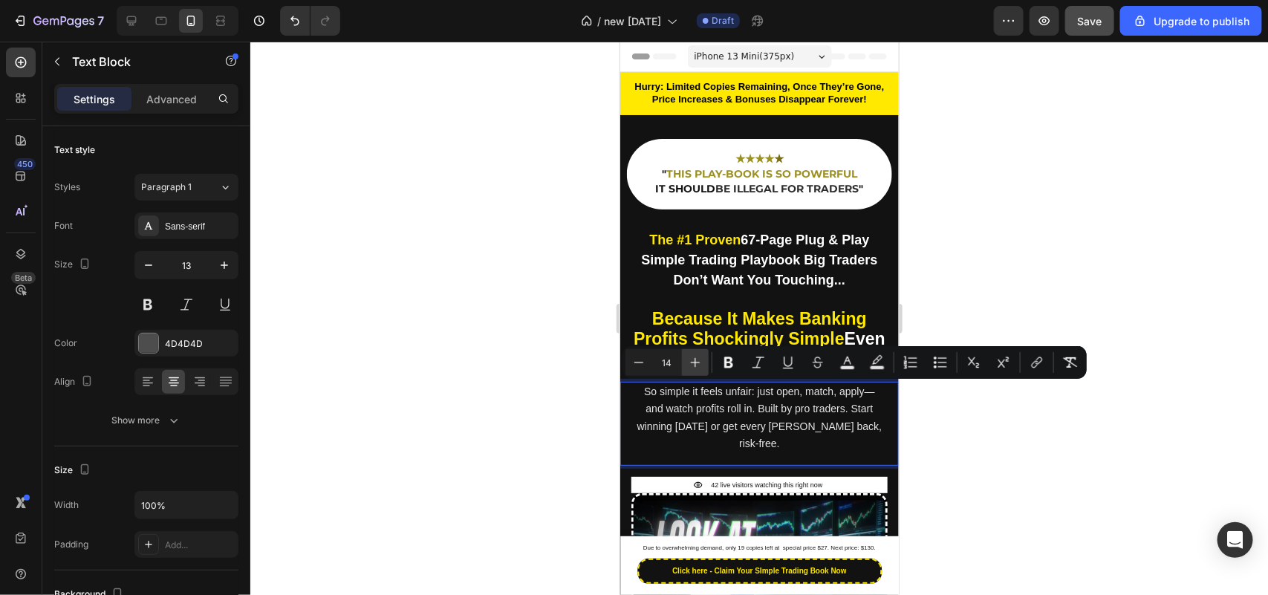
click at [694, 366] on icon "Editor contextual toolbar" at bounding box center [695, 362] width 15 height 15
type input "15"
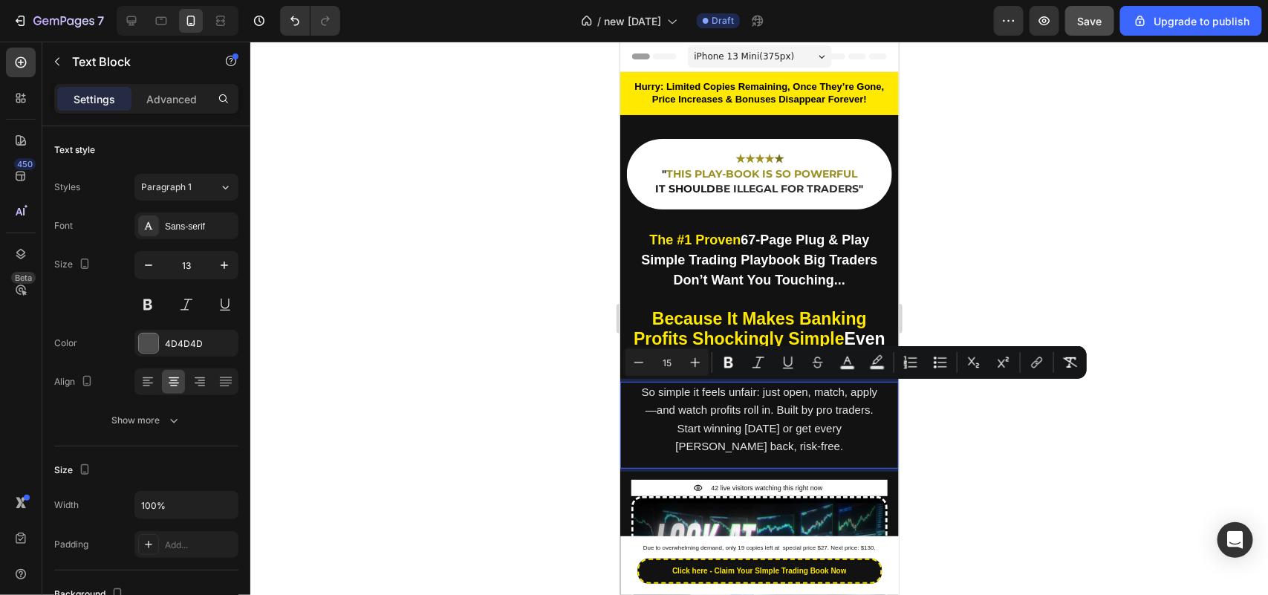
click at [708, 403] on span "So simple it feels unfair: just open, match, apply—and watch profits roll in. B…" at bounding box center [759, 418] width 236 height 67
click at [209, 276] on input "13" at bounding box center [186, 265] width 49 height 27
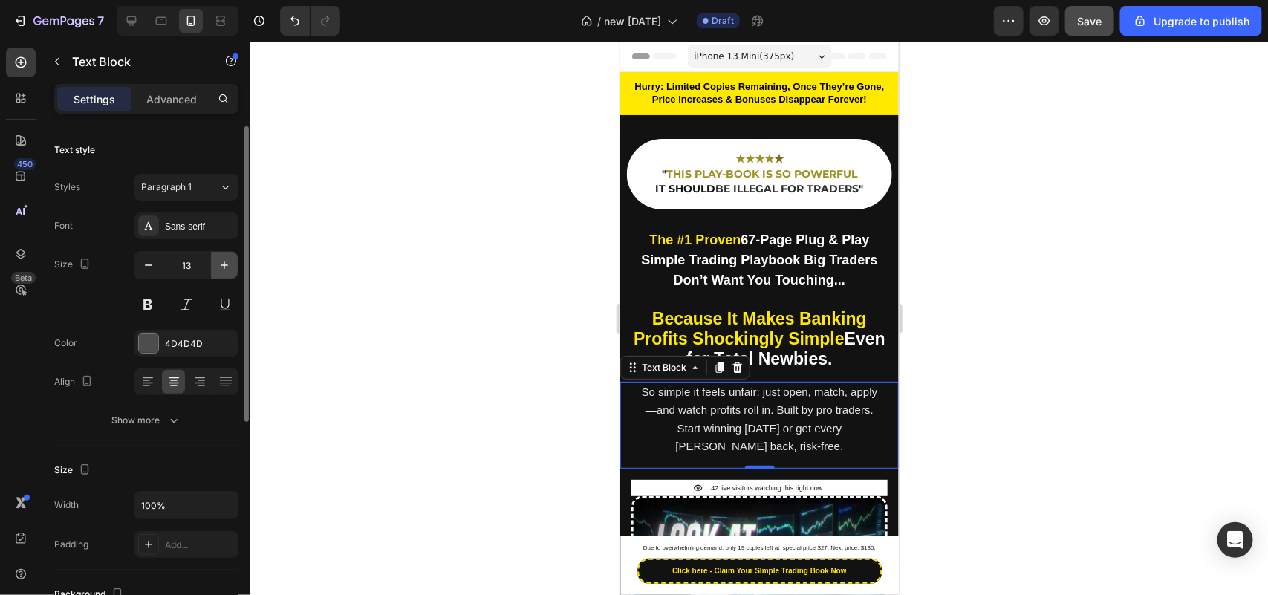
click at [217, 269] on icon "button" at bounding box center [224, 265] width 15 height 15
type input "14"
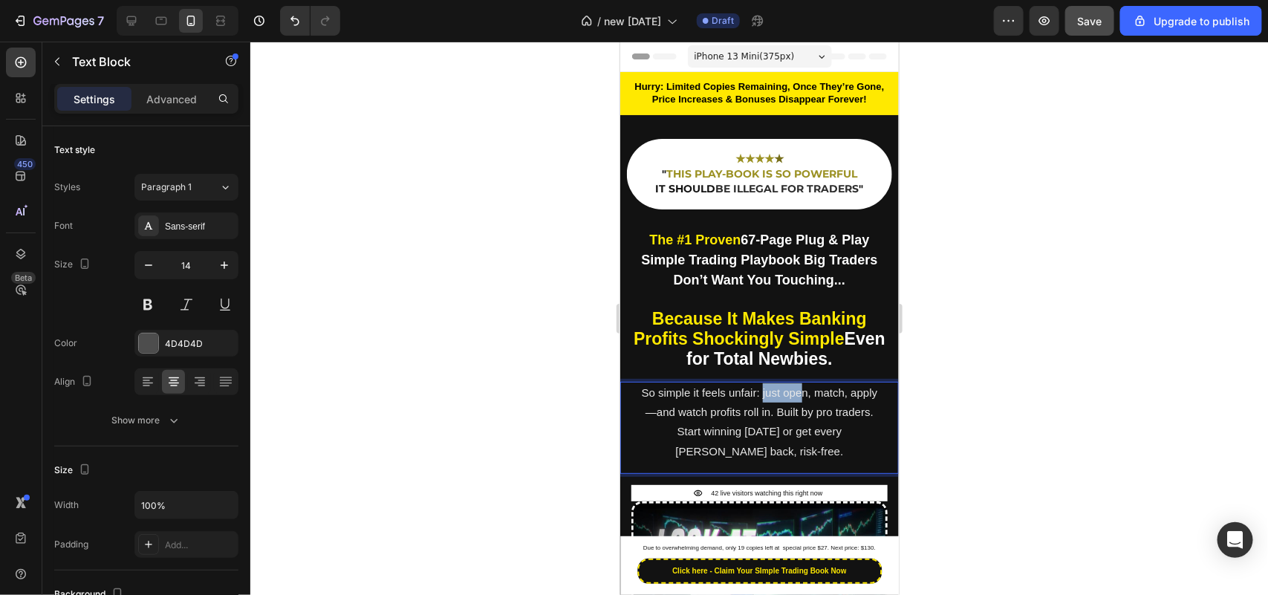
drag, startPoint x: 771, startPoint y: 391, endPoint x: 812, endPoint y: 393, distance: 40.9
click at [812, 393] on span "So simple it feels unfair: just open, match, apply—and watch profits roll in. B…" at bounding box center [759, 420] width 236 height 71
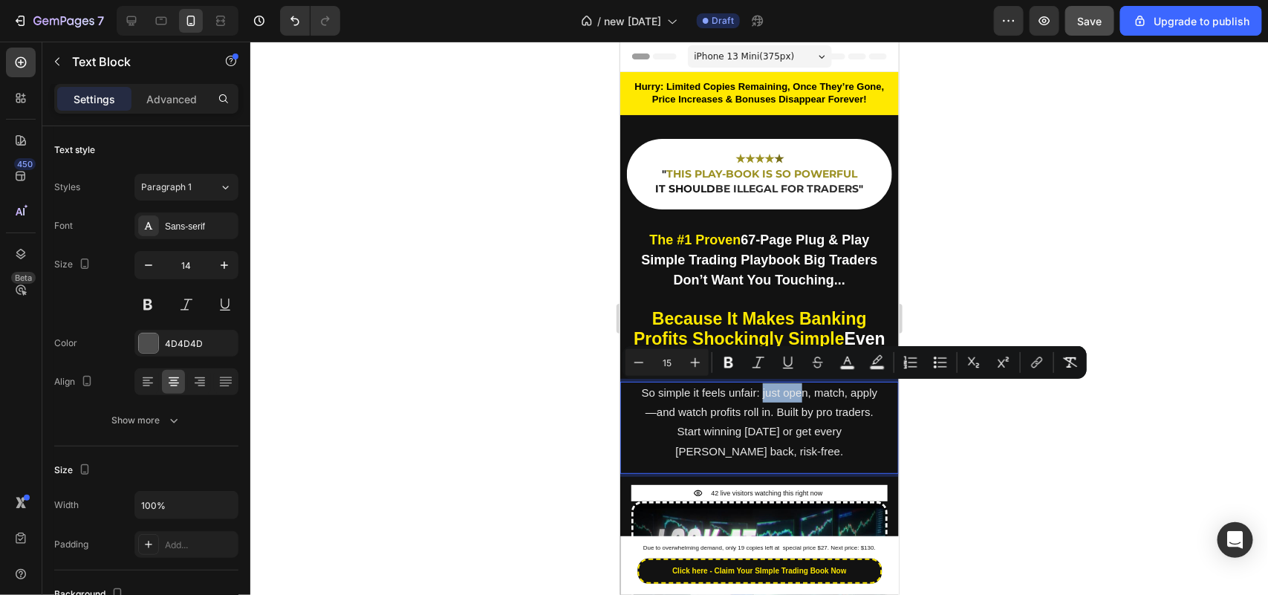
click at [813, 393] on span "So simple it feels unfair: just open, match, apply—and watch profits roll in. B…" at bounding box center [759, 420] width 236 height 71
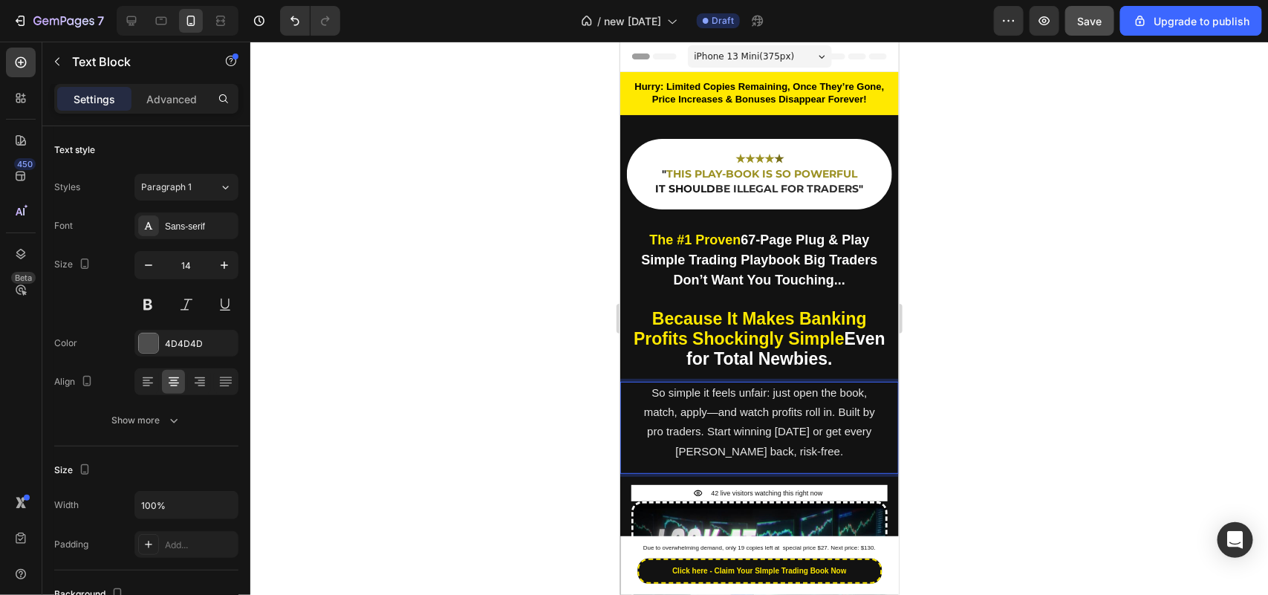
click at [665, 406] on span "So simple it feels unfair: just open the book, match, apply—and watch profits r…" at bounding box center [758, 420] width 231 height 71
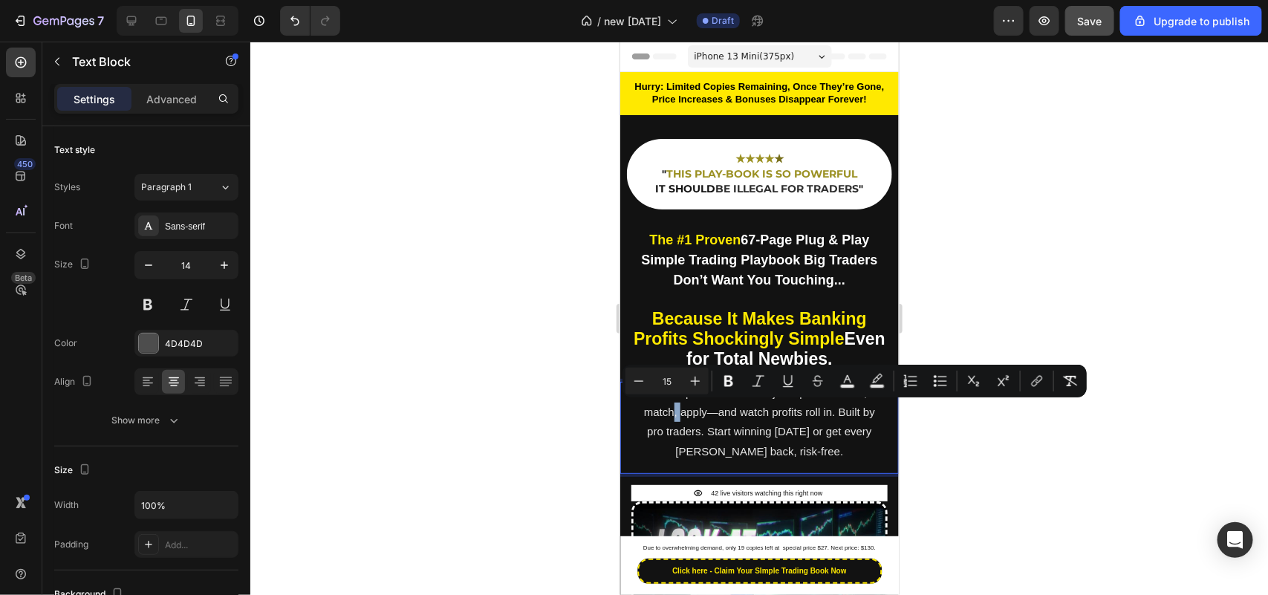
click at [667, 409] on span "So simple it feels unfair: just open the book, match, apply—and watch profits r…" at bounding box center [758, 420] width 231 height 71
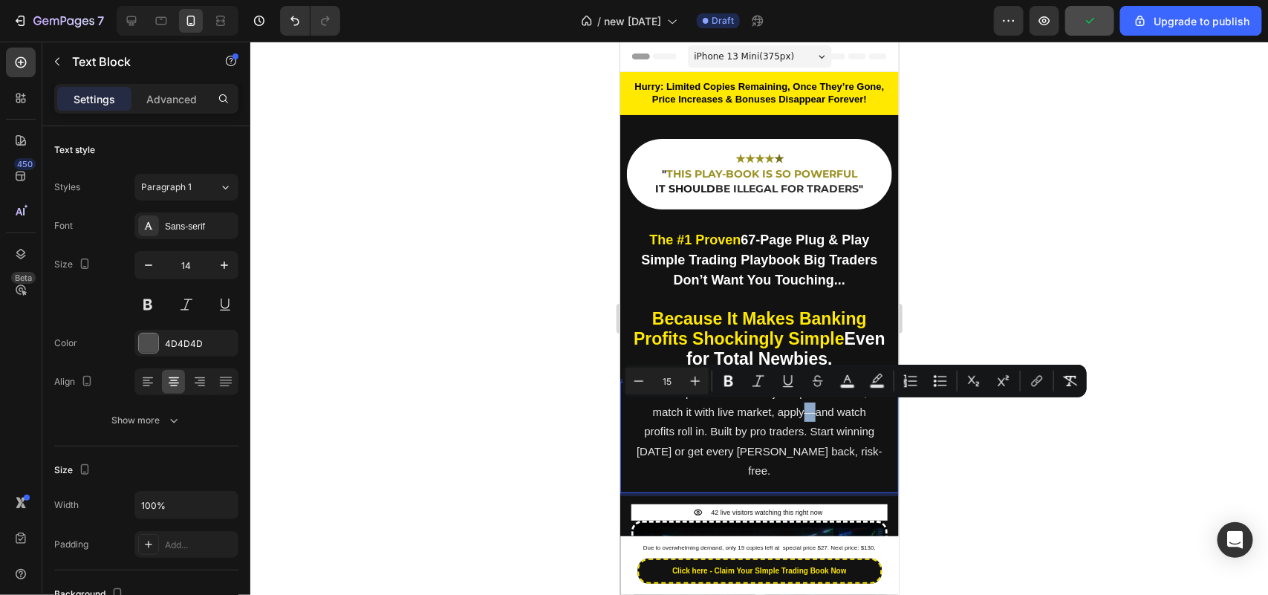
drag, startPoint x: 806, startPoint y: 409, endPoint x: 797, endPoint y: 411, distance: 9.2
click at [797, 411] on span "So simple it feels unfair: just open the book, match it with live market, apply…" at bounding box center [759, 430] width 246 height 91
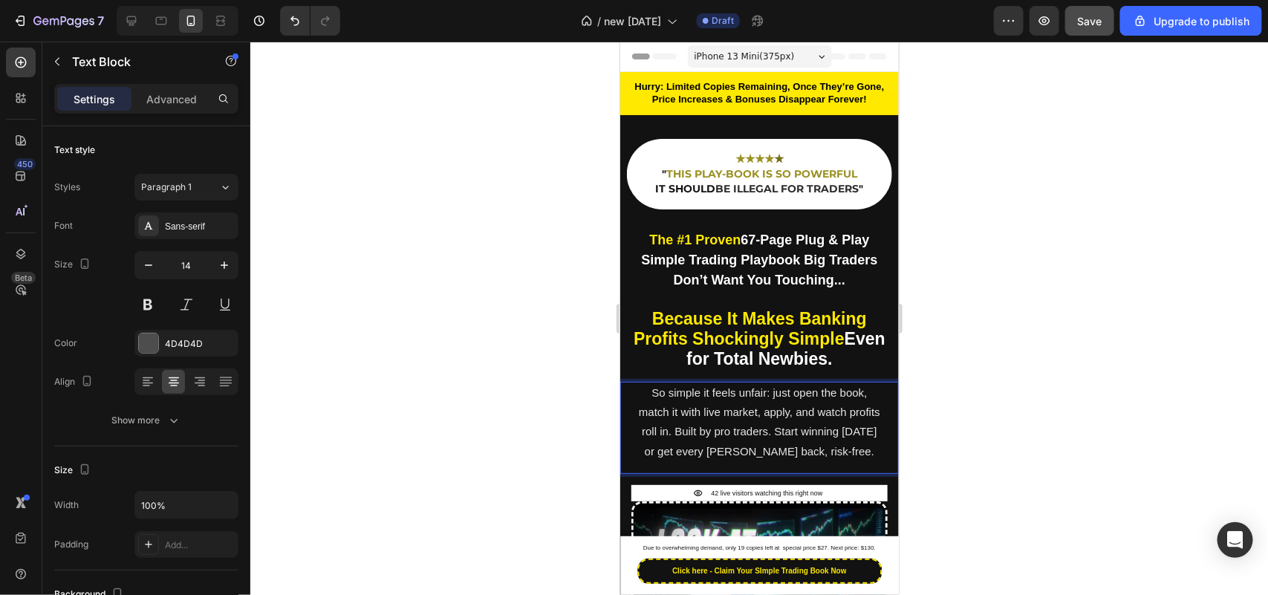
click at [805, 411] on span "So simple it feels unfair: just open the book, match it with live market, apply…" at bounding box center [758, 420] width 241 height 71
click at [798, 400] on p "So simple it feels unfair: just open the book, match it with live market, apply…" at bounding box center [759, 422] width 246 height 78
click at [794, 429] on span "So simple it feels unfair: just open the book, match it with live market, apply…" at bounding box center [758, 420] width 241 height 71
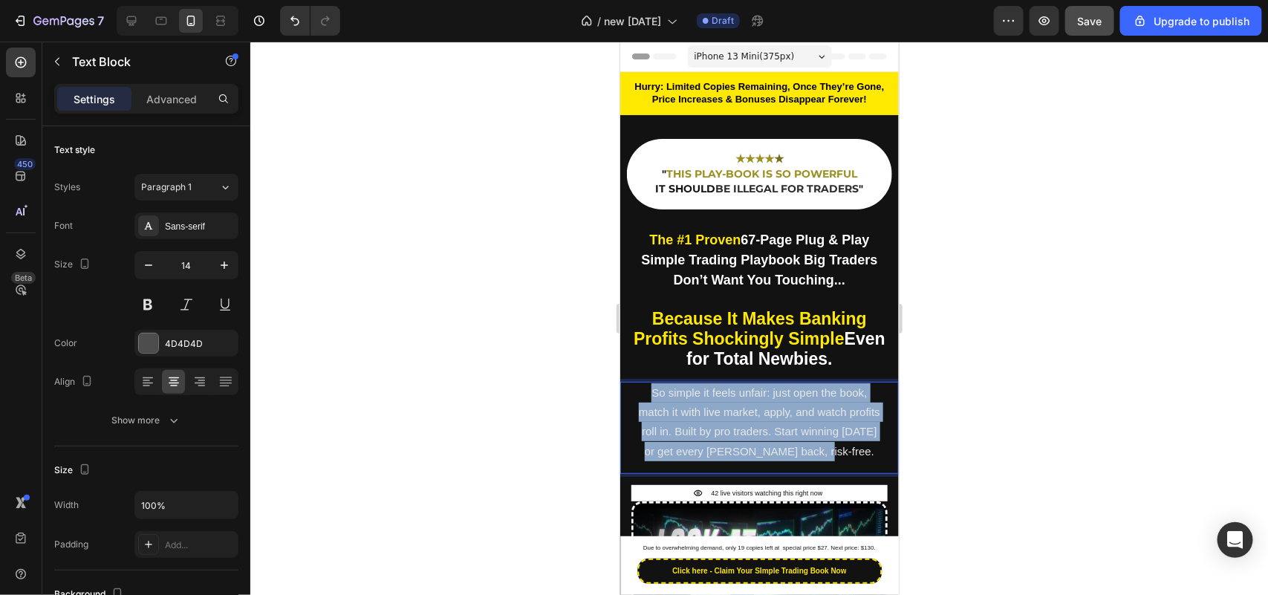
click at [794, 429] on span "So simple it feels unfair: just open the book, match it with live market, apply…" at bounding box center [758, 420] width 241 height 71
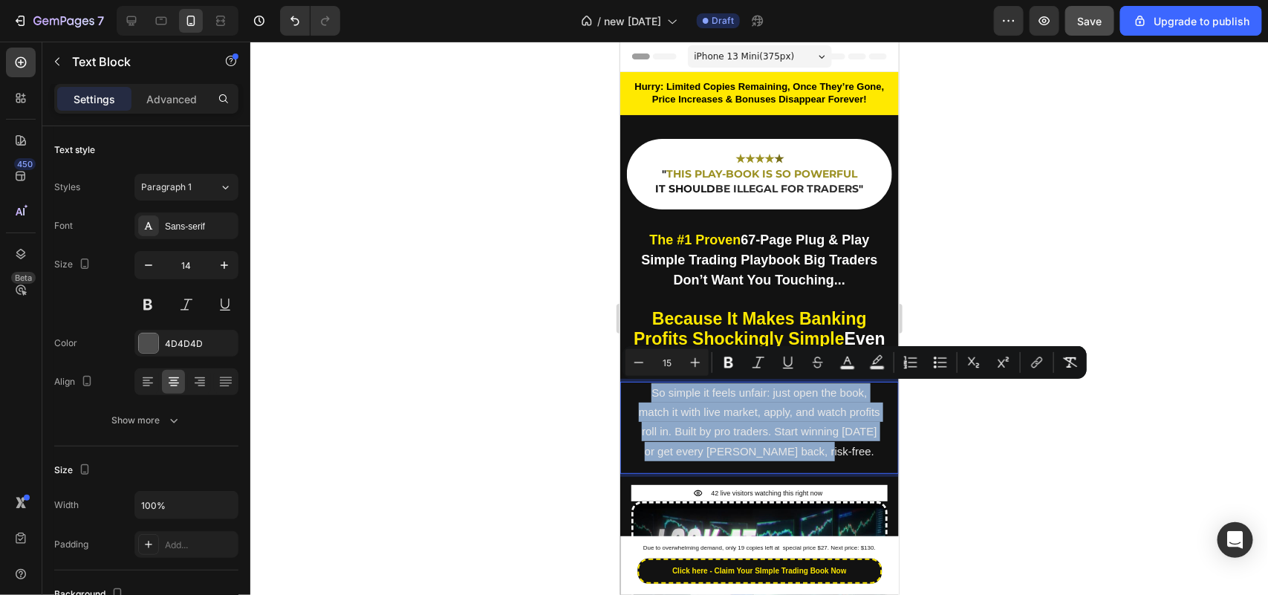
click at [765, 439] on p "So simple it feels unfair: just open the book, match it with live market, apply…" at bounding box center [759, 422] width 246 height 78
click at [791, 435] on p "So simple it feels unfair: just open the book, match it with live market, apply…" at bounding box center [759, 422] width 246 height 78
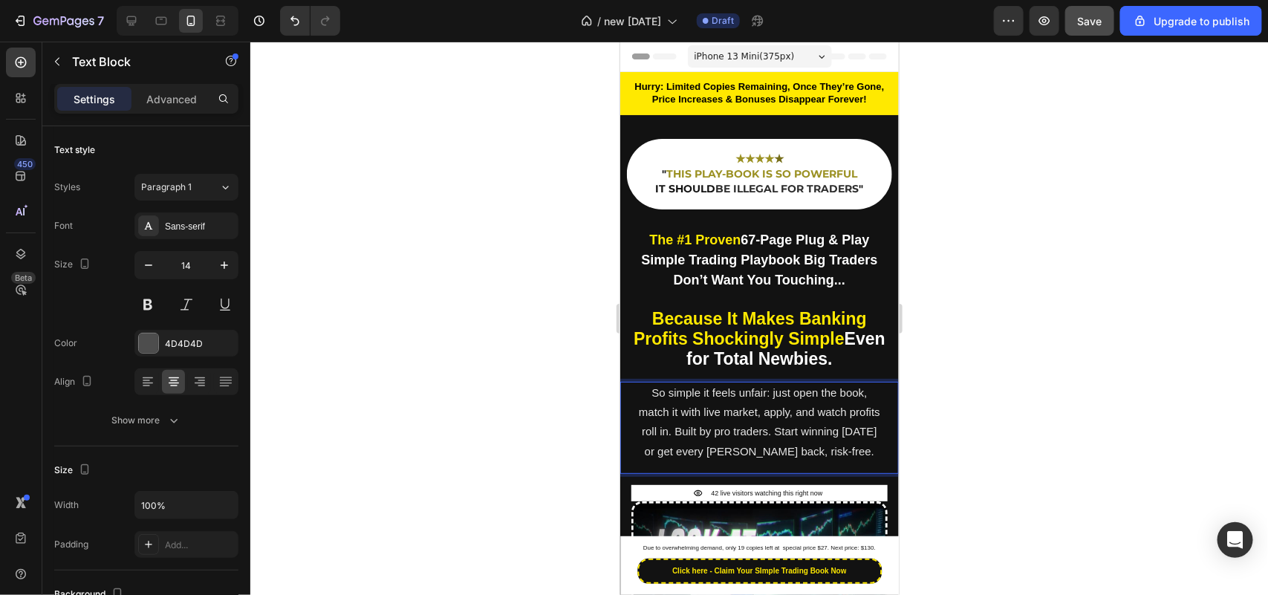
click at [795, 431] on span "So simple it feels unfair: just open the book, match it with live market, apply…" at bounding box center [758, 420] width 241 height 71
click at [781, 435] on span "So simple it feels unfair: just open the book, match it with live market, apply…" at bounding box center [758, 420] width 241 height 71
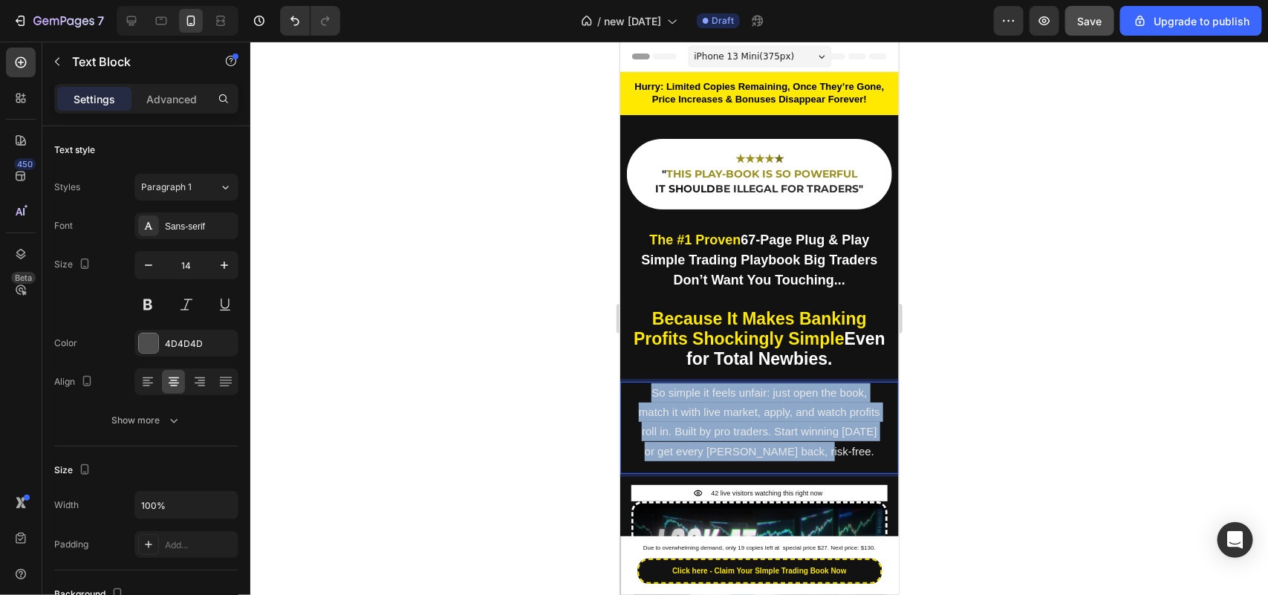
click at [781, 435] on span "So simple it feels unfair: just open the book, match it with live market, apply…" at bounding box center [758, 420] width 241 height 71
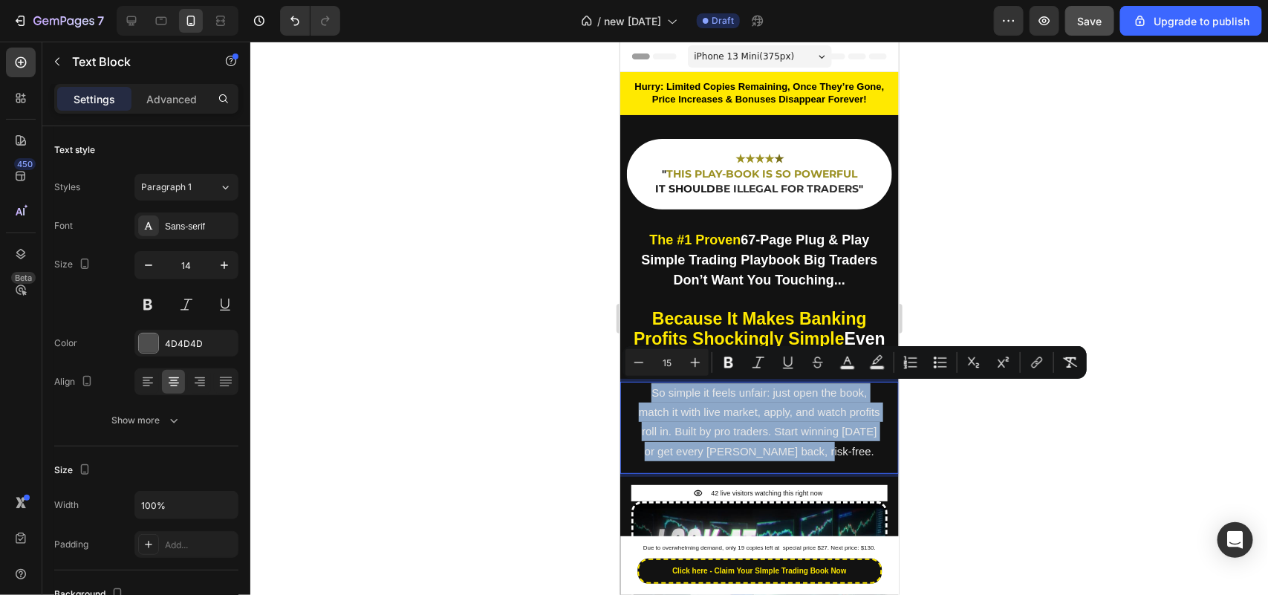
click at [804, 434] on span "So simple it feels unfair: just open the book, match it with live market, apply…" at bounding box center [758, 420] width 241 height 71
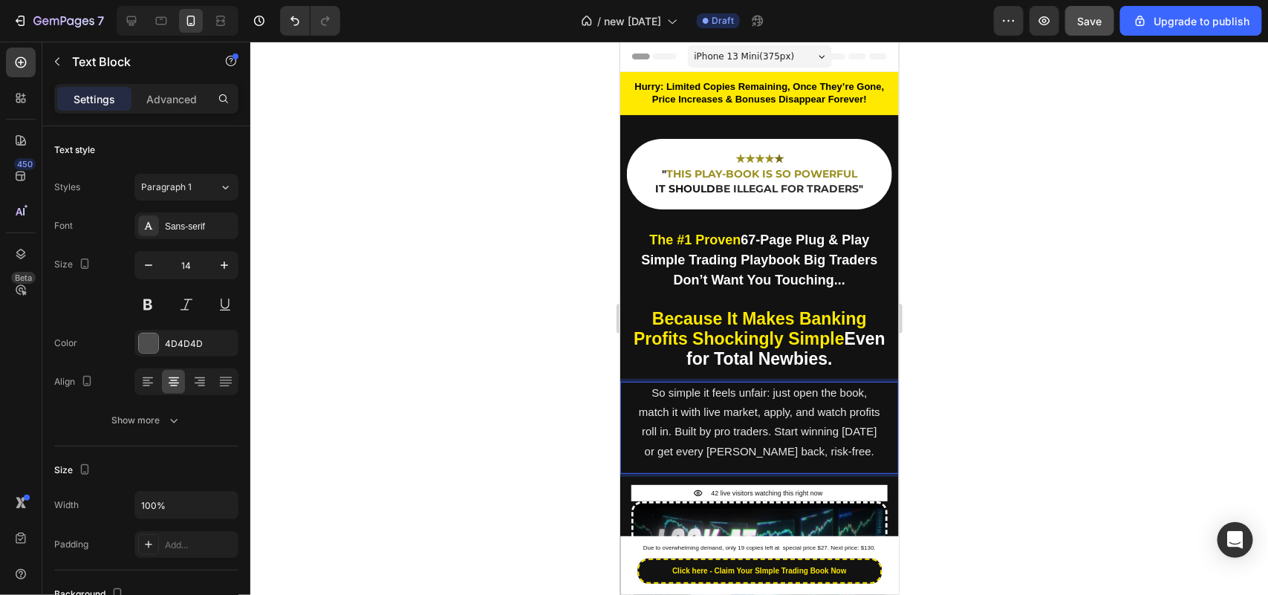
drag, startPoint x: 804, startPoint y: 434, endPoint x: 752, endPoint y: 430, distance: 52.1
click at [752, 430] on span "So simple it feels unfair: just open the book, match it with live market, apply…" at bounding box center [758, 420] width 241 height 71
click at [739, 431] on span "So simple it feels unfair: just open the book, match it with live market, apply…" at bounding box center [758, 420] width 241 height 71
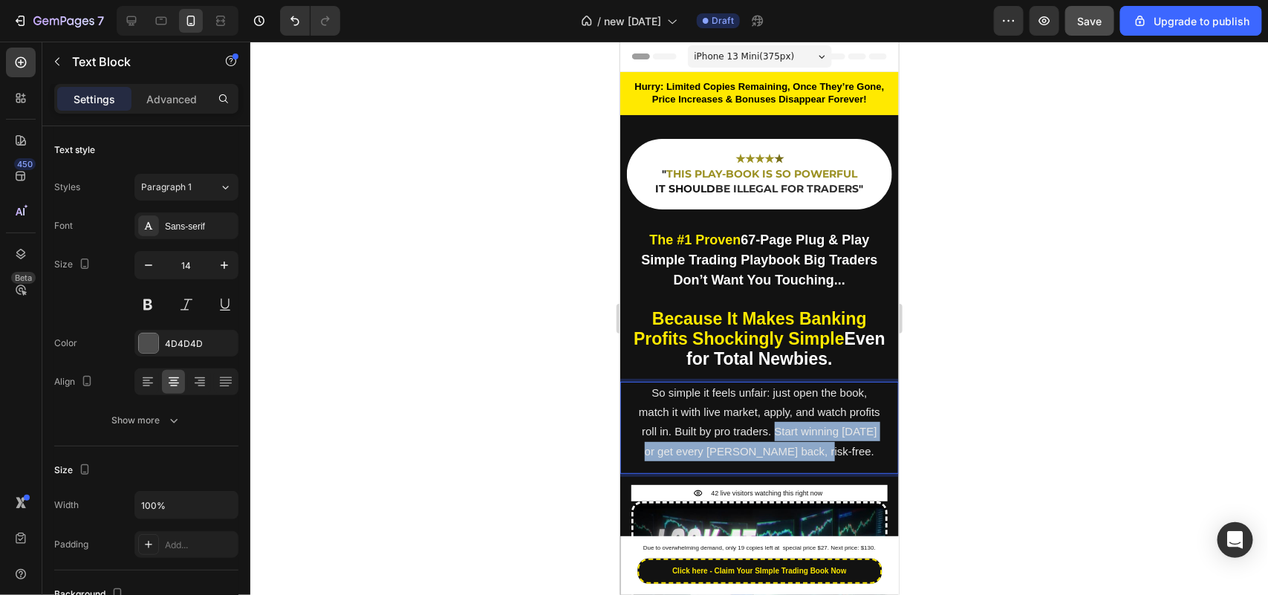
drag, startPoint x: 805, startPoint y: 423, endPoint x: 859, endPoint y: 443, distance: 57.1
click at [859, 443] on p "So simple it feels unfair: just open the book, match it with live market, apply…" at bounding box center [759, 422] width 246 height 78
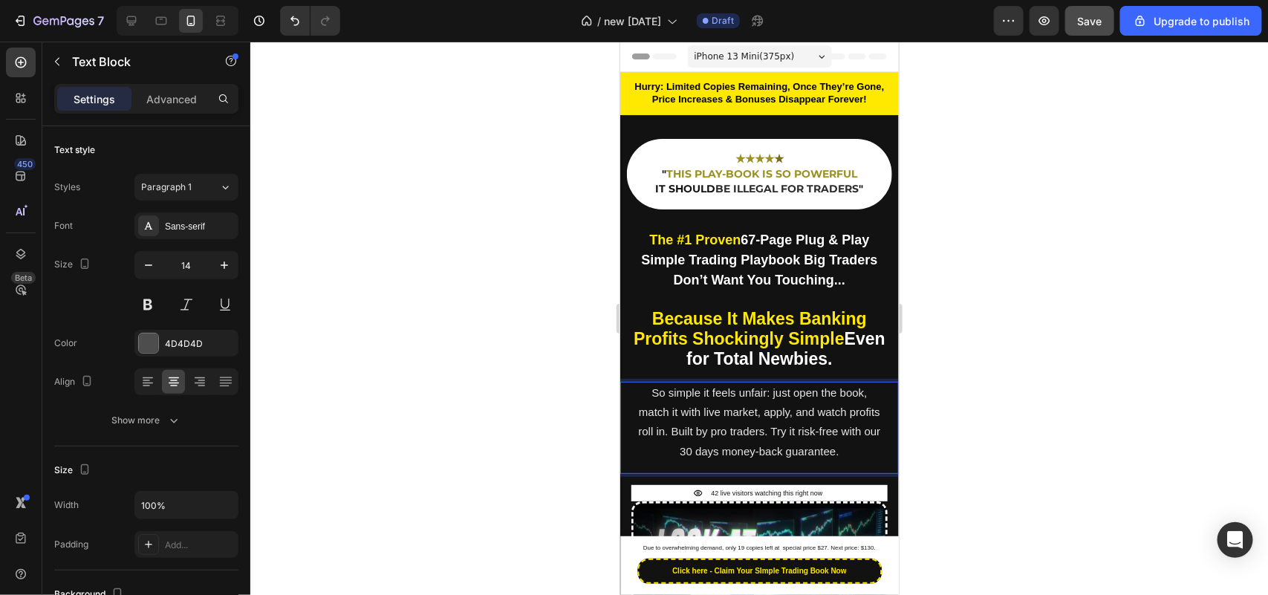
click at [829, 428] on span "So simple it feels unfair: just open the book, match it with live market, apply…" at bounding box center [759, 420] width 242 height 71
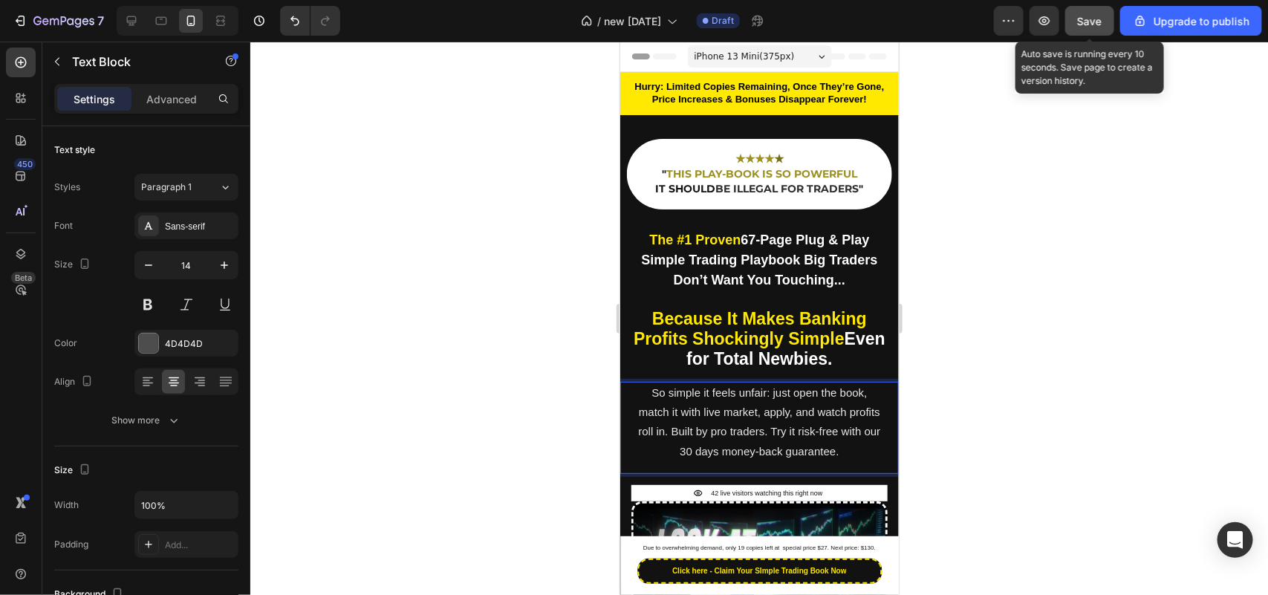
drag, startPoint x: 1077, startPoint y: 26, endPoint x: 1073, endPoint y: 34, distance: 9.0
click at [1078, 26] on button "Save" at bounding box center [1089, 21] width 49 height 30
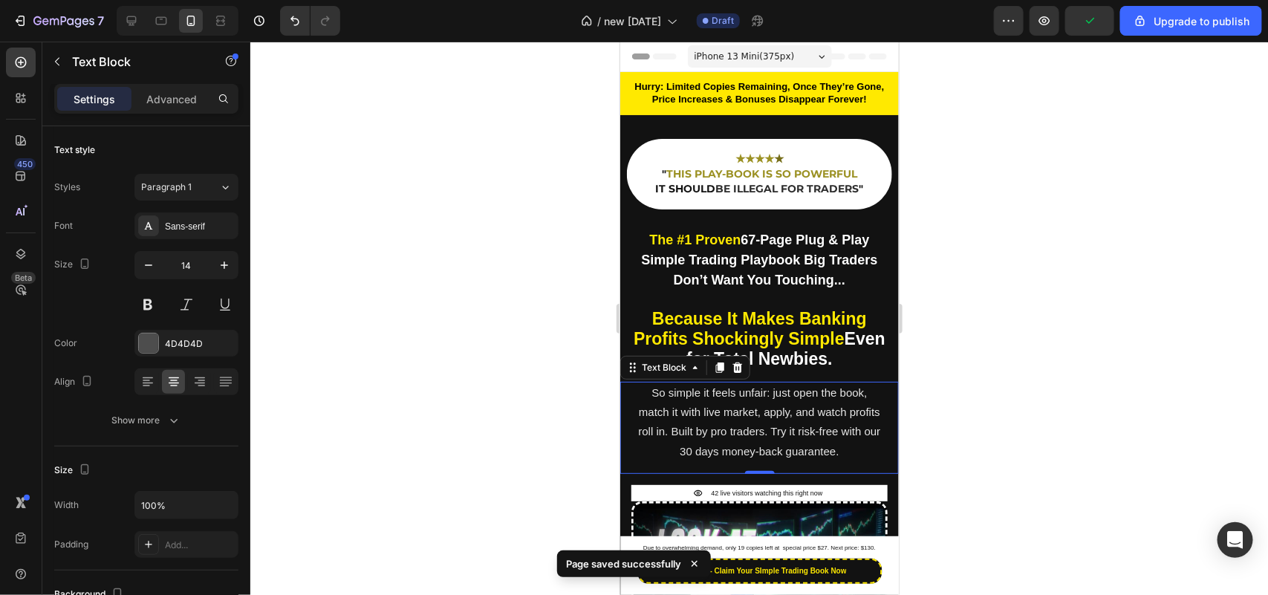
click at [475, 264] on div at bounding box center [759, 318] width 1018 height 553
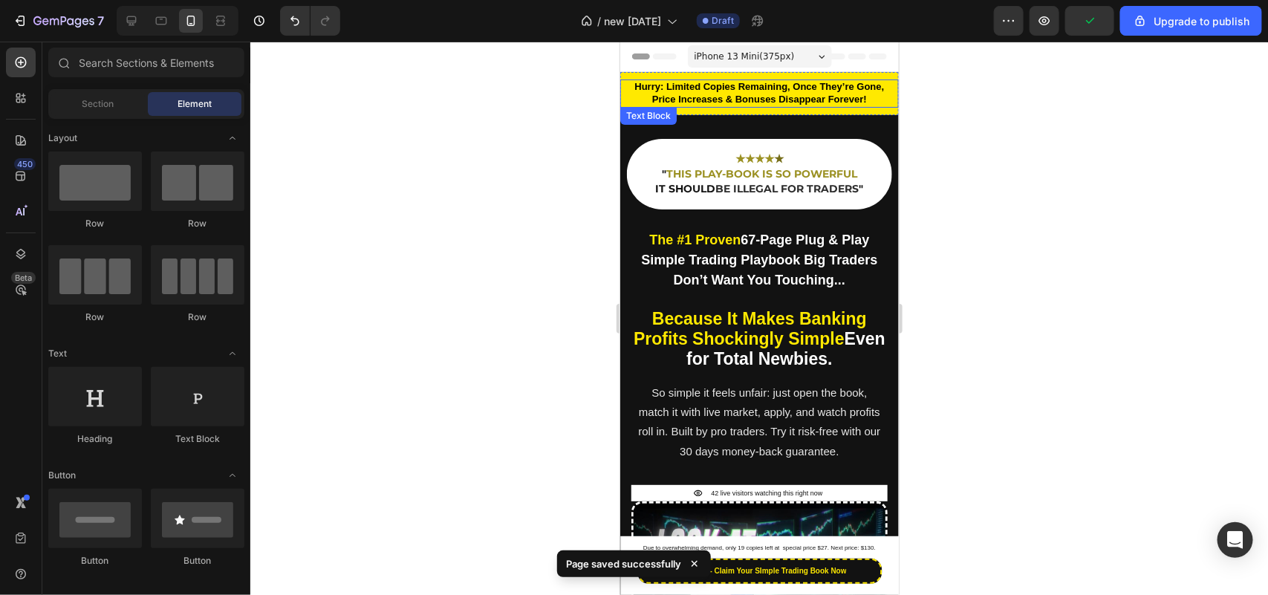
click at [706, 97] on strong "Price Increases & Bonuses Disappear Forever!" at bounding box center [758, 98] width 215 height 11
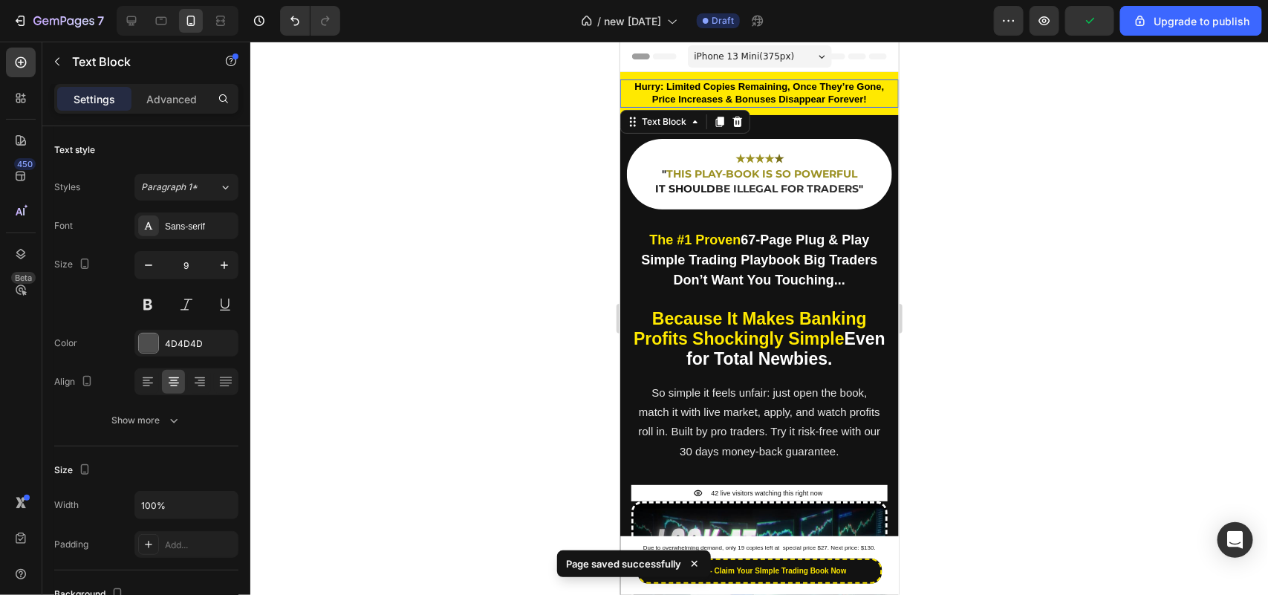
click at [706, 97] on strong "Price Increases & Bonuses Disappear Forever!" at bounding box center [758, 98] width 215 height 11
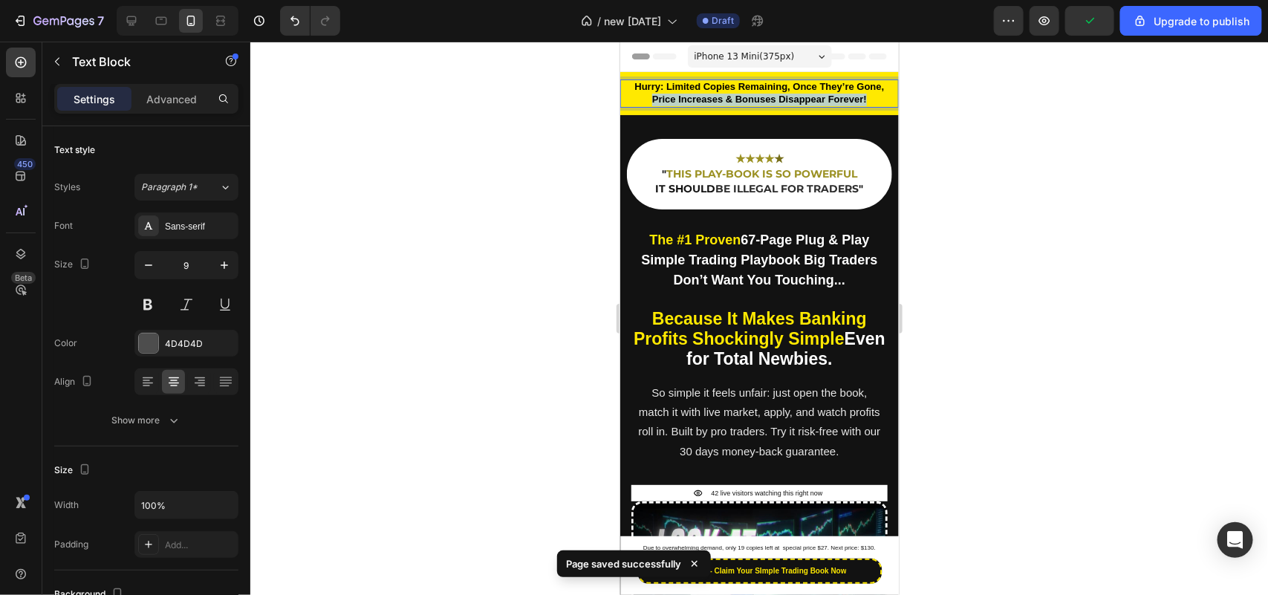
click at [706, 97] on strong "Price Increases & Bonuses Disappear Forever!" at bounding box center [758, 98] width 215 height 11
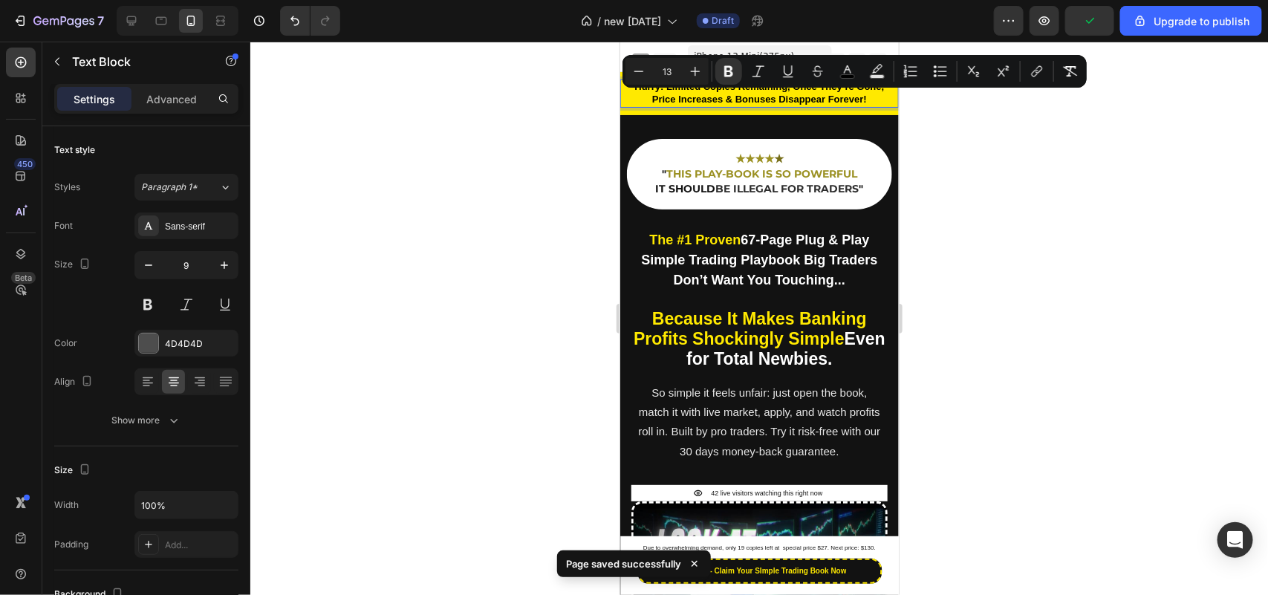
click at [752, 92] on p "Hurry: Limited Copies Remaining, Once They’re Gone," at bounding box center [759, 86] width 276 height 13
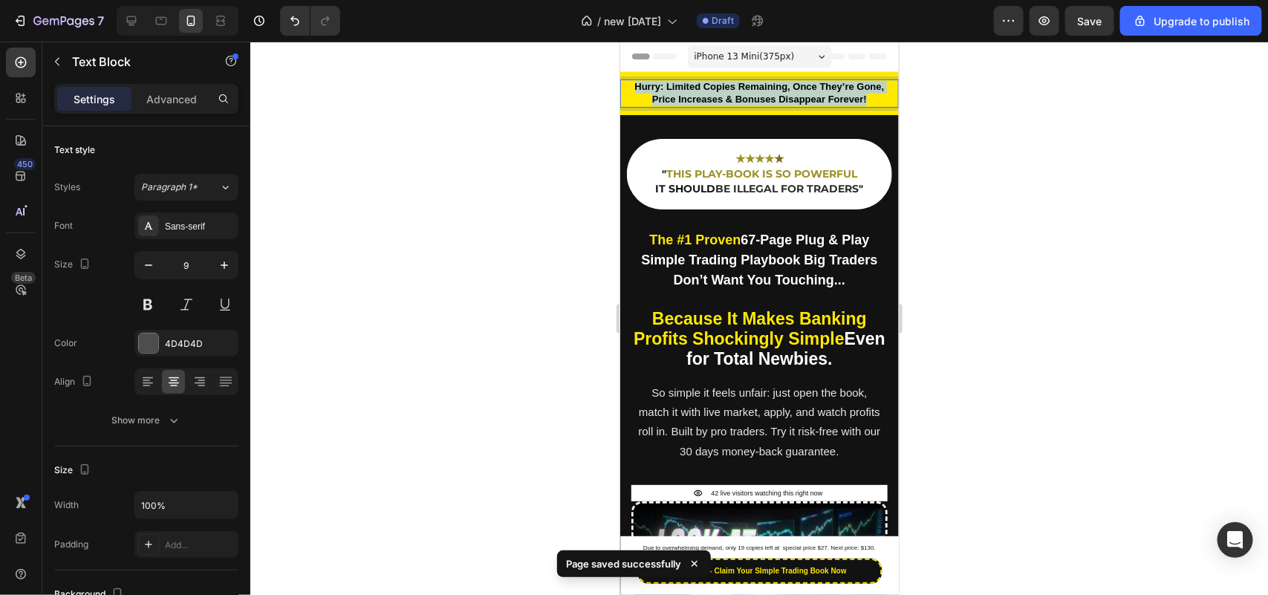
drag, startPoint x: 870, startPoint y: 94, endPoint x: 601, endPoint y: 78, distance: 269.3
copy div "Hurry: Limited Copies Remaining, Once They’re Gone, Price Increases & Bonuses D…"
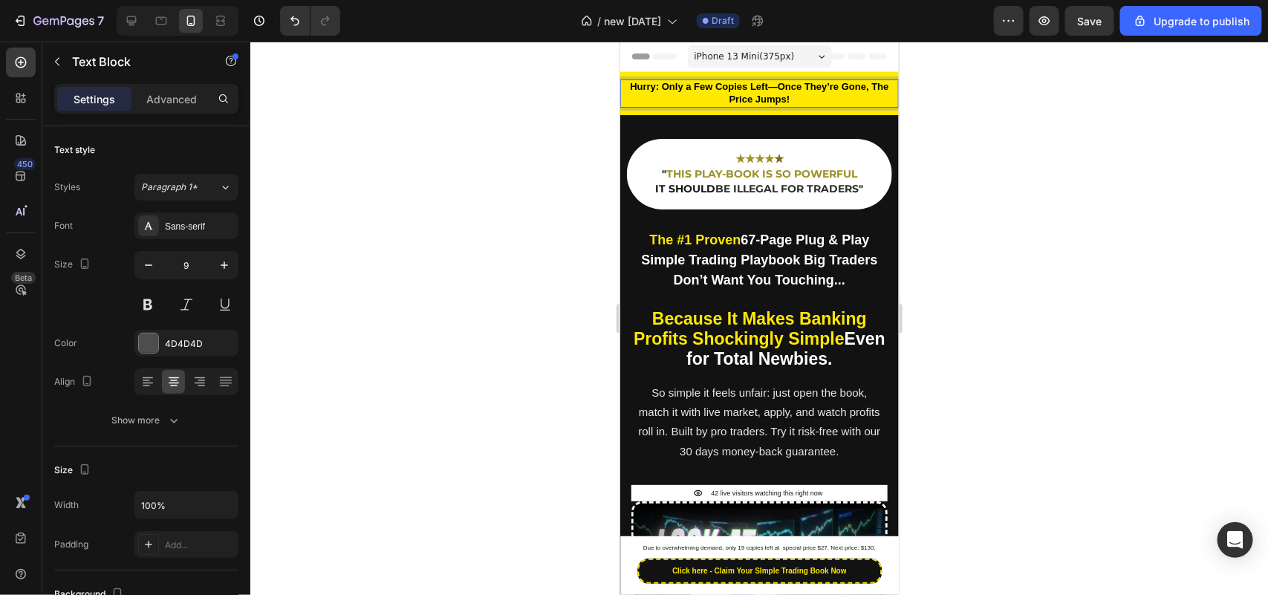
click at [798, 89] on strong "Hurry: Only a Few Copies Left—Once They’re Gone, The Price Jumps!" at bounding box center [758, 92] width 258 height 24
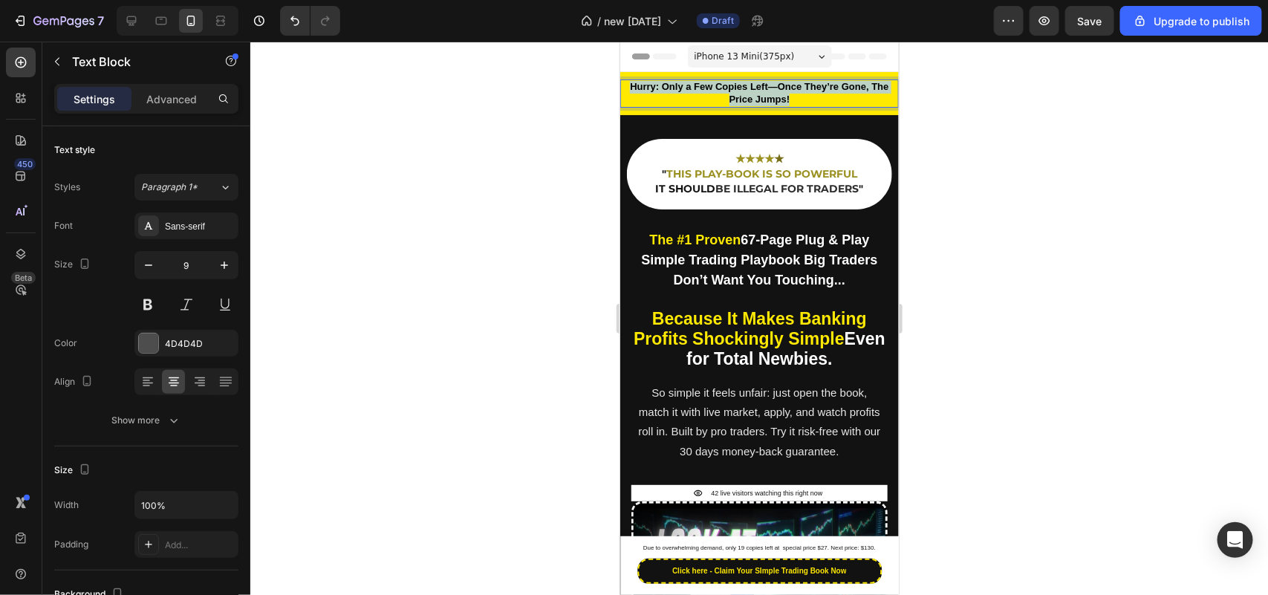
click at [798, 89] on strong "Hurry: Only a Few Copies Left—Once They’re Gone, The Price Jumps!" at bounding box center [758, 92] width 258 height 24
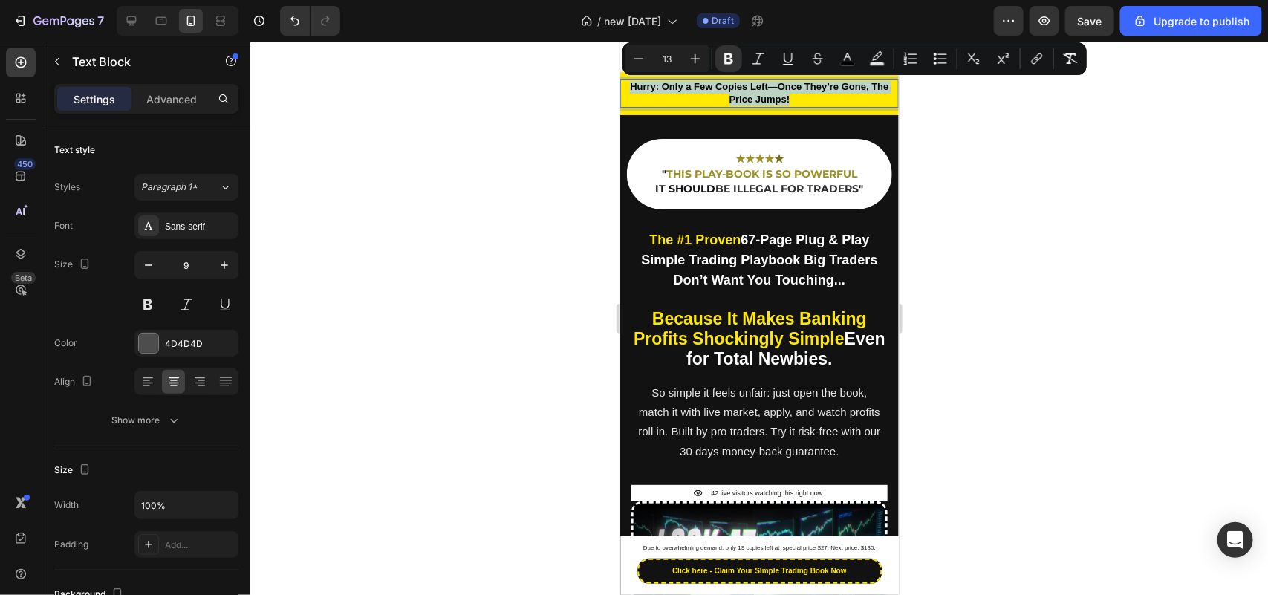
click at [773, 88] on strong "Hurry: Only a Few Copies Left—Once They’re Gone, The Price Jumps!" at bounding box center [758, 92] width 258 height 24
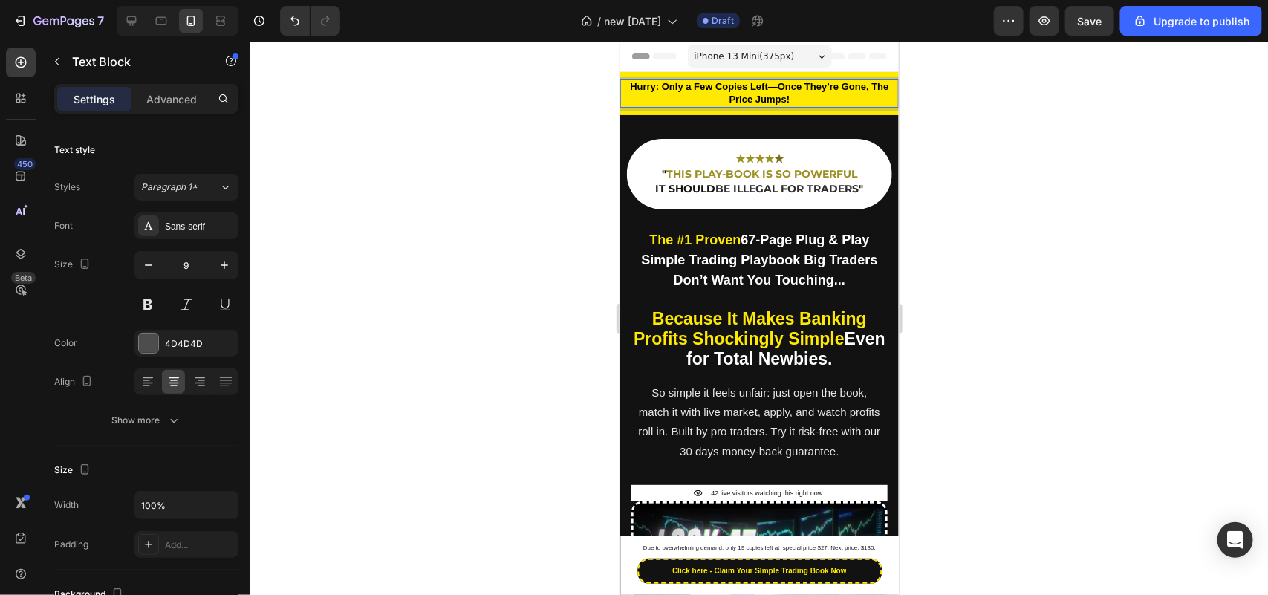
click at [768, 87] on strong "Hurry: Only a Few Copies Left—Once They’re Gone, The Price Jumps!" at bounding box center [758, 92] width 258 height 24
click at [526, 158] on div at bounding box center [759, 318] width 1018 height 553
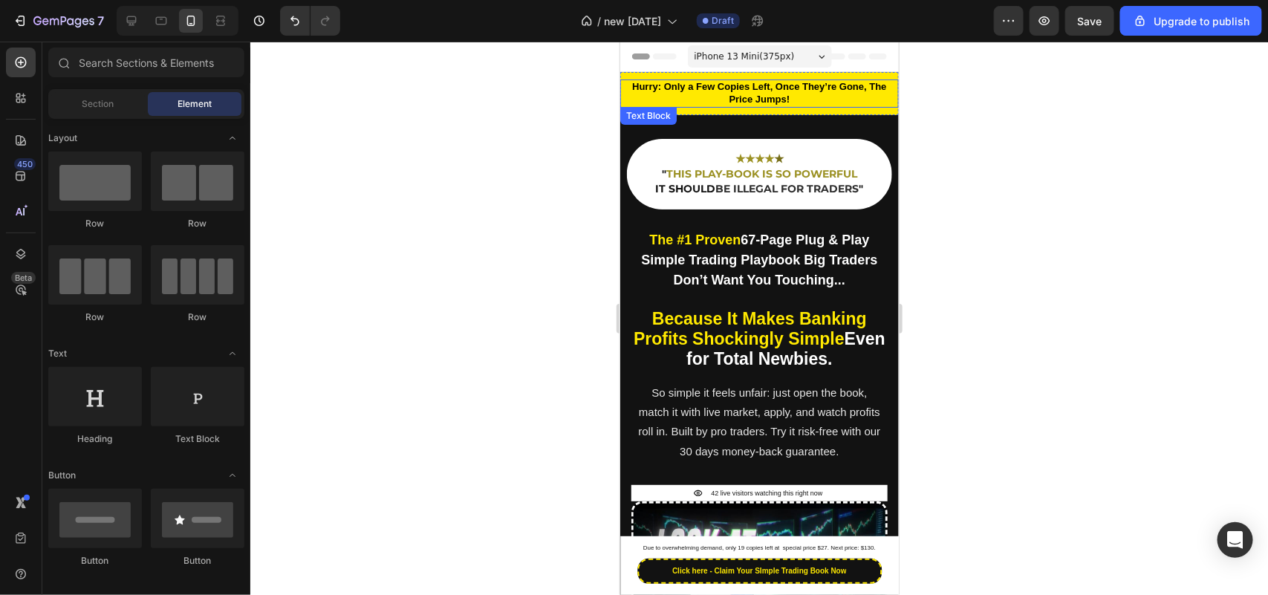
click at [652, 100] on p "Hurry: Only a Few Copies Left, Once They’re Gone, The Price Jumps!" at bounding box center [759, 92] width 276 height 25
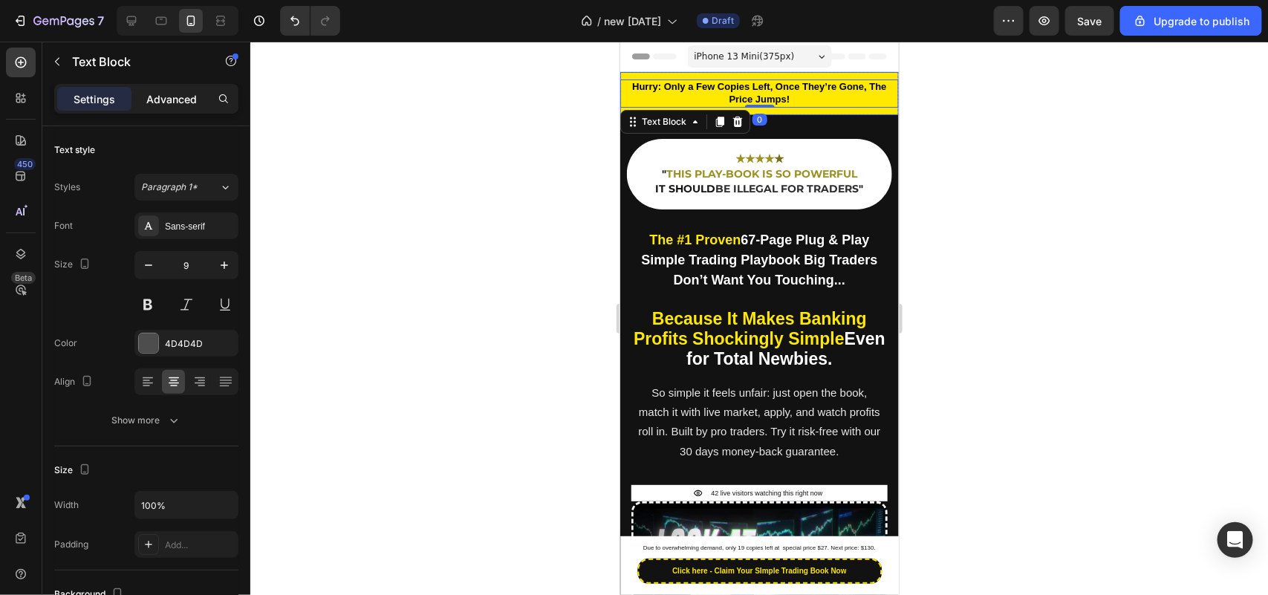
click at [183, 101] on p "Advanced" at bounding box center [171, 99] width 51 height 16
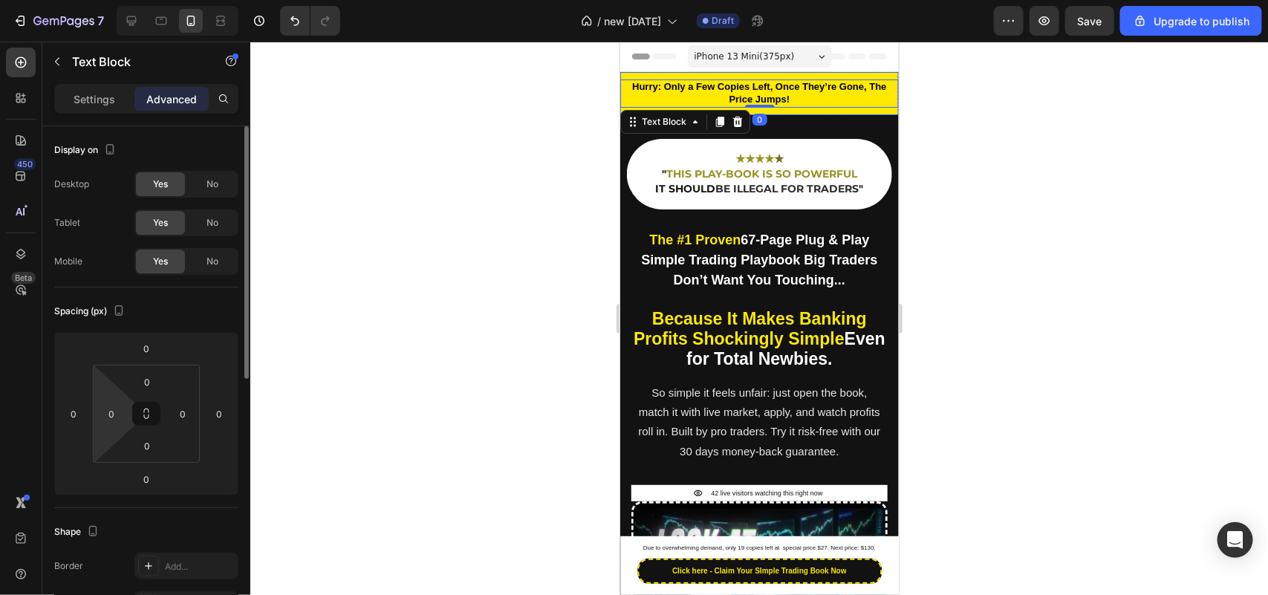
click at [100, 0] on html "7 / new sep 27 Draft Preview Save Upgrade to publish 450 Beta Sections(18) Elem…" at bounding box center [634, 0] width 1268 height 0
type input "5"
click at [186, 420] on input "0" at bounding box center [183, 414] width 22 height 22
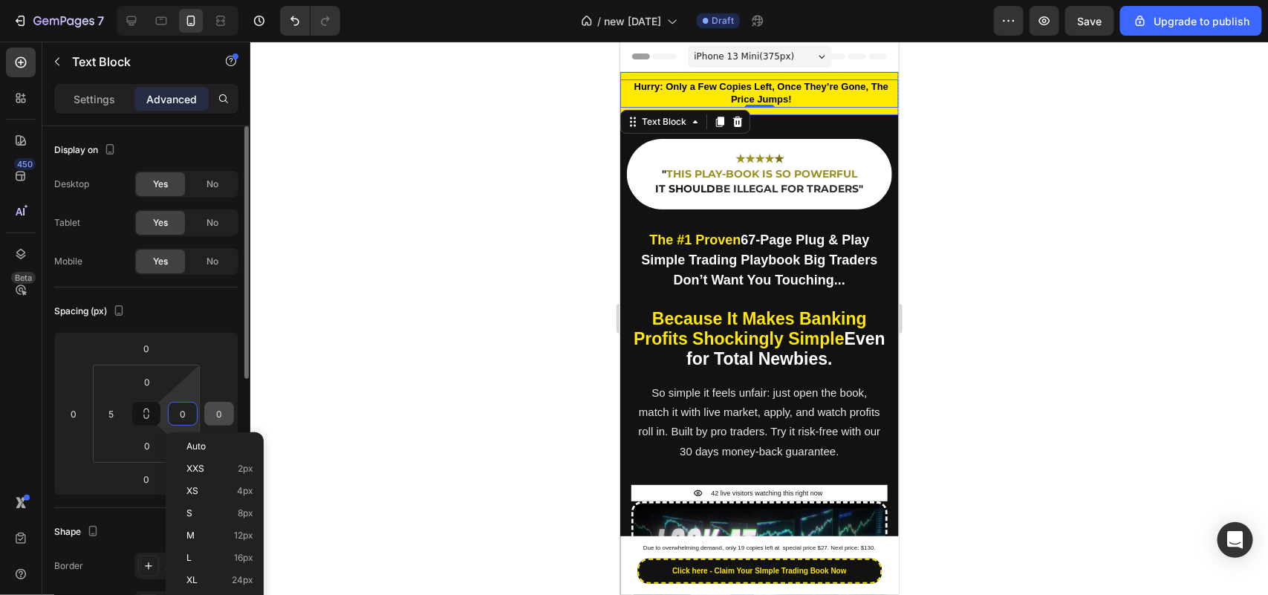
type input "5"
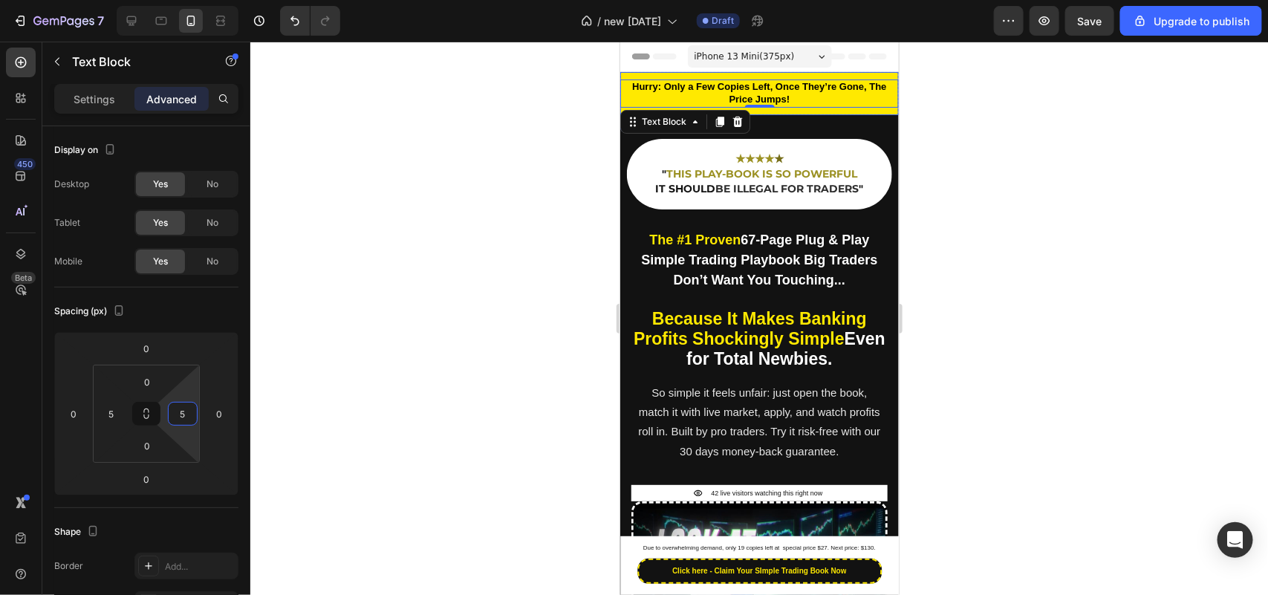
click at [412, 365] on div at bounding box center [759, 318] width 1018 height 553
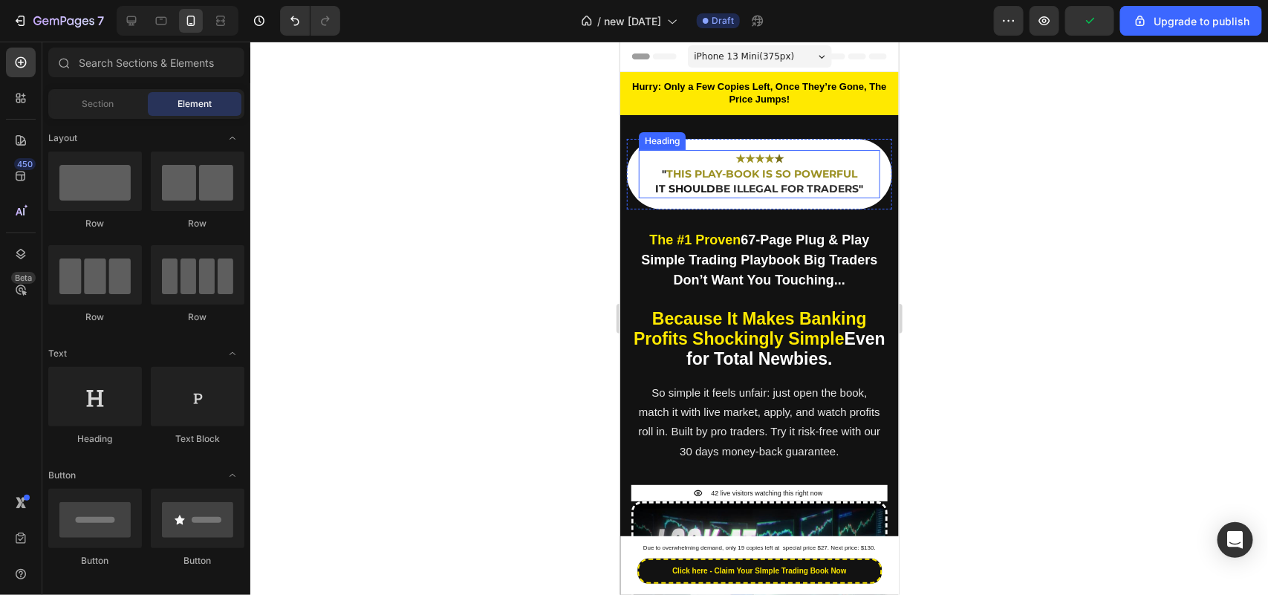
click at [715, 185] on strong "BE ILLEGAL FOR TRADERS" at bounding box center [786, 187] width 143 height 13
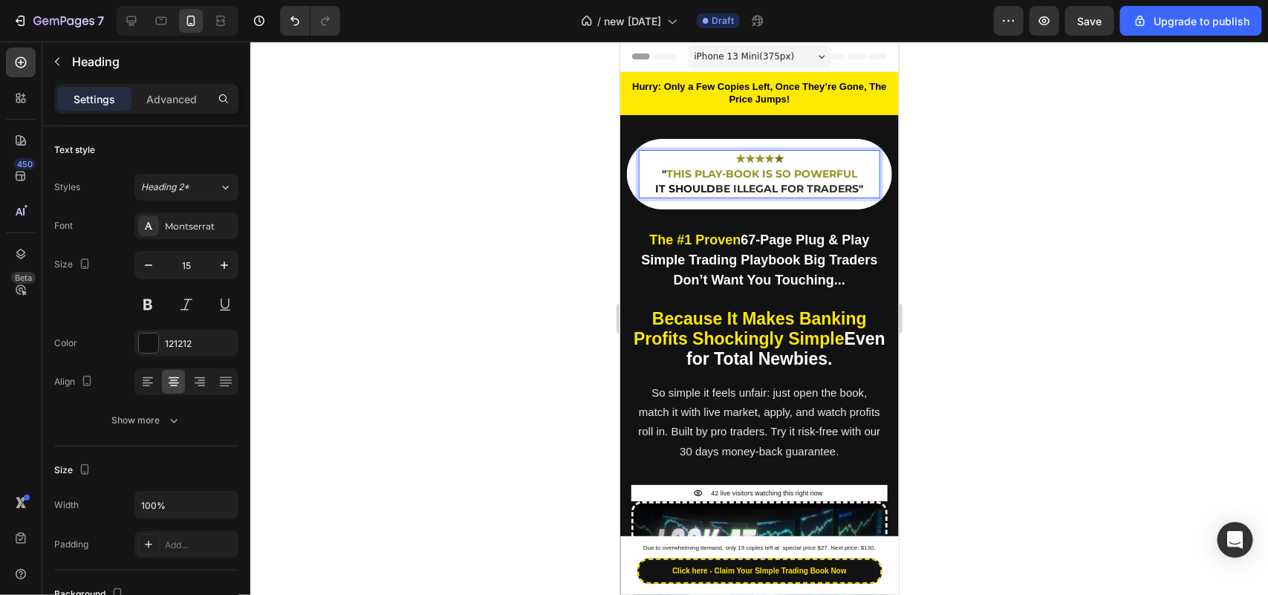
click at [703, 179] on strong "THIS PLAY-BOOK IS SO POWERFUL" at bounding box center [760, 172] width 191 height 13
click at [779, 172] on strong "THIS PLAY-BOOK IS SO POWERFUL" at bounding box center [760, 172] width 191 height 13
click at [544, 290] on div at bounding box center [759, 318] width 1018 height 553
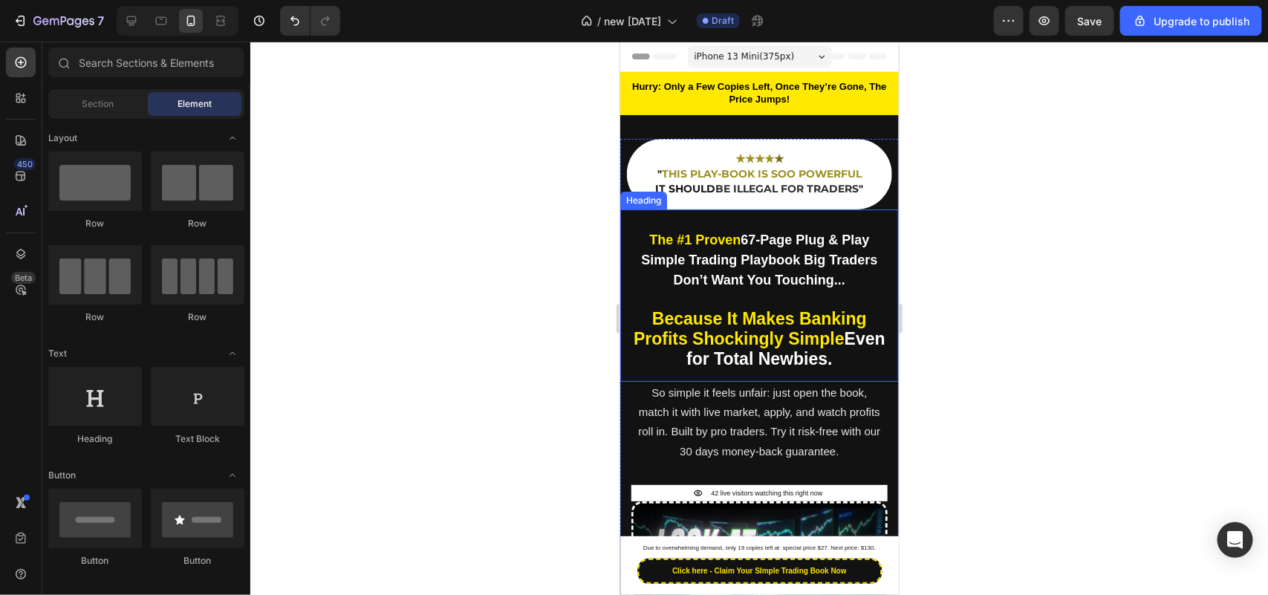
click at [710, 246] on strong "The #1 Proven" at bounding box center [693, 239] width 91 height 15
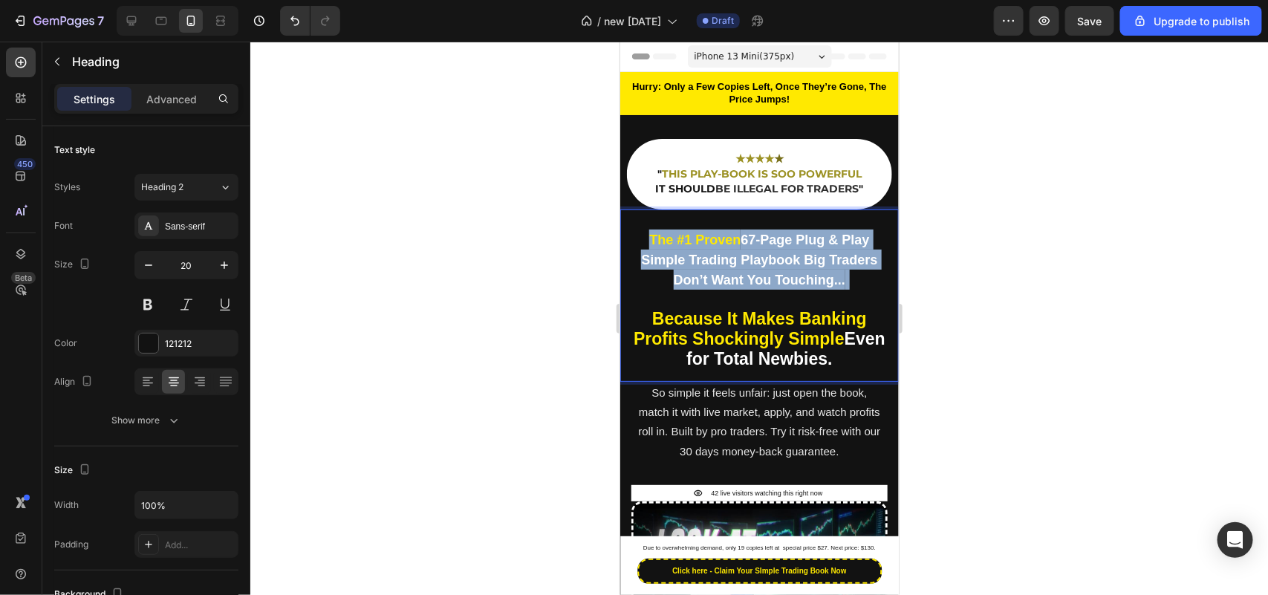
click at [710, 246] on strong "The #1 Proven" at bounding box center [693, 239] width 91 height 15
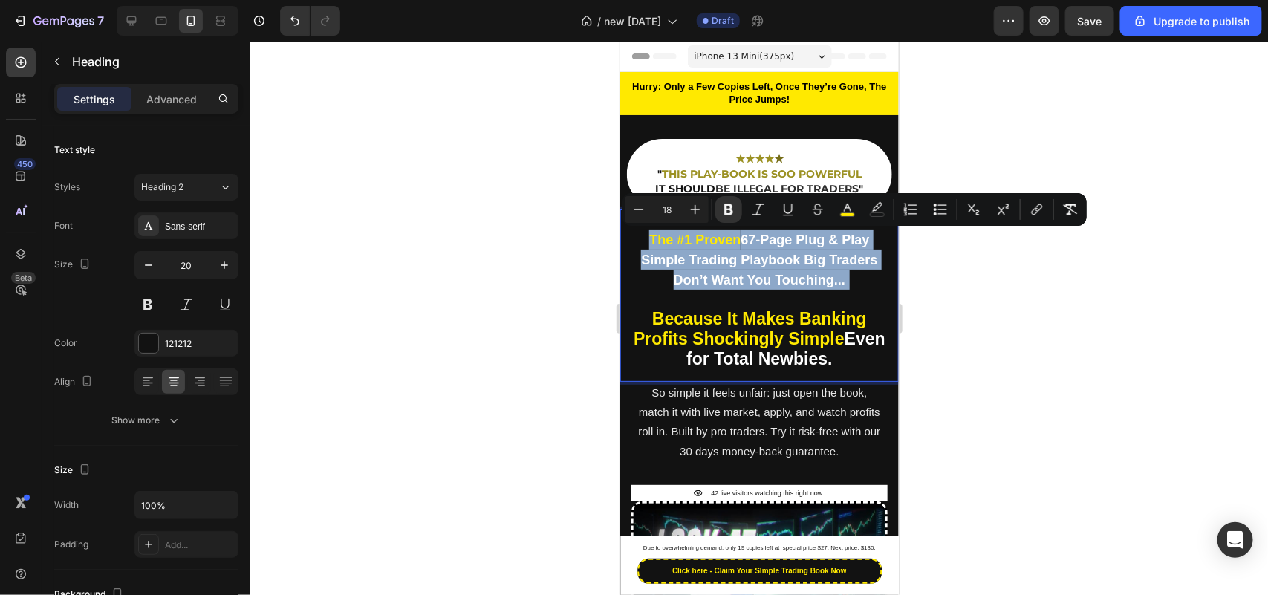
click at [682, 272] on strong "67-Page Plug & Play Simple Trading Playbook Big Traders Don’t Want You Touching…" at bounding box center [758, 259] width 236 height 55
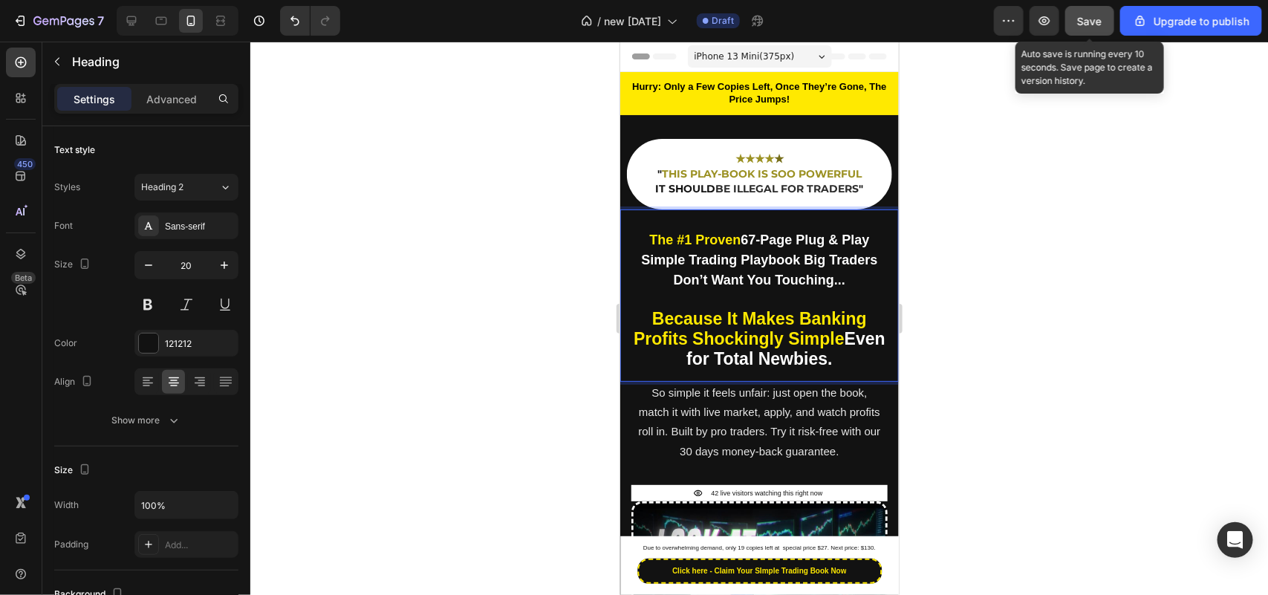
click at [1088, 32] on button "Save" at bounding box center [1089, 21] width 49 height 30
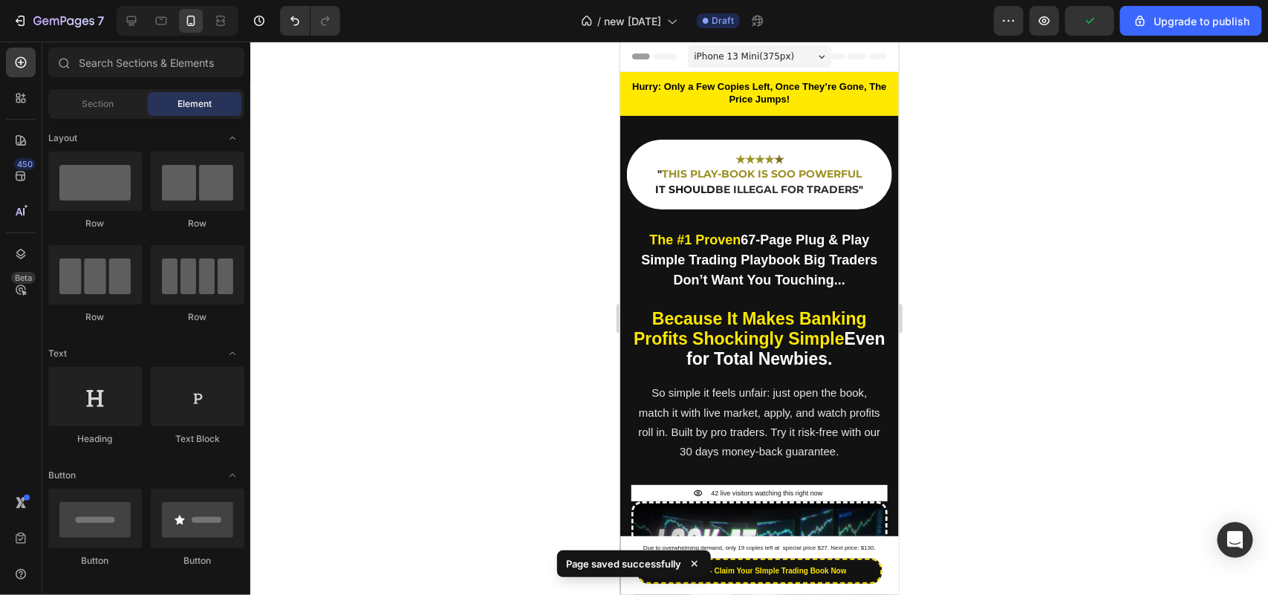
drag, startPoint x: 888, startPoint y: 74, endPoint x: 1511, endPoint y: 82, distance: 623.2
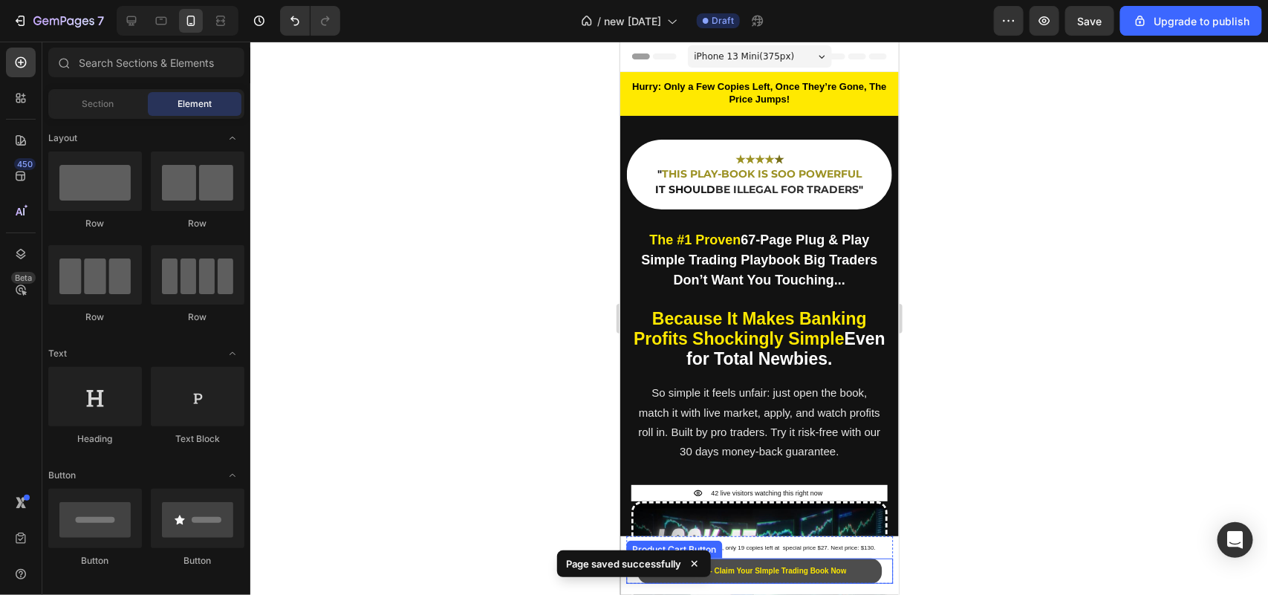
click at [787, 559] on button "Click here - Claim Your SImple Trading Book Now" at bounding box center [759, 570] width 244 height 25
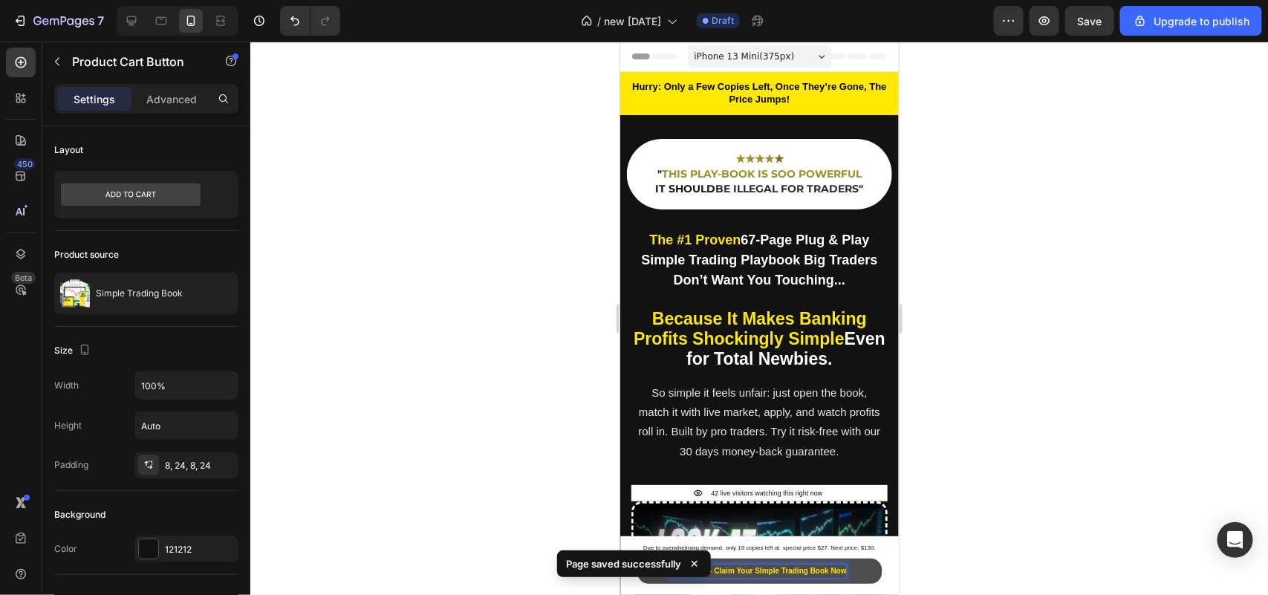
click at [787, 568] on strong "Click here - Claim Your SImple Trading Book Now" at bounding box center [758, 570] width 175 height 8
click at [798, 570] on strong "Click here - Claim Your SImple Trading Book Now" at bounding box center [758, 570] width 175 height 8
click at [804, 570] on strong "Click here - Claim Your SImple Trading Book Now" at bounding box center [758, 570] width 175 height 8
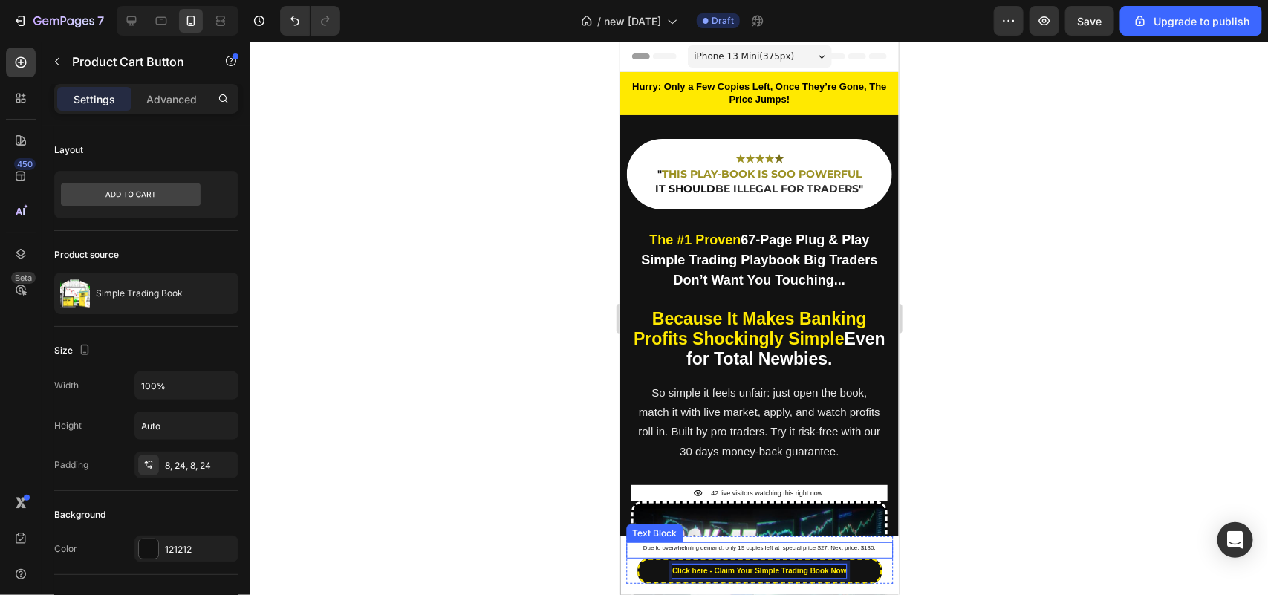
click at [736, 550] on p "Due to overwhelming demand, only 19 copies left at special price $27. Next pric…" at bounding box center [759, 548] width 264 height 10
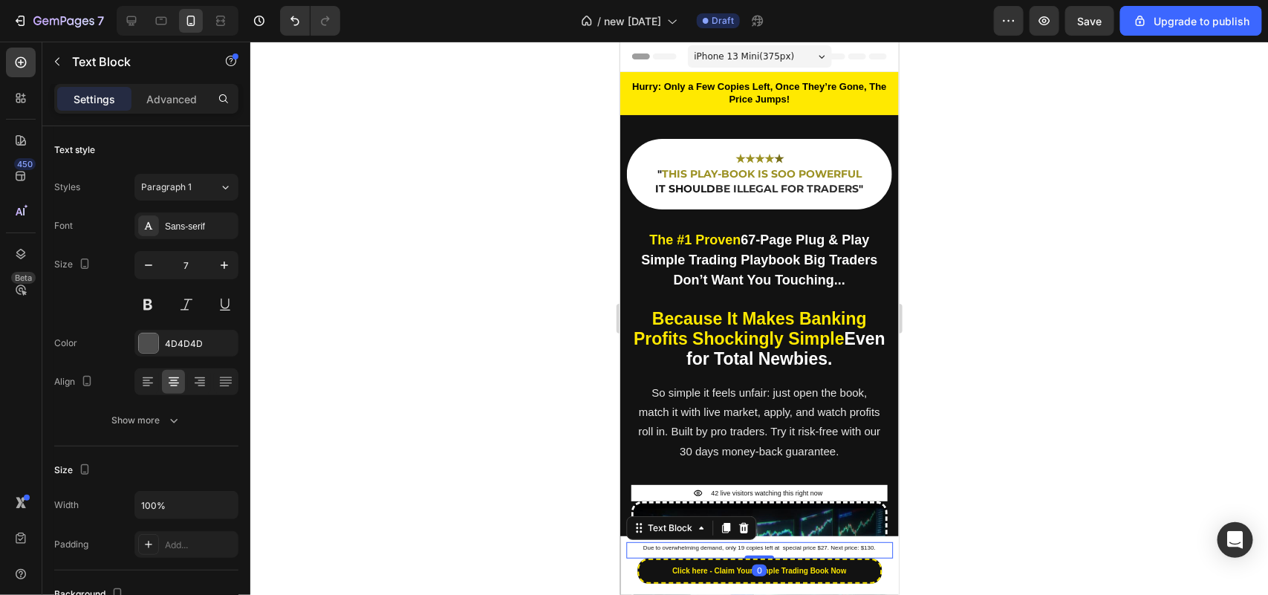
click at [735, 550] on span "Due to overwhelming demand, only 19 copies left at special price $27. Next pric…" at bounding box center [758, 547] width 232 height 7
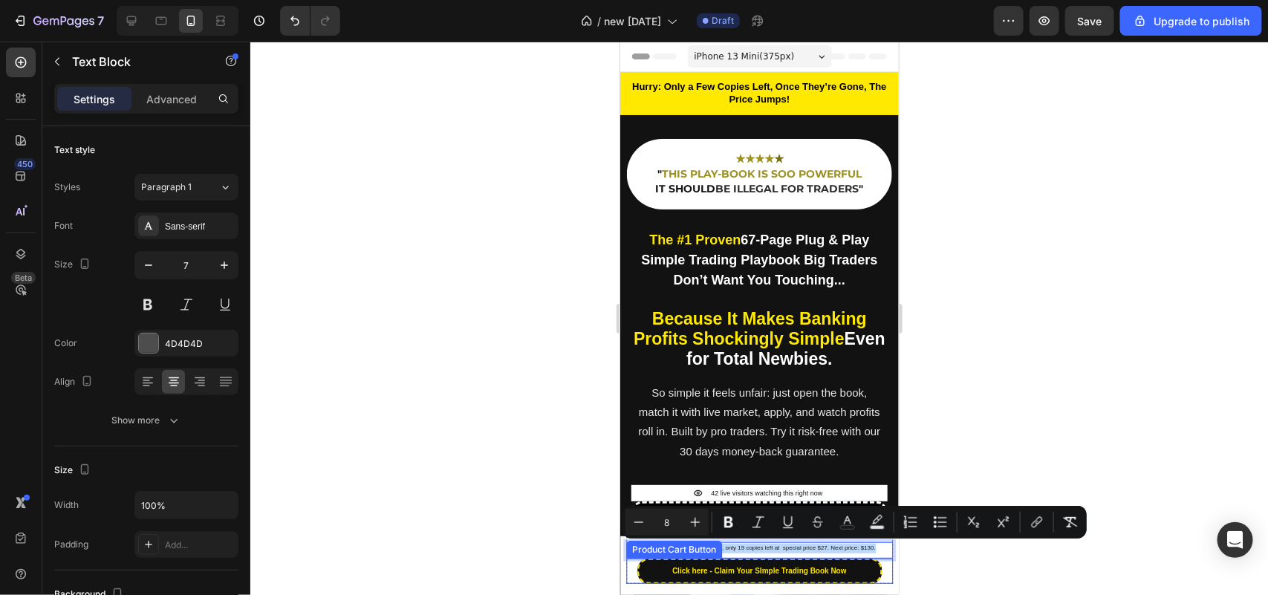
copy span "Due to overwhelming demand, only 19 copies left at special price $27. Next pric…"
click at [795, 544] on span "Due to overwhelming demand, only 19 copies left at special price $27. Next pric…" at bounding box center [758, 547] width 232 height 7
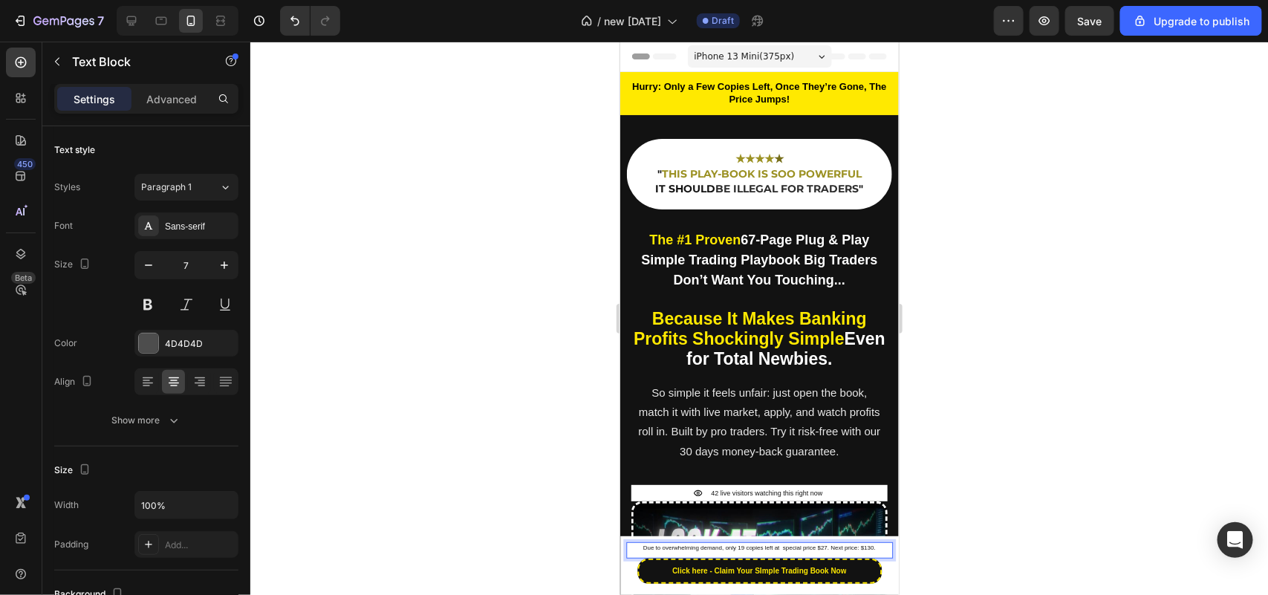
click at [824, 550] on span "Due to overwhelming demand, only 19 copies left at special price $27. Next pric…" at bounding box center [758, 547] width 232 height 7
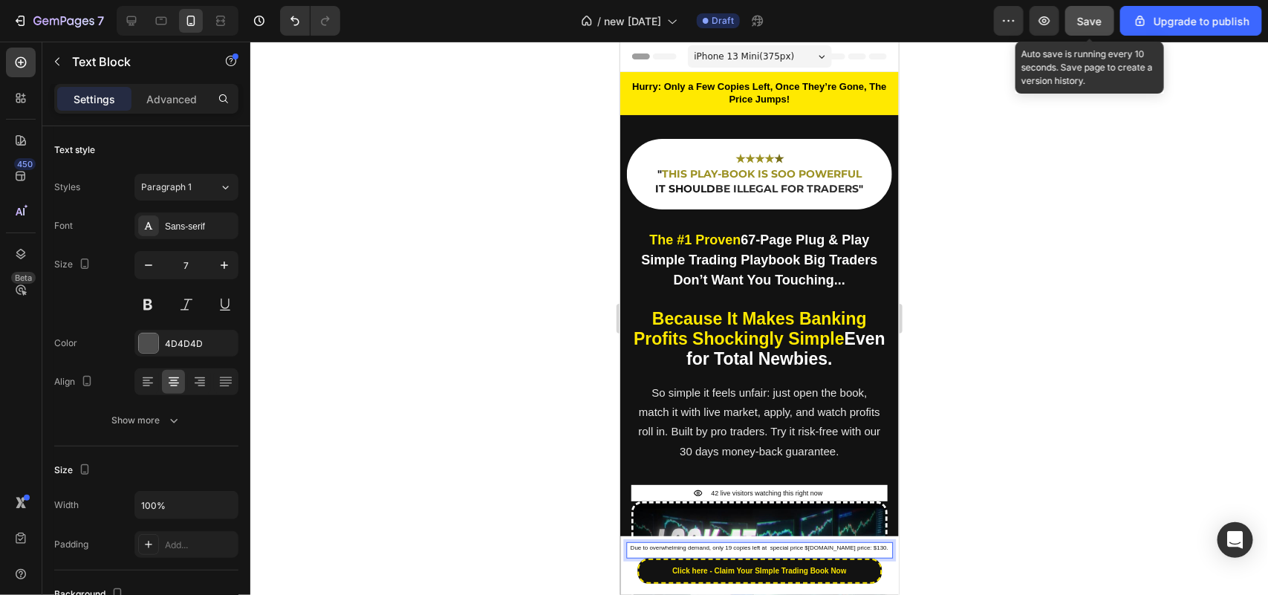
click at [1104, 21] on button "Save" at bounding box center [1089, 21] width 49 height 30
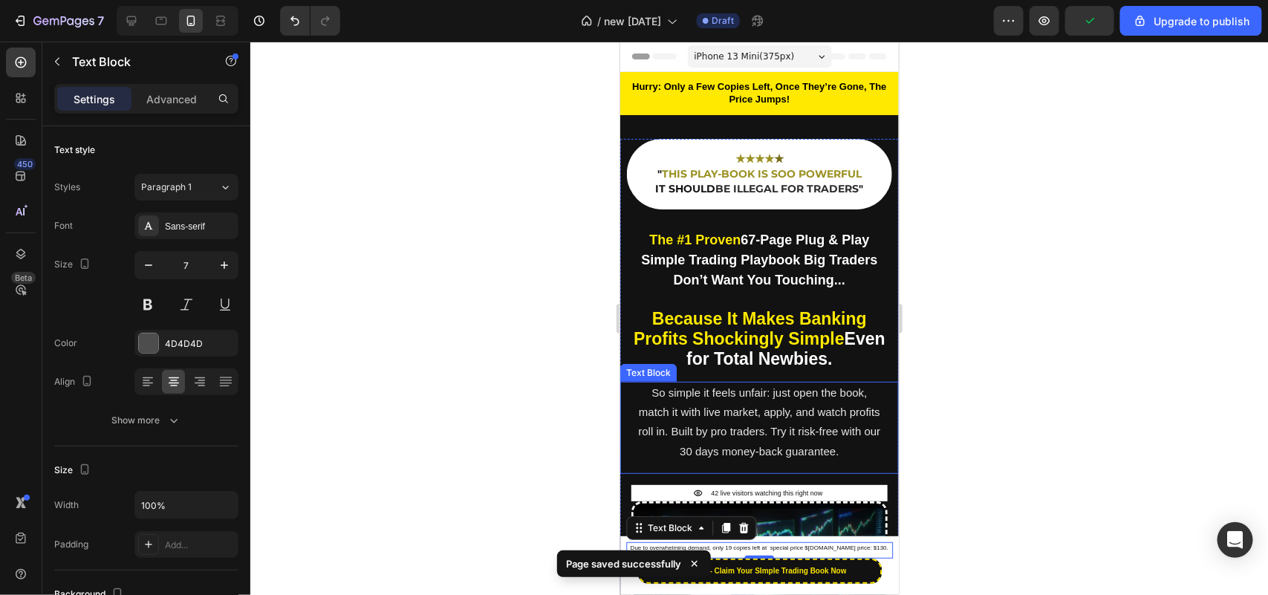
click at [746, 400] on p "So simple it feels unfair: just open the book, match it with live market, apply…" at bounding box center [759, 422] width 246 height 78
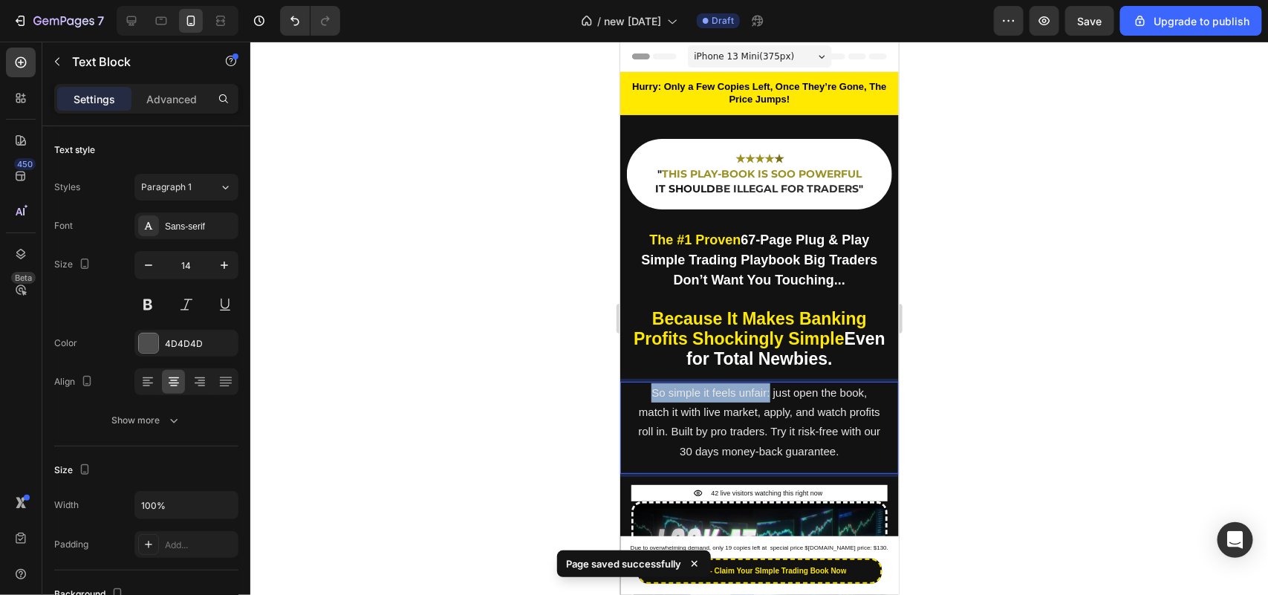
drag, startPoint x: 761, startPoint y: 394, endPoint x: 625, endPoint y: 383, distance: 137.1
click at [626, 383] on div "So simple it feels unfair: just open the book, match it with live market, apply…" at bounding box center [758, 427] width 279 height 92
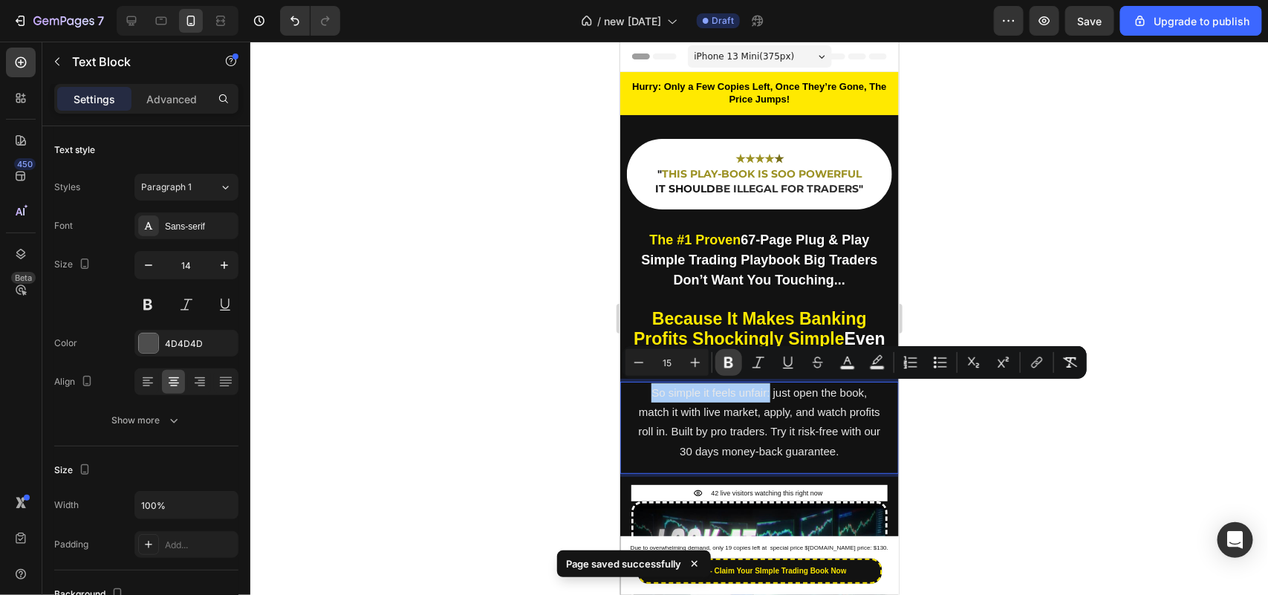
click at [729, 361] on icon "Editor contextual toolbar" at bounding box center [728, 362] width 9 height 11
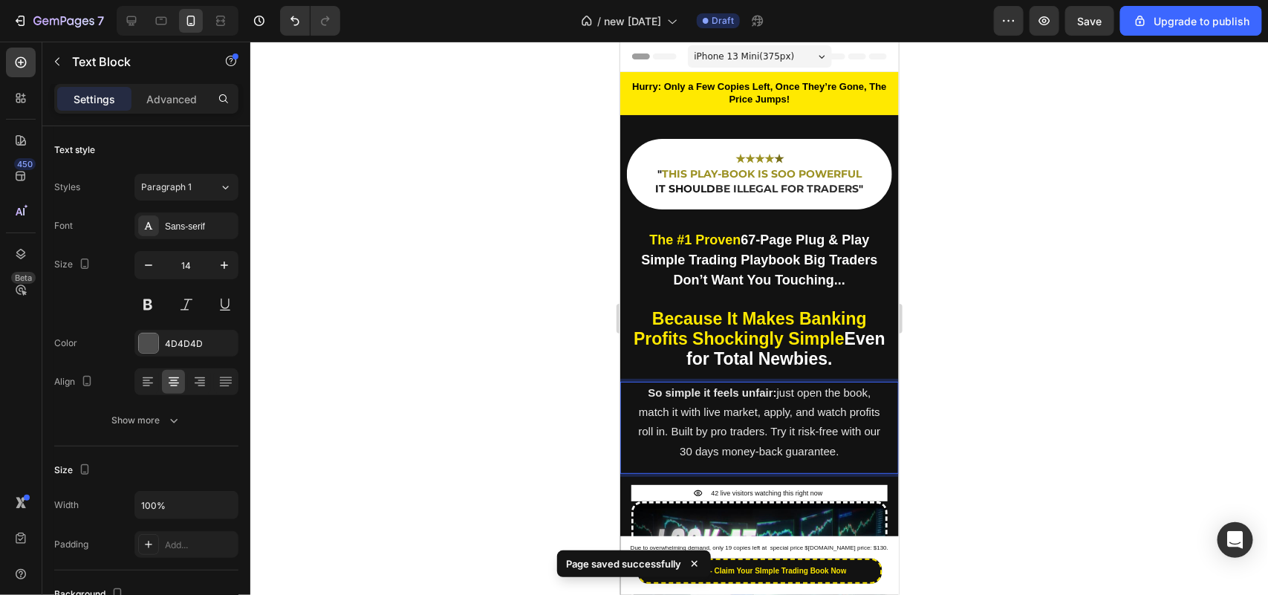
click at [791, 431] on span "So simple it feels unfair: just open the book, match it with live market, apply…" at bounding box center [759, 420] width 242 height 71
click at [812, 429] on span "So simple it feels unfair: just open the book, match it with live market, apply…" at bounding box center [759, 420] width 242 height 71
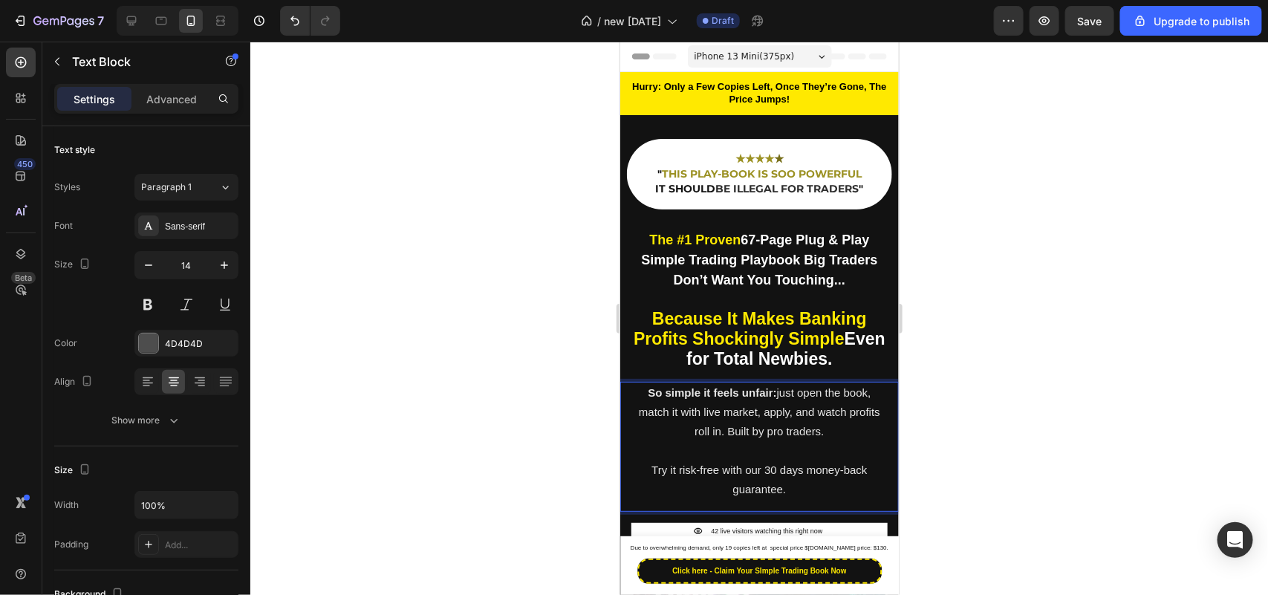
click at [784, 478] on p "Try it risk-free with our 30 days money-back guarantee." at bounding box center [759, 479] width 246 height 39
click at [515, 428] on div at bounding box center [759, 318] width 1018 height 553
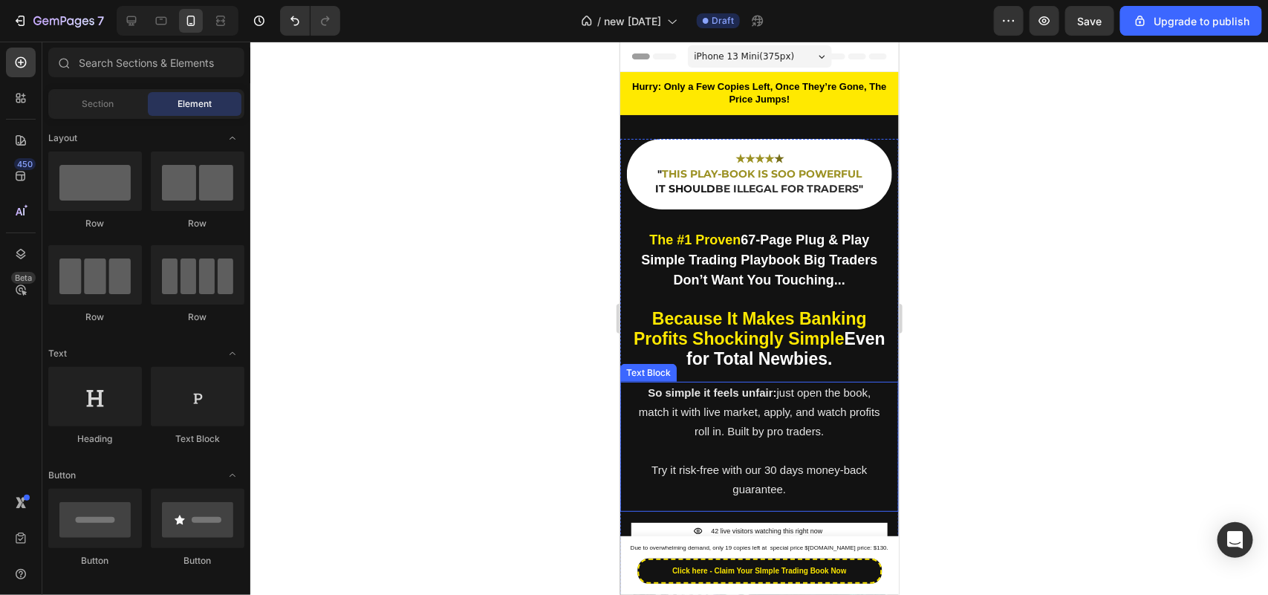
click at [671, 463] on span "Try it risk-free with our 30 days money-back guarantee." at bounding box center [758, 479] width 215 height 32
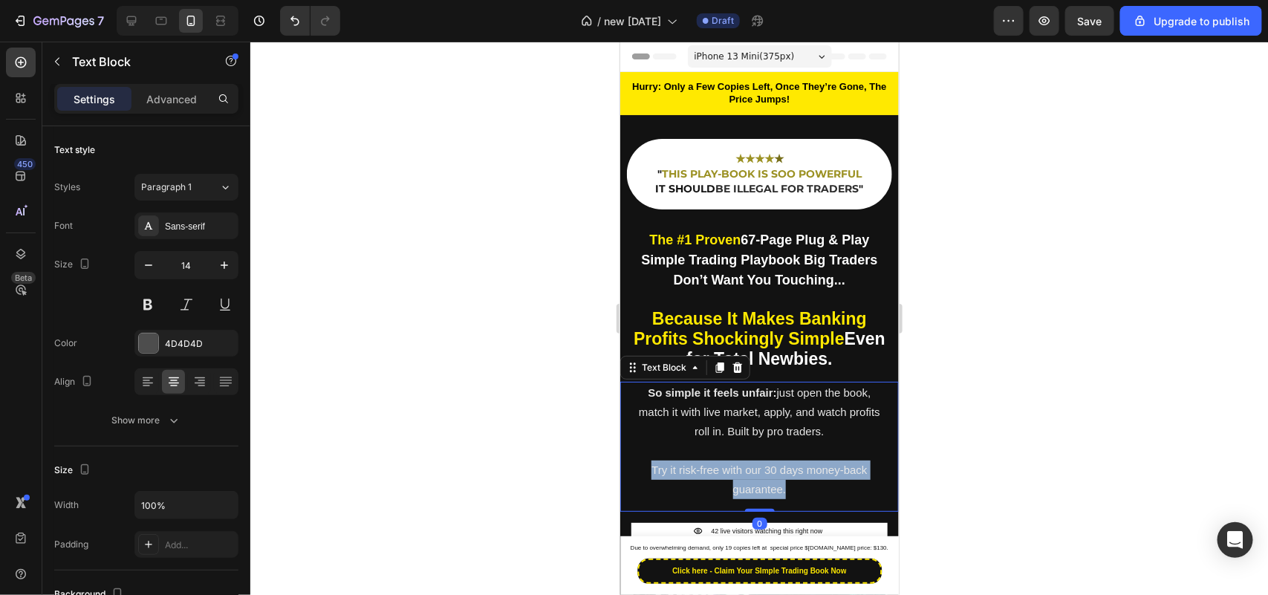
click at [671, 463] on span "Try it risk-free with our 30 days money-back guarantee." at bounding box center [758, 479] width 215 height 32
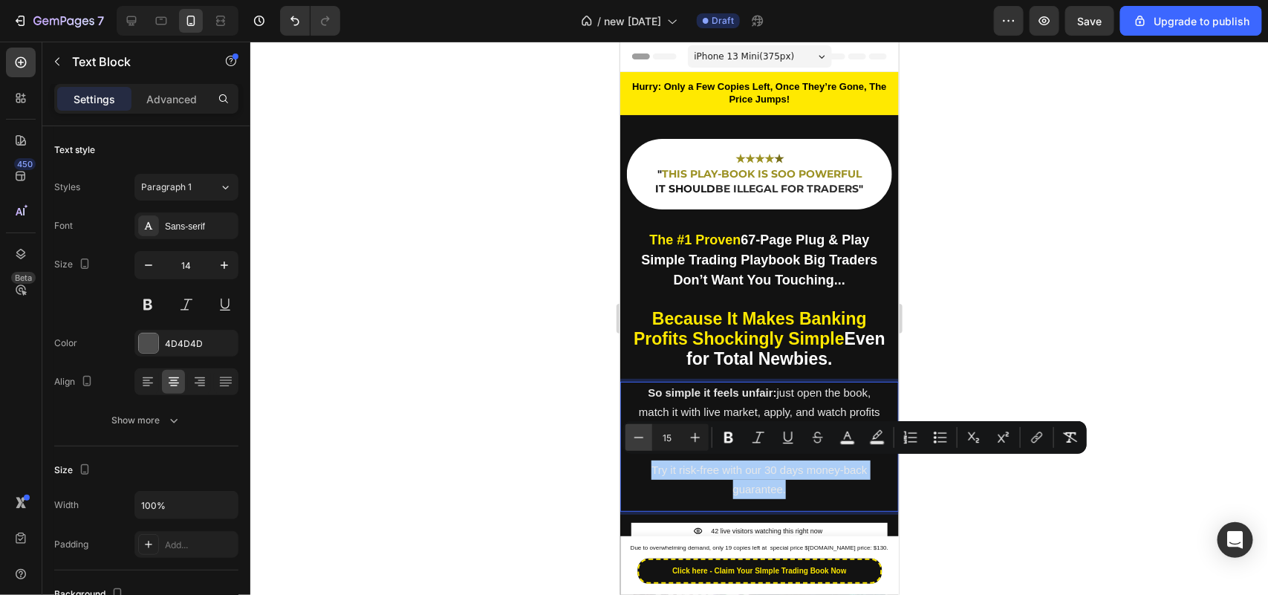
click at [630, 443] on button "Minus" at bounding box center [638, 437] width 27 height 27
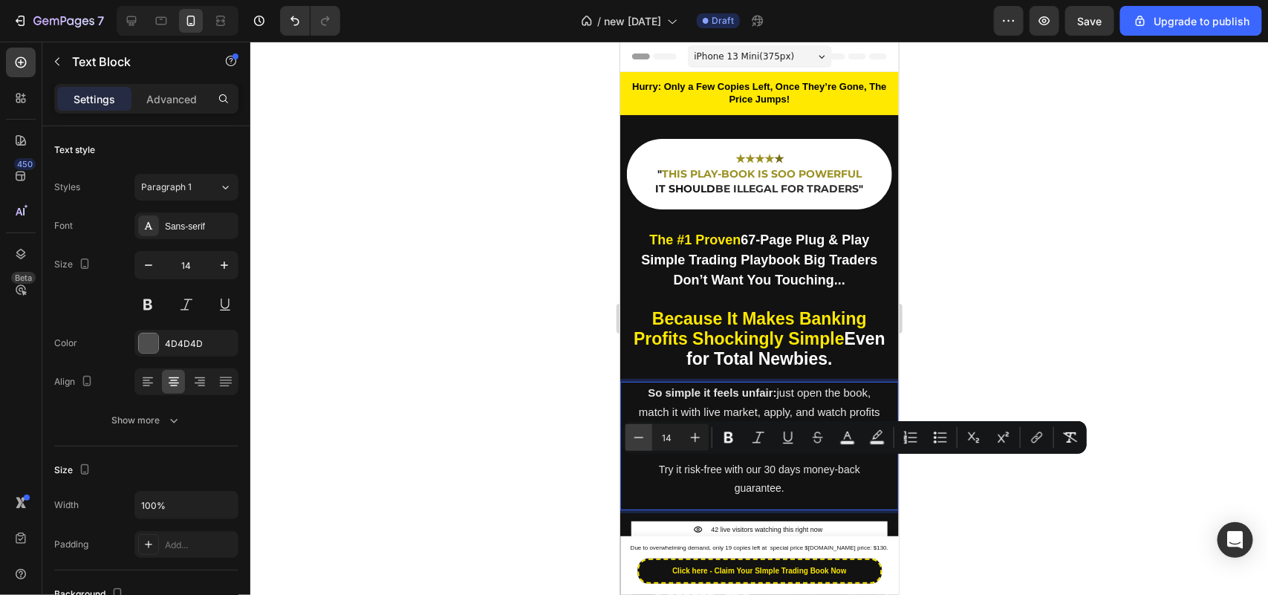
click at [630, 443] on button "Minus" at bounding box center [638, 437] width 27 height 27
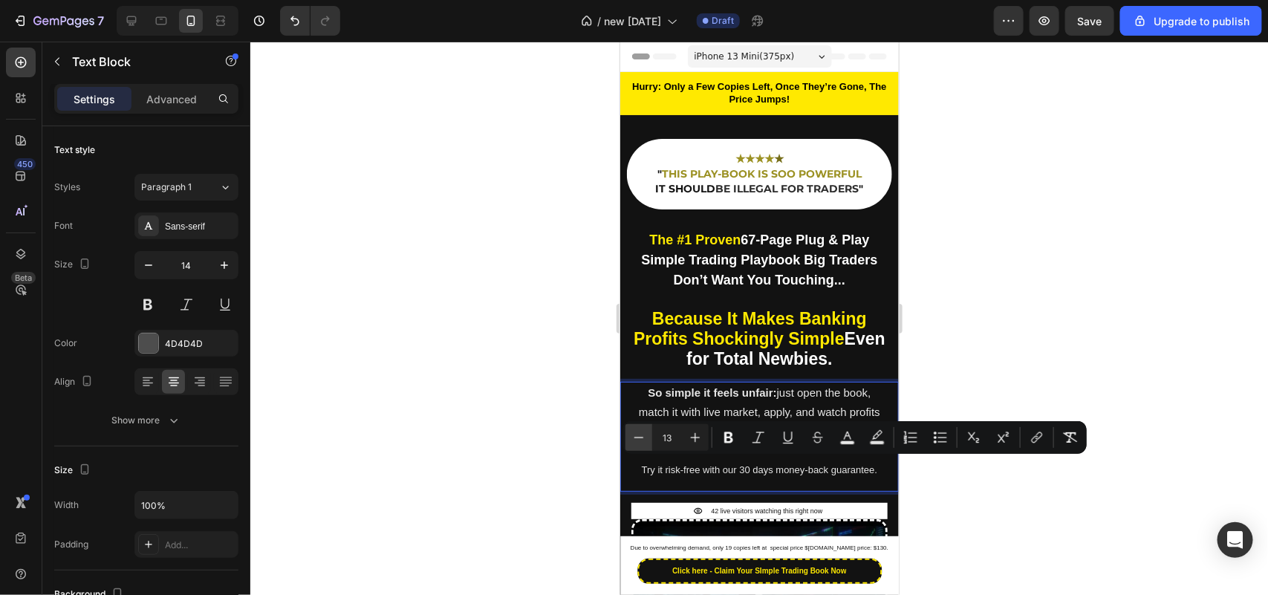
click at [630, 443] on button "Minus" at bounding box center [638, 437] width 27 height 27
type input "12"
click at [524, 484] on div at bounding box center [759, 318] width 1018 height 553
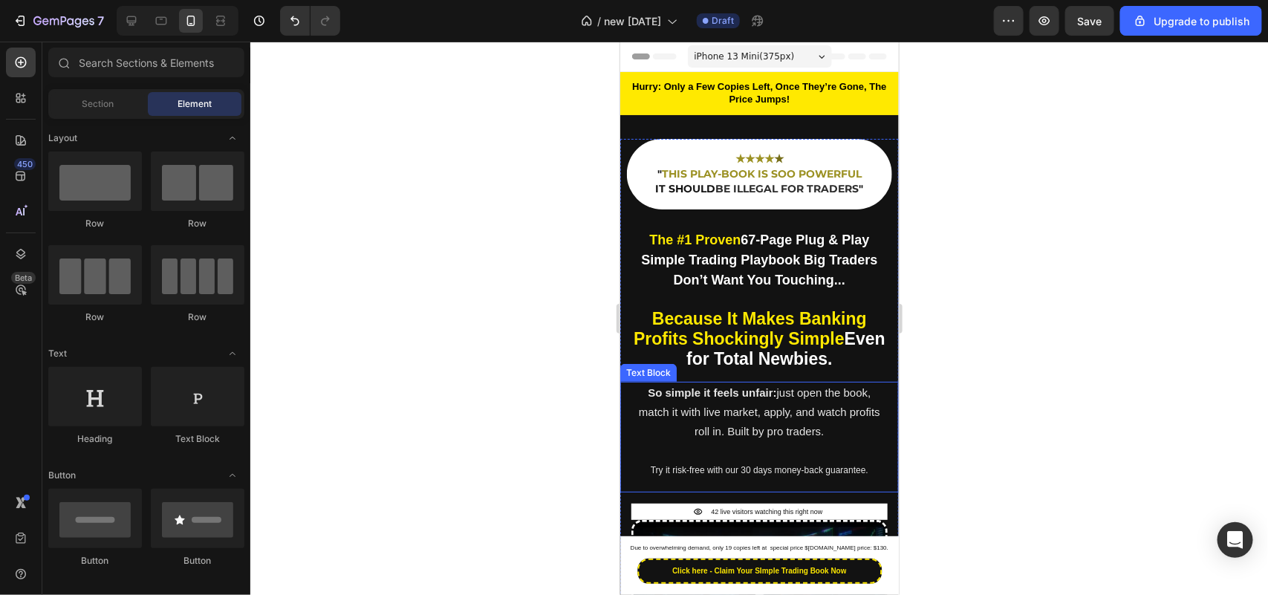
click at [697, 464] on span "Try it risk-free with our 30 days money-back guarantee." at bounding box center [759, 469] width 218 height 10
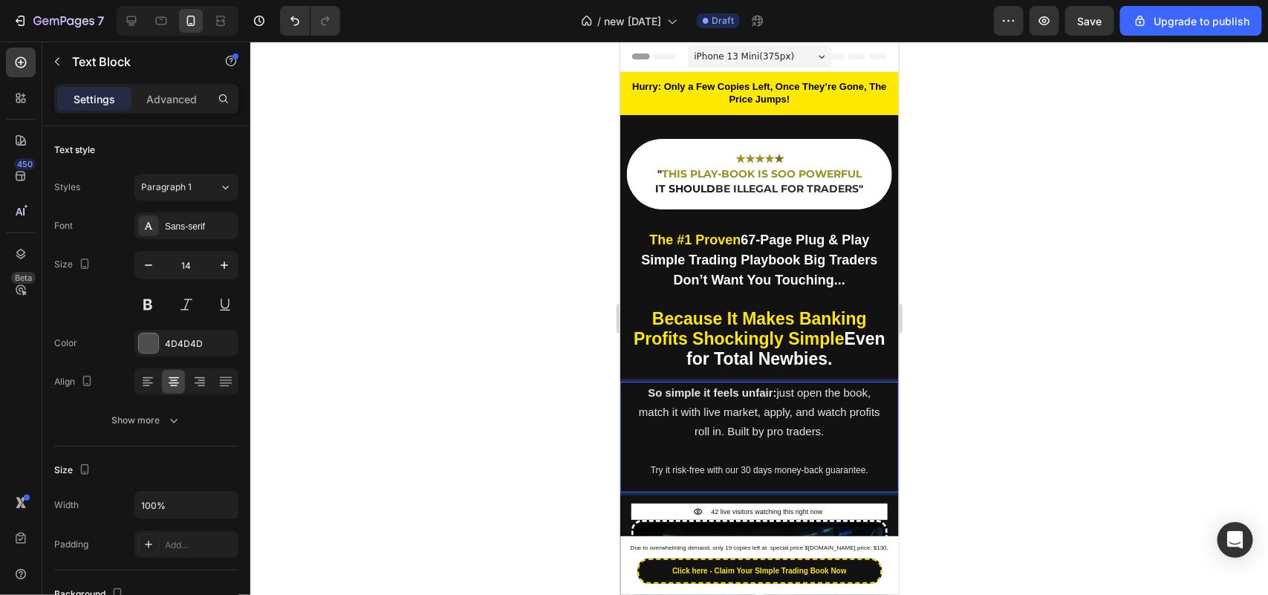
click at [697, 464] on span "Try it risk-free with our 30 days money-back guarantee." at bounding box center [759, 469] width 218 height 10
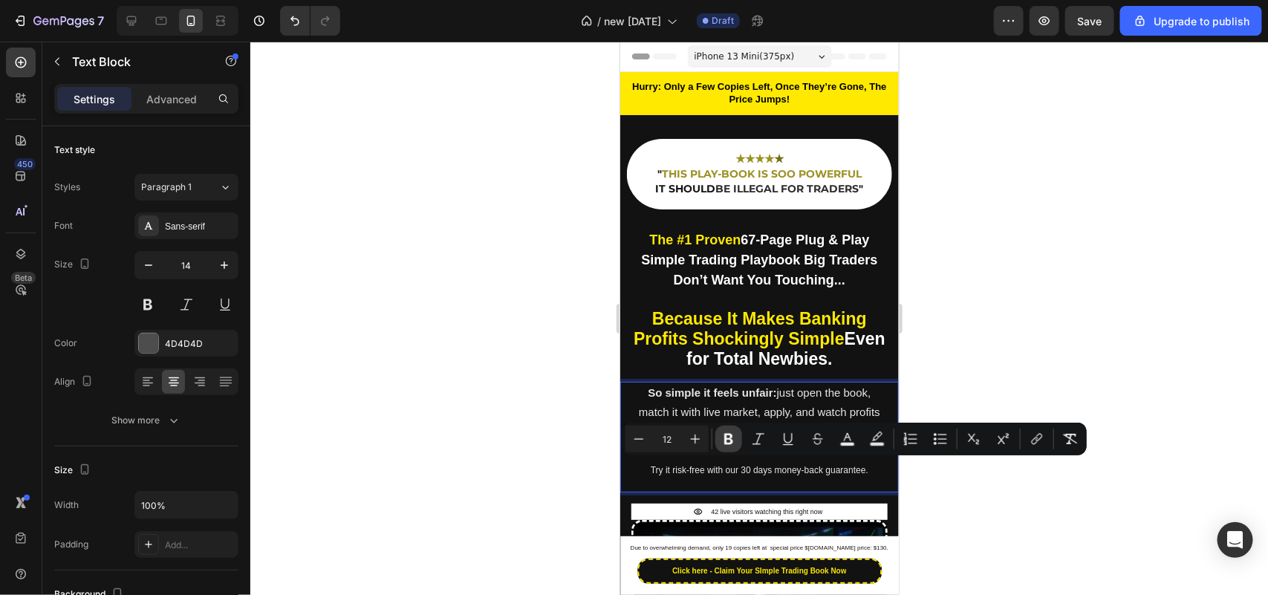
click at [720, 437] on button "Bold" at bounding box center [728, 439] width 27 height 27
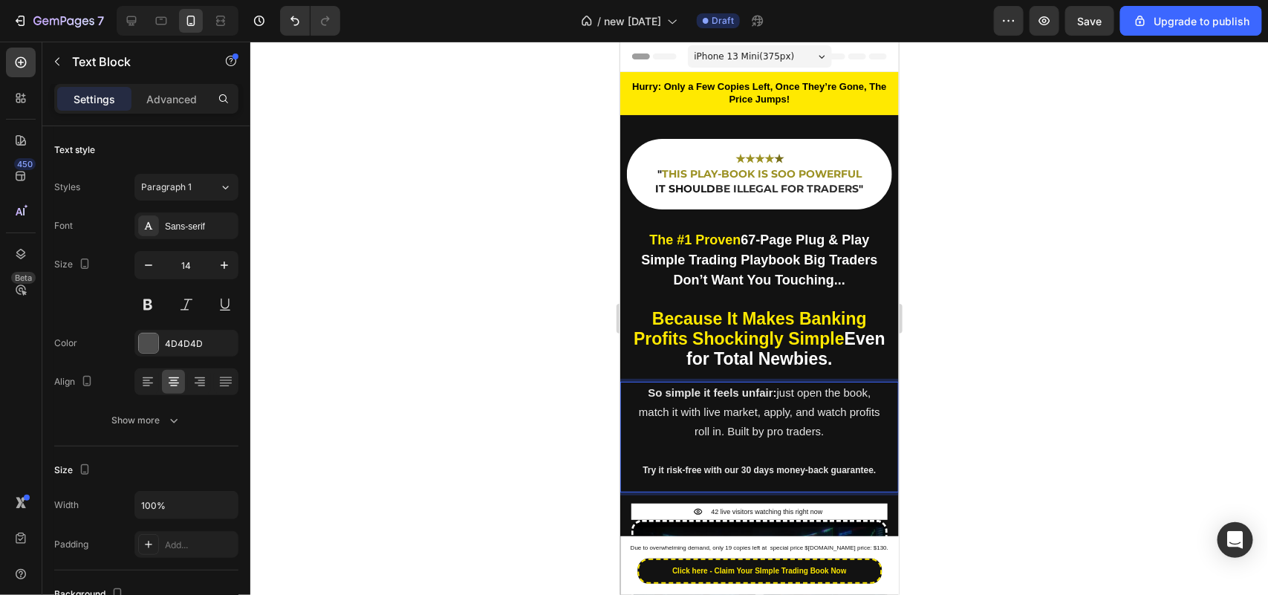
click at [694, 468] on strong "Try it risk-free with our 30 days money-back guarantee." at bounding box center [758, 469] width 233 height 10
click at [463, 444] on div at bounding box center [759, 318] width 1018 height 553
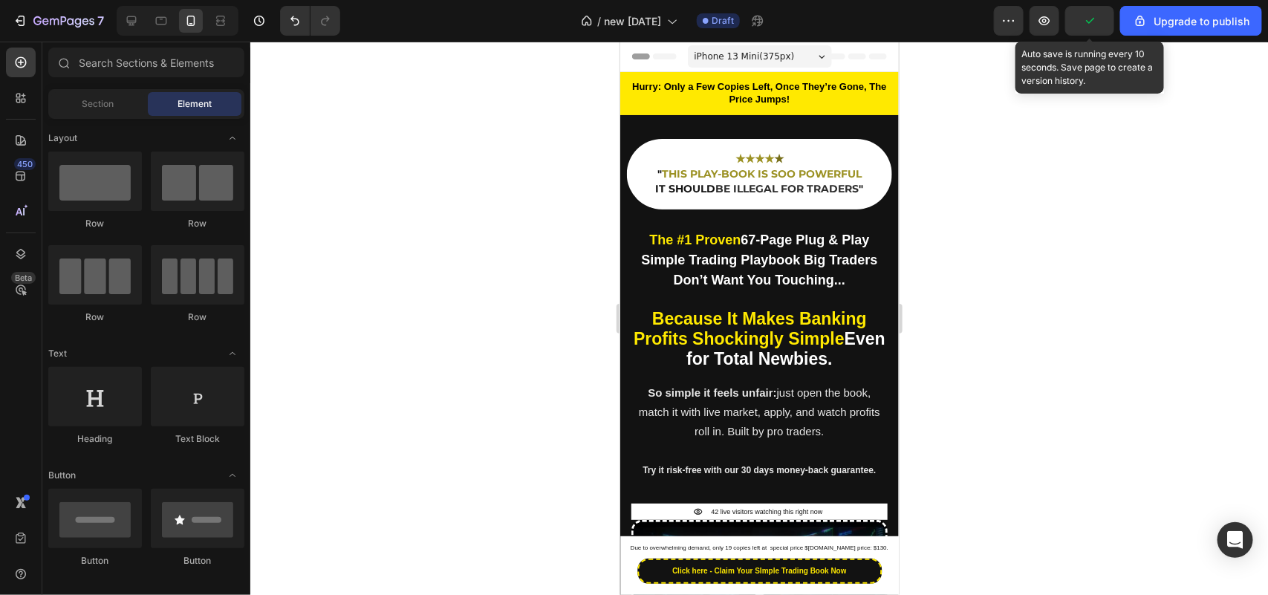
click at [1087, 13] on icon "button" at bounding box center [1089, 20] width 15 height 15
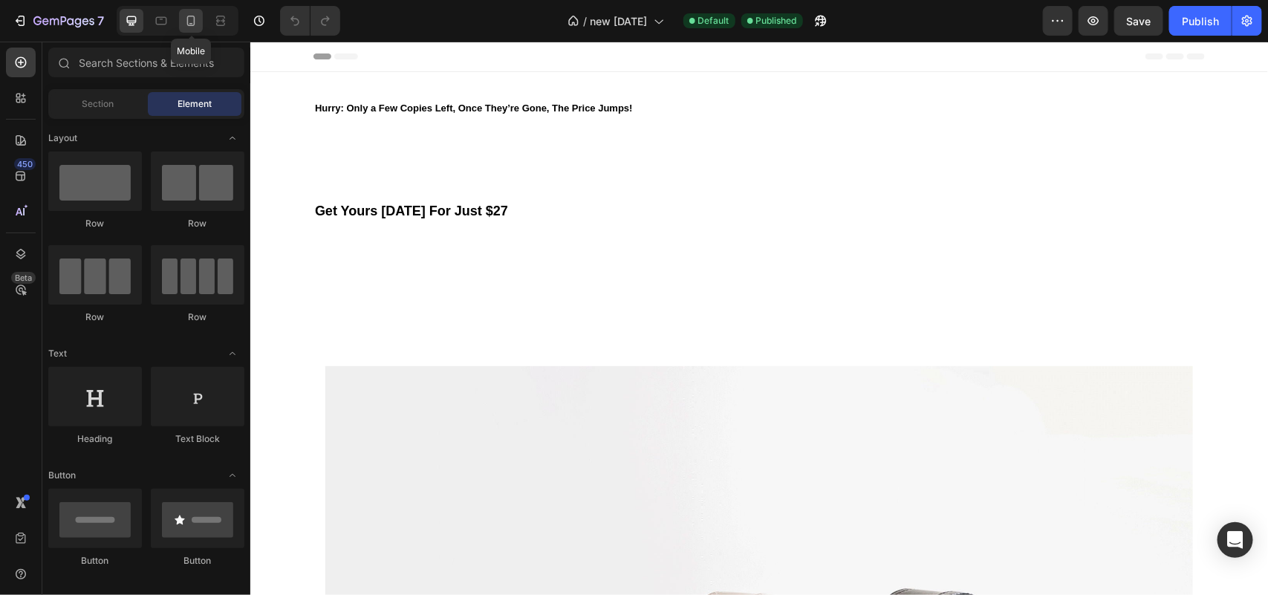
click at [190, 26] on icon at bounding box center [190, 20] width 15 height 15
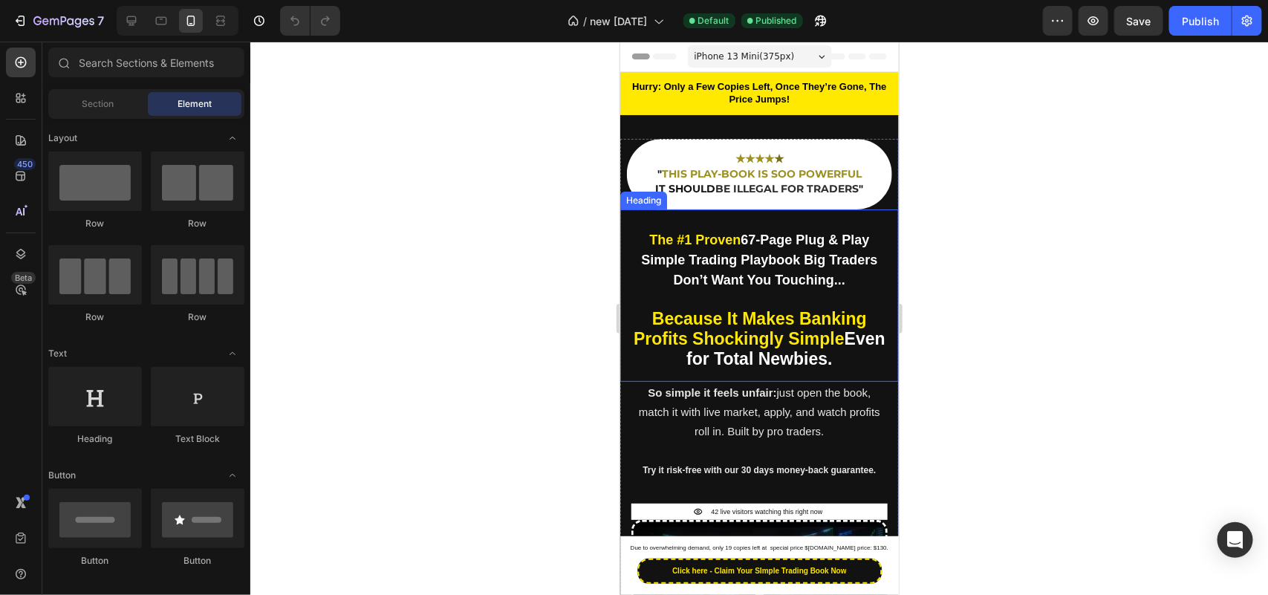
click at [726, 257] on strong "67-Page Plug & Play Simple Trading Playbook Big Traders Don’t Want You Touching…" at bounding box center [758, 259] width 236 height 55
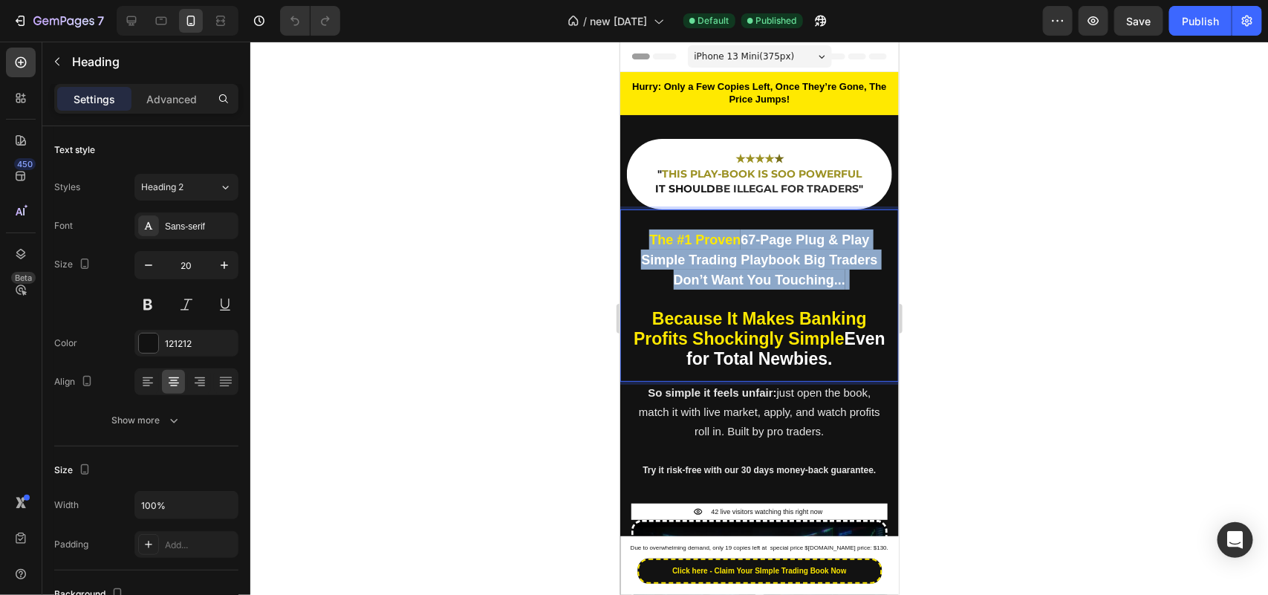
click at [726, 257] on strong "67-Page Plug & Play Simple Trading Playbook Big Traders Don’t Want You Touching…" at bounding box center [758, 259] width 236 height 55
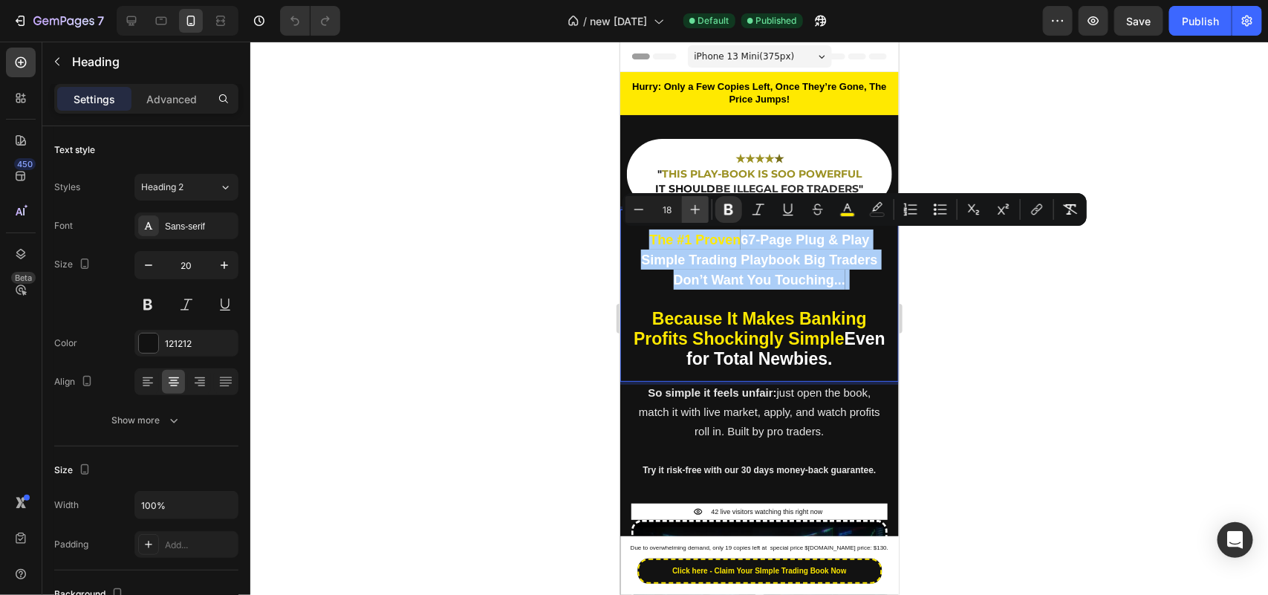
click at [688, 212] on icon "Editor contextual toolbar" at bounding box center [695, 209] width 15 height 15
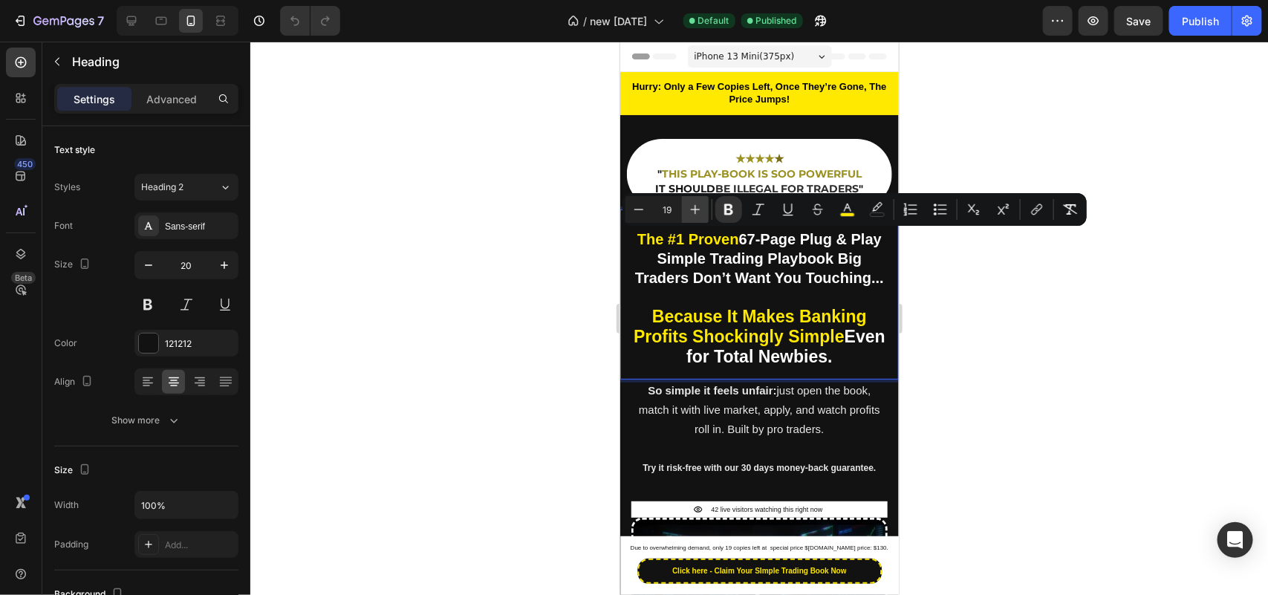
type input "20"
click at [720, 325] on strong "Because It Makes Banking" at bounding box center [758, 315] width 215 height 19
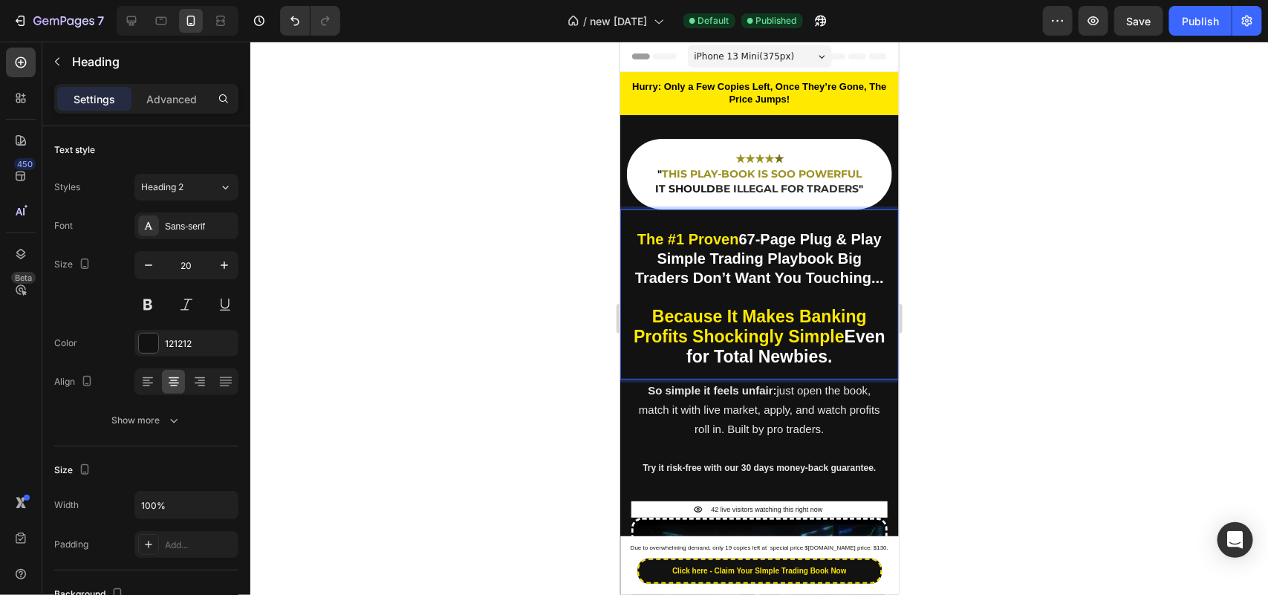
click at [844, 345] on strong "Profits Shockingly Simple" at bounding box center [738, 335] width 211 height 19
click at [663, 365] on strong "Even for Total Newbies." at bounding box center [759, 355] width 192 height 19
click at [1194, 19] on div "Publish" at bounding box center [1200, 21] width 37 height 16
click at [840, 415] on span "So simple it feels unfair: just open the book, match it with live market, apply…" at bounding box center [758, 408] width 241 height 51
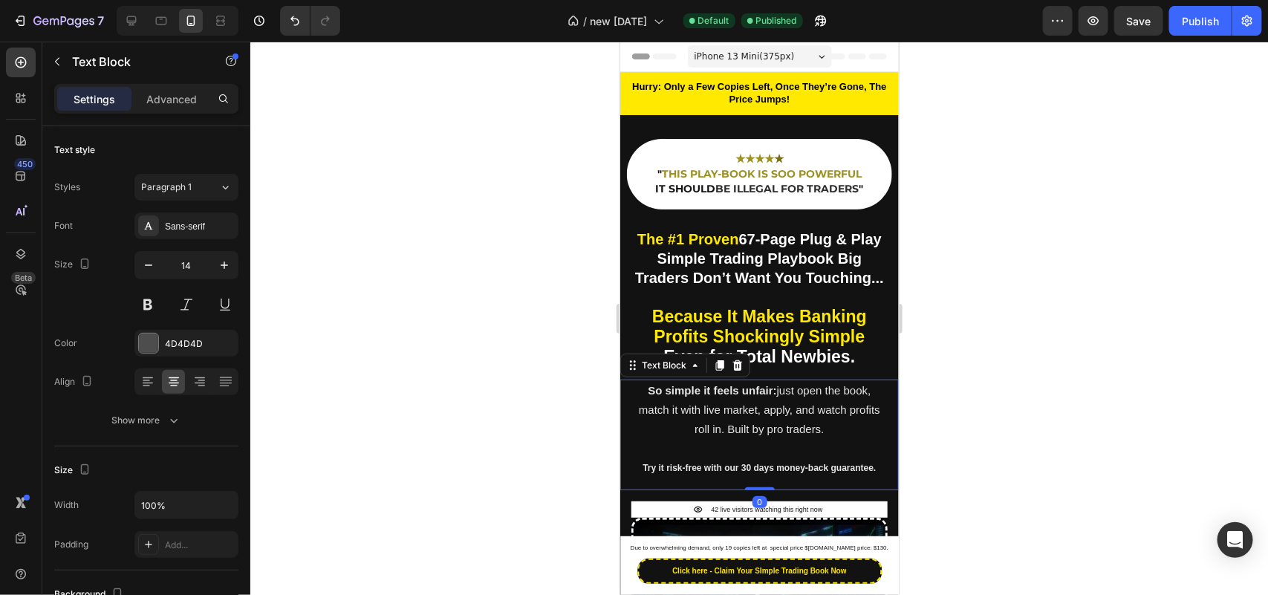
click at [868, 414] on div "So simple it feels unfair: just open the book, match it with live market, apply…" at bounding box center [758, 434] width 279 height 111
click at [862, 414] on span "So simple it feels unfair: just open the book, match it with live market, apply…" at bounding box center [758, 408] width 241 height 51
click at [667, 438] on p "match it with live market, apply, and watch profits roll in. Built by pro trade…" at bounding box center [759, 419] width 246 height 39
click at [1196, 26] on div "Publish" at bounding box center [1200, 21] width 37 height 16
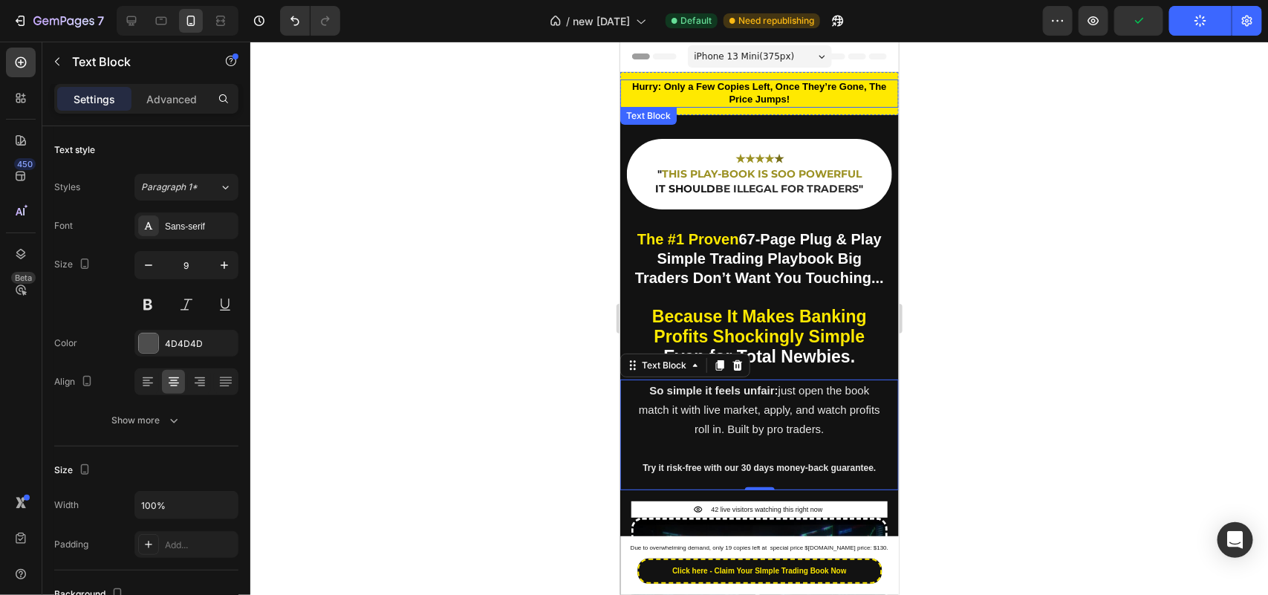
click at [771, 94] on strong "Hurry: Only a Few Copies Left, Once They’re Gone, The Price Jumps!" at bounding box center [758, 92] width 254 height 24
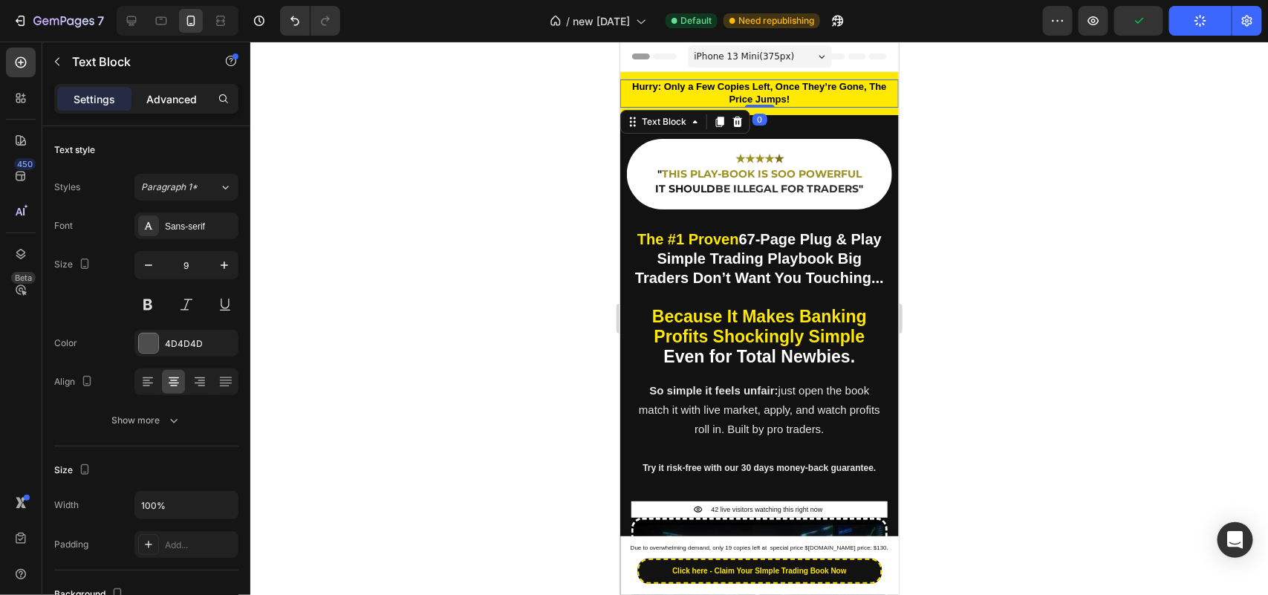
click at [149, 108] on div "Advanced" at bounding box center [171, 99] width 74 height 24
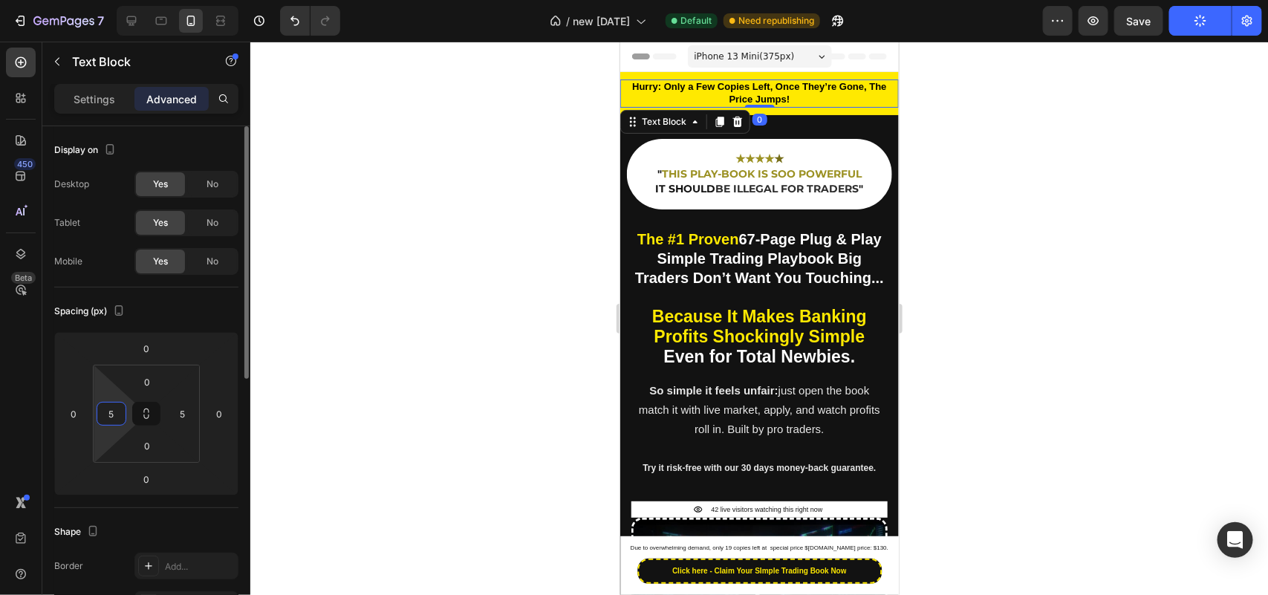
click at [102, 417] on input "5" at bounding box center [111, 414] width 22 height 22
type input "15"
click at [179, 416] on input "5" at bounding box center [183, 414] width 22 height 22
type input "15"
click at [1189, 25] on button "Publish" at bounding box center [1200, 21] width 62 height 30
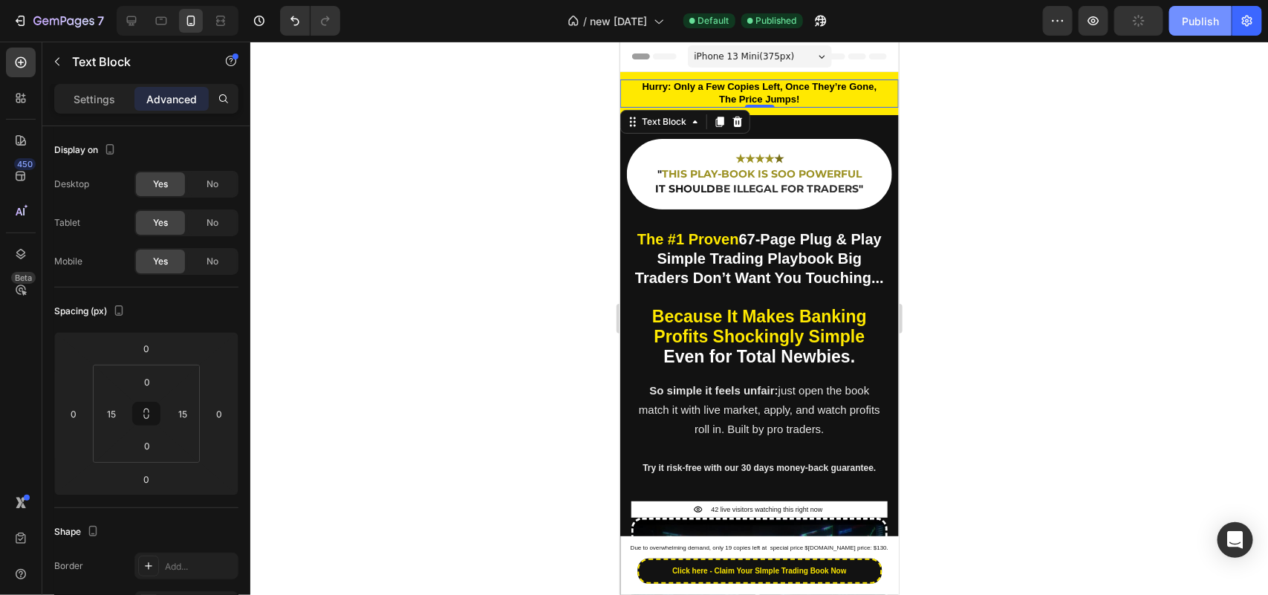
click at [1187, 17] on div "Publish" at bounding box center [1200, 21] width 37 height 16
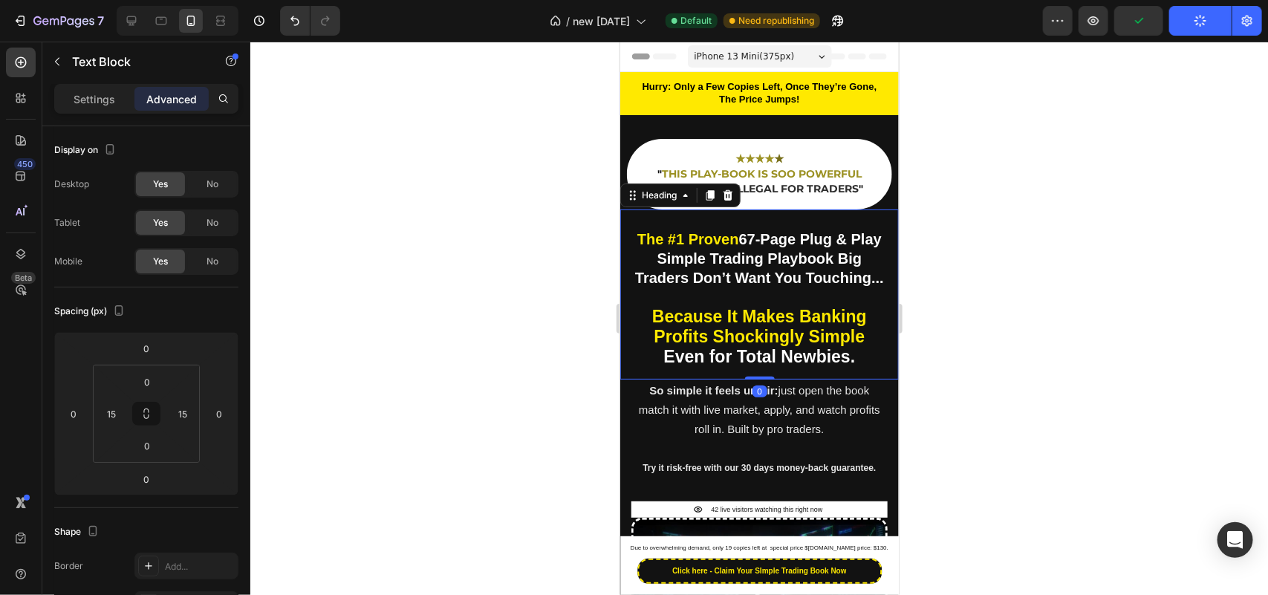
click at [788, 325] on strong "Because It Makes Banking" at bounding box center [758, 315] width 215 height 19
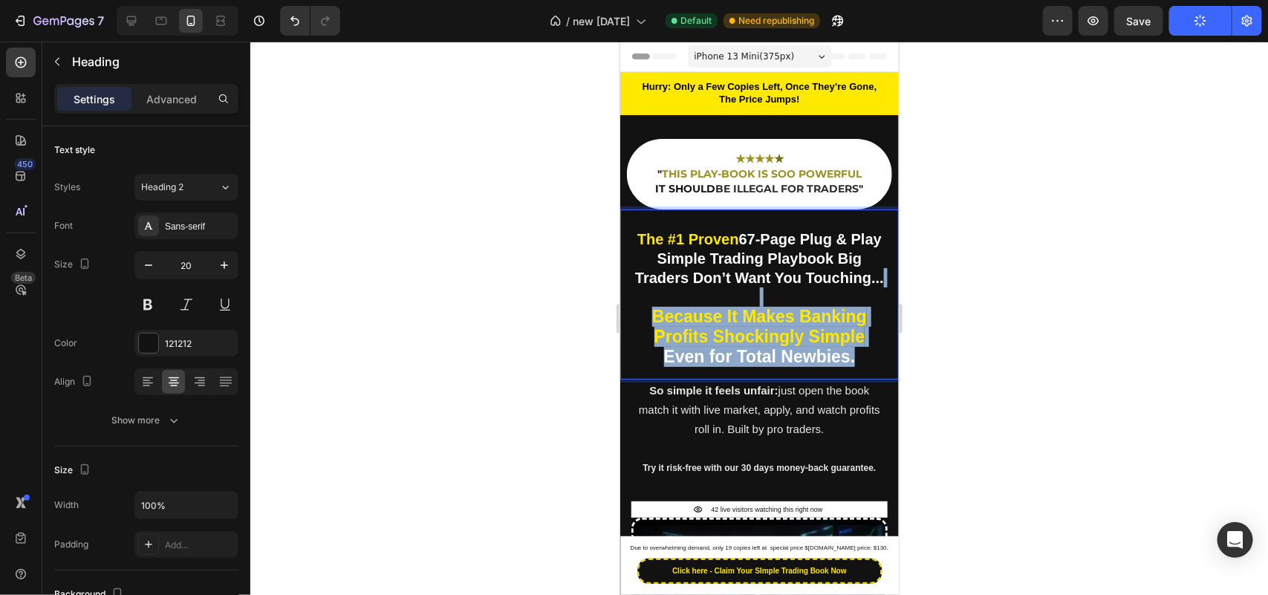
drag, startPoint x: 856, startPoint y: 379, endPoint x: 645, endPoint y: 324, distance: 218.0
click at [645, 324] on p "The #1 Proven 67-Page Plug & Play Simple Trading Playbook Big Traders Don’t Wan…" at bounding box center [758, 297] width 253 height 137
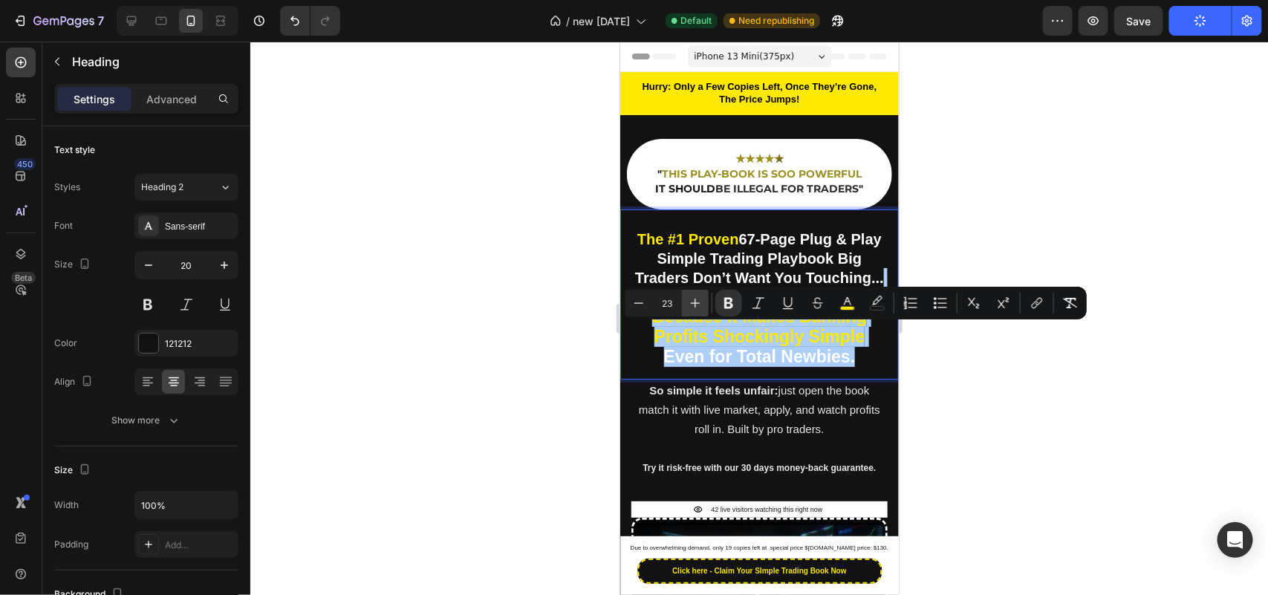
click at [695, 308] on icon "Editor contextual toolbar" at bounding box center [695, 303] width 15 height 15
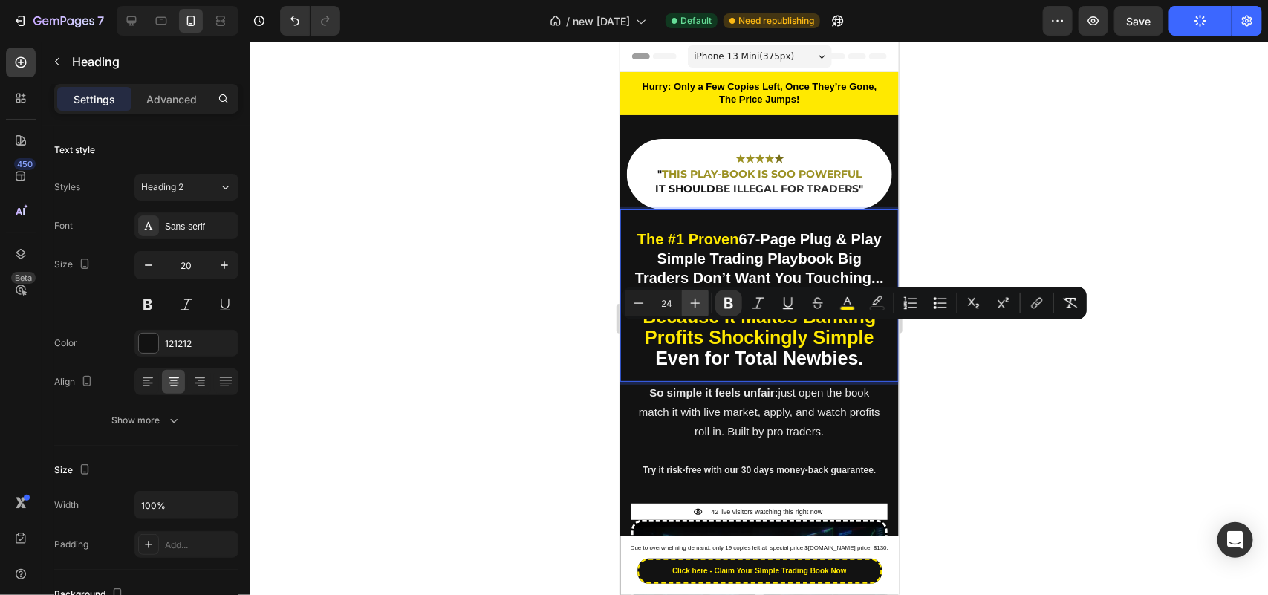
type input "25"
click at [691, 347] on strong "Profits Shockingly Simple" at bounding box center [758, 336] width 229 height 21
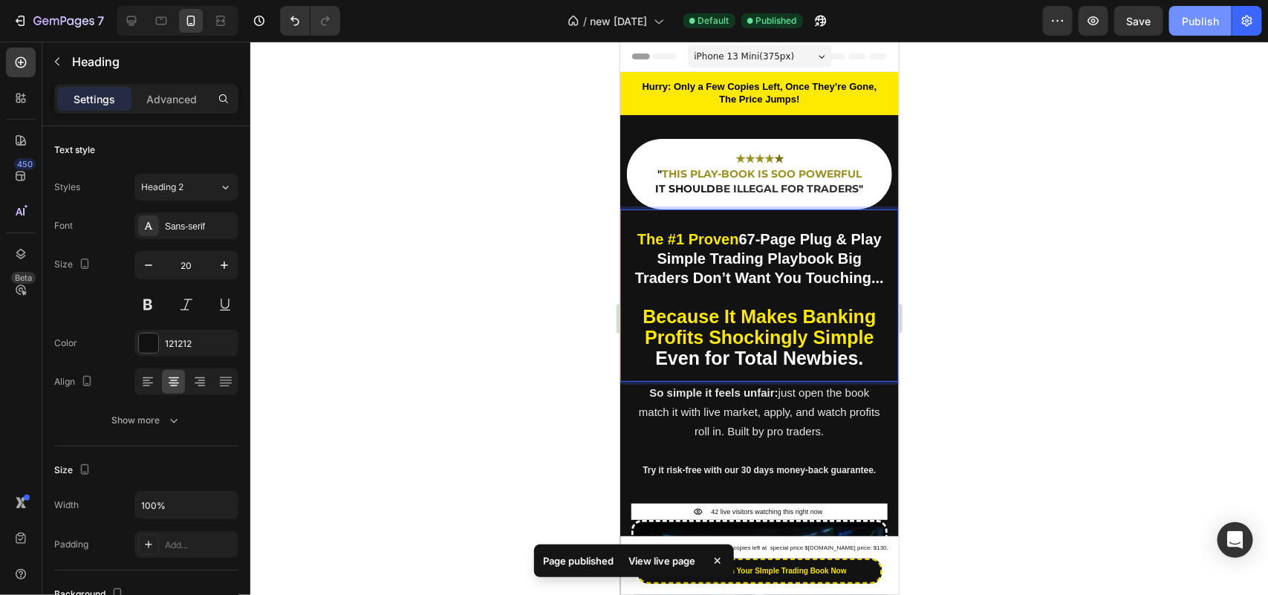
click at [1188, 20] on div "Publish" at bounding box center [1200, 21] width 37 height 16
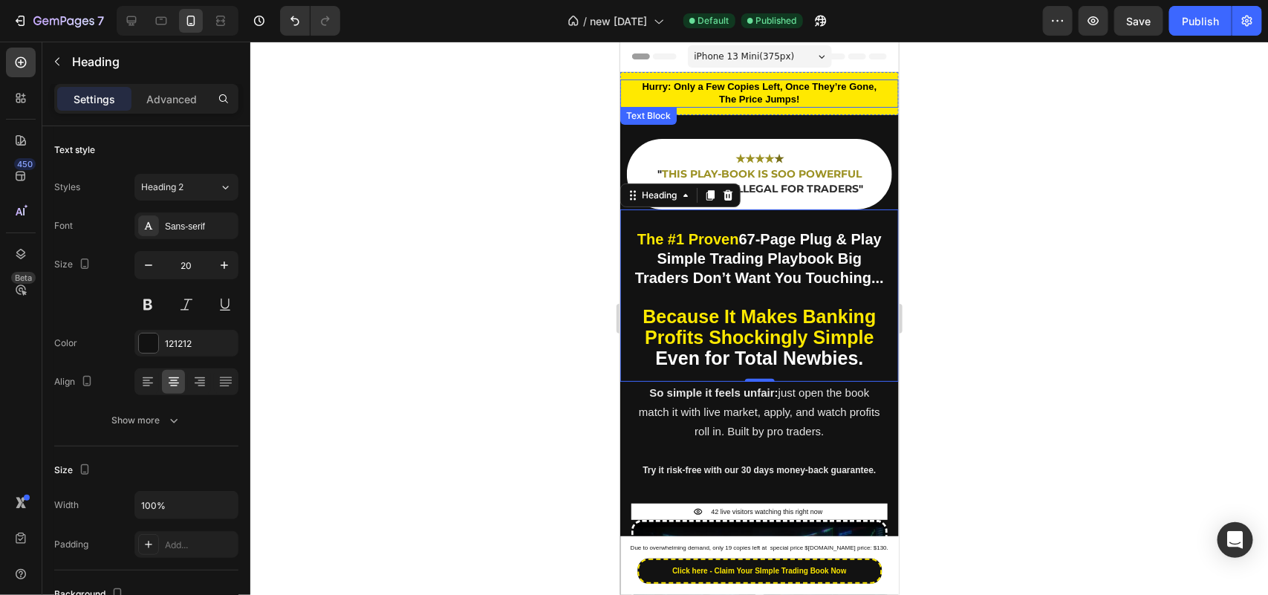
click at [798, 86] on strong "Hurry: Only a Few Copies Left, Once They’re Gone, The Price Jumps!" at bounding box center [759, 92] width 235 height 24
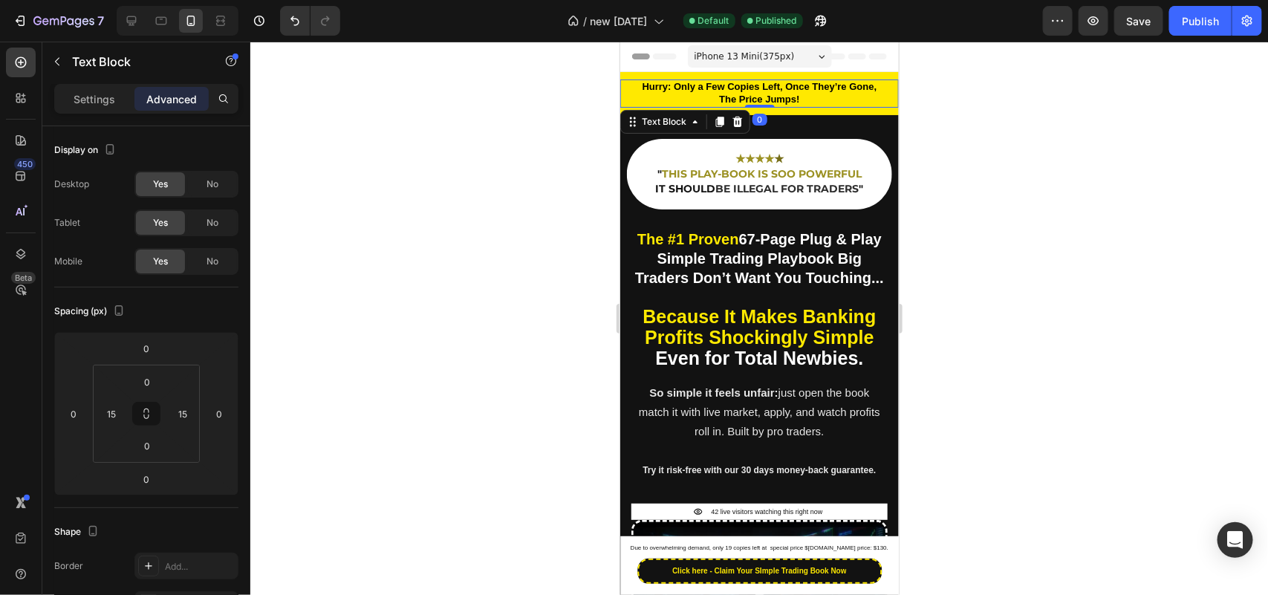
click at [804, 86] on strong "Hurry: Only a Few Copies Left, Once They’re Gone, The Price Jumps!" at bounding box center [759, 92] width 235 height 24
click at [855, 90] on strong "Hurry: Only a Few Copies Left, Once They’re Gone, The Price Jumps!" at bounding box center [759, 92] width 235 height 24
click at [873, 89] on div "Hurry: Only a Few Copies Left, Once They’re Gone, The Price Jumps! Text Block 0" at bounding box center [758, 93] width 279 height 28
click at [869, 86] on p "Hurry: Only a Few Copies Left, Once They’re Gone, The Price Jumps!" at bounding box center [758, 92] width 253 height 25
click at [718, 97] on strong "The Price Jumps!" at bounding box center [758, 98] width 80 height 11
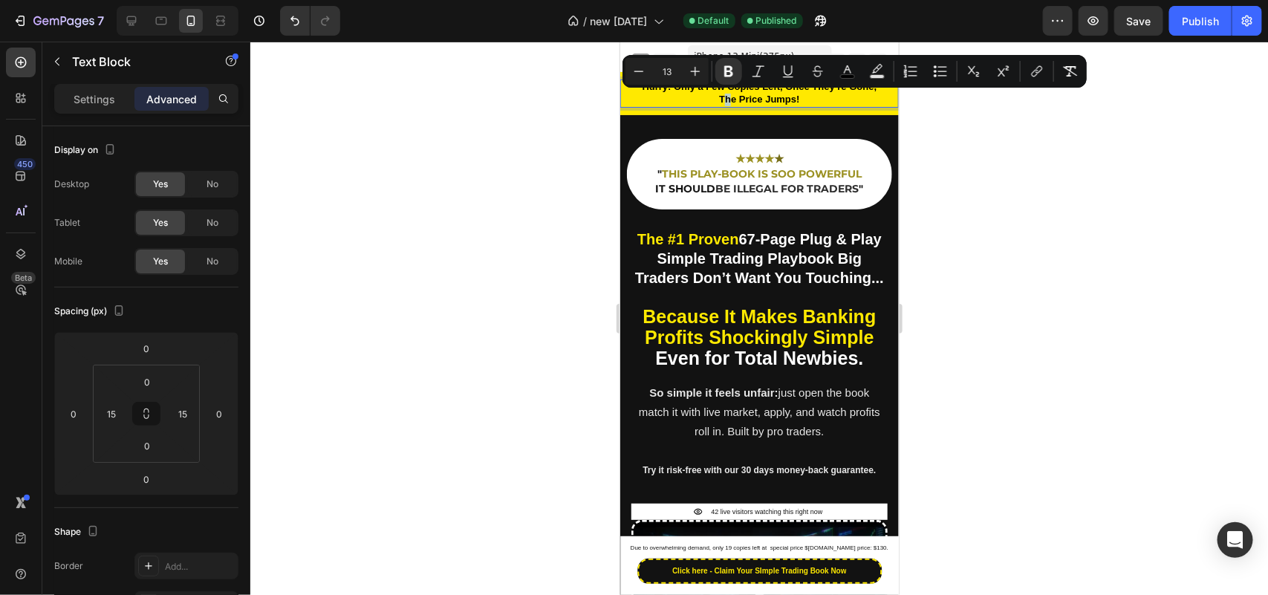
click at [718, 100] on strong "The Price Jumps!" at bounding box center [758, 98] width 80 height 11
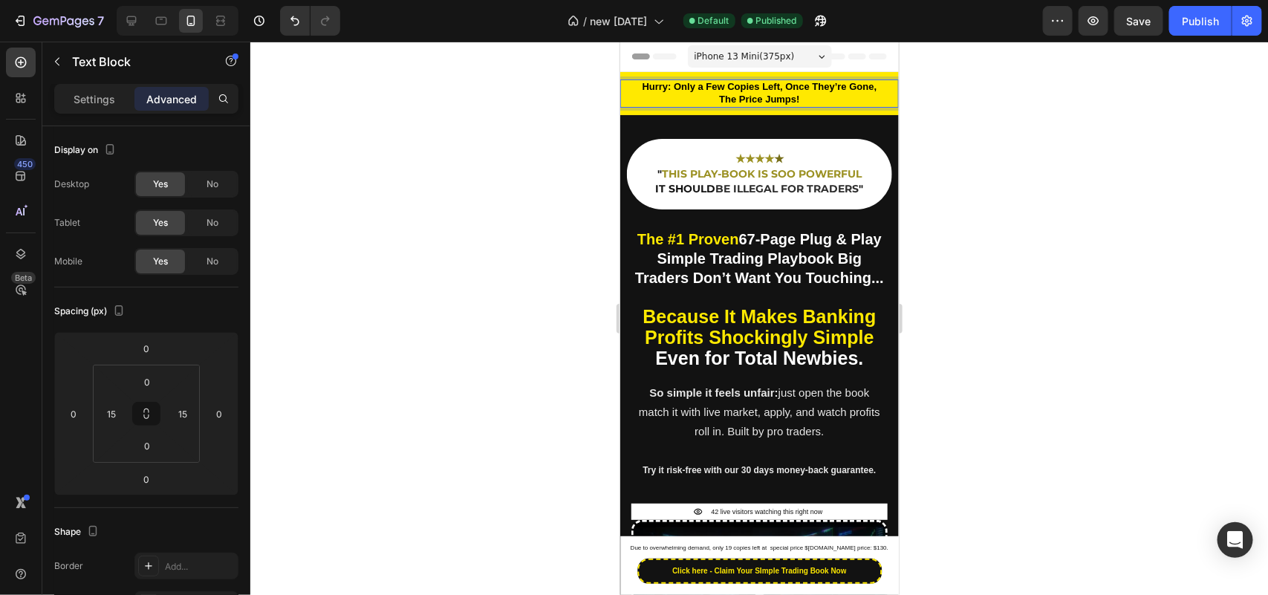
click at [718, 100] on strong "The Price Jumps!" at bounding box center [758, 98] width 80 height 11
click at [1194, 20] on div "Publish" at bounding box center [1200, 21] width 37 height 16
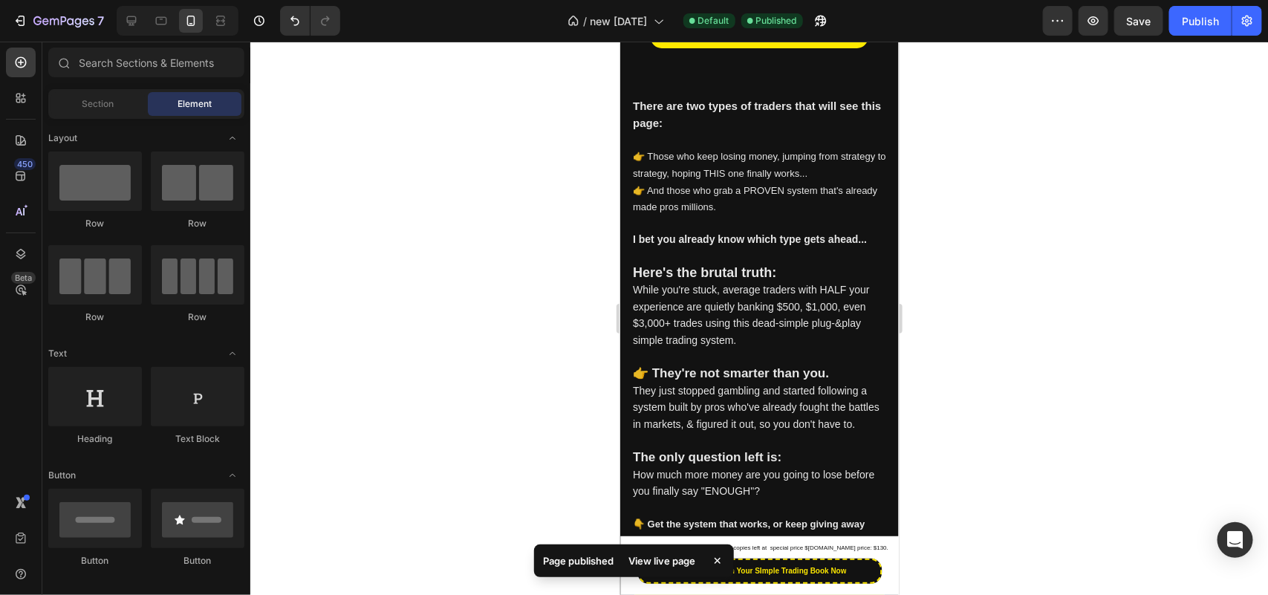
scroll to position [750, 0]
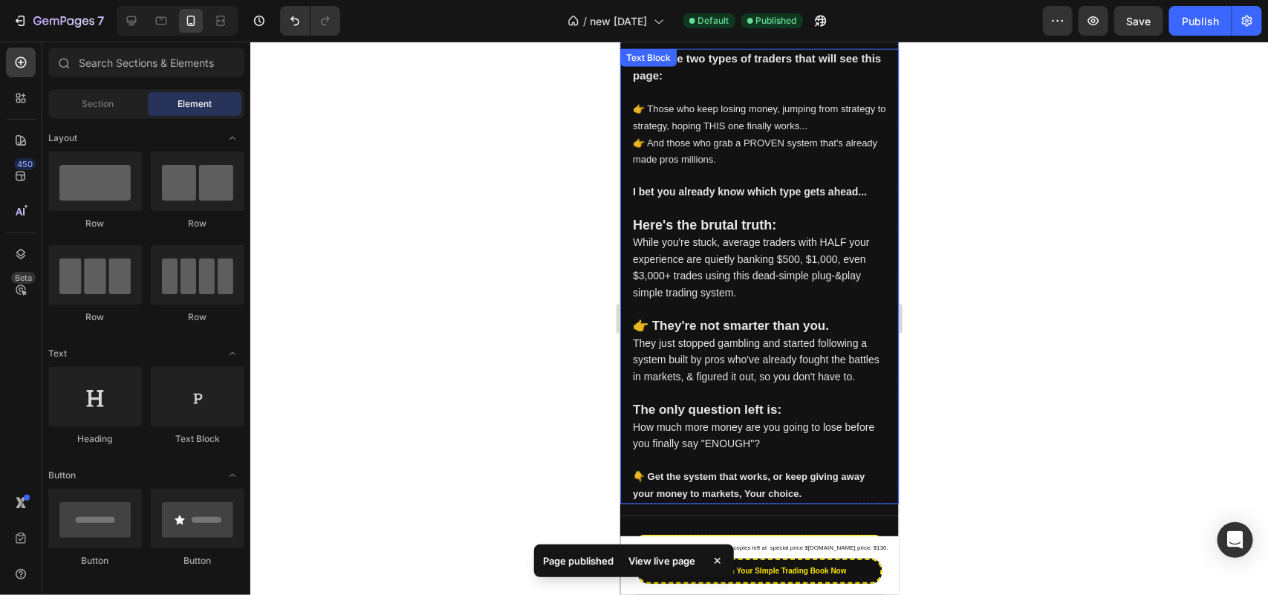
click at [795, 131] on span "👉 Those who keep losing money, jumping from strategy to strategy, hoping THIS o…" at bounding box center [758, 116] width 253 height 28
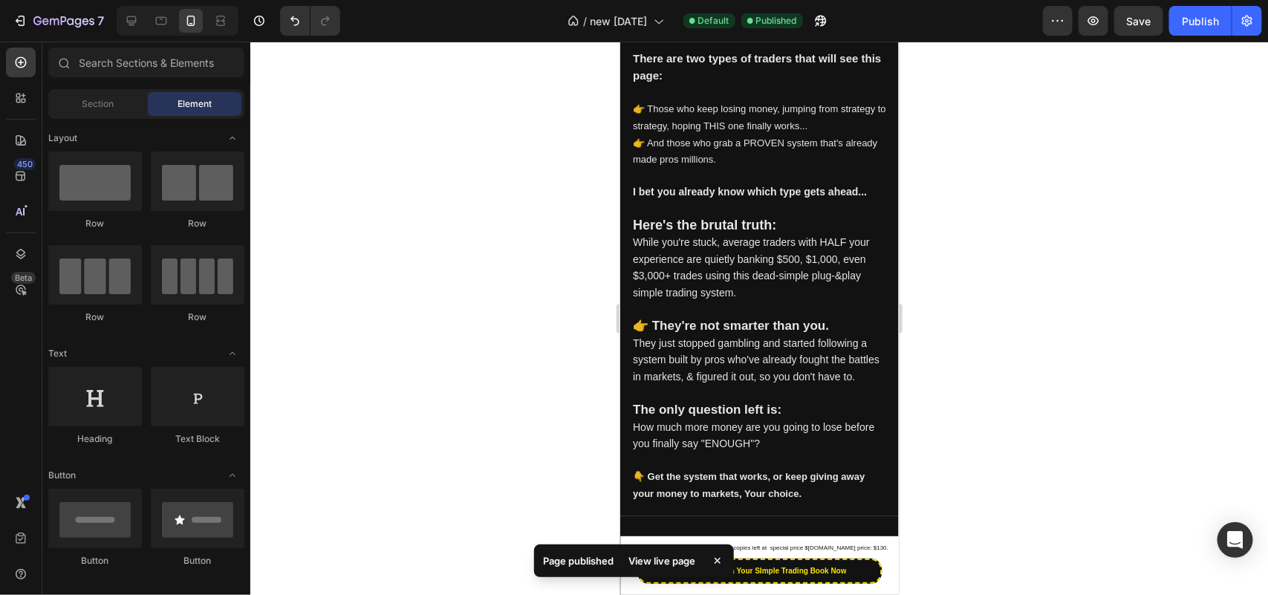
scroll to position [0, 0]
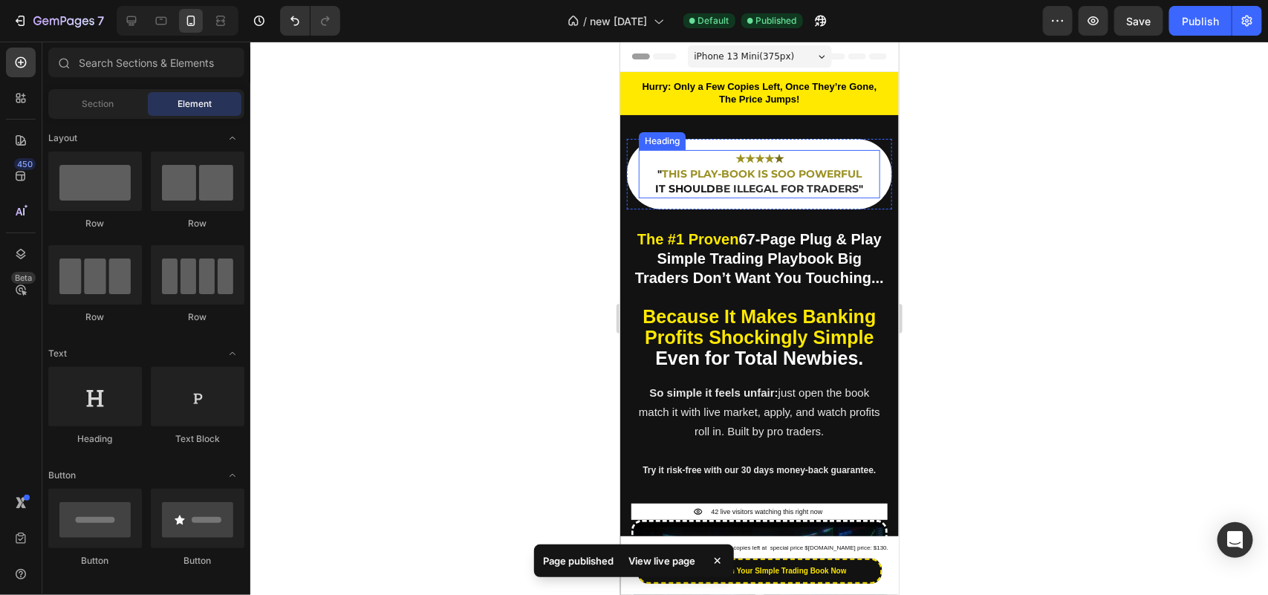
click at [738, 178] on strong "THIS PLAY-BOOK IS SOO POWERFUL" at bounding box center [761, 172] width 200 height 13
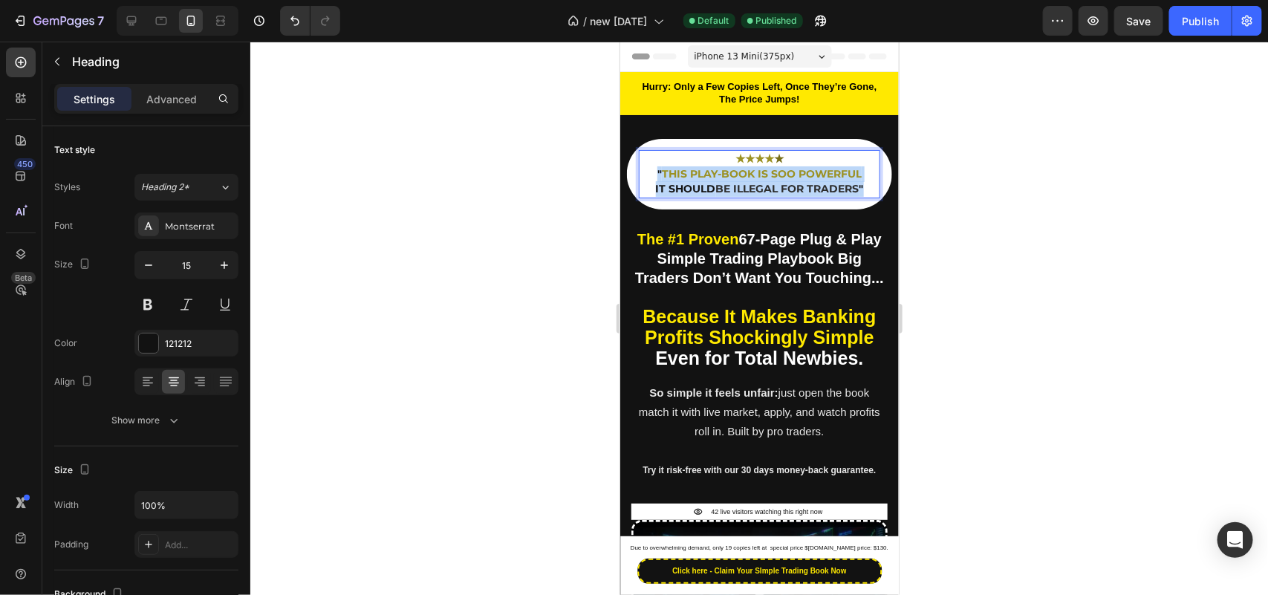
drag, startPoint x: 651, startPoint y: 170, endPoint x: 860, endPoint y: 186, distance: 210.1
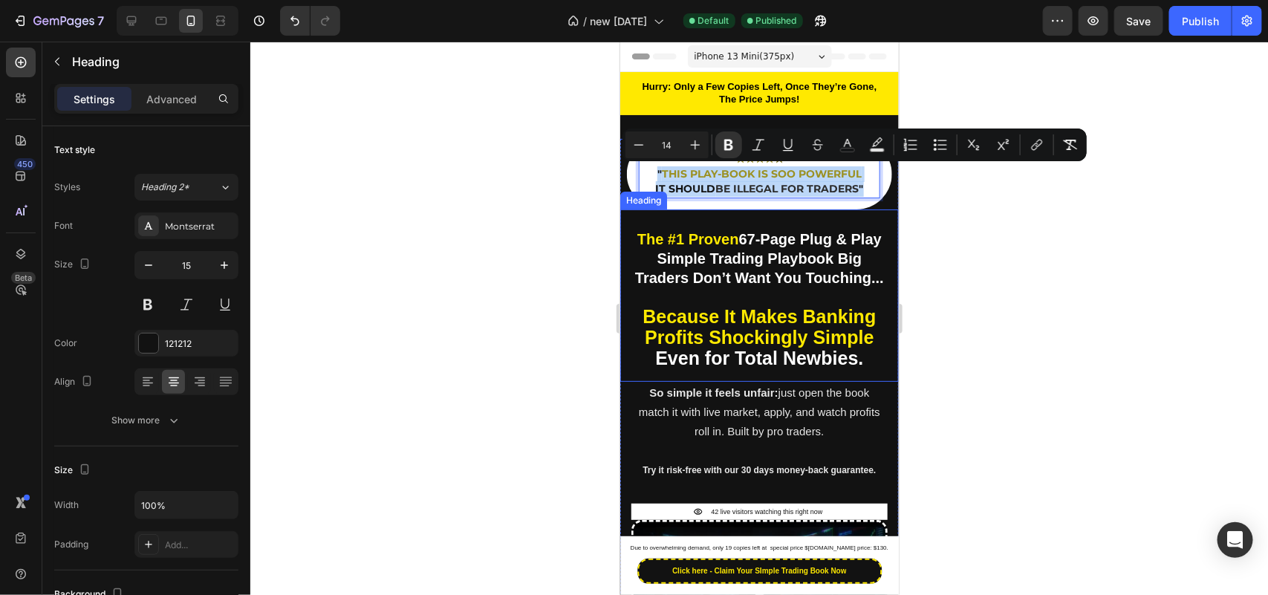
click at [668, 241] on strong "The #1 Proven" at bounding box center [688, 238] width 102 height 16
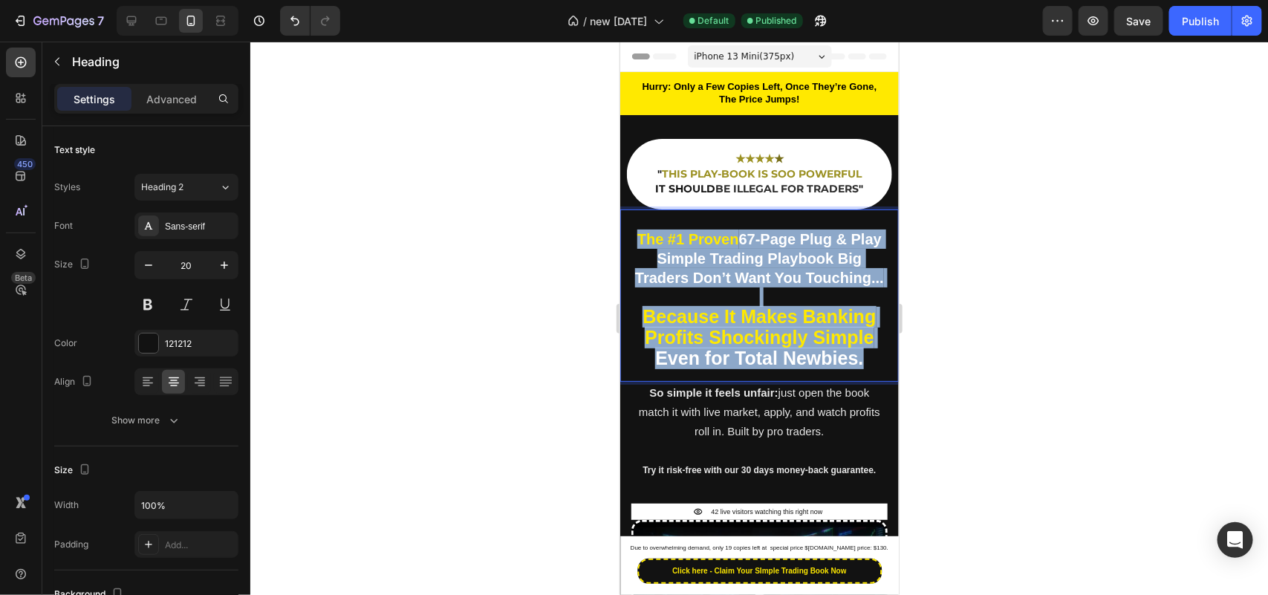
drag, startPoint x: 787, startPoint y: 321, endPoint x: 870, endPoint y: 380, distance: 102.2
click at [870, 368] on p "The #1 Proven 67-Page Plug & Play Simple Trading Playbook Big Traders Don’t Wan…" at bounding box center [758, 299] width 253 height 140
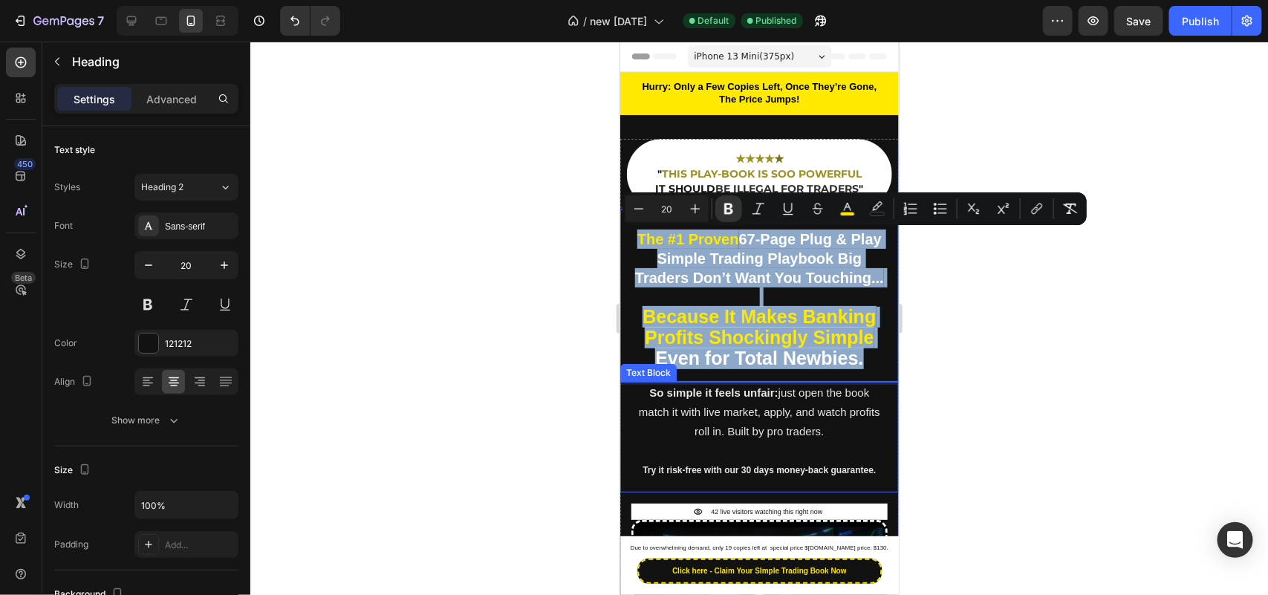
copy p "The #1 Proven 67-Page Plug & Play Simple Trading Playbook Big Traders Don’t Wan…"
click at [716, 437] on span "match it with live market, apply, and watch profits roll in. Built by pro trade…" at bounding box center [758, 421] width 241 height 32
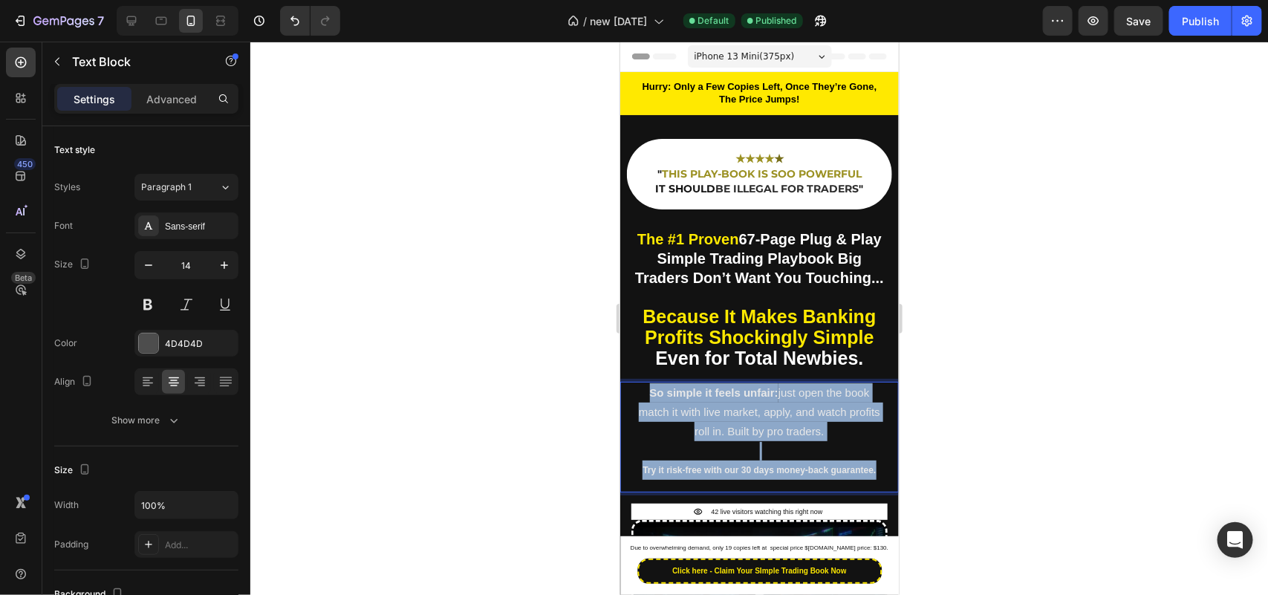
drag, startPoint x: 636, startPoint y: 412, endPoint x: 808, endPoint y: 527, distance: 206.8
click at [808, 492] on div "So simple it feels unfair: just open the book match it with live market, apply,…" at bounding box center [758, 436] width 279 height 111
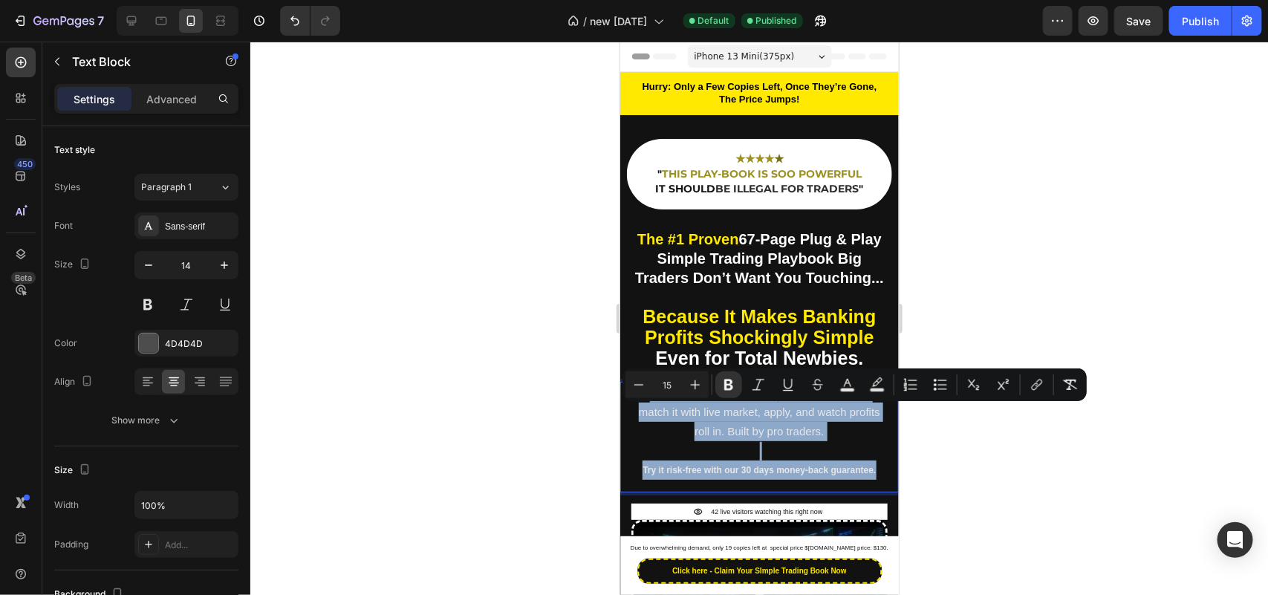
copy div "So simple it feels unfair: just open the book match it with live market, apply,…"
click at [684, 475] on strong "Try it risk-free with our 30 days money-back guarantee." at bounding box center [758, 469] width 233 height 10
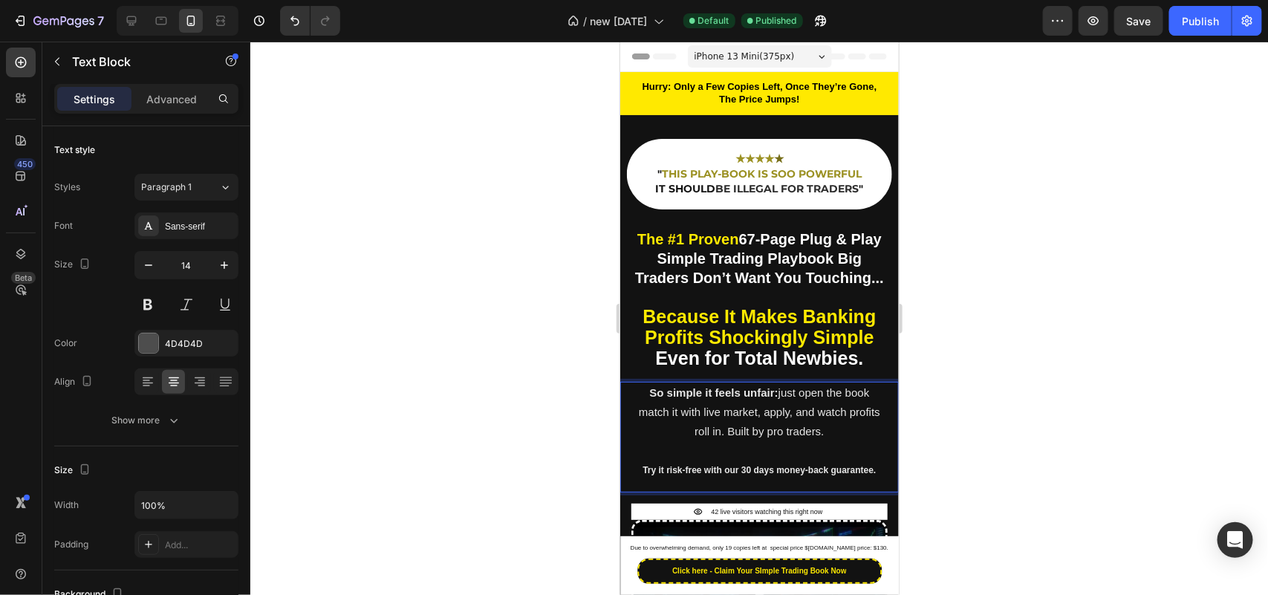
click at [481, 392] on div at bounding box center [759, 318] width 1018 height 553
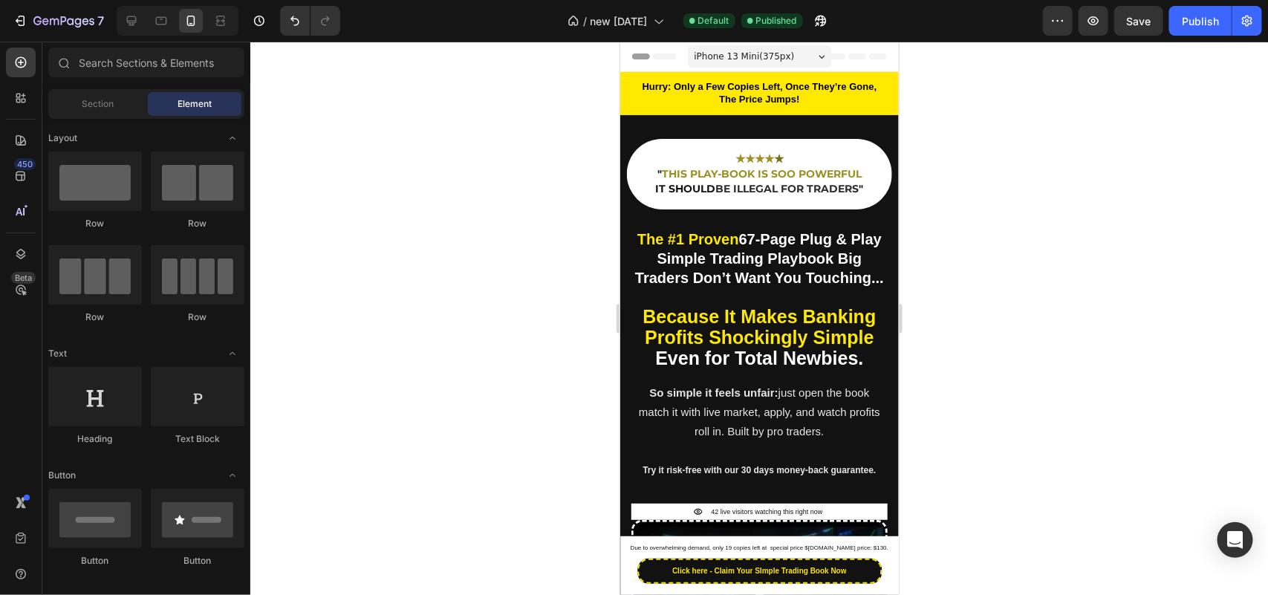
click at [628, 409] on div "So simple it feels unfair: just open the book match it with live market, apply,…" at bounding box center [758, 436] width 279 height 111
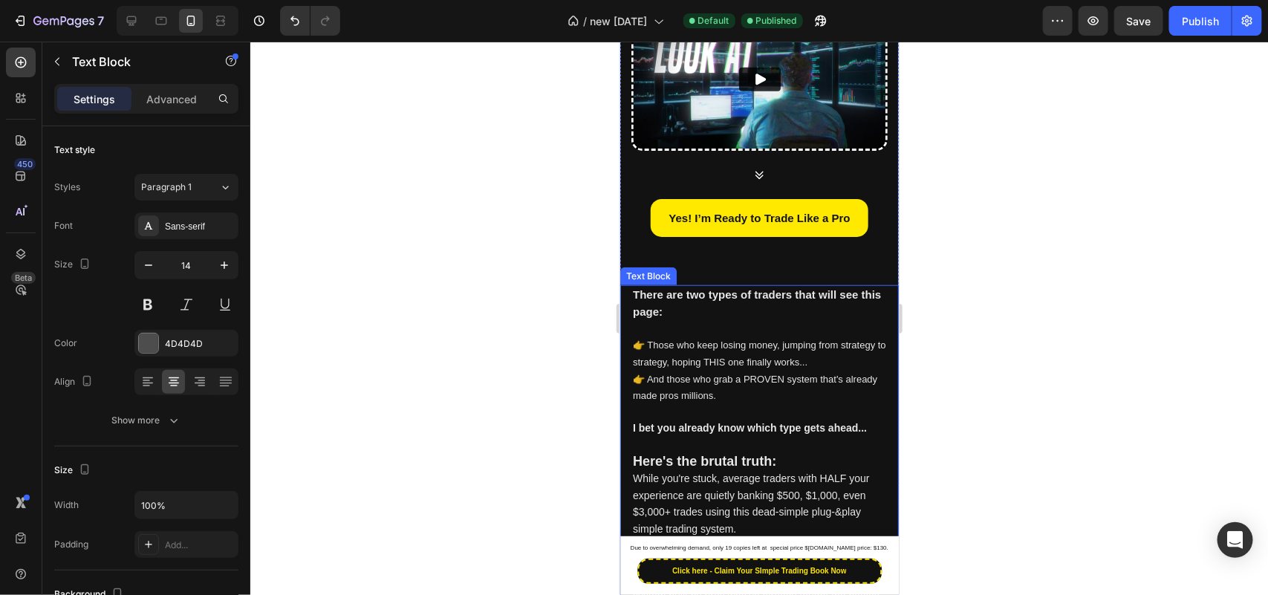
scroll to position [557, 0]
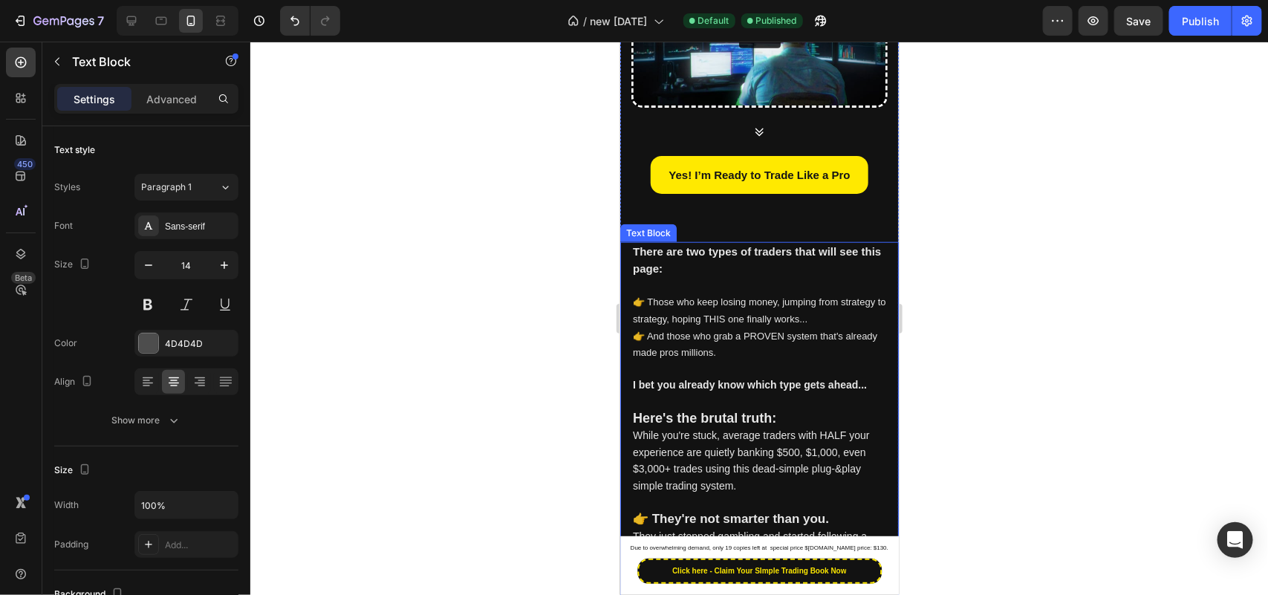
click at [663, 275] on strong "There are two types of traders that will see this page:" at bounding box center [756, 259] width 248 height 30
click at [639, 275] on strong "There are two types of traders that will see this page:" at bounding box center [756, 259] width 248 height 30
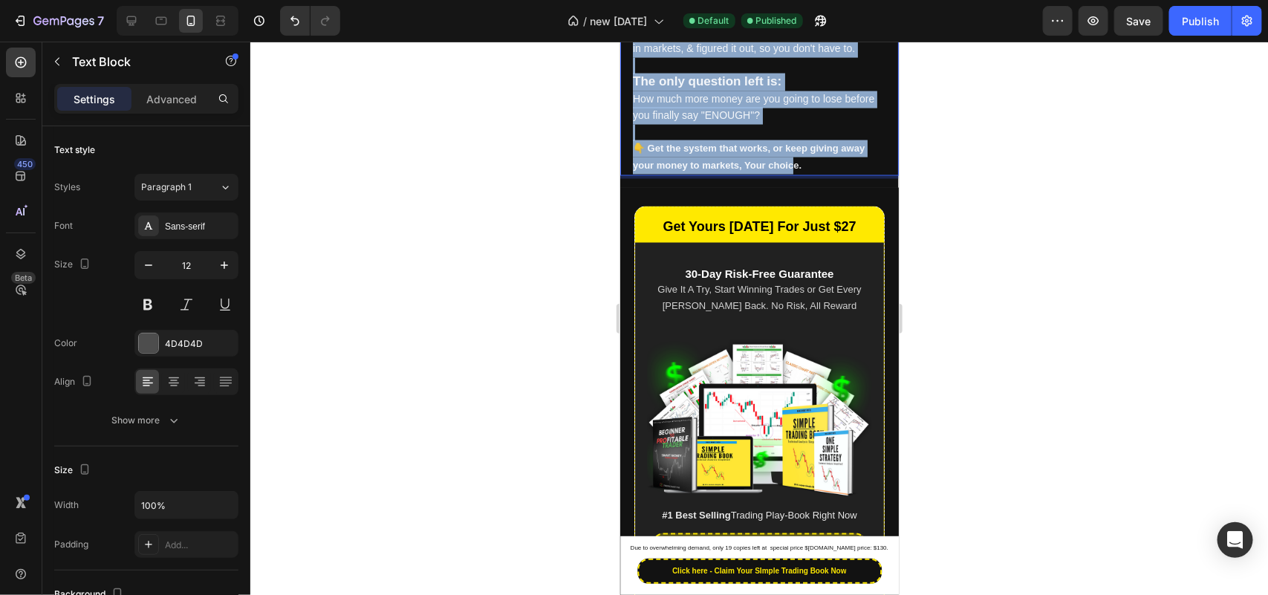
scroll to position [1177, 0]
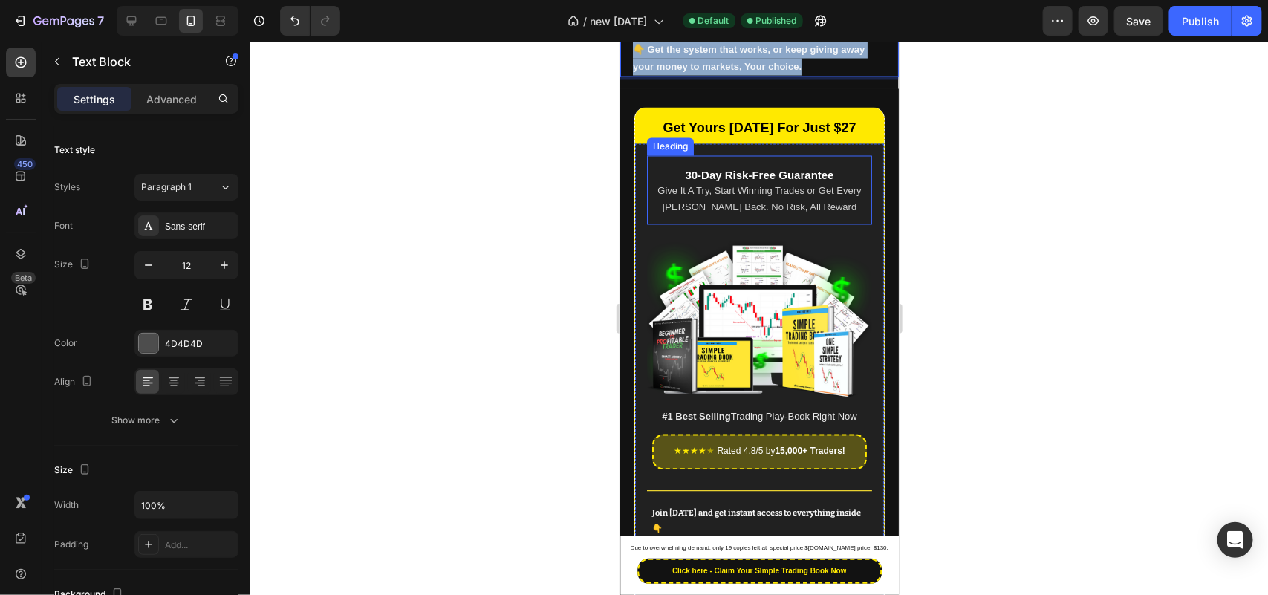
drag, startPoint x: 632, startPoint y: 276, endPoint x: 839, endPoint y: 192, distance: 223.6
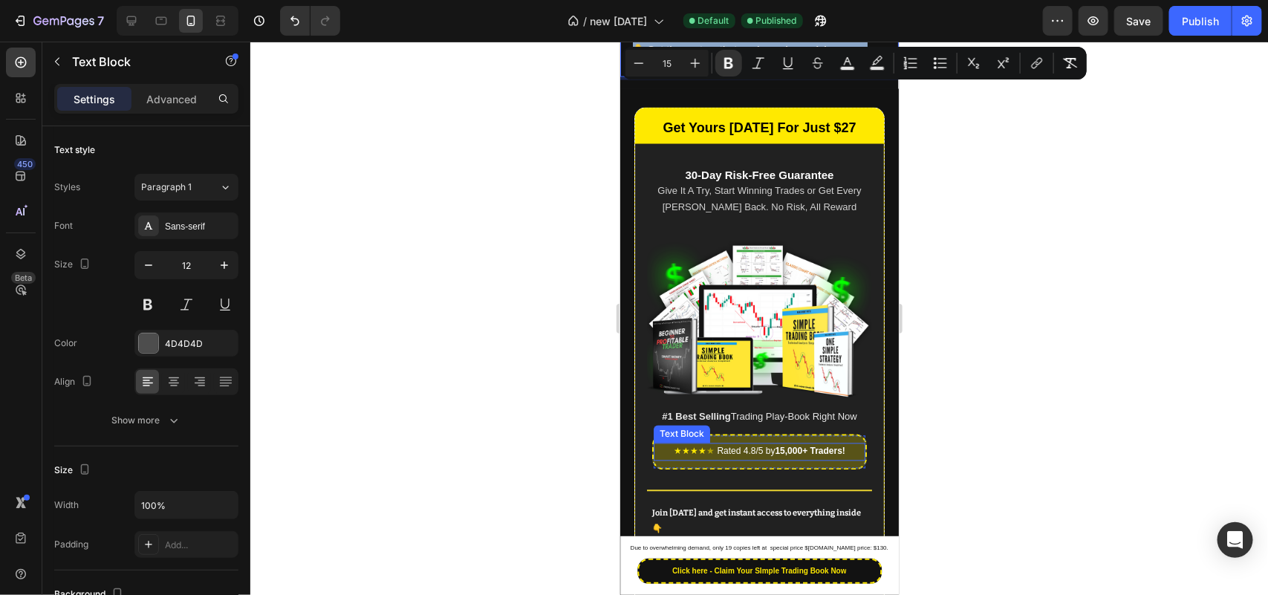
copy div "There are two types of traders that will see this page: 👉 Those who keep losing…"
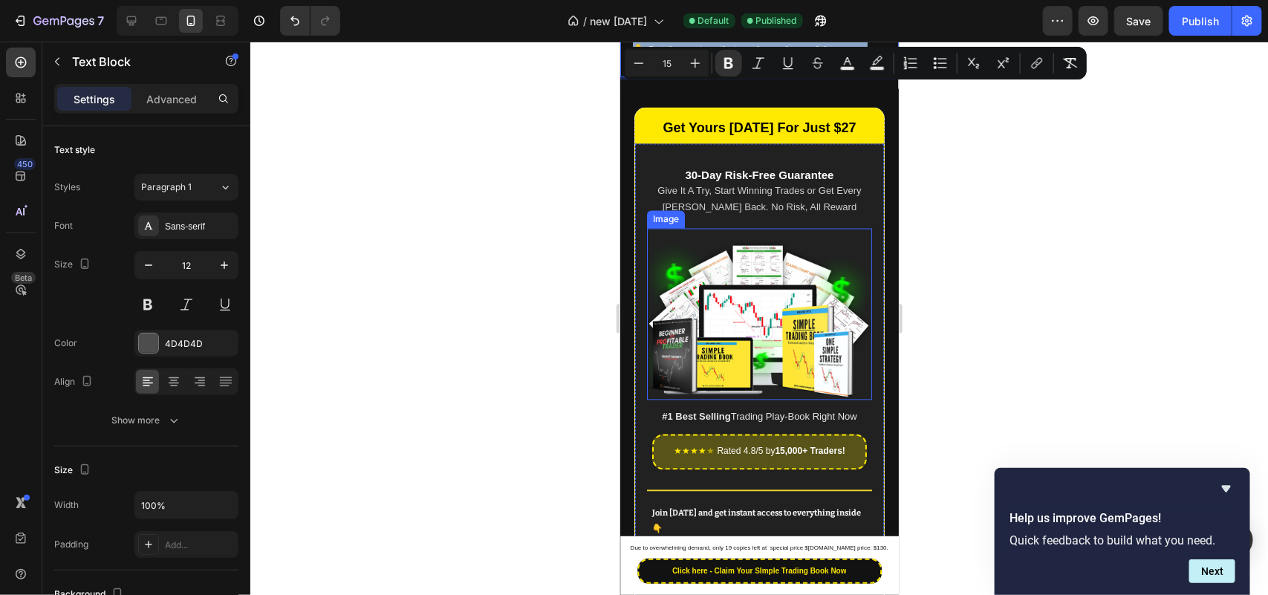
click at [820, 281] on img at bounding box center [759, 319] width 226 height 160
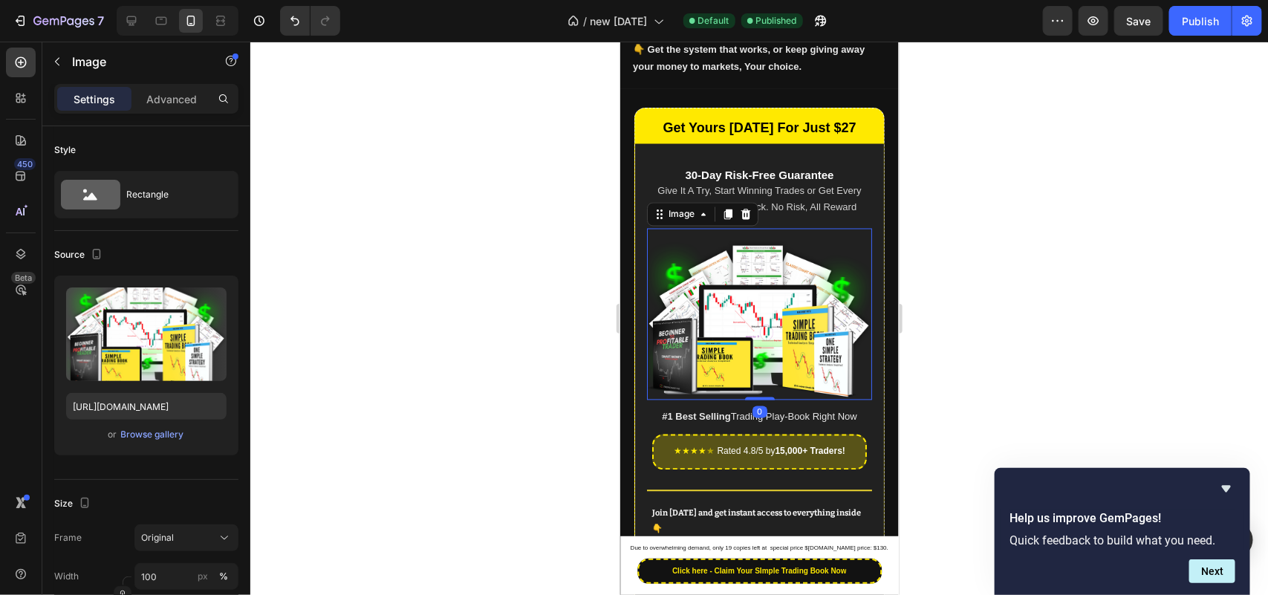
click at [532, 240] on div at bounding box center [759, 318] width 1018 height 553
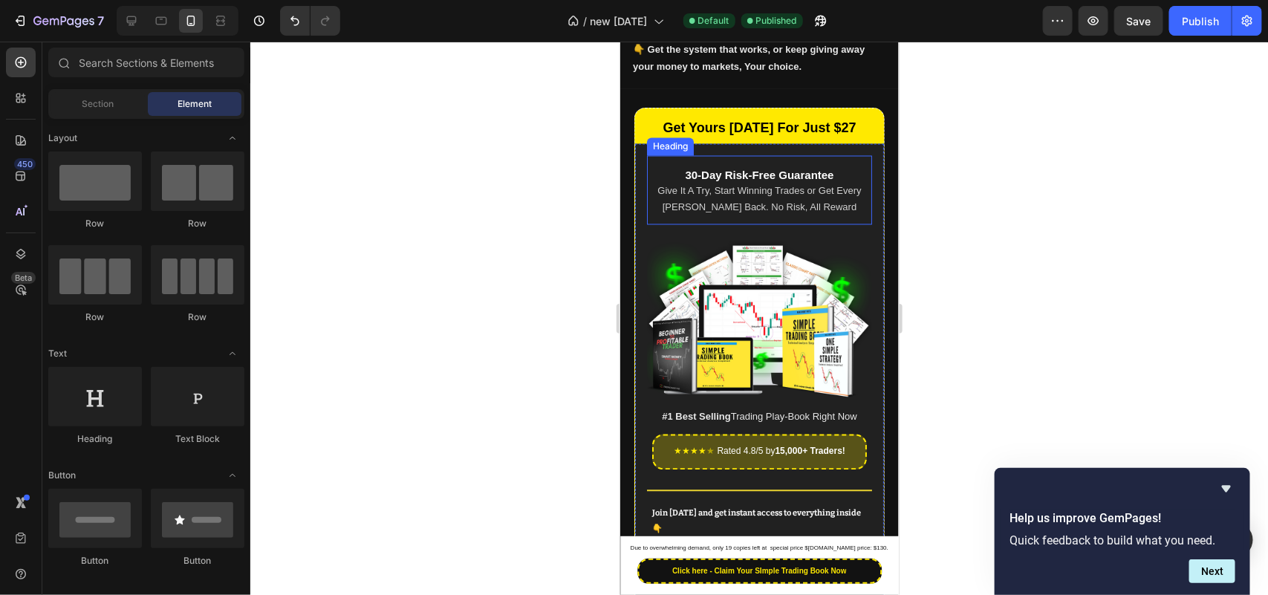
click at [691, 212] on span "Give It A Try, Start Winning Trades or Get Every [PERSON_NAME] Back. No Risk, A…" at bounding box center [759, 198] width 204 height 27
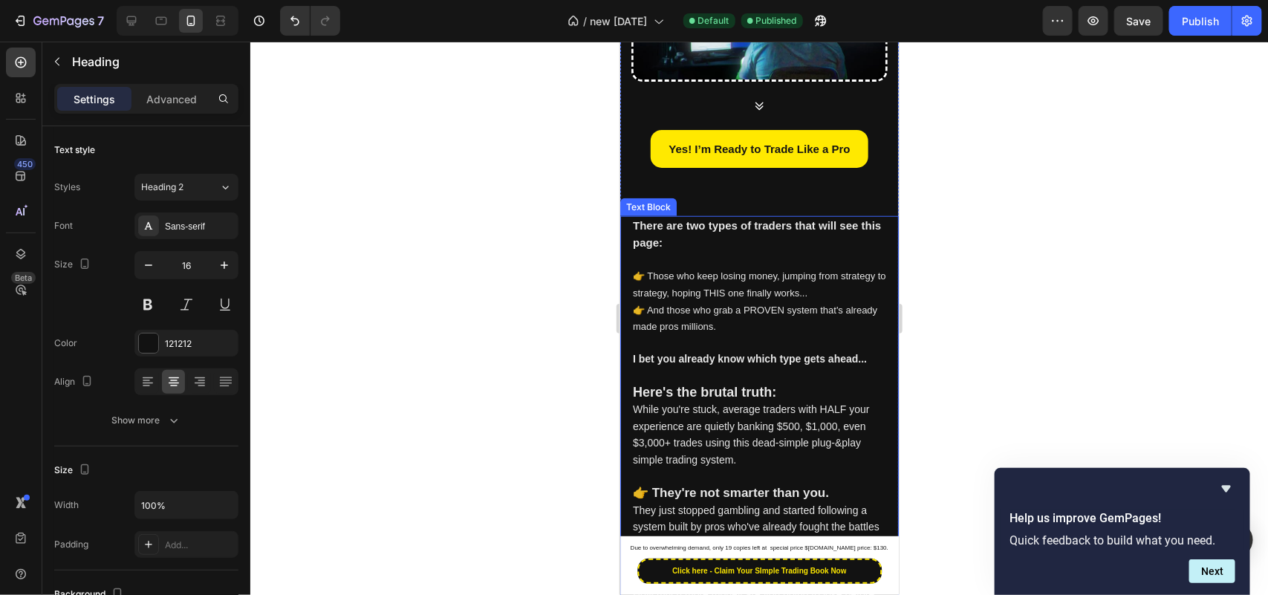
scroll to position [620, 0]
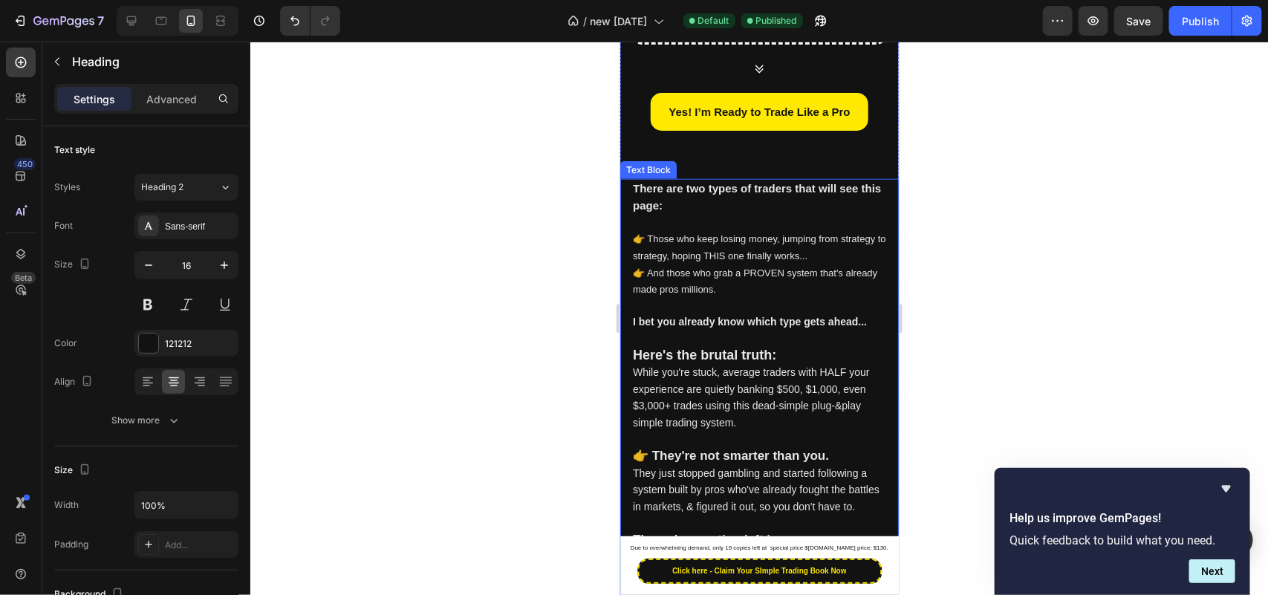
click at [698, 295] on span "👉 And those who grab a PROVEN system that's already made pros millions." at bounding box center [754, 281] width 244 height 28
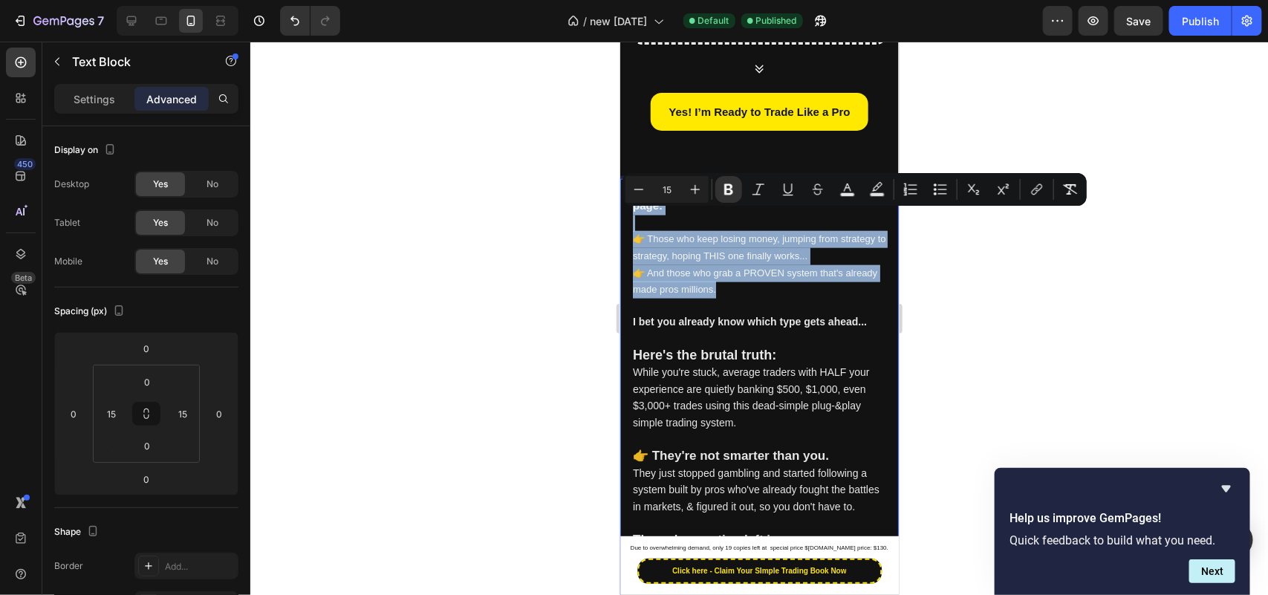
drag, startPoint x: 771, startPoint y: 311, endPoint x: 613, endPoint y: 227, distance: 179.1
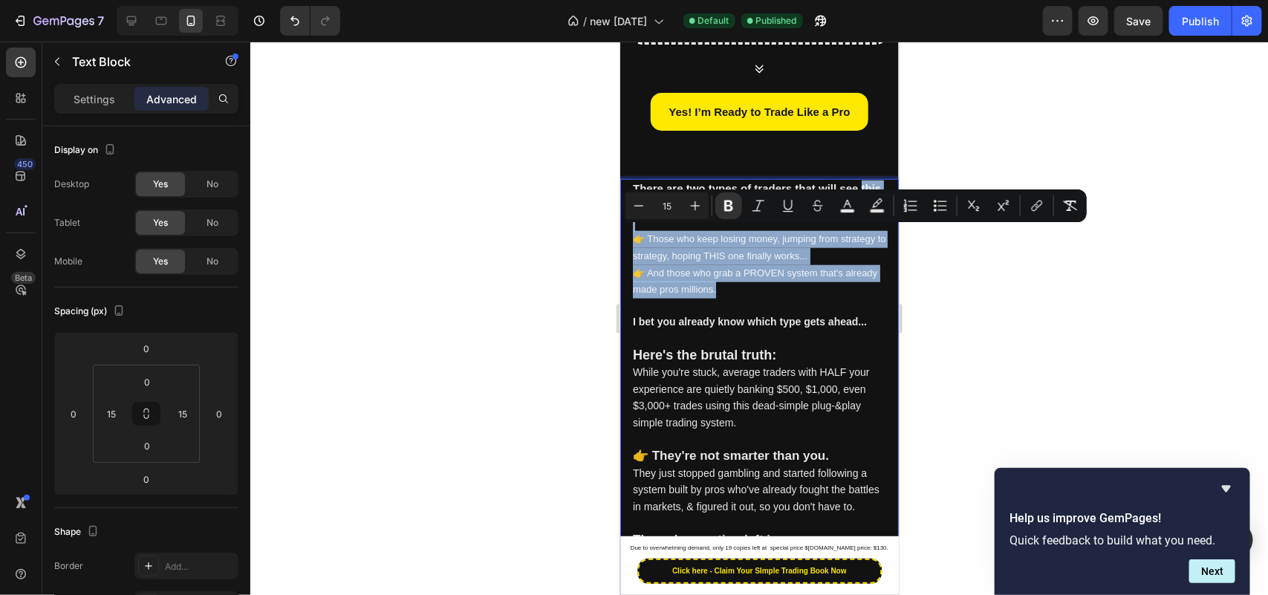
click at [680, 261] on span "👉 Those who keep losing money, jumping from strategy to strategy, hoping THIS o…" at bounding box center [758, 246] width 253 height 28
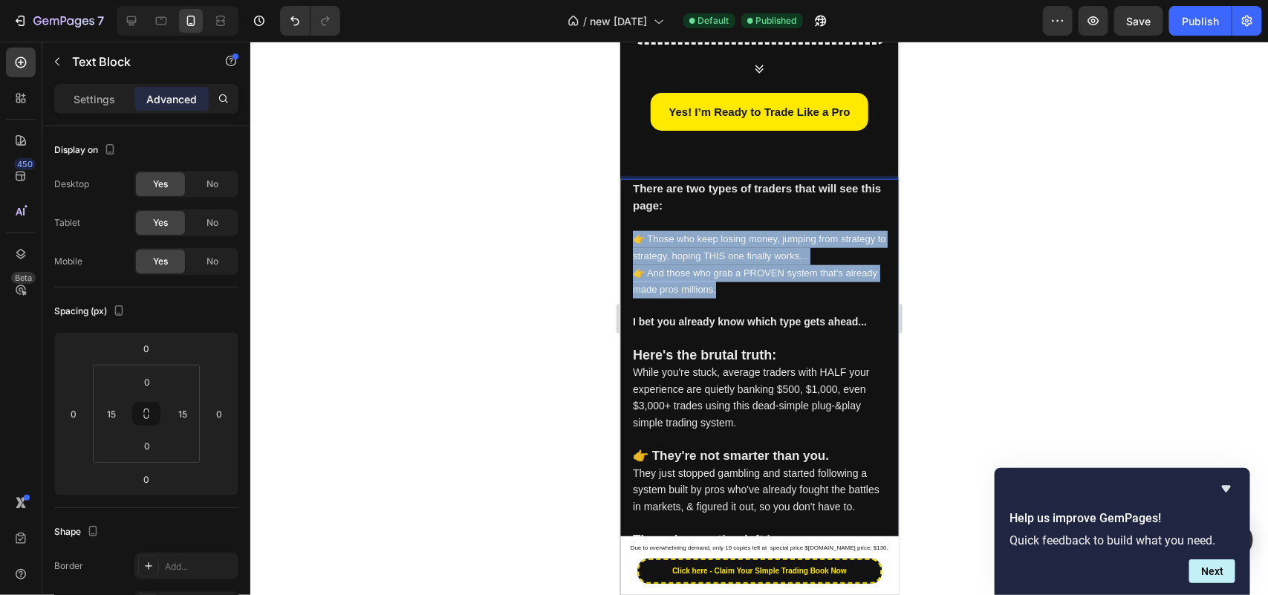
drag, startPoint x: 780, startPoint y: 316, endPoint x: 621, endPoint y: 267, distance: 166.1
click at [622, 268] on div "There are two types of traders that will see this page: 👉 Those who keep losing…" at bounding box center [758, 405] width 279 height 455
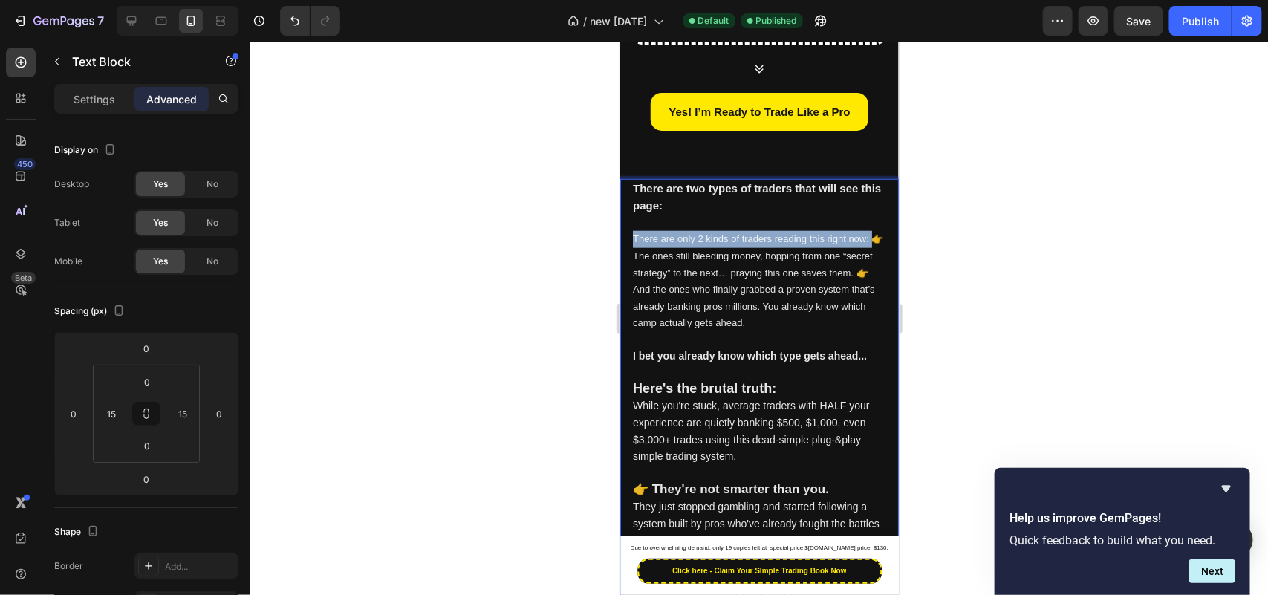
drag, startPoint x: 636, startPoint y: 283, endPoint x: 628, endPoint y: 267, distance: 17.6
click at [628, 267] on div "There are two types of traders that will see this page: There are only 2 kinds …" at bounding box center [758, 422] width 279 height 489
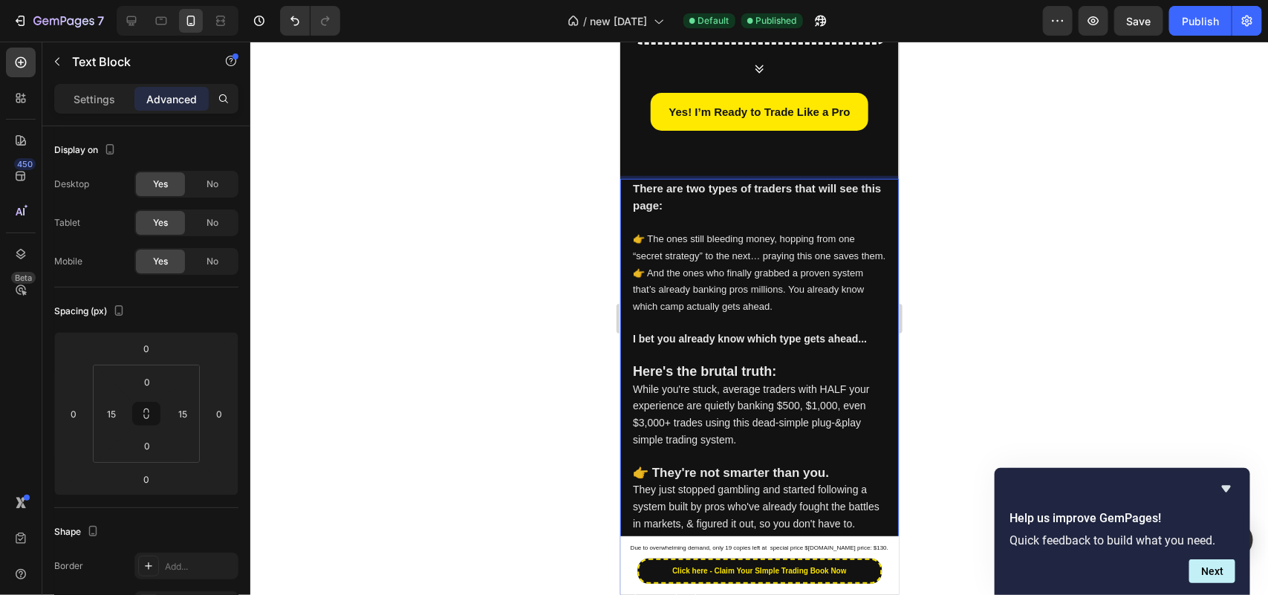
click at [662, 297] on span "👉 The ones still bleeding money, hopping from one “secret strategy” to the next…" at bounding box center [758, 271] width 253 height 78
drag, startPoint x: 803, startPoint y: 343, endPoint x: 786, endPoint y: 334, distance: 19.3
click at [786, 315] on p "👉 And the ones who finally grabbed a proven system that’s already banking pros …" at bounding box center [758, 289] width 253 height 51
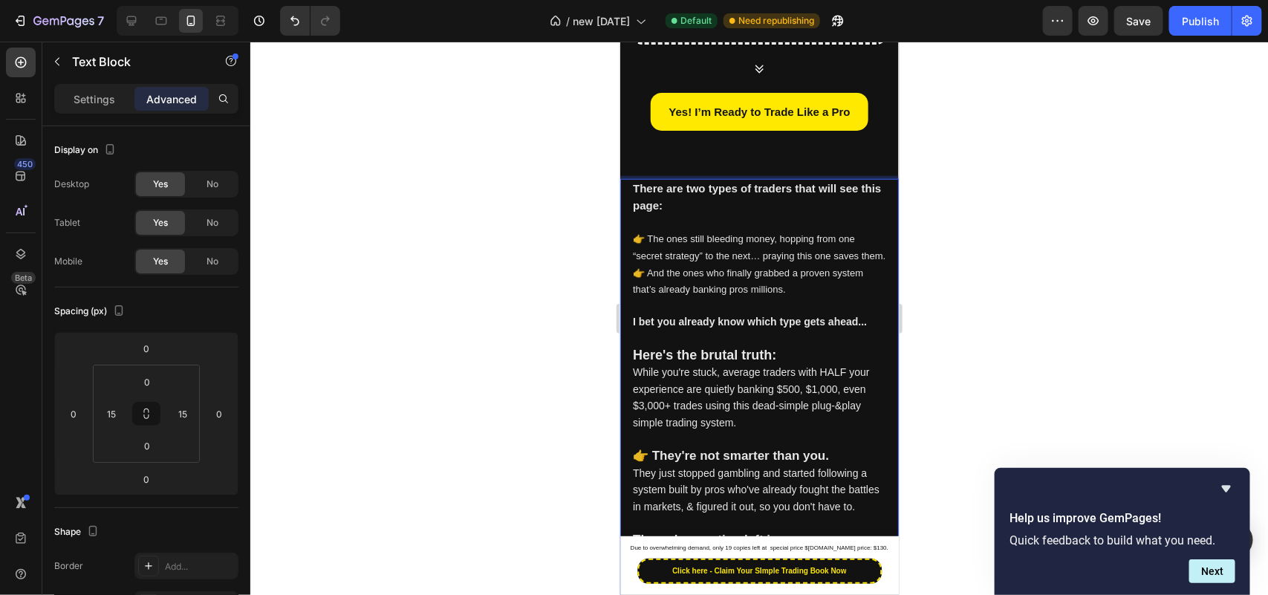
click at [394, 344] on div at bounding box center [759, 318] width 1018 height 553
click at [728, 347] on p "Rich Text Editor. Editing area: main" at bounding box center [758, 339] width 253 height 16
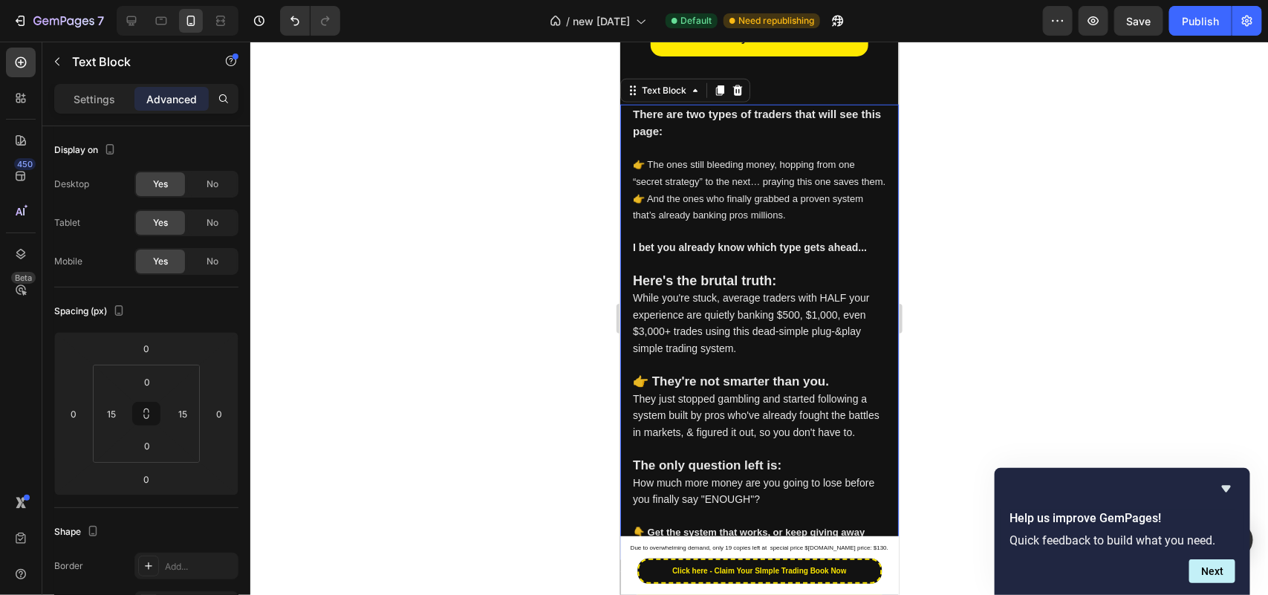
scroll to position [769, 0]
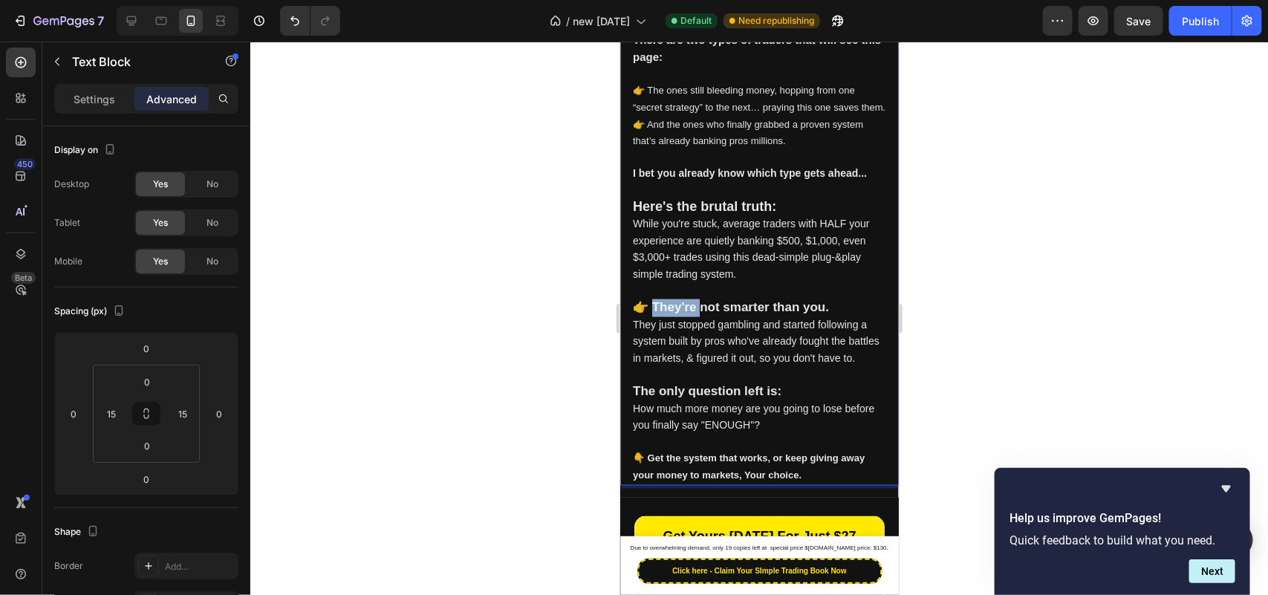
click at [677, 313] on strong "👉 They're not smarter than you." at bounding box center [730, 306] width 196 height 14
click at [675, 363] on span "They just stopped gambling and started following a system built by pros who've …" at bounding box center [755, 340] width 247 height 45
click at [717, 363] on span "They just stopped gambling and started following a system built by pros who've …" at bounding box center [755, 340] width 247 height 45
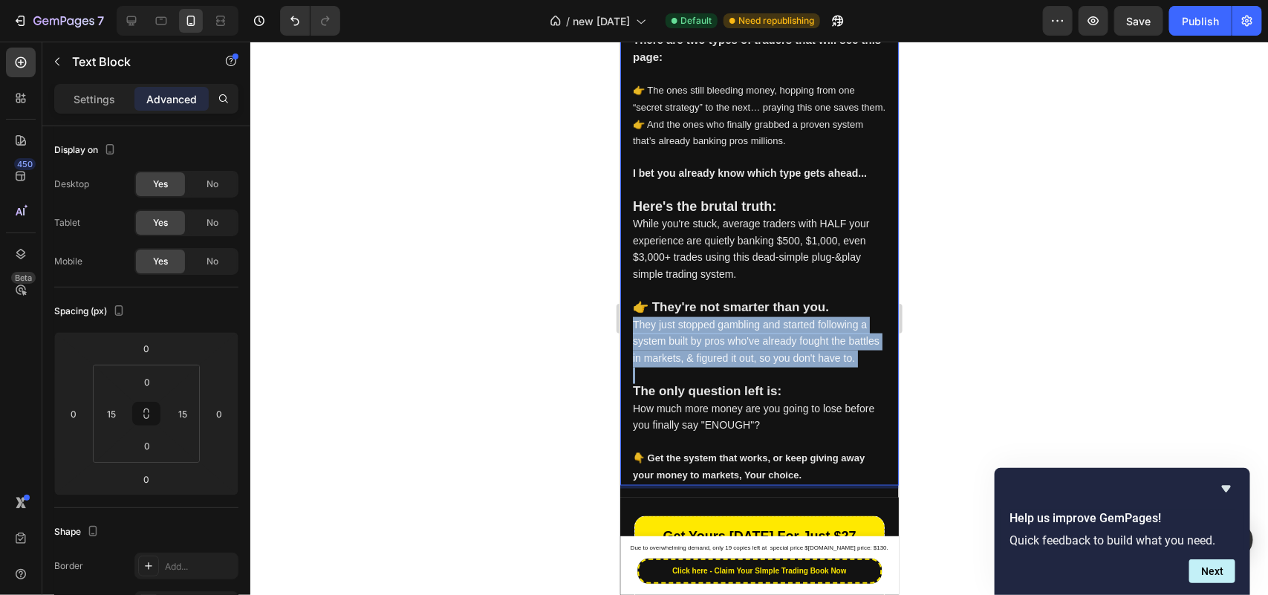
click at [717, 363] on span "They just stopped gambling and started following a system built by pros who've …" at bounding box center [755, 340] width 247 height 45
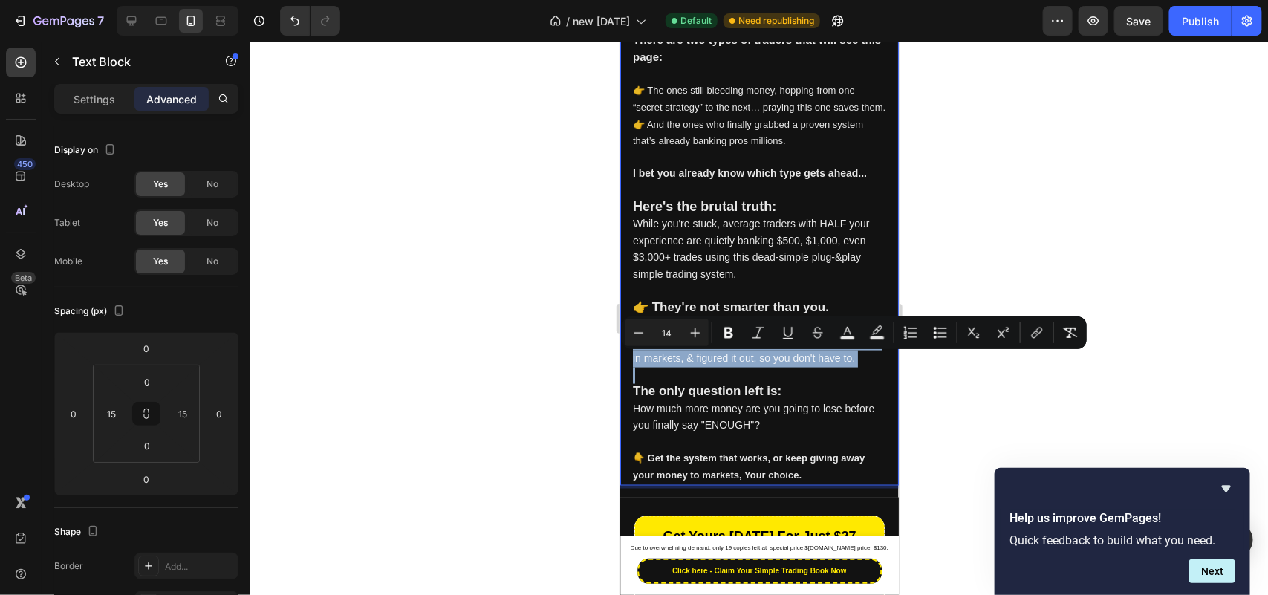
click at [742, 363] on span "They just stopped gambling and started following a system built by pros who've …" at bounding box center [755, 340] width 247 height 45
click at [683, 367] on p "They just stopped gambling and started following a system built by pros who've …" at bounding box center [758, 341] width 253 height 51
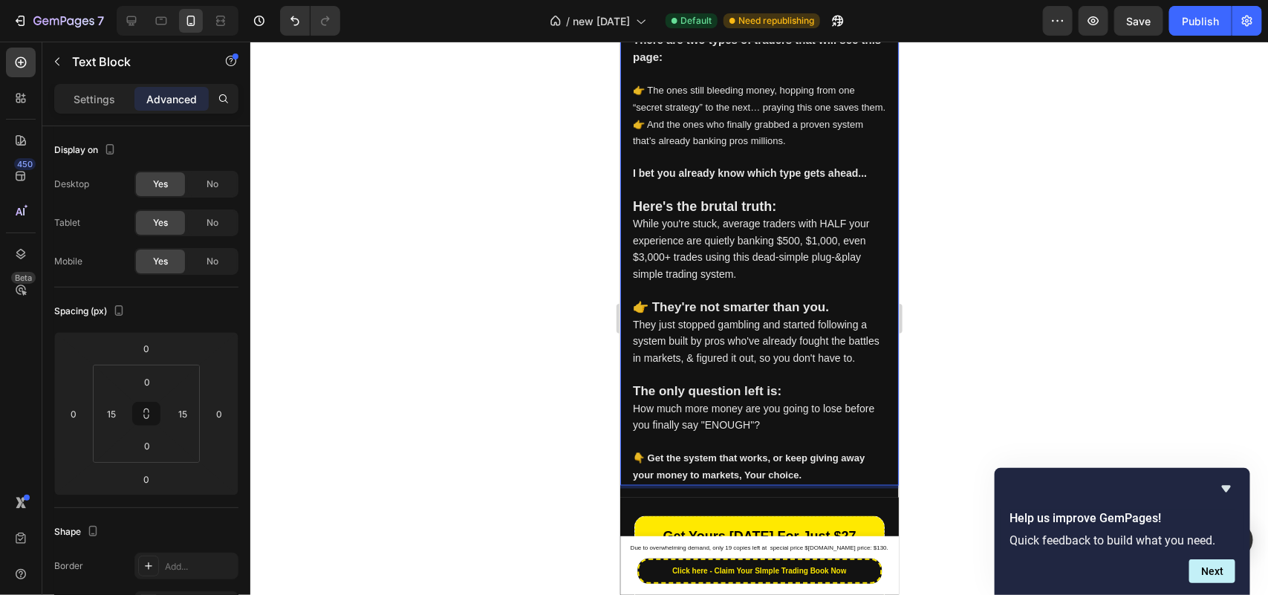
click at [683, 367] on p "They just stopped gambling and started following a system built by pros who've …" at bounding box center [758, 341] width 253 height 51
click at [667, 363] on span "They just stopped gambling and started following a system built by pros who've …" at bounding box center [755, 340] width 247 height 45
drag, startPoint x: 664, startPoint y: 375, endPoint x: 634, endPoint y: 378, distance: 30.6
click at [634, 363] on span "They just stopped gambling and started following a system built by pros who've …" at bounding box center [755, 340] width 247 height 45
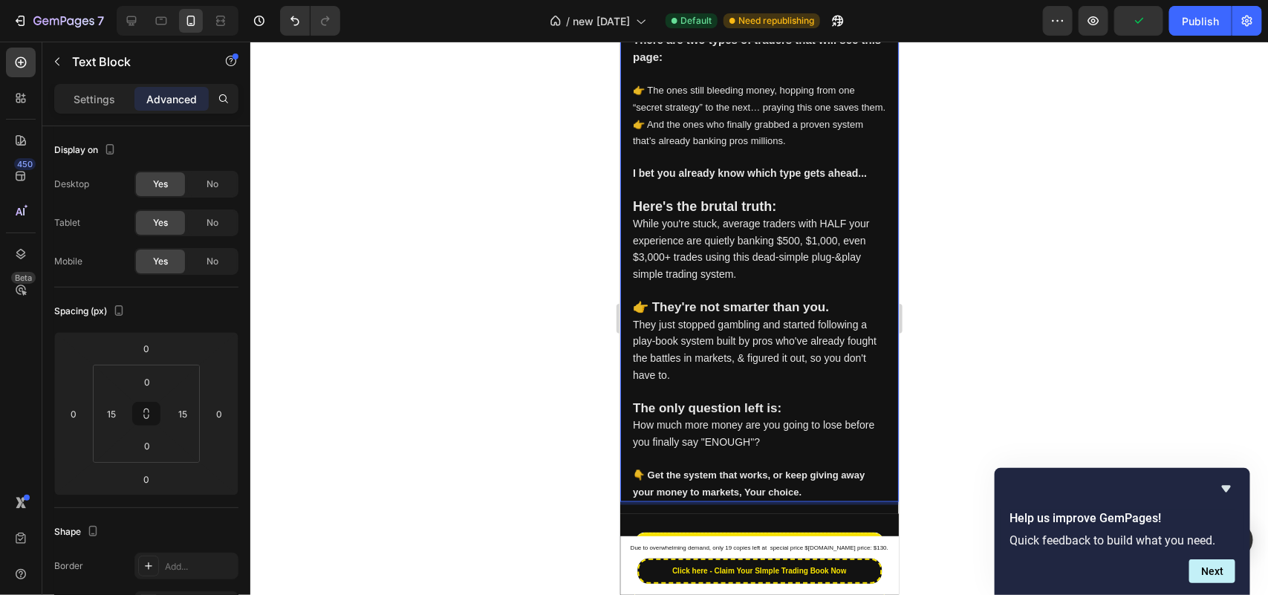
click at [719, 383] on p "They just stopped gambling and started following a play-book system built by pr…" at bounding box center [758, 349] width 253 height 67
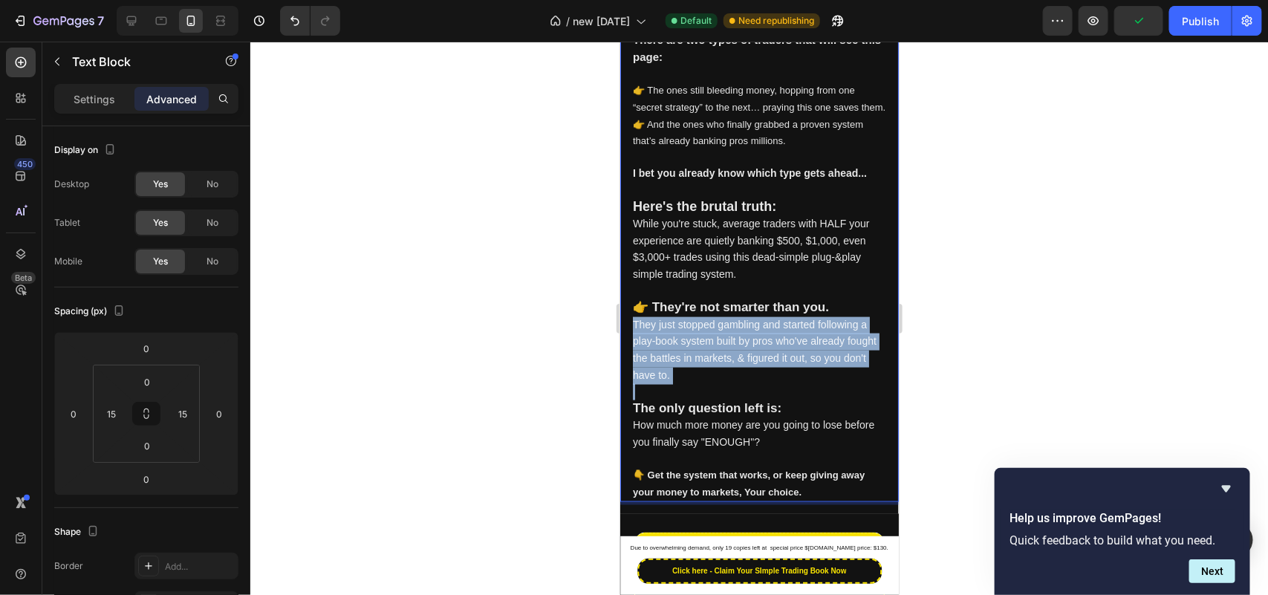
click at [719, 383] on p "They just stopped gambling and started following a play-book system built by pr…" at bounding box center [758, 349] width 253 height 67
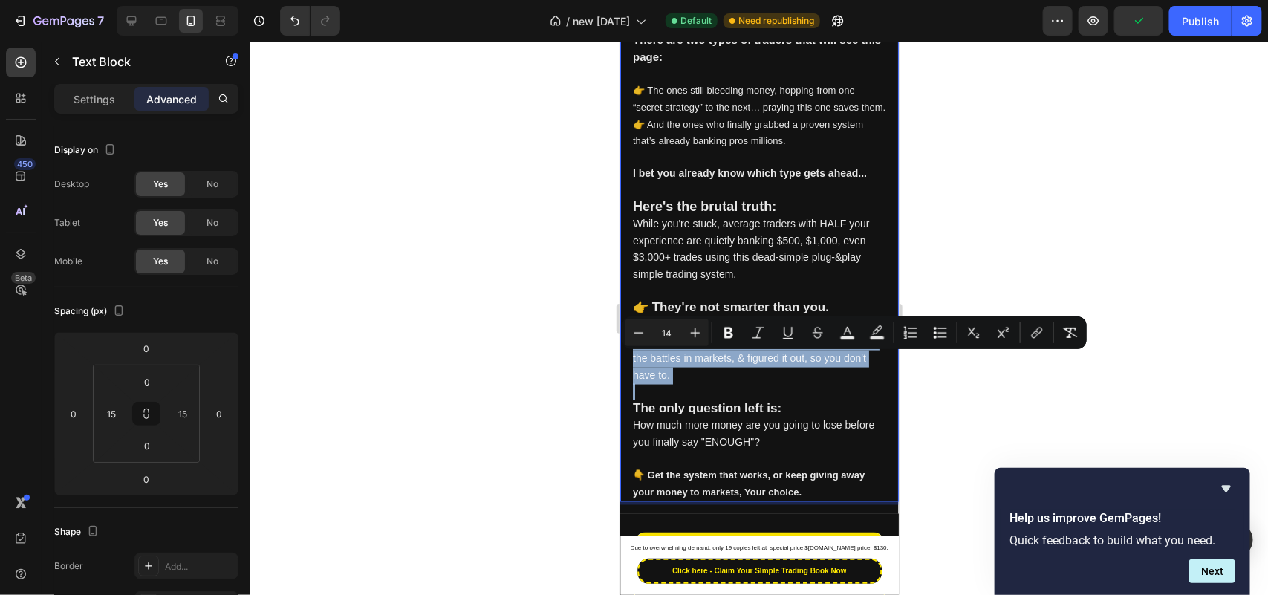
click at [719, 383] on p "They just stopped gambling and started following a play-book system built by pr…" at bounding box center [758, 349] width 253 height 67
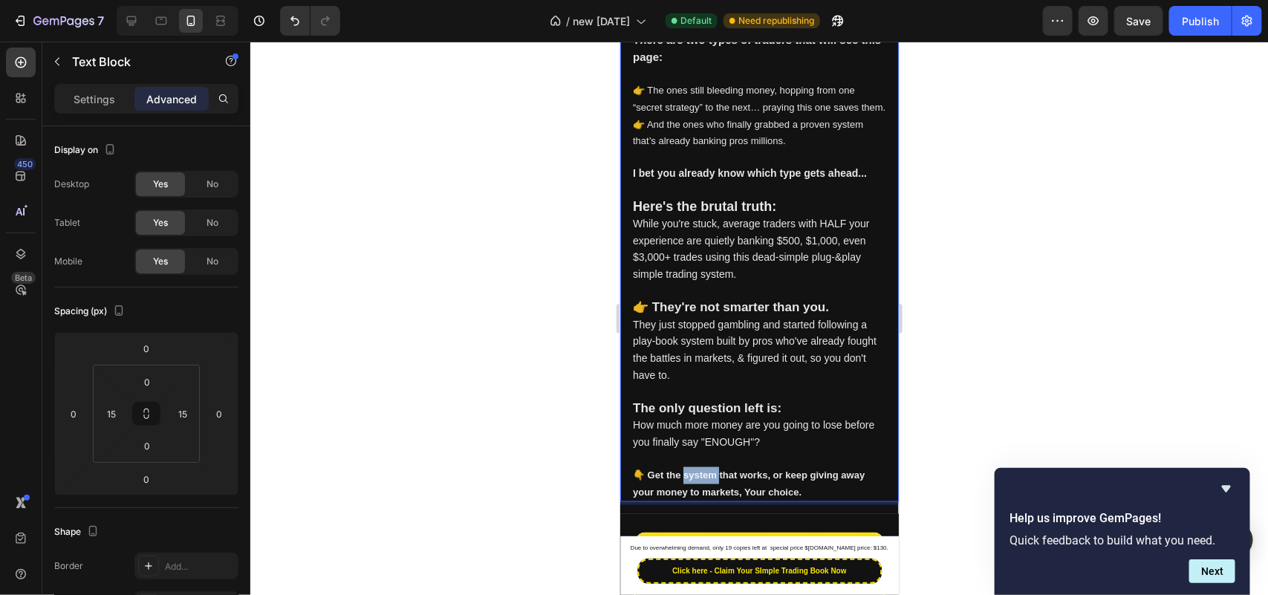
drag, startPoint x: 716, startPoint y: 507, endPoint x: 680, endPoint y: 505, distance: 35.7
click at [680, 497] on strong "👇 Get the system that works, or keep giving away your money to markets, Your ch…" at bounding box center [748, 483] width 232 height 28
click at [712, 497] on strong "👇 Get the play-book that works, or keep giving away your money to markets, Your…" at bounding box center [754, 483] width 244 height 28
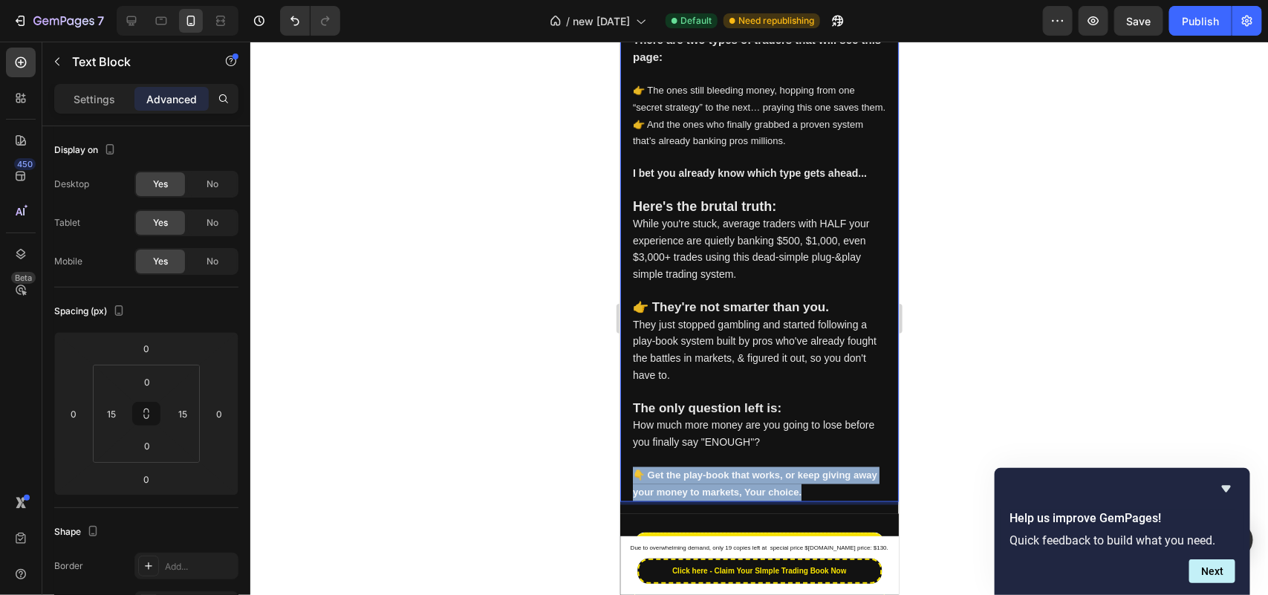
click at [712, 497] on strong "👇 Get the play-book that works, or keep giving away your money to markets, Your…" at bounding box center [754, 483] width 244 height 28
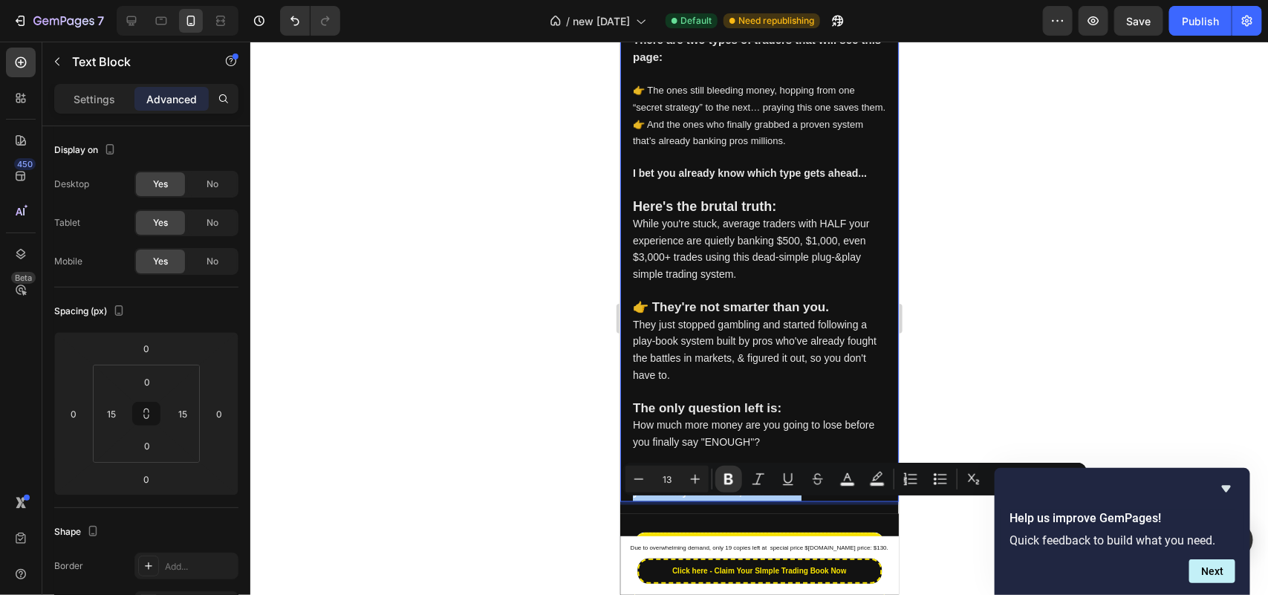
click at [564, 491] on div at bounding box center [759, 318] width 1018 height 553
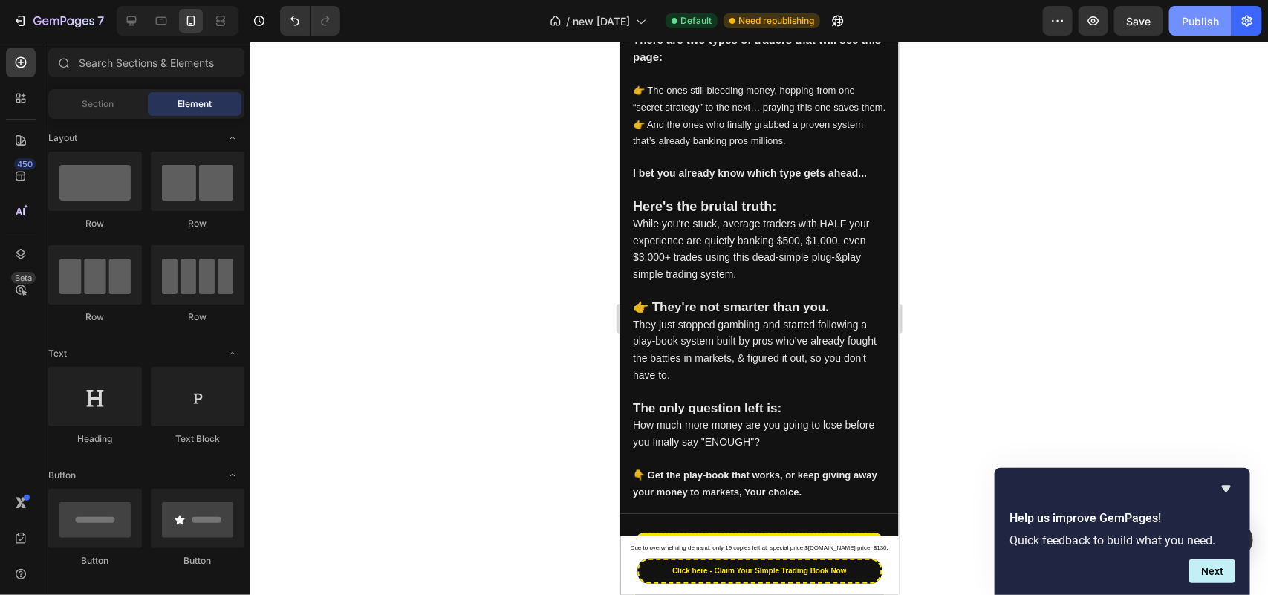
click at [1208, 26] on div "Publish" at bounding box center [1200, 21] width 37 height 16
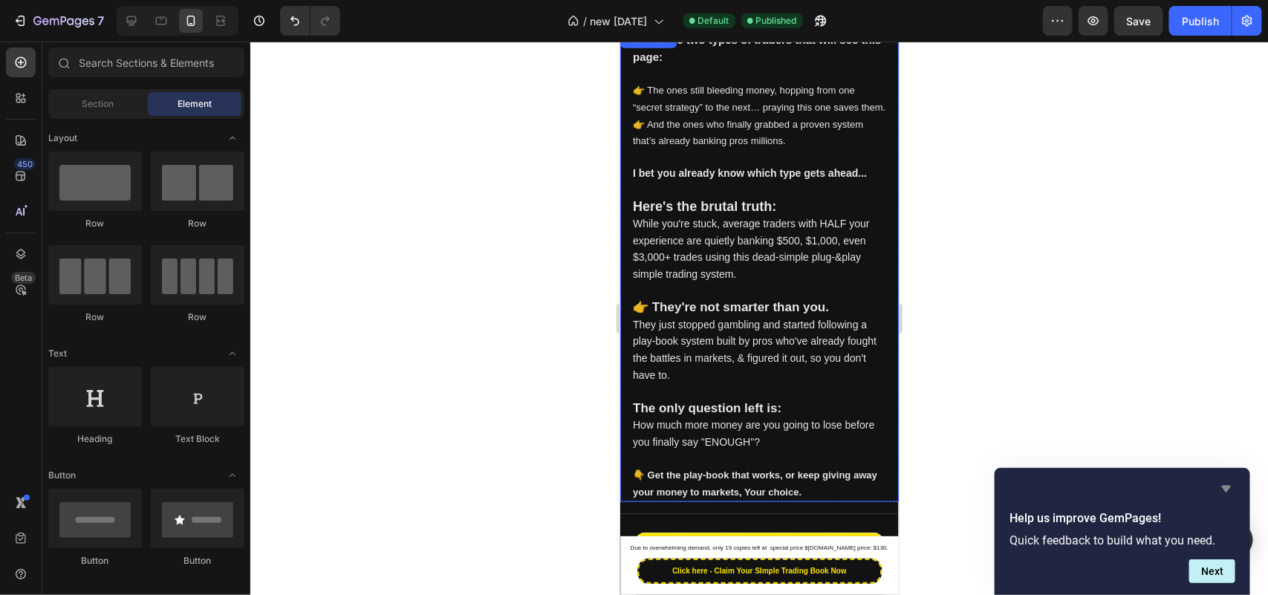
click at [1227, 481] on icon "Hide survey" at bounding box center [1226, 489] width 18 height 18
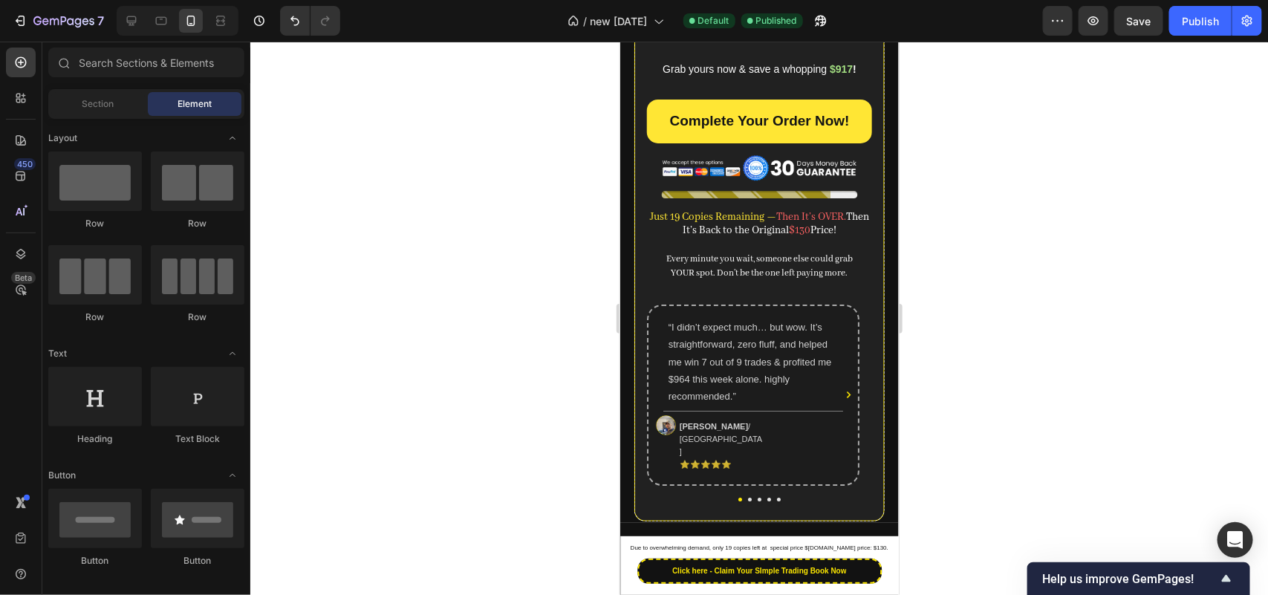
scroll to position [1976, 0]
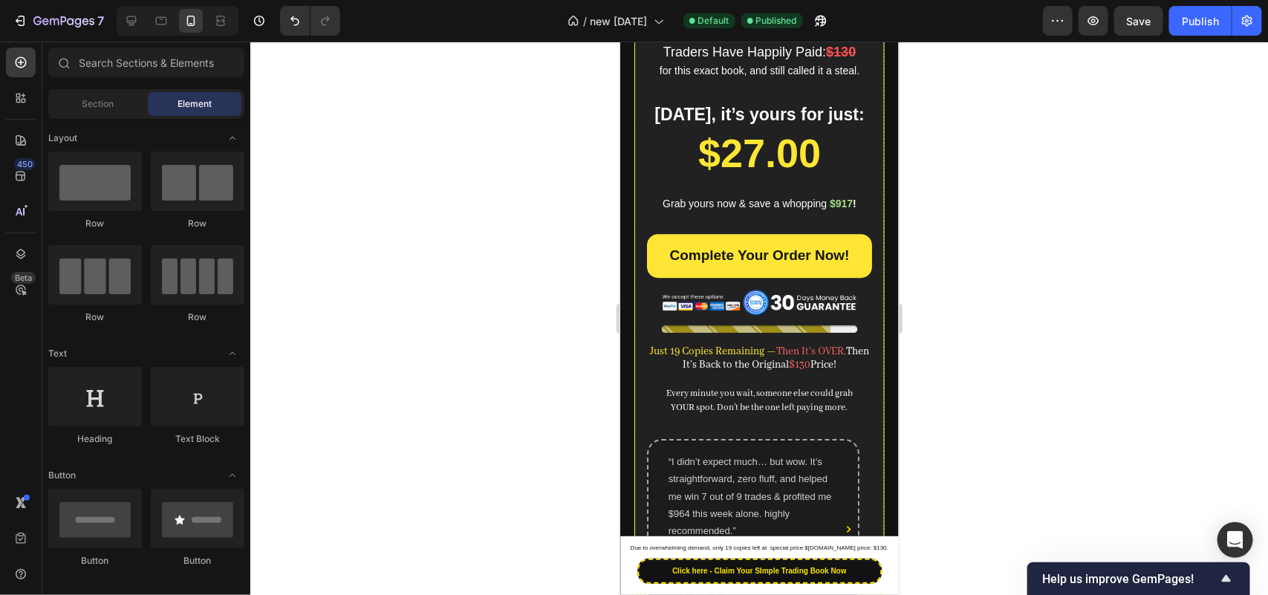
drag, startPoint x: 892, startPoint y: 76, endPoint x: 1520, endPoint y: 43, distance: 628.5
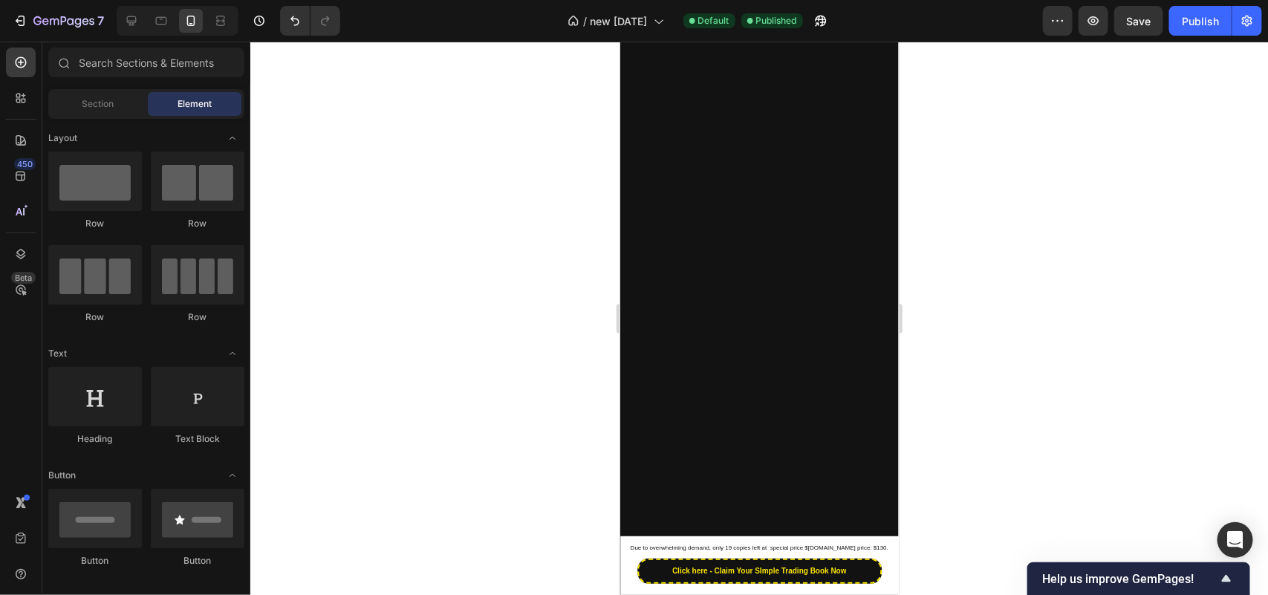
scroll to position [0, 0]
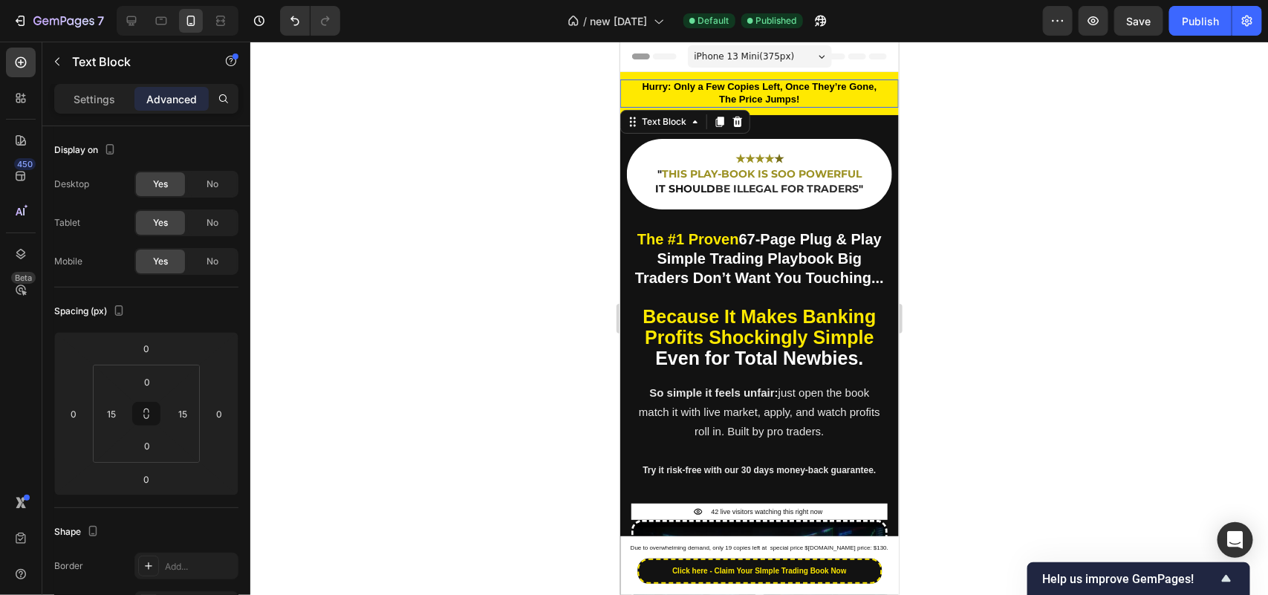
click at [832, 100] on p "The Price Jumps!" at bounding box center [758, 99] width 253 height 13
click at [836, 91] on p "Hurry: Only a Few Copies Left, Once They’re Gone," at bounding box center [758, 86] width 253 height 13
click at [857, 88] on strong "Hurry: Only a Few Copies Left, Once They’re Gone," at bounding box center [759, 85] width 235 height 11
click at [866, 89] on strong "Hurry: Only a Few Copies Left, Once They’re Gone," at bounding box center [759, 85] width 235 height 11
click at [869, 90] on p "Hurry: Only a Few Copies Left, Once They’re Gone," at bounding box center [758, 86] width 253 height 13
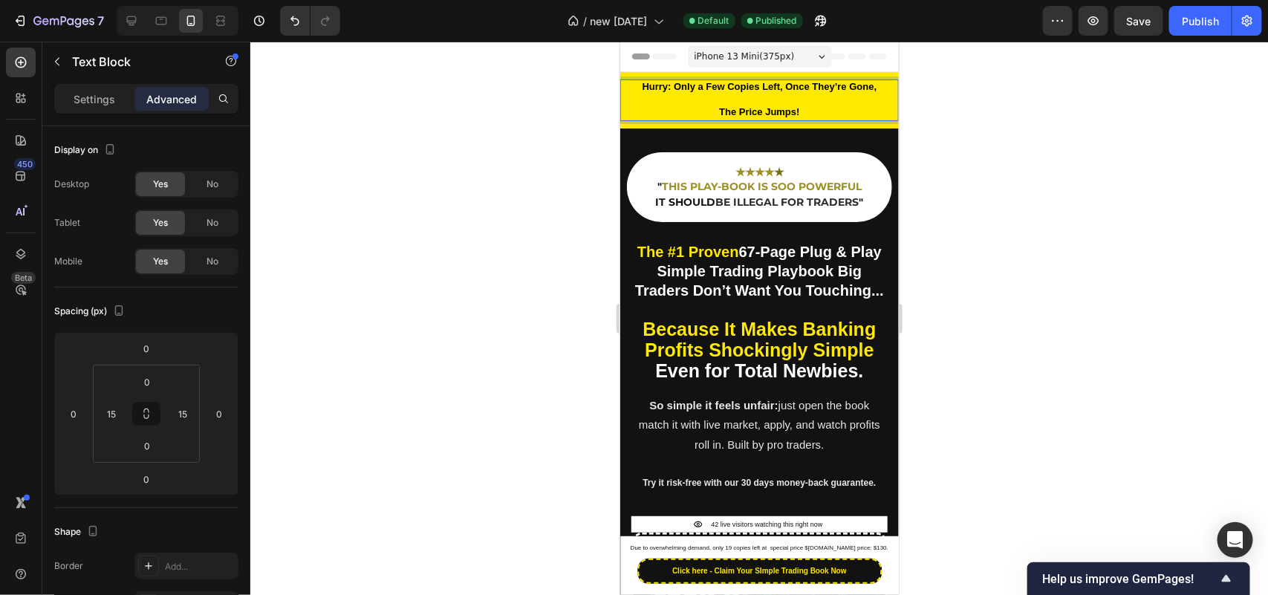
click at [704, 109] on p "The Price Jumps!" at bounding box center [758, 111] width 253 height 13
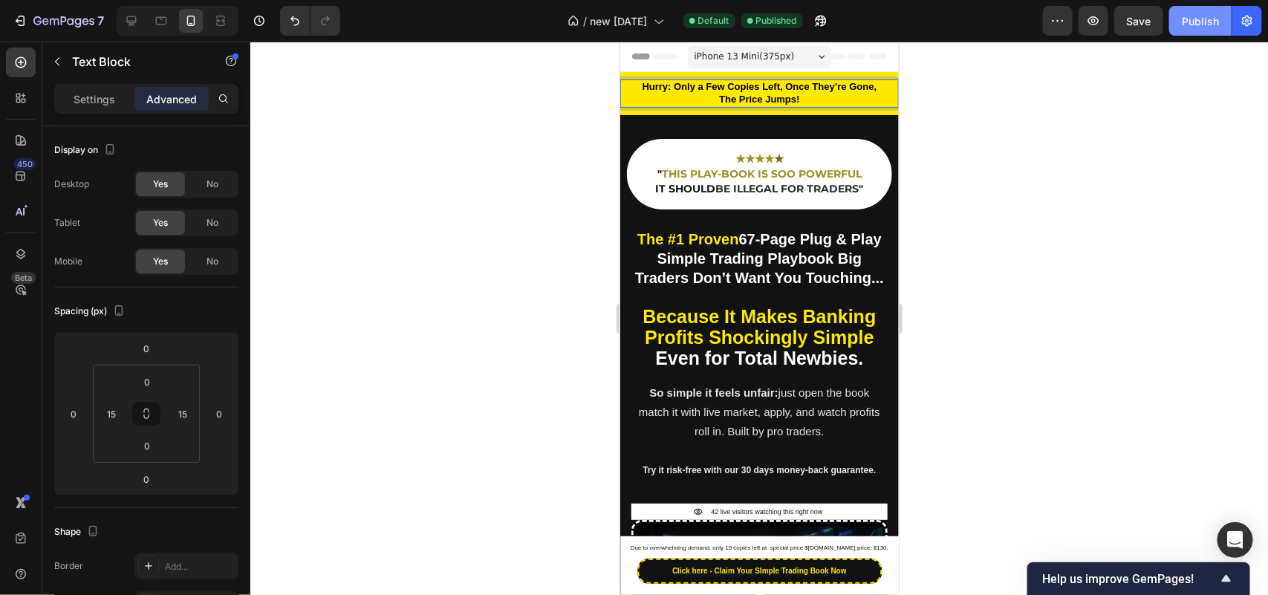
click at [1176, 30] on button "Publish" at bounding box center [1200, 21] width 62 height 30
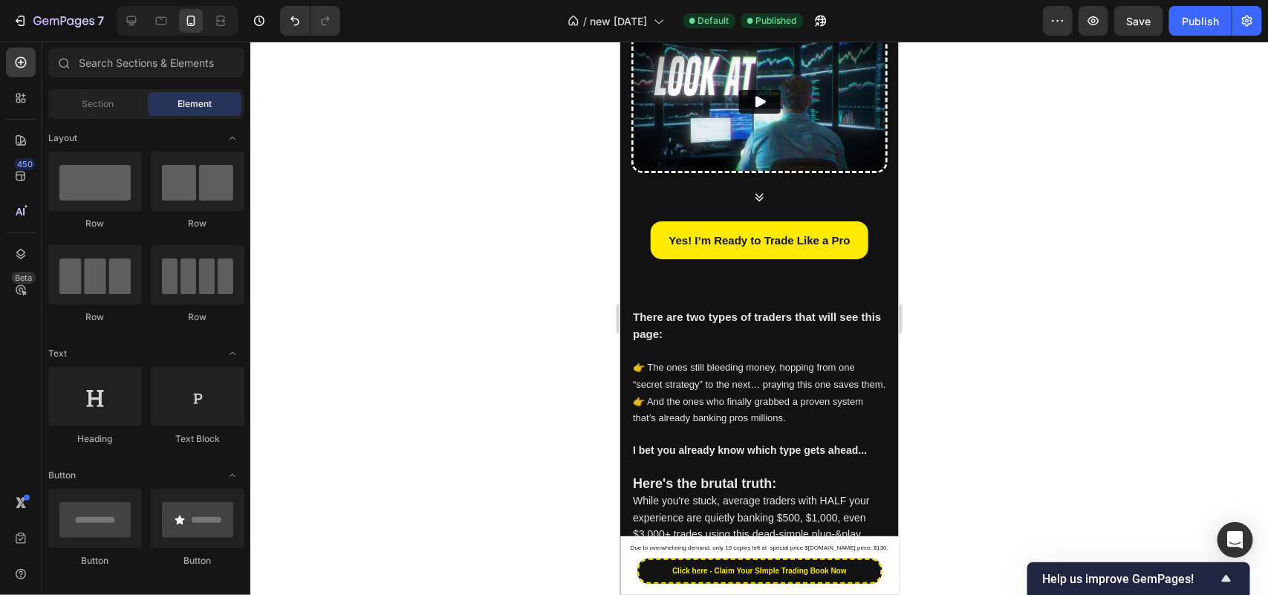
scroll to position [536, 0]
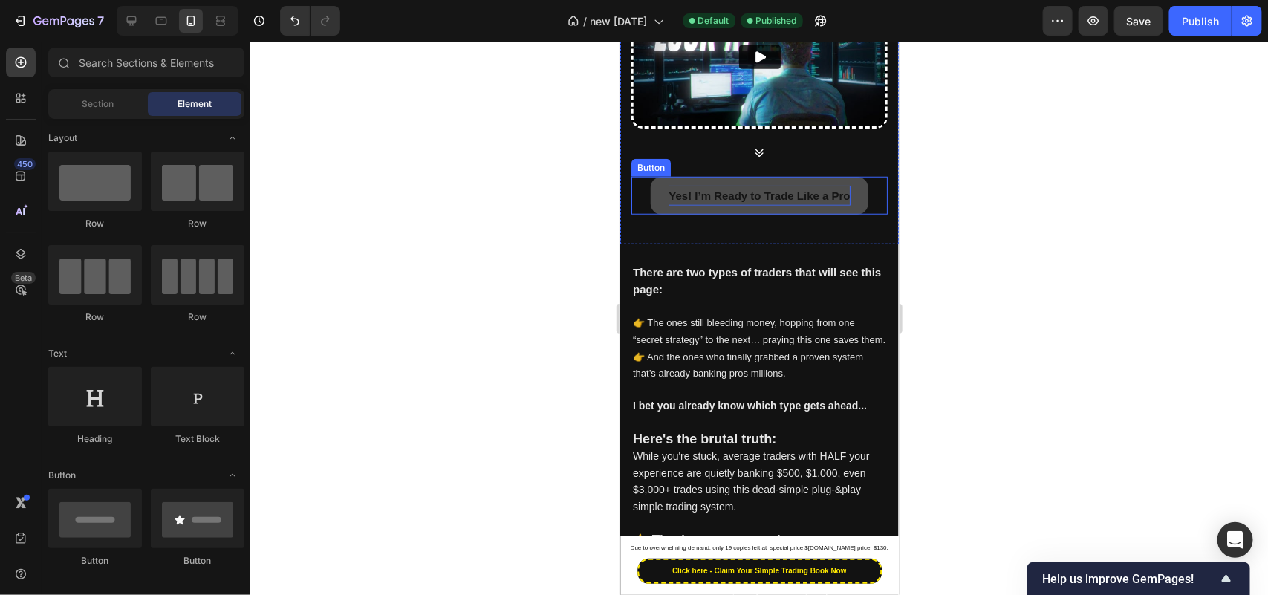
click at [750, 205] on p "Yes! I’m Ready to Trade Like a Pro" at bounding box center [758, 195] width 181 height 20
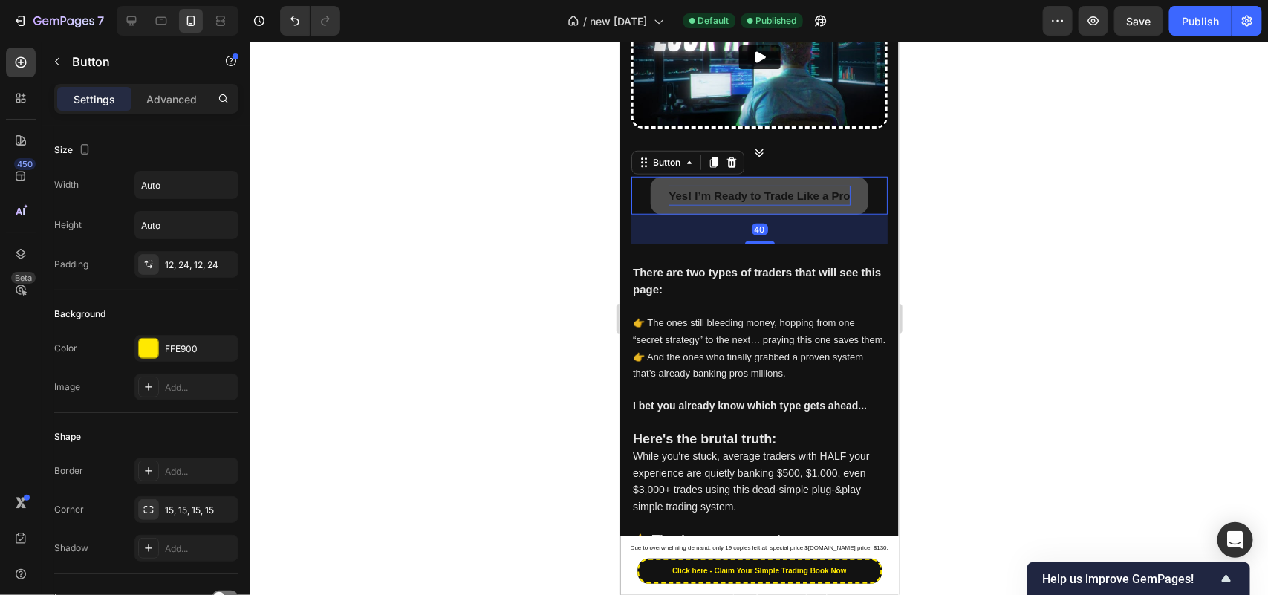
click at [750, 205] on p "Yes! I’m Ready to Trade Like a Pro" at bounding box center [758, 195] width 181 height 20
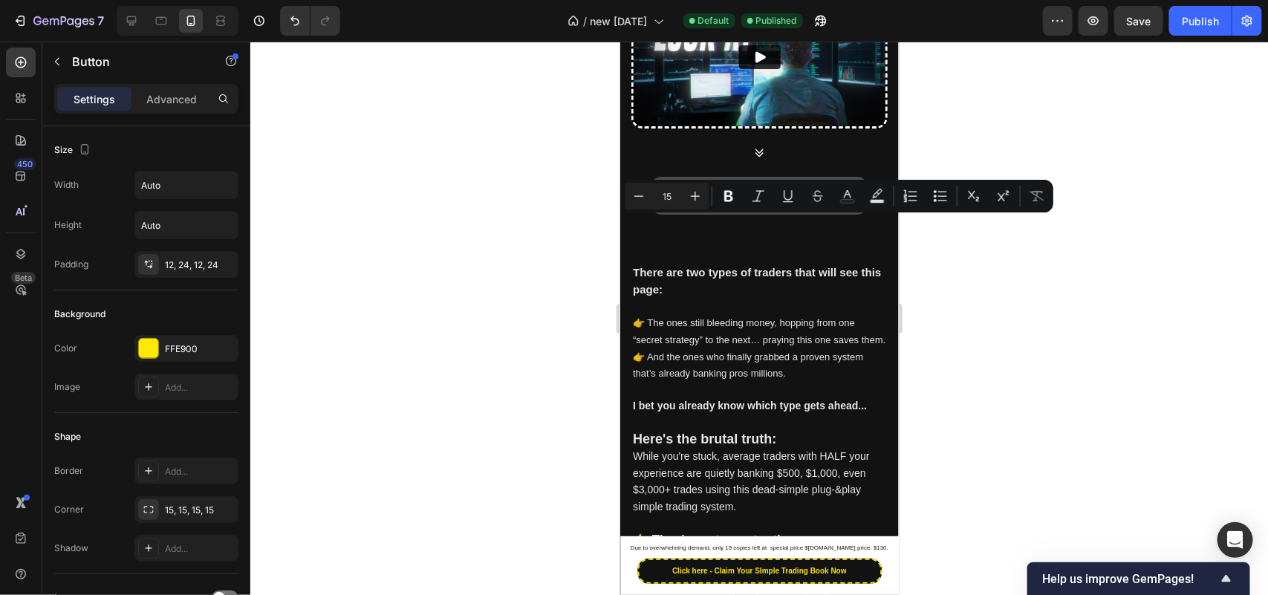
click at [714, 205] on p "Yes! I’m Ready to Trade Like a Pro" at bounding box center [758, 195] width 181 height 20
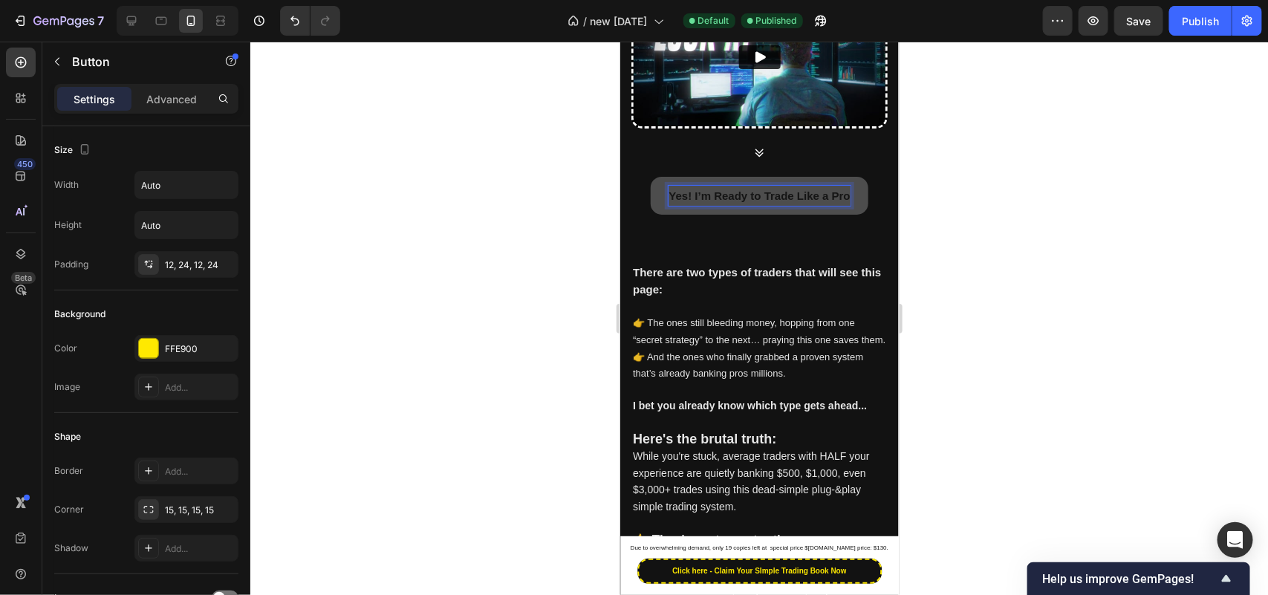
click at [734, 205] on p "Yes! I’m Ready to Trade Like a Pro" at bounding box center [758, 195] width 181 height 20
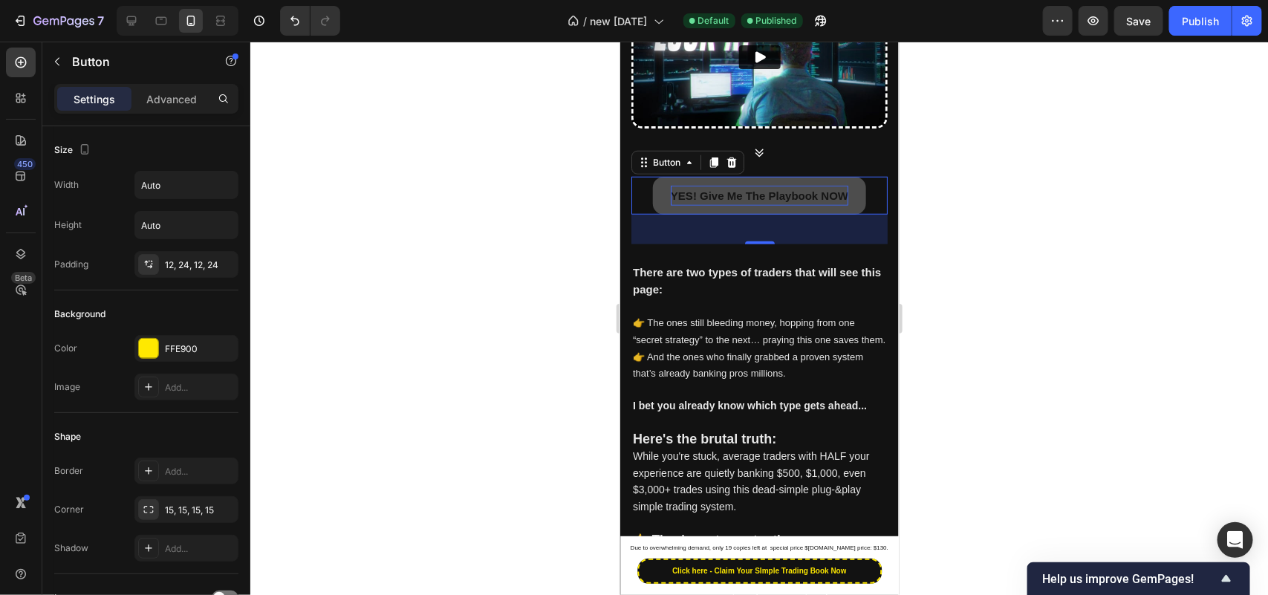
click at [448, 331] on div at bounding box center [759, 318] width 1018 height 553
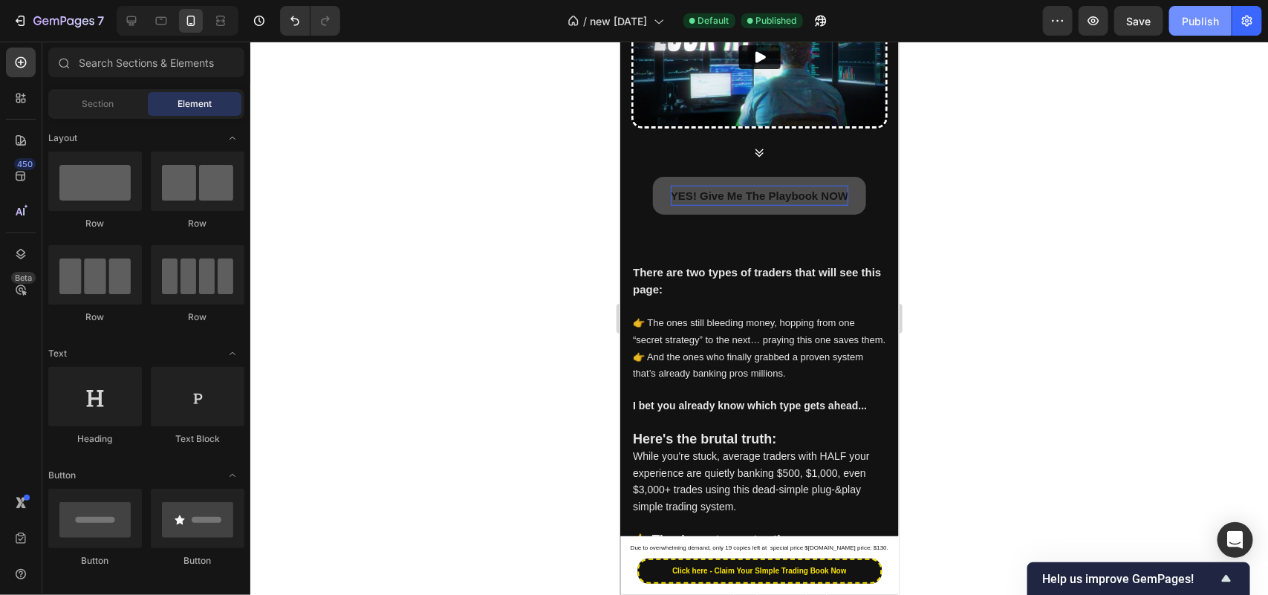
click at [1191, 25] on div "Publish" at bounding box center [1200, 21] width 37 height 16
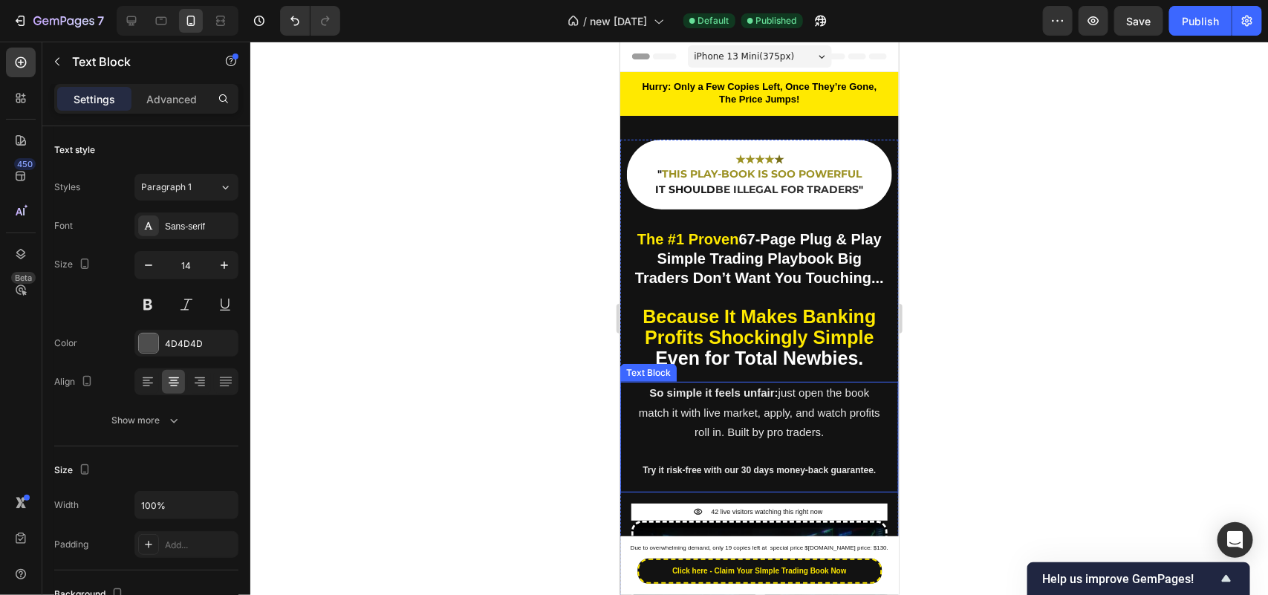
click at [819, 441] on p "match it with live market, apply, and watch profits roll in. Built by pro trade…" at bounding box center [759, 422] width 246 height 39
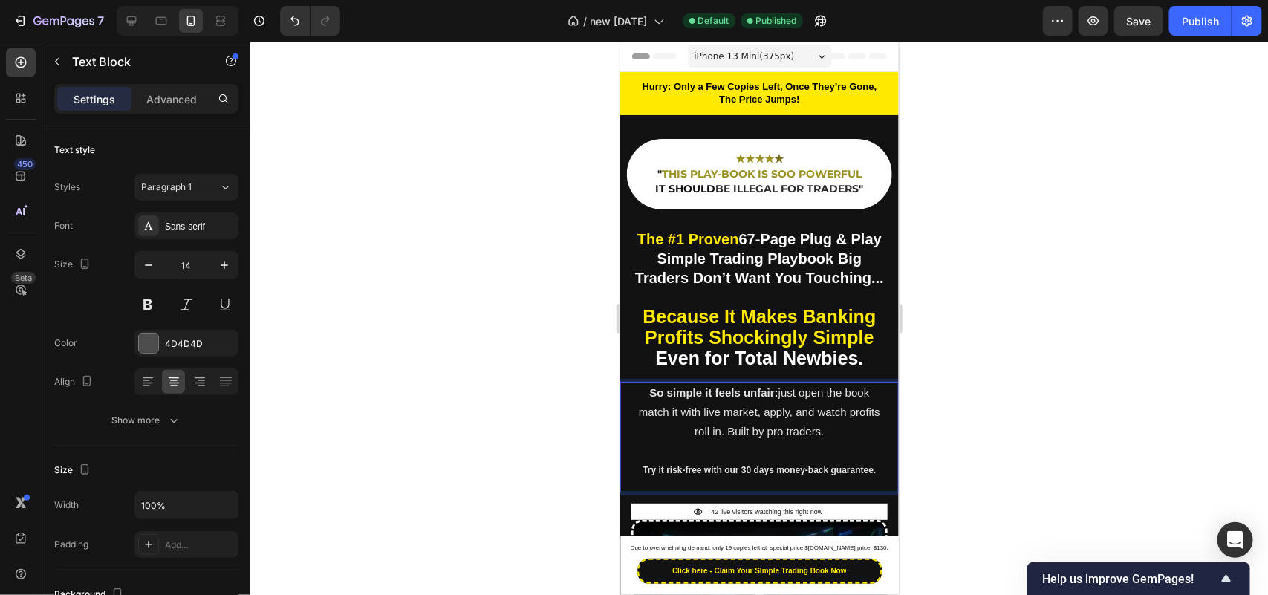
click at [828, 435] on span "match it with live market, apply, and watch profits roll in. Built by pro trade…" at bounding box center [758, 421] width 241 height 32
click at [828, 432] on span "match it with live market, apply, and watch profits roll in. Built by pro trade…" at bounding box center [758, 421] width 241 height 32
click at [859, 432] on p "match it with live market, apply, and watch profits roll in. Built by pro trade…" at bounding box center [759, 421] width 246 height 39
click at [677, 437] on span "profits roll in. Built by pro traders." at bounding box center [758, 430] width 163 height 13
click at [1208, 19] on div "Publish" at bounding box center [1200, 21] width 37 height 16
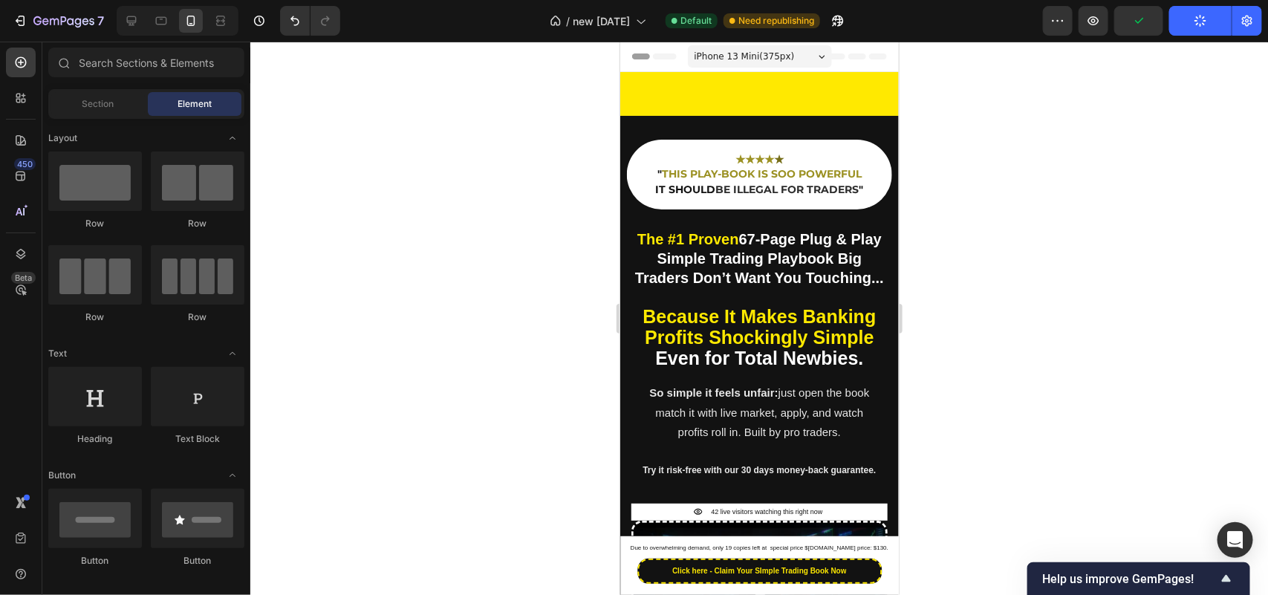
scroll to position [447, 0]
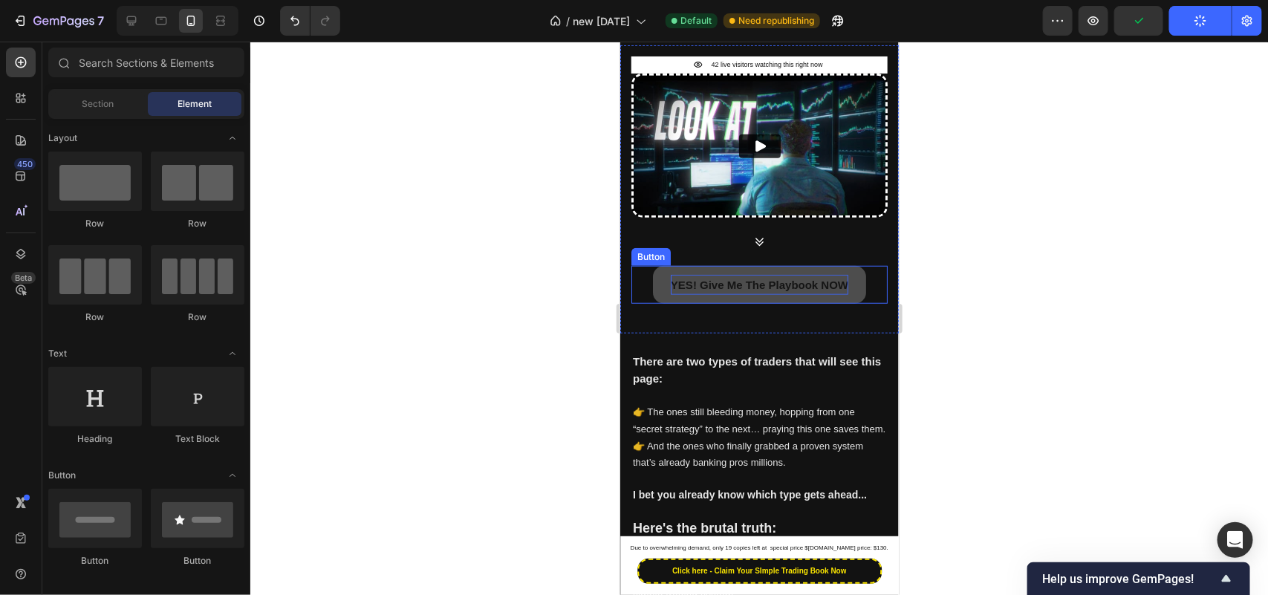
click at [762, 301] on link "YES! Give Me The Playbook NOW" at bounding box center [758, 284] width 213 height 38
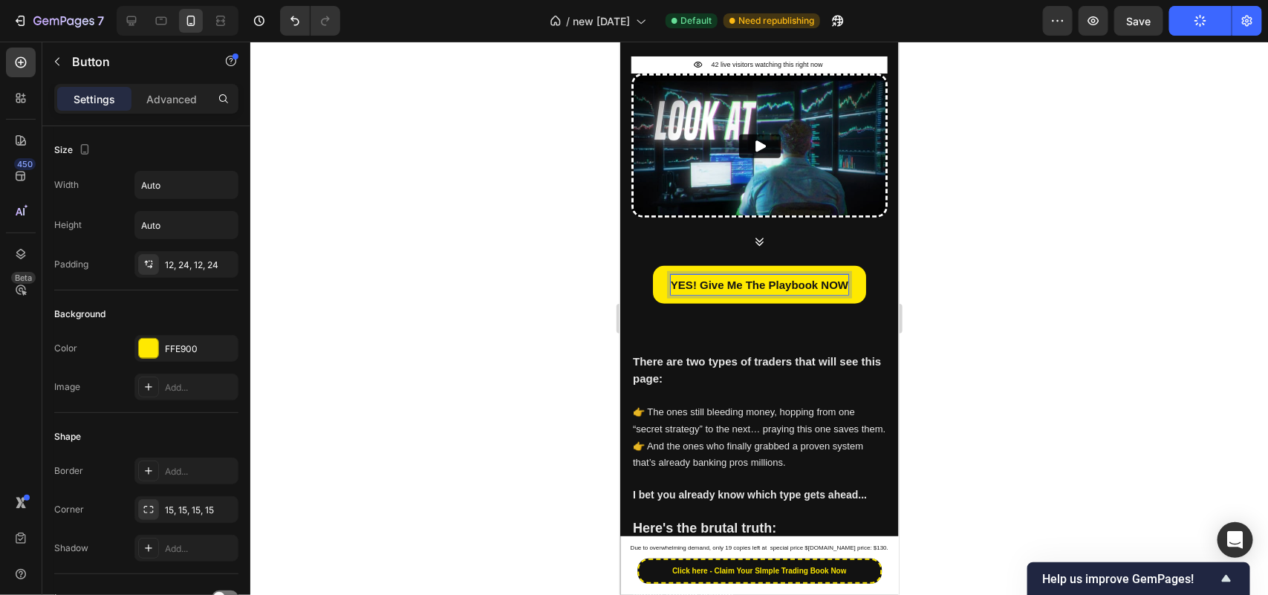
click at [736, 294] on p "YES! Give Me The Playbook NOW" at bounding box center [759, 284] width 178 height 20
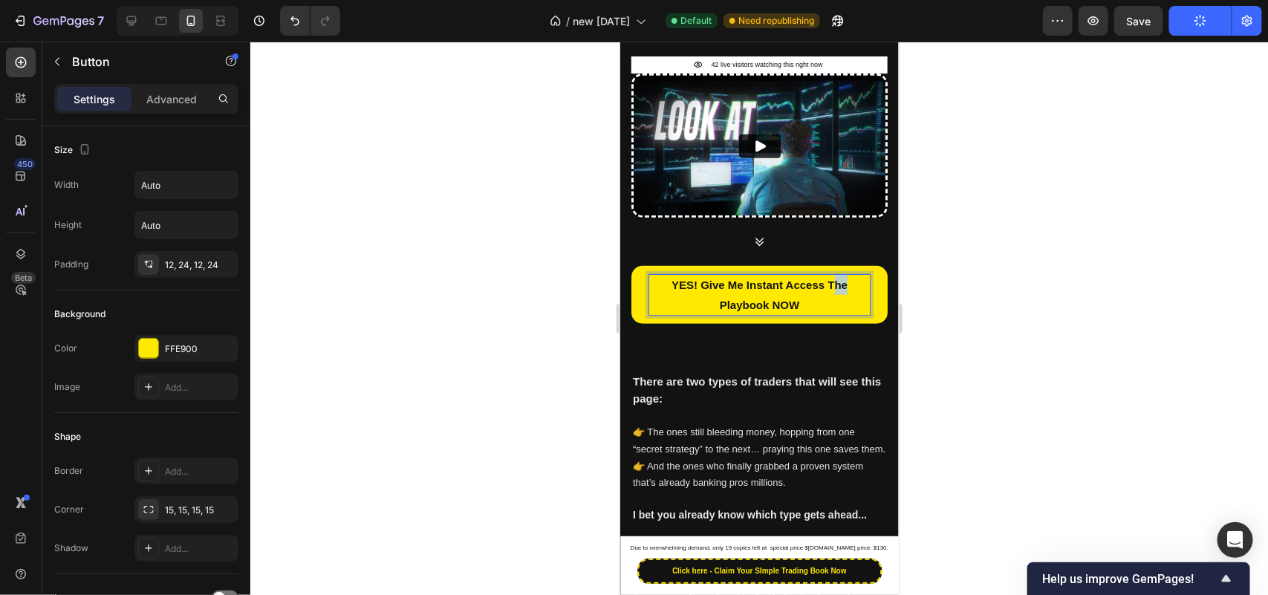
drag, startPoint x: 838, startPoint y: 316, endPoint x: 824, endPoint y: 316, distance: 13.4
click at [824, 314] on p "YES! Give Me Instant Access The Playbook NOW" at bounding box center [758, 294] width 221 height 40
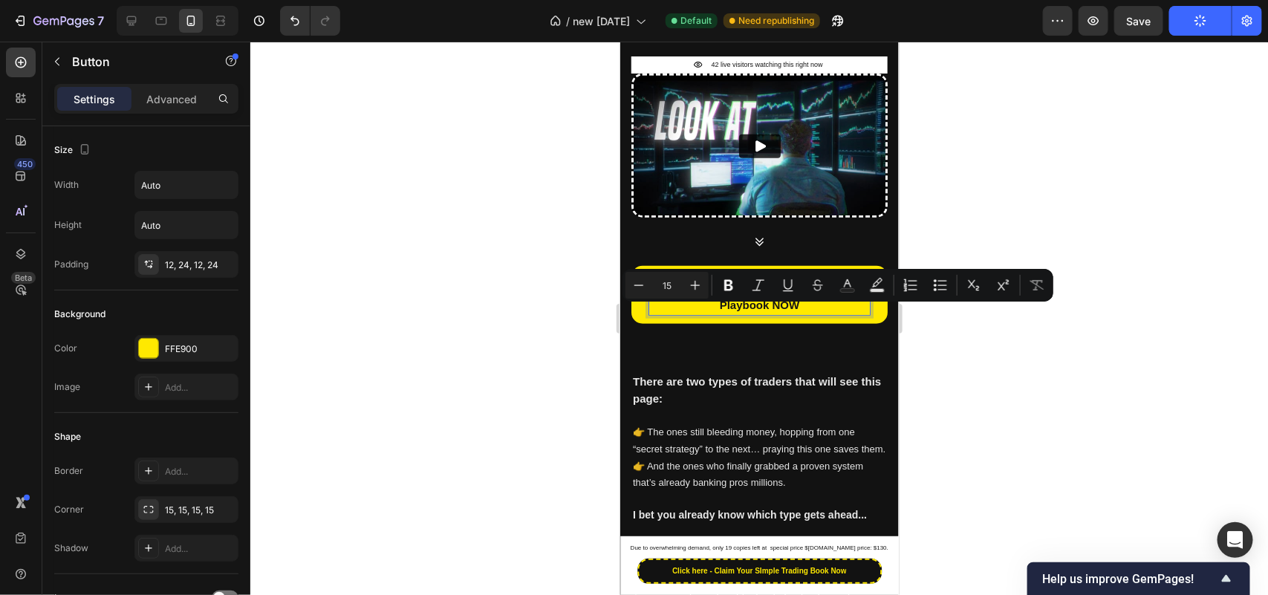
click at [825, 314] on p "YES! Give Me Instant Access The Playbook NOW" at bounding box center [758, 294] width 221 height 40
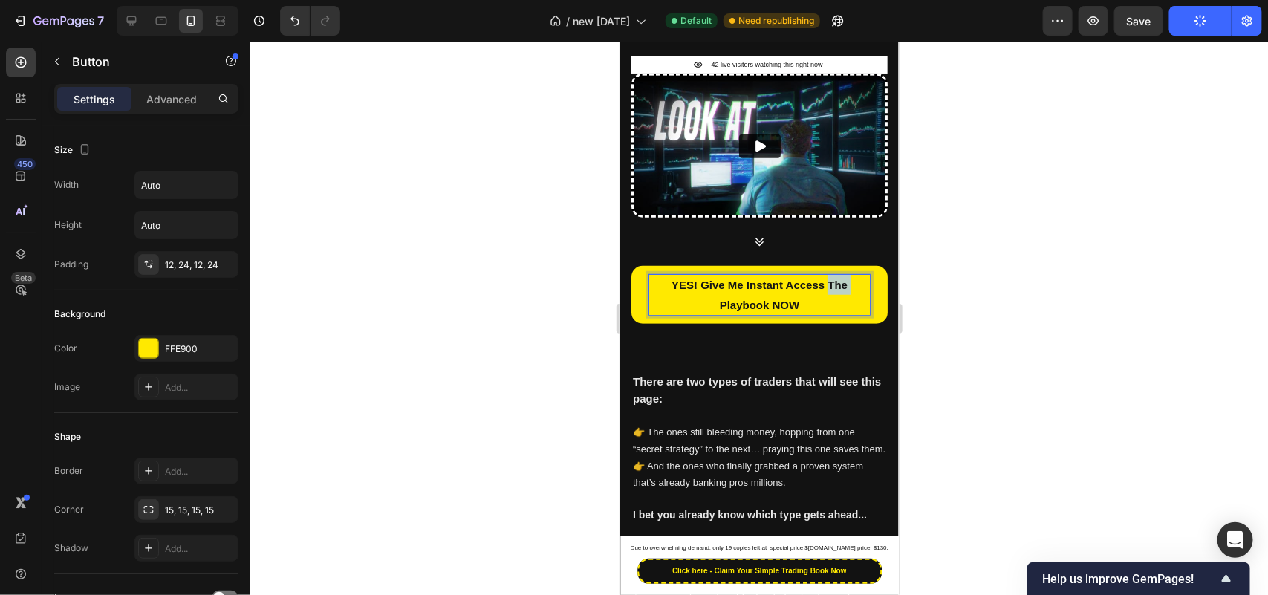
click at [825, 314] on p "YES! Give Me Instant Access The Playbook NOW" at bounding box center [758, 294] width 221 height 40
copy p "YES! Give Me Instant Access The Playbook NOW"
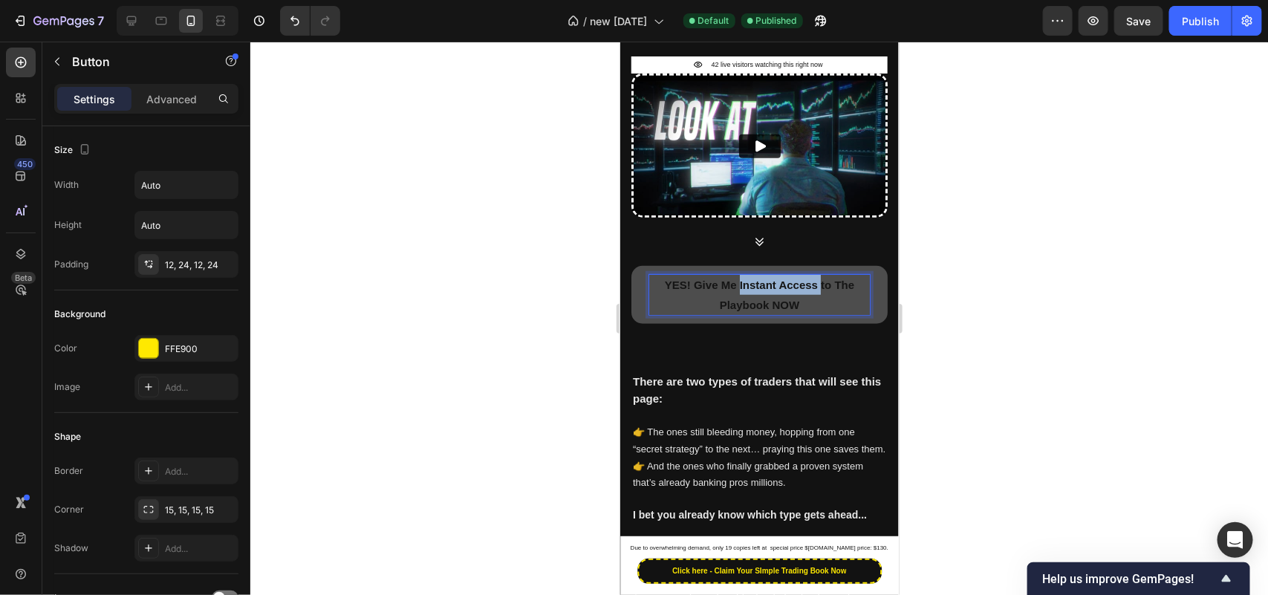
drag, startPoint x: 814, startPoint y: 315, endPoint x: 732, endPoint y: 317, distance: 82.5
click at [732, 310] on strong "YES! Give Me Instant Access to The Playbook NOW" at bounding box center [758, 294] width 189 height 33
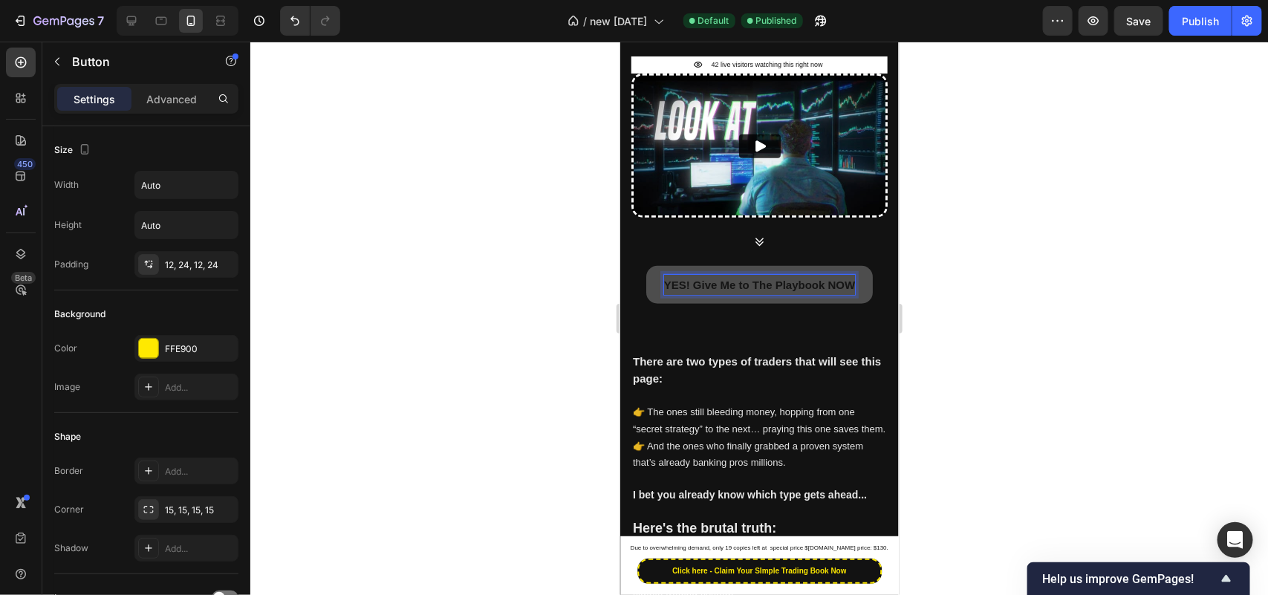
click at [749, 290] on strong "YES! Give Me to The Playbook NOW" at bounding box center [759, 284] width 192 height 13
click at [736, 290] on strong "YES! Give Me to The Playbook NOW" at bounding box center [759, 284] width 192 height 13
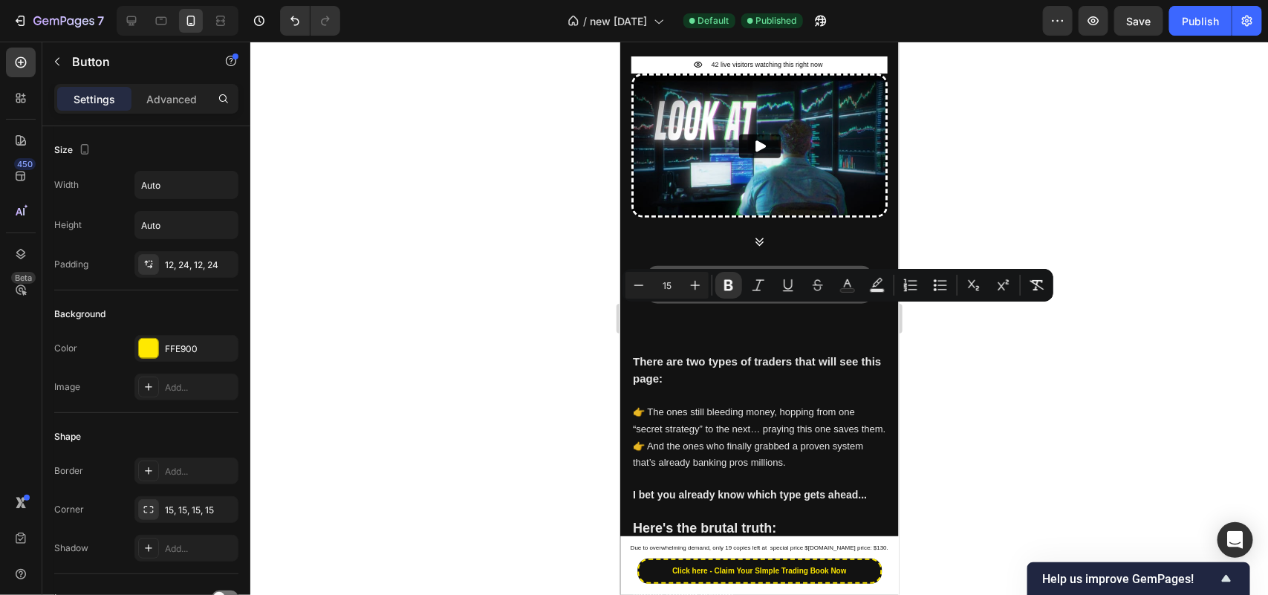
click at [732, 290] on strong "YES! Give Me to The Playbook NOW" at bounding box center [759, 284] width 192 height 13
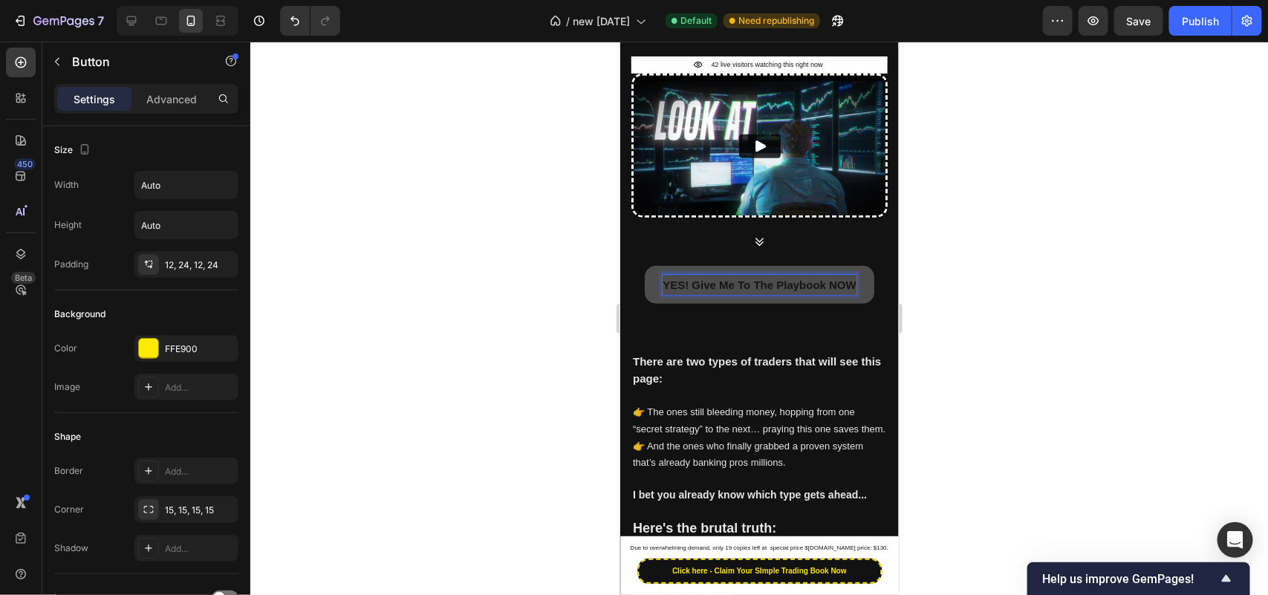
click at [479, 426] on div at bounding box center [759, 318] width 1018 height 553
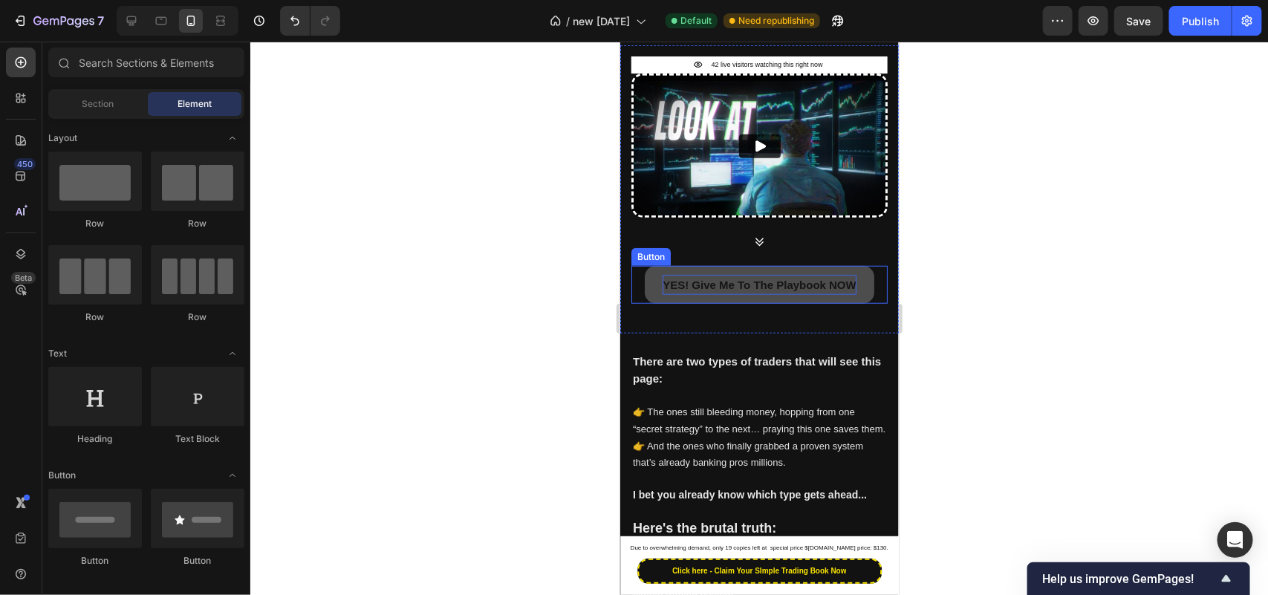
click at [713, 294] on p "YES! Give Me To The Playbook NOW" at bounding box center [759, 284] width 194 height 20
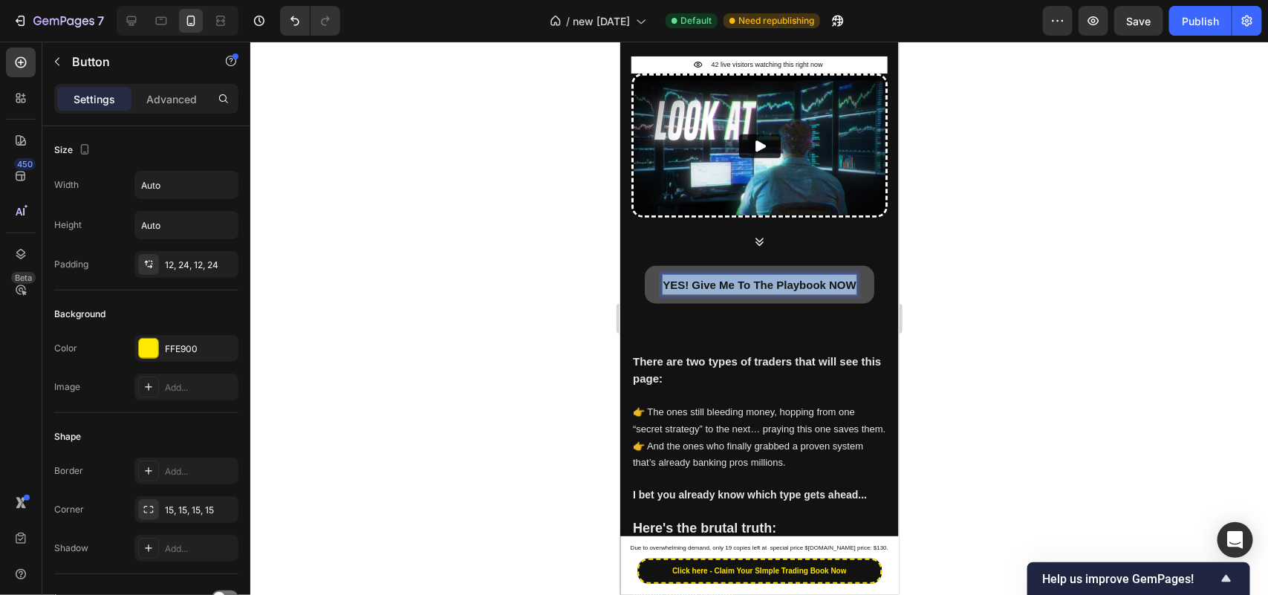
click at [713, 294] on p "YES! Give Me To The Playbook NOW" at bounding box center [759, 284] width 194 height 20
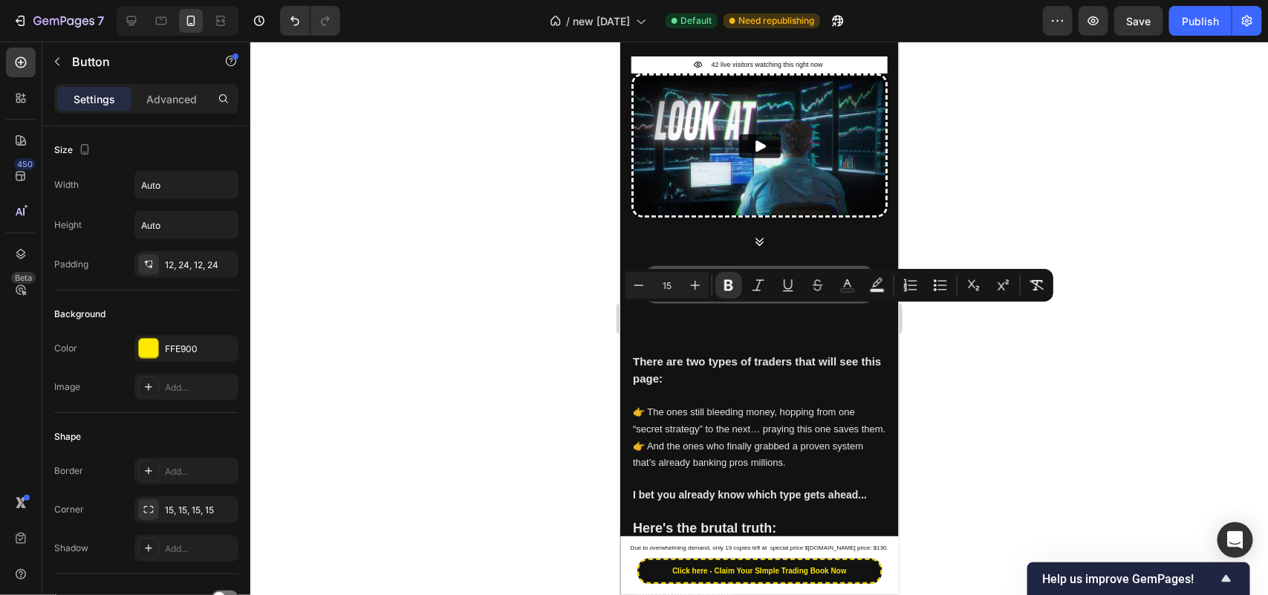
click at [440, 399] on div at bounding box center [759, 318] width 1018 height 553
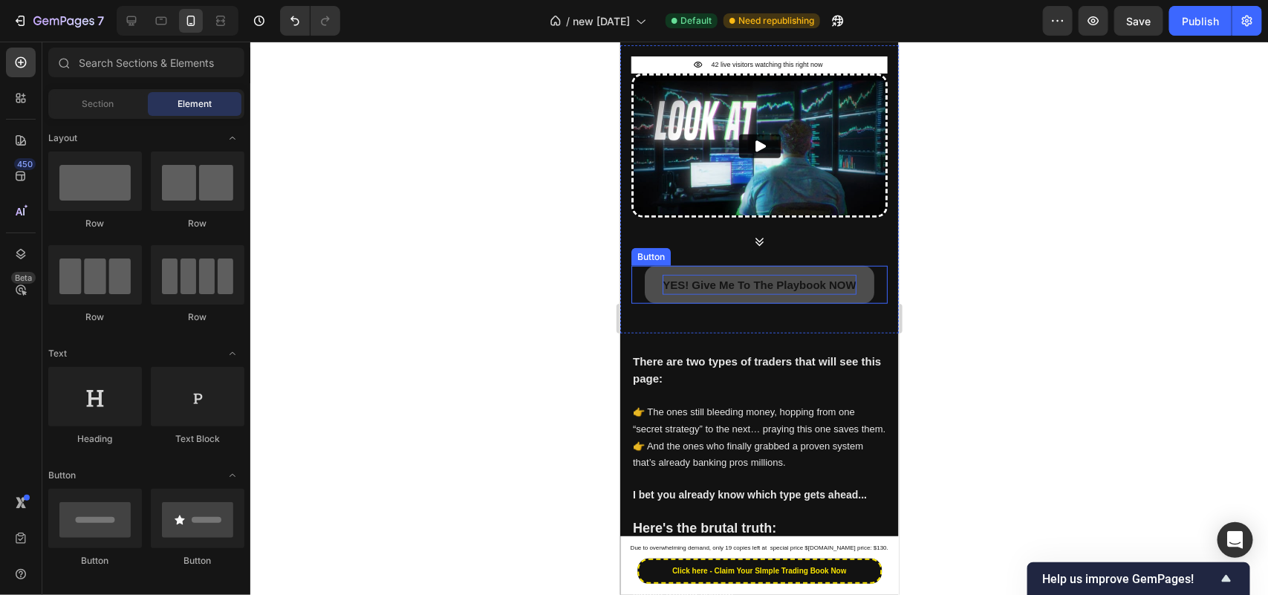
click at [821, 290] on strong "YES! Give Me To The Playbook NOW" at bounding box center [759, 284] width 194 height 13
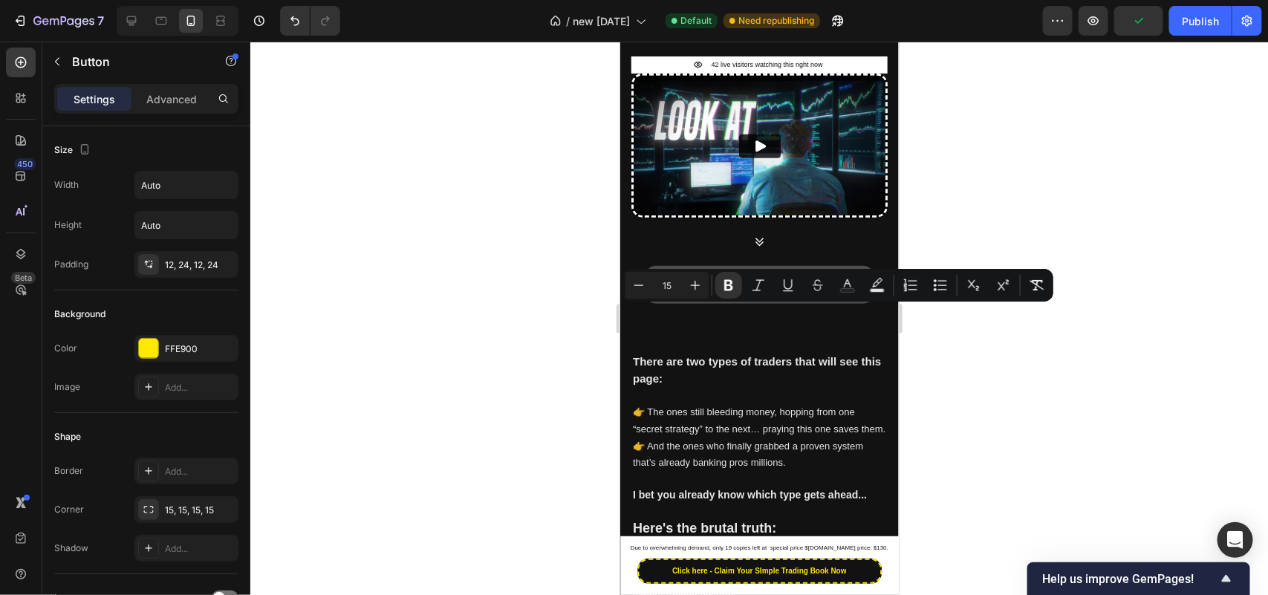
drag, startPoint x: 761, startPoint y: 309, endPoint x: 735, endPoint y: 310, distance: 26.7
click at [735, 290] on strong "YES! Give Me To The Playbook NOW" at bounding box center [759, 284] width 194 height 13
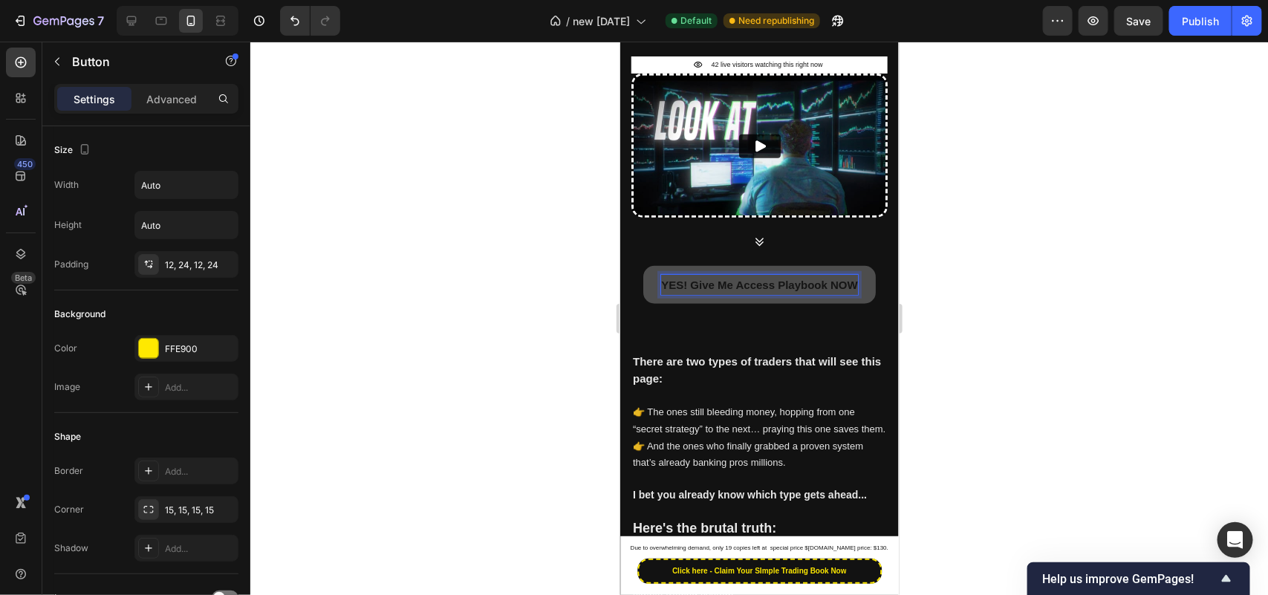
click at [843, 290] on strong "YES! Give Me Access Playbook NOW" at bounding box center [758, 284] width 197 height 13
click at [845, 290] on strong "YES! Give Me Access Playbook NOW" at bounding box center [758, 284] width 197 height 13
click at [767, 290] on strong "YES! Give Me Access Playbook NOW!" at bounding box center [759, 284] width 201 height 13
click at [779, 290] on strong "YES! Give Me Access to Playbook NOW!" at bounding box center [758, 284] width 217 height 13
click at [771, 294] on p "YES! Give Me Access to Playbook NOW!" at bounding box center [759, 284] width 214 height 20
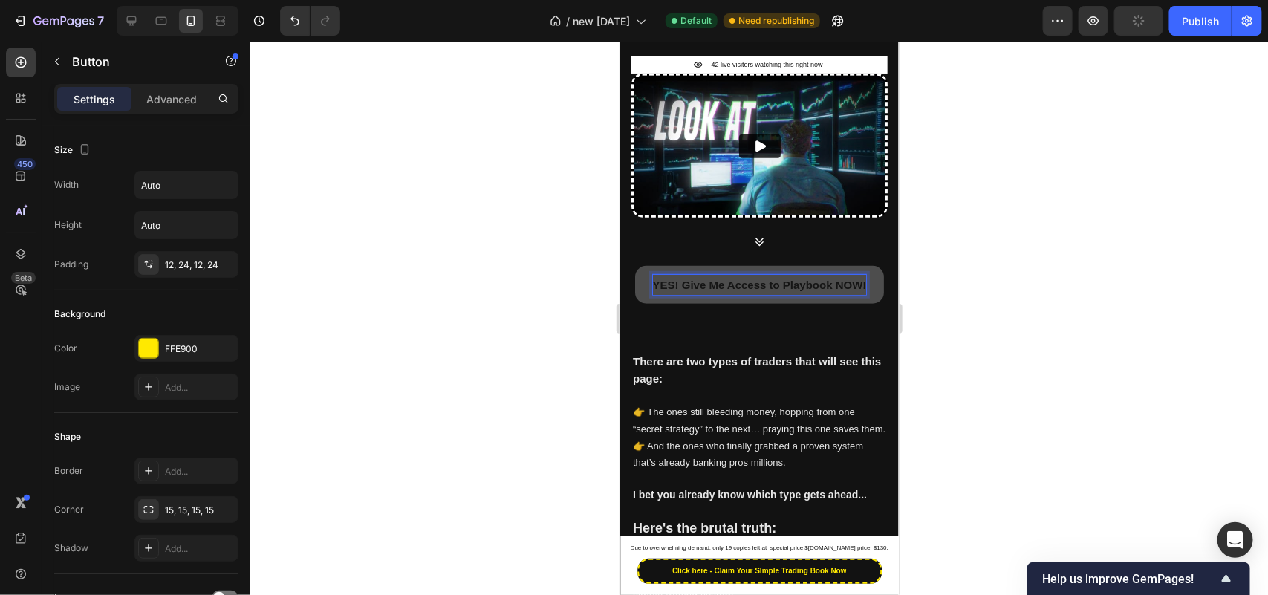
click at [771, 294] on p "YES! Give Me Access to Playbook NOW!" at bounding box center [759, 284] width 214 height 20
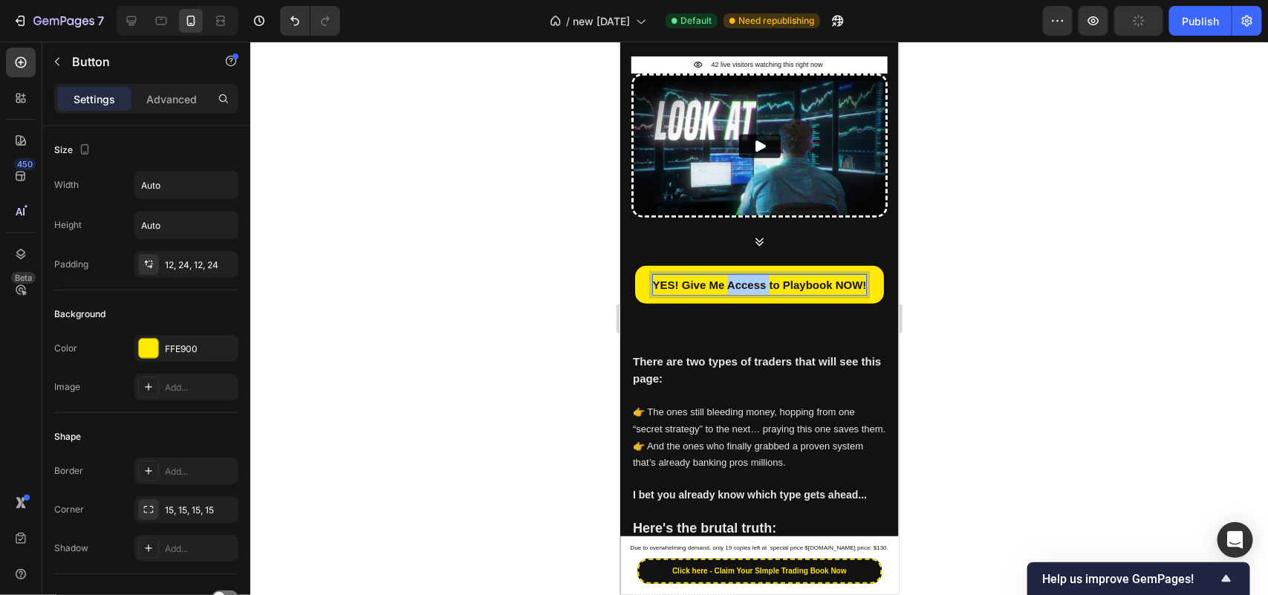
click at [447, 357] on div at bounding box center [759, 318] width 1018 height 553
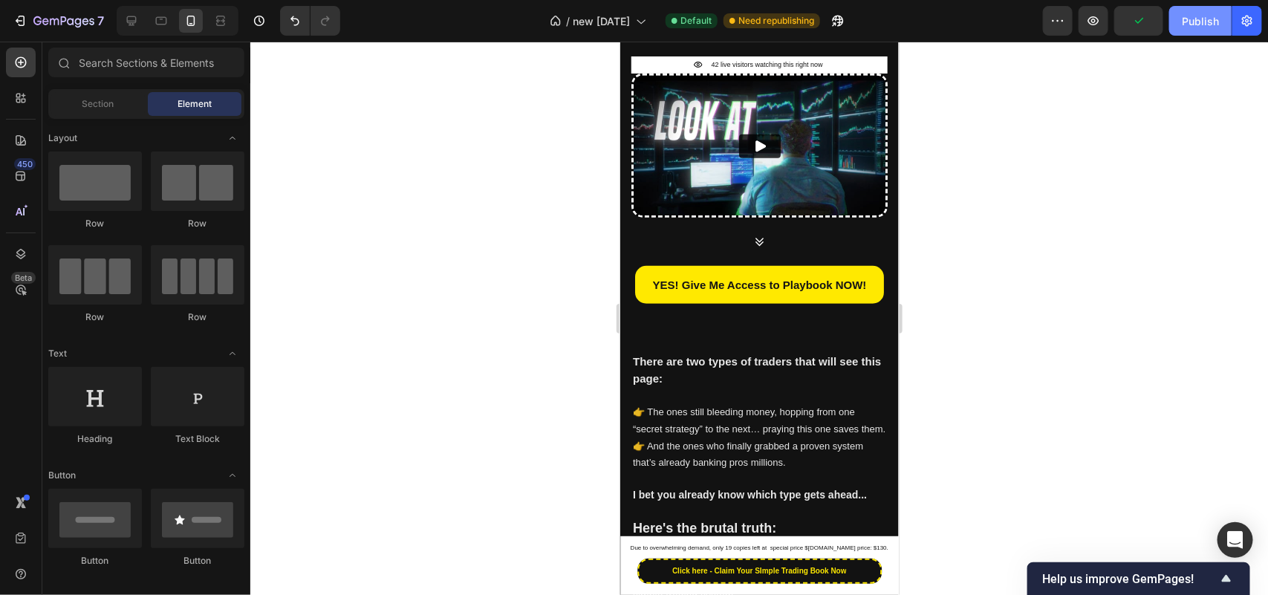
click at [1198, 6] on button "Publish" at bounding box center [1200, 21] width 62 height 30
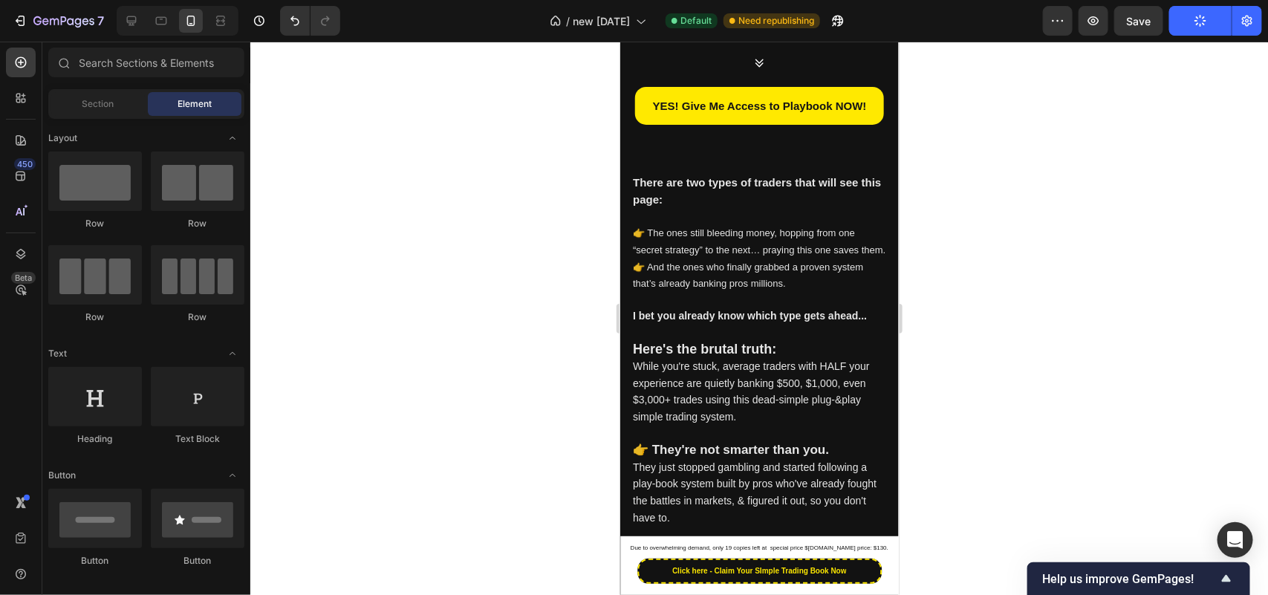
scroll to position [134, 0]
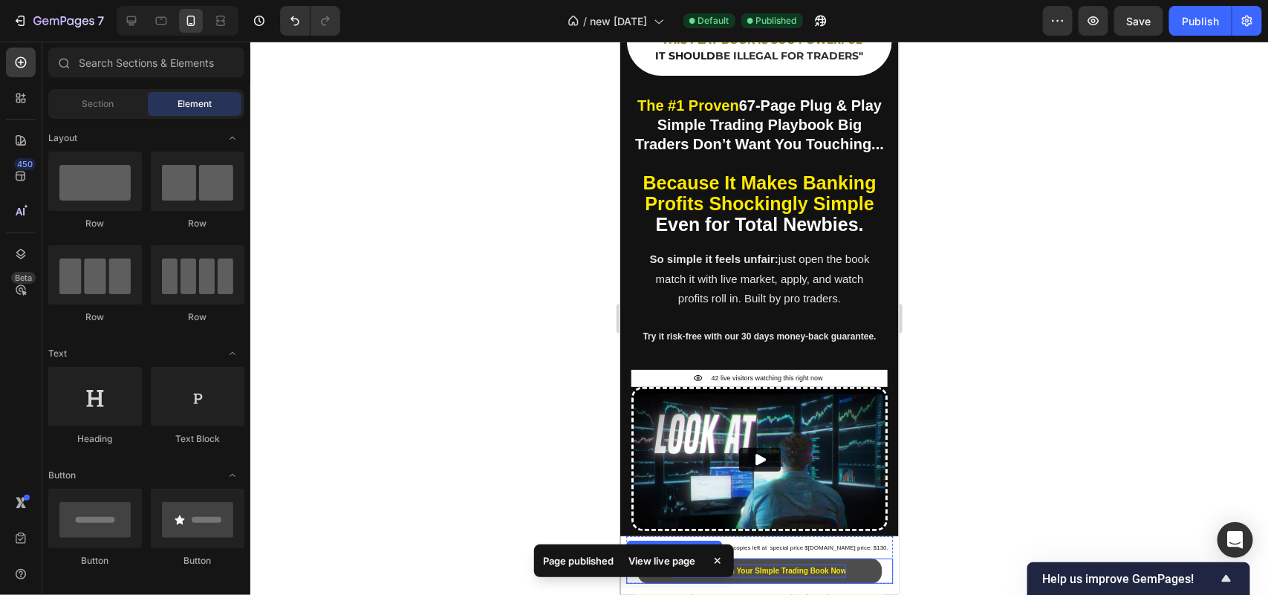
click at [823, 568] on strong "Click here - Claim Your SImple Trading Book Now" at bounding box center [758, 570] width 175 height 13
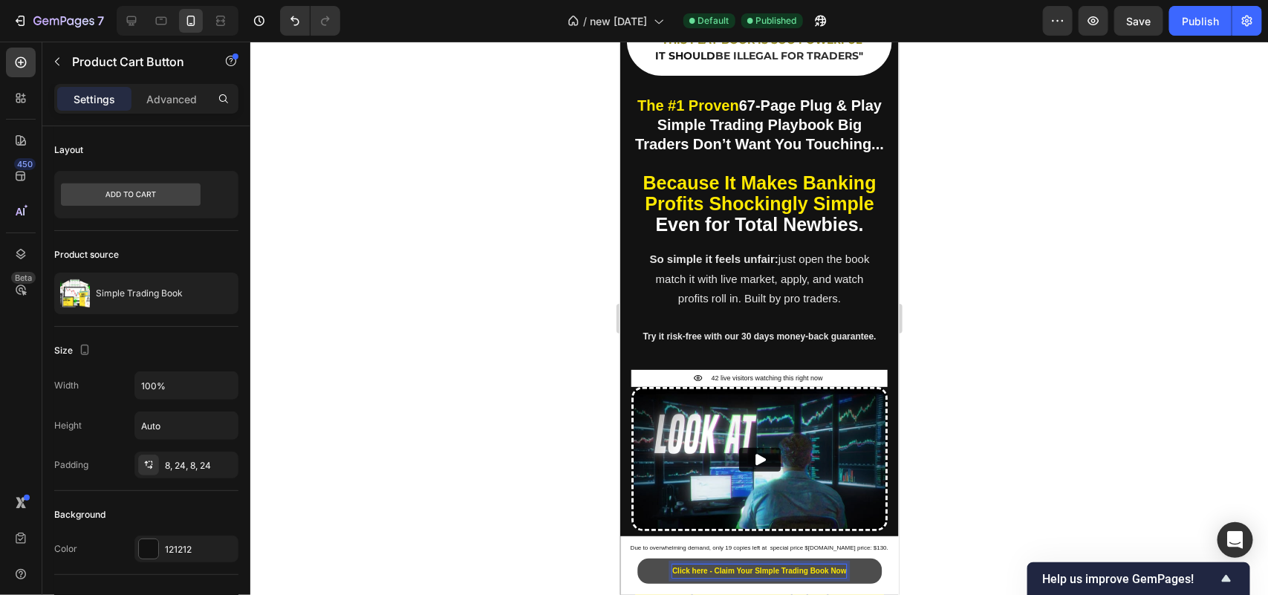
click at [802, 570] on strong "Click here - Claim Your SImple Trading Book Now" at bounding box center [758, 570] width 175 height 8
click at [1205, 21] on div "Publish" at bounding box center [1200, 21] width 37 height 16
